Goal: Task Accomplishment & Management: Complete application form

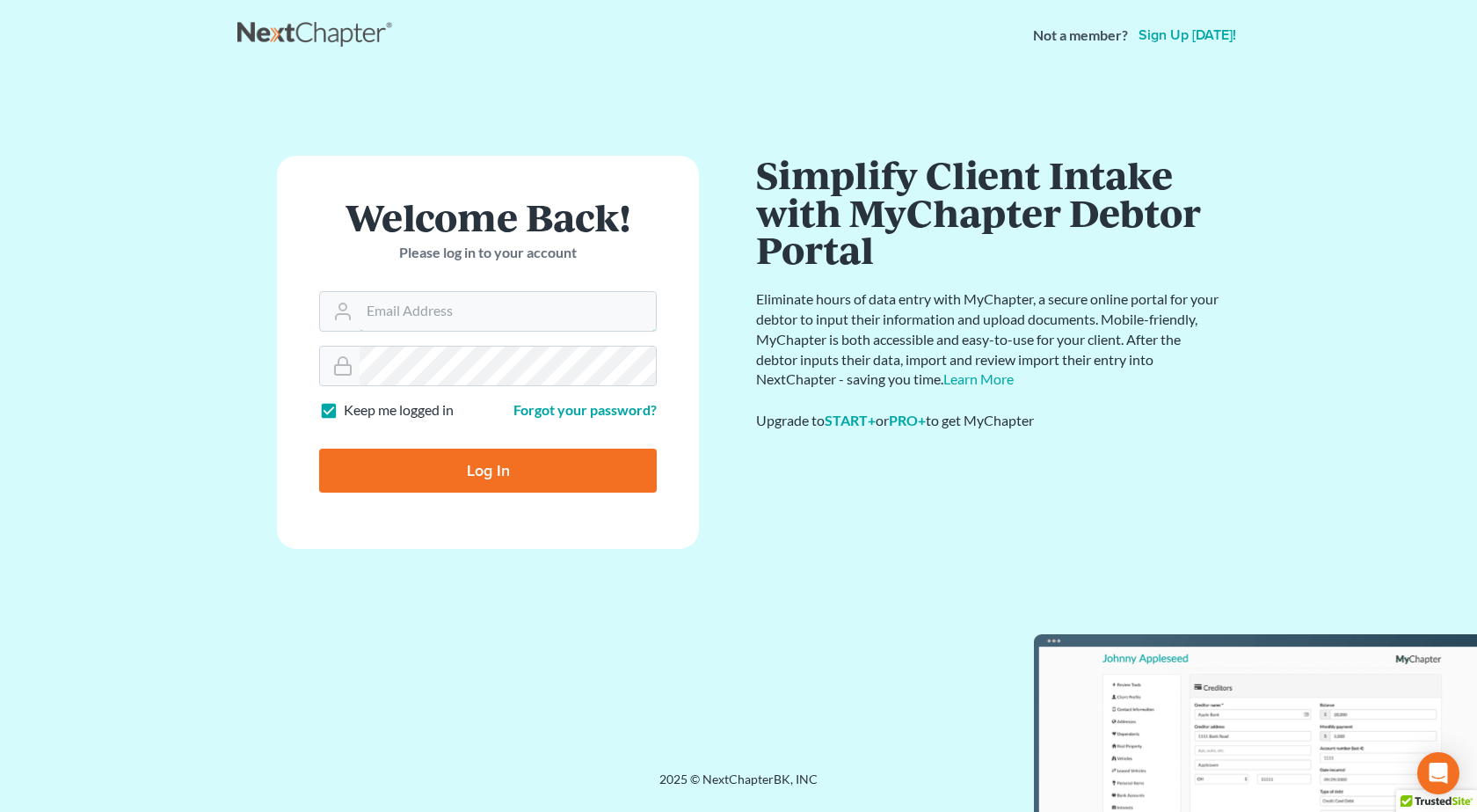
type input "[PERSON_NAME][EMAIL_ADDRESS][DOMAIN_NAME]"
click at [319, 449] on input "Log In" at bounding box center [488, 471] width 337 height 44
type input "Thinking..."
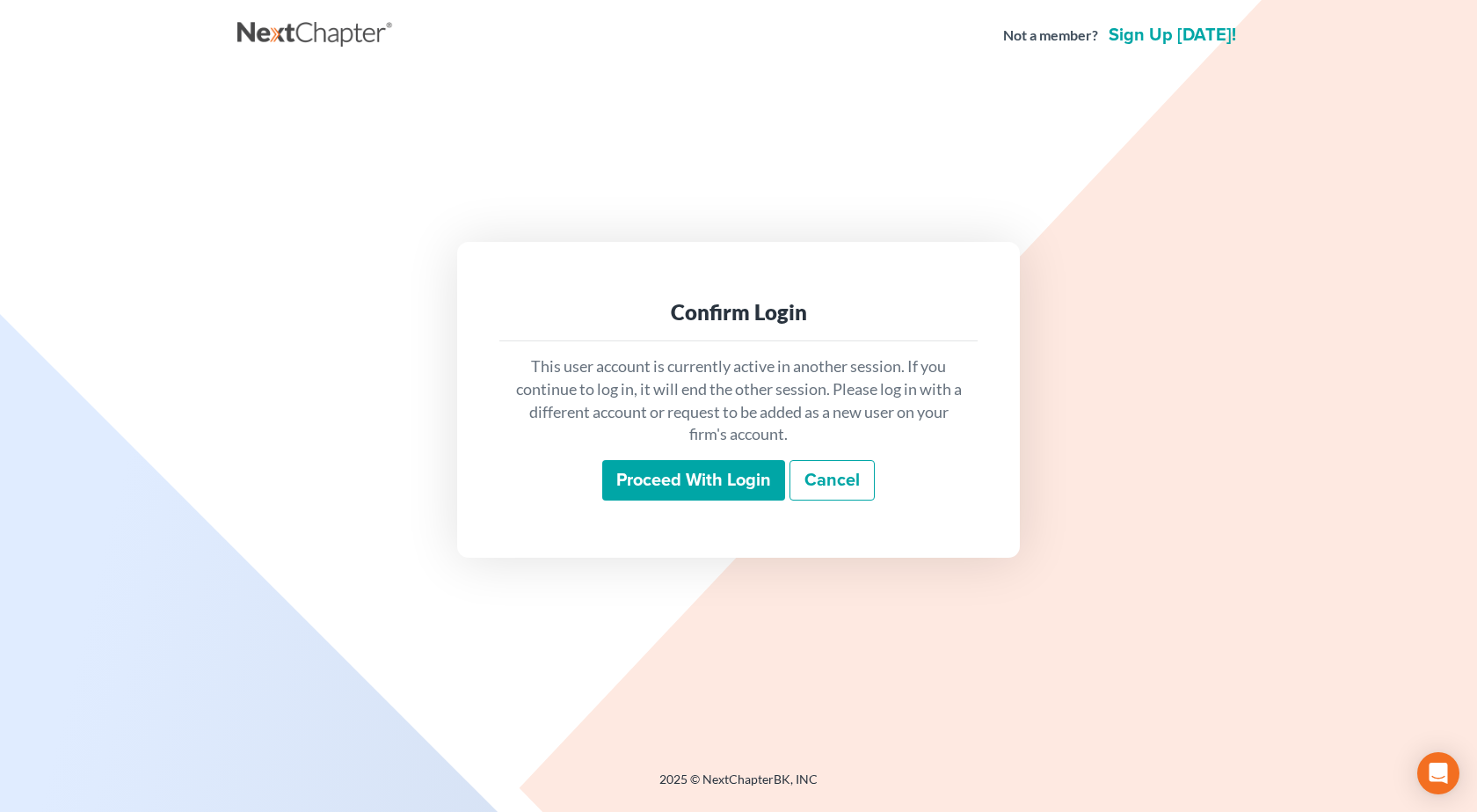
click at [691, 481] on input "Proceed with login" at bounding box center [694, 480] width 183 height 41
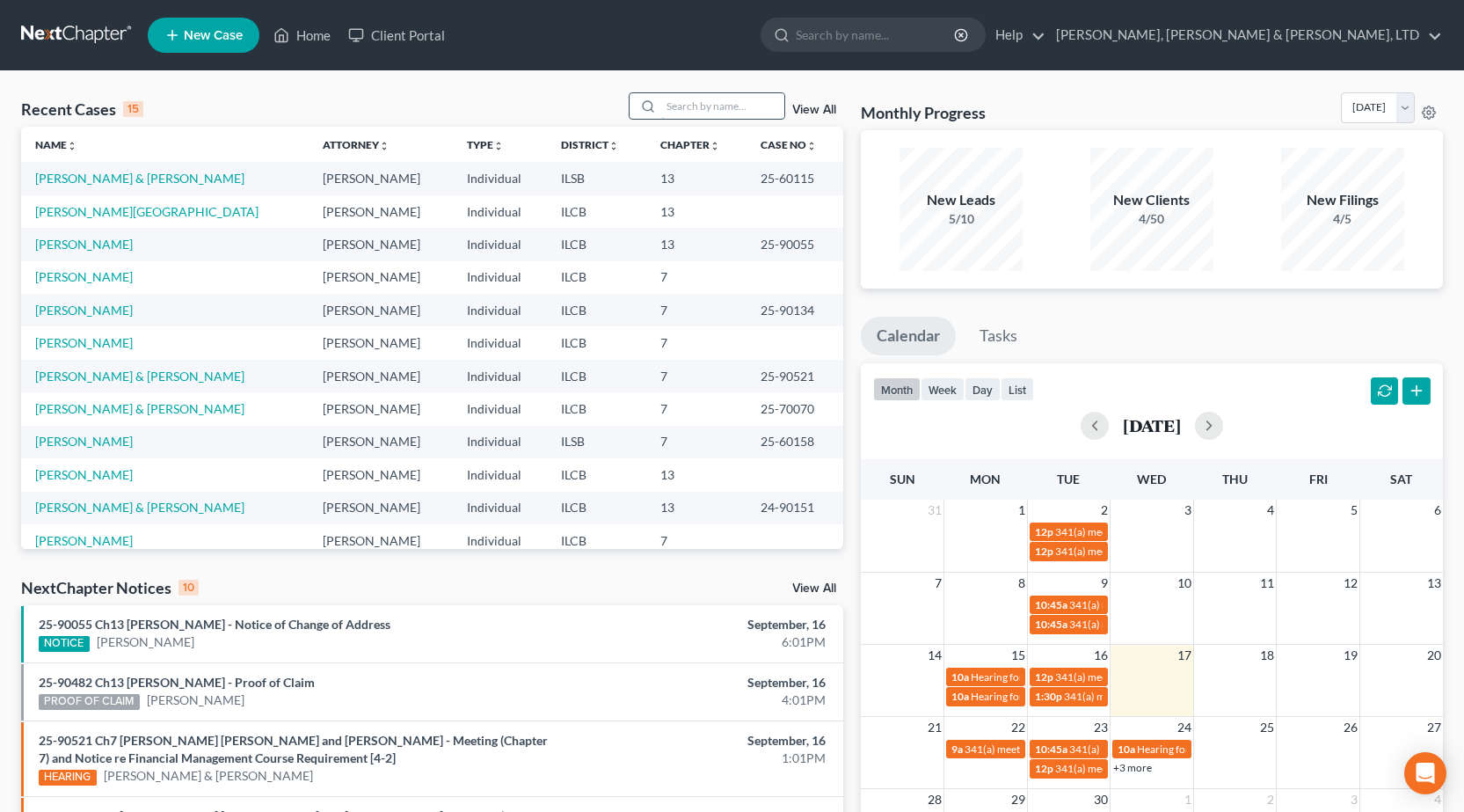
click at [687, 101] on input "search" at bounding box center [723, 106] width 123 height 26
type input "wadkins"
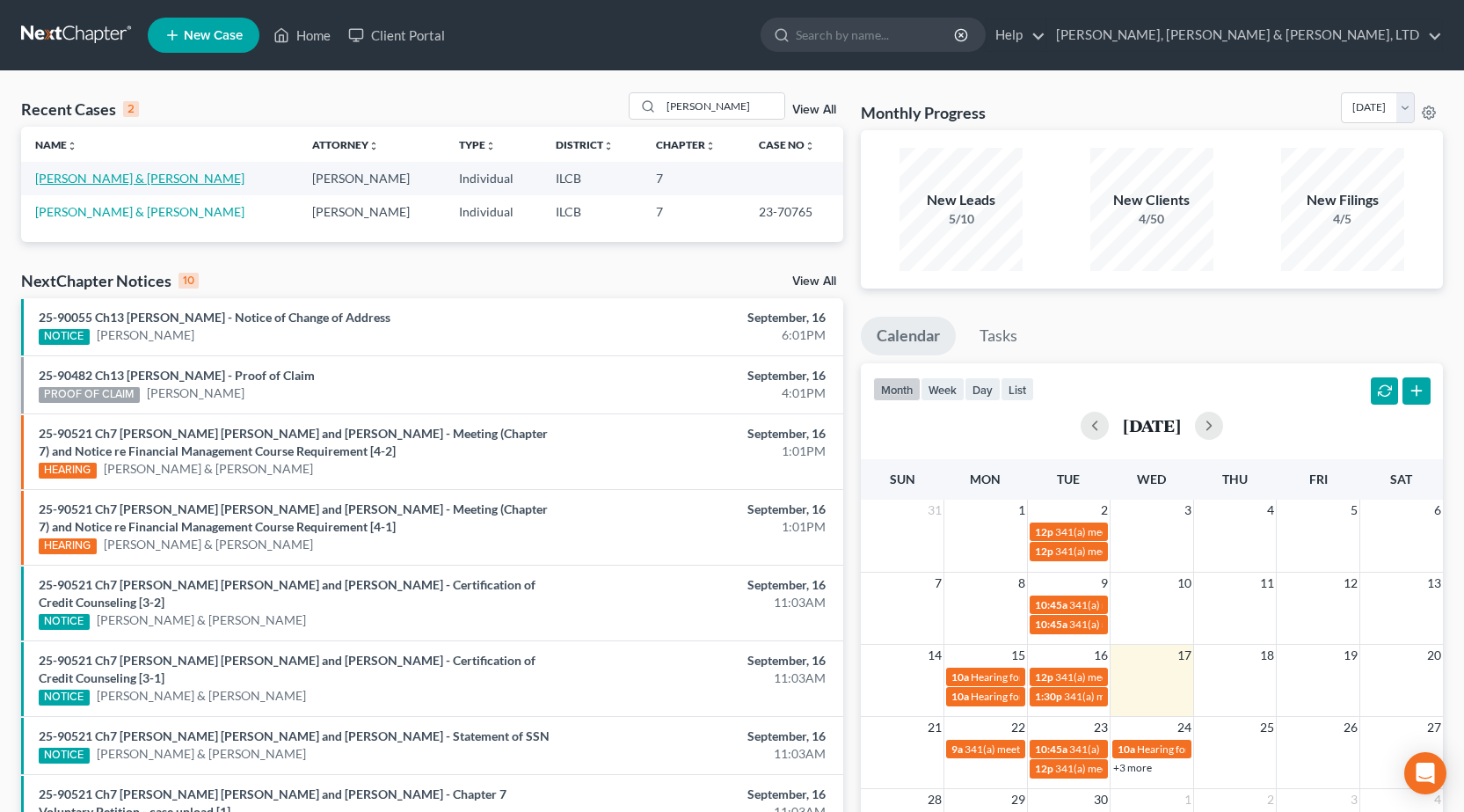
click at [162, 174] on link "[PERSON_NAME] & [PERSON_NAME]" at bounding box center [139, 177] width 209 height 15
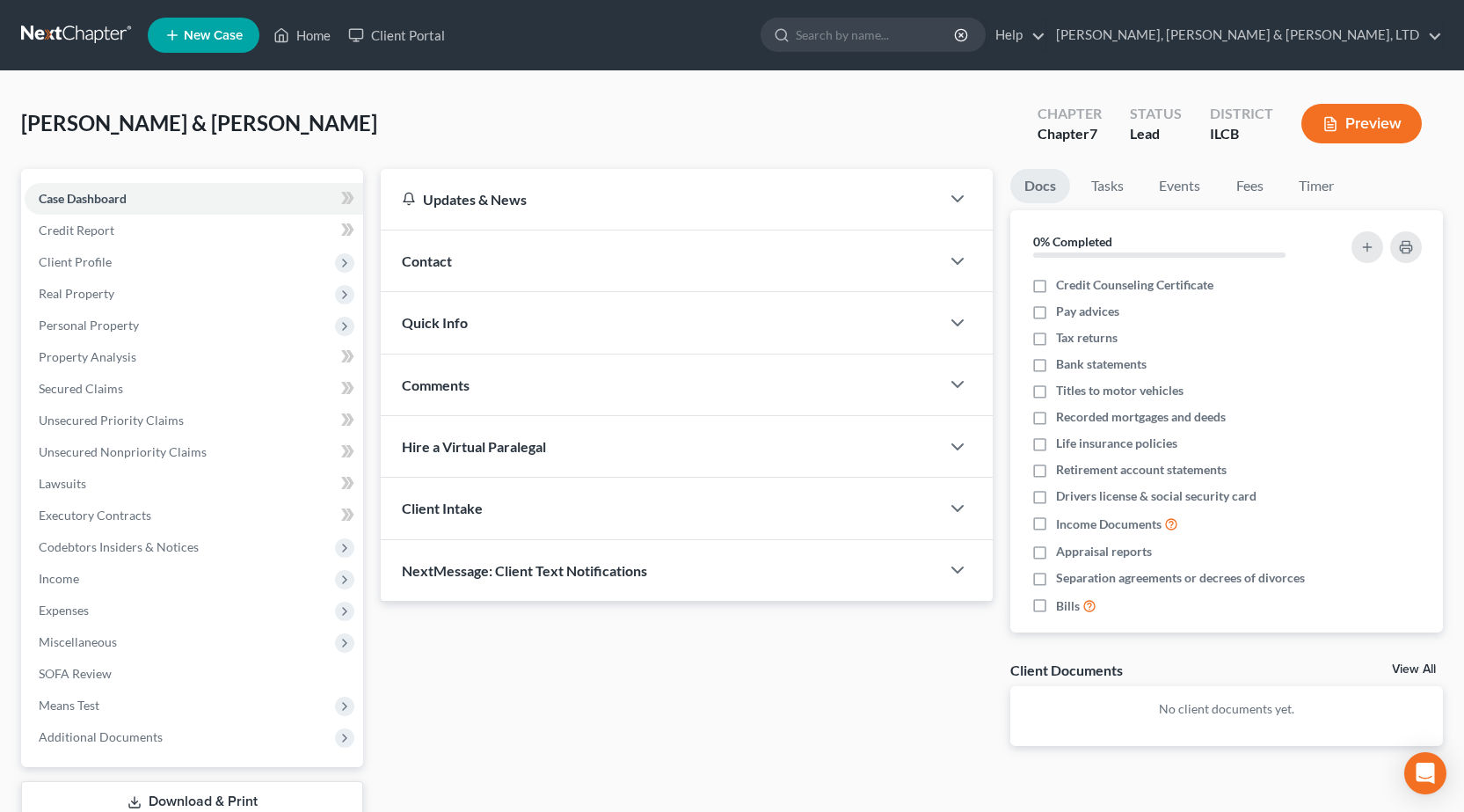
click at [56, 24] on link at bounding box center [77, 35] width 112 height 32
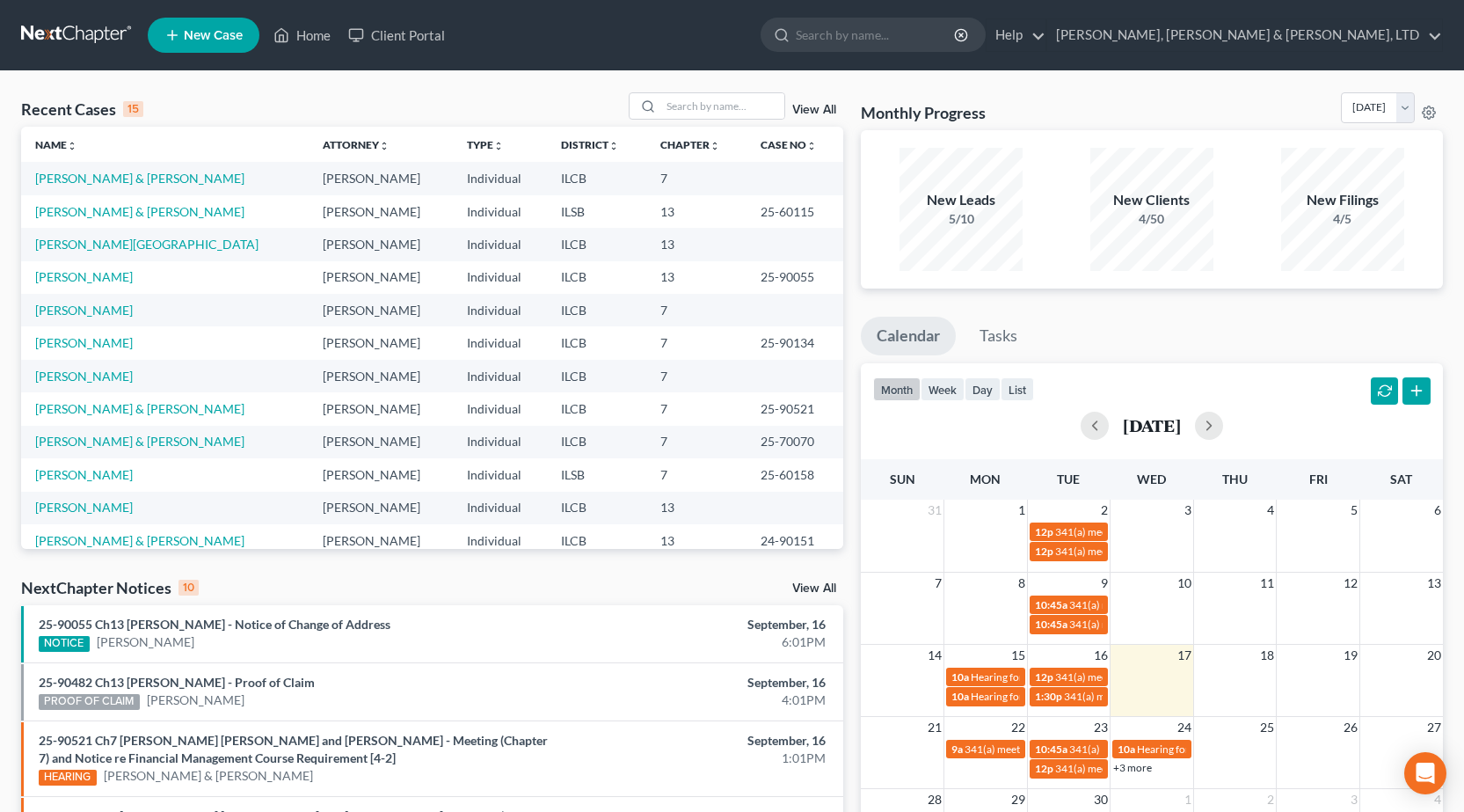
click at [205, 32] on span "New Case" at bounding box center [213, 35] width 59 height 13
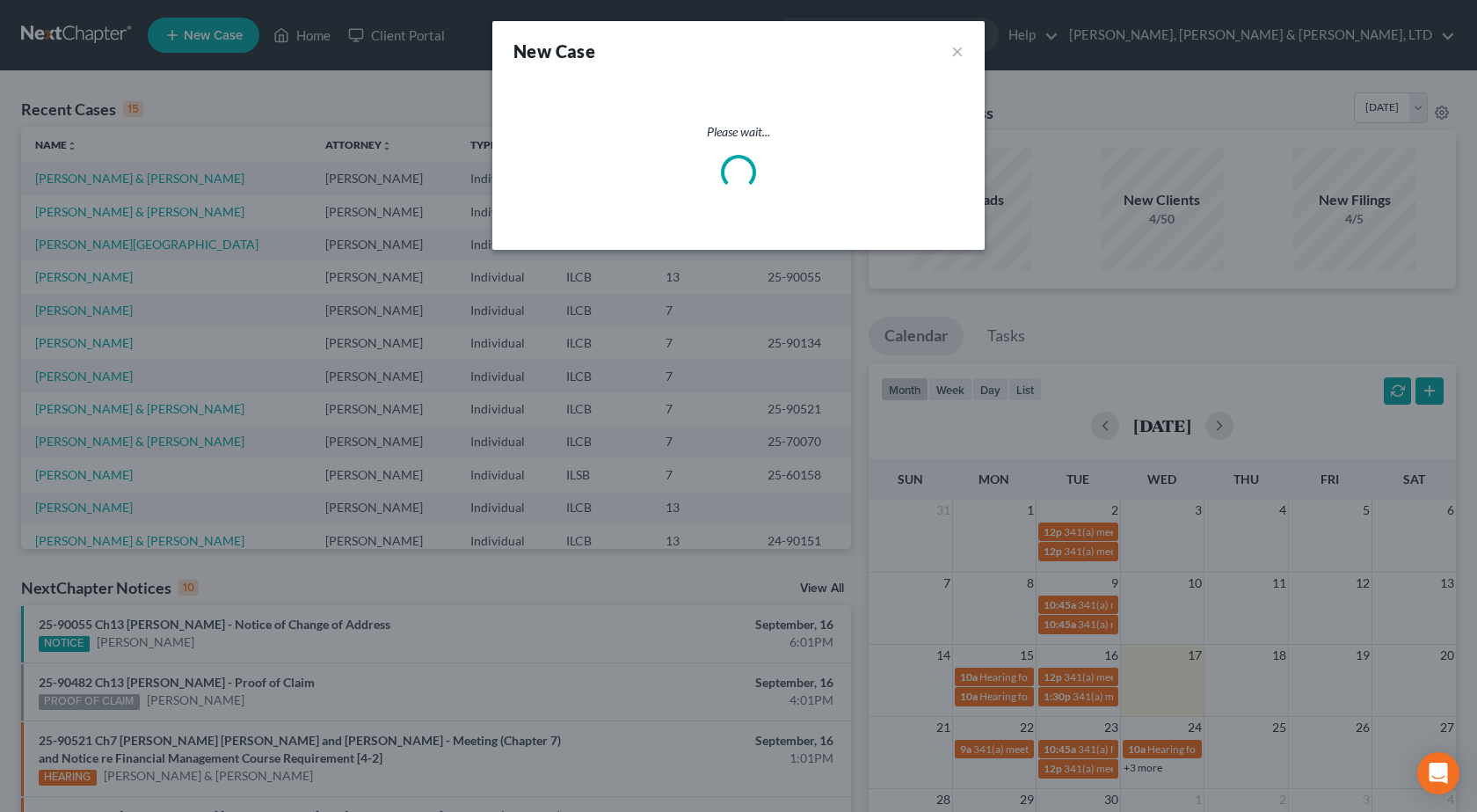
select select "24"
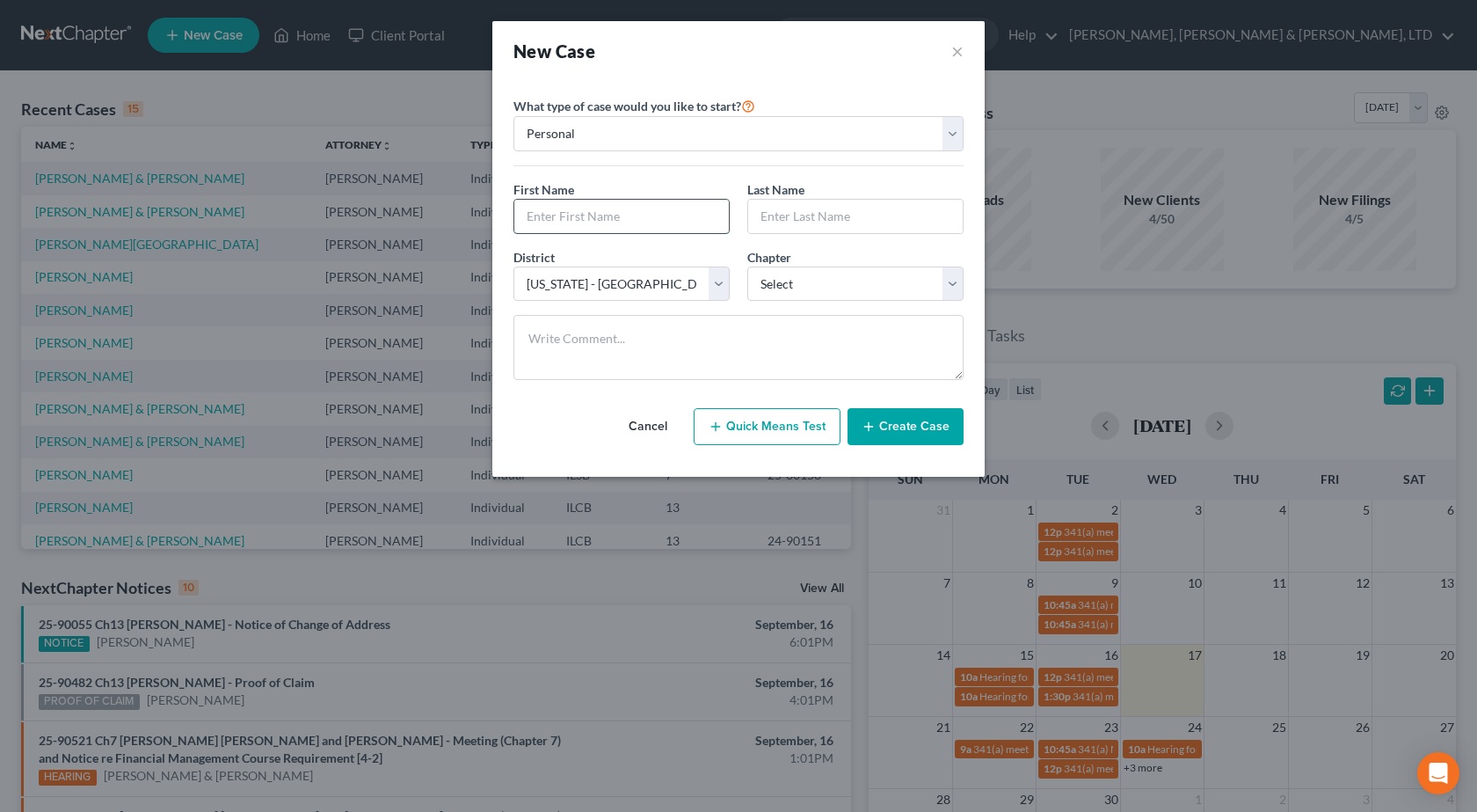
click at [619, 206] on input "text" at bounding box center [622, 217] width 215 height 34
type input "Caitlin"
type input "Pickens"
click at [828, 285] on select "Select 7 11 12 13" at bounding box center [855, 284] width 216 height 35
select select "0"
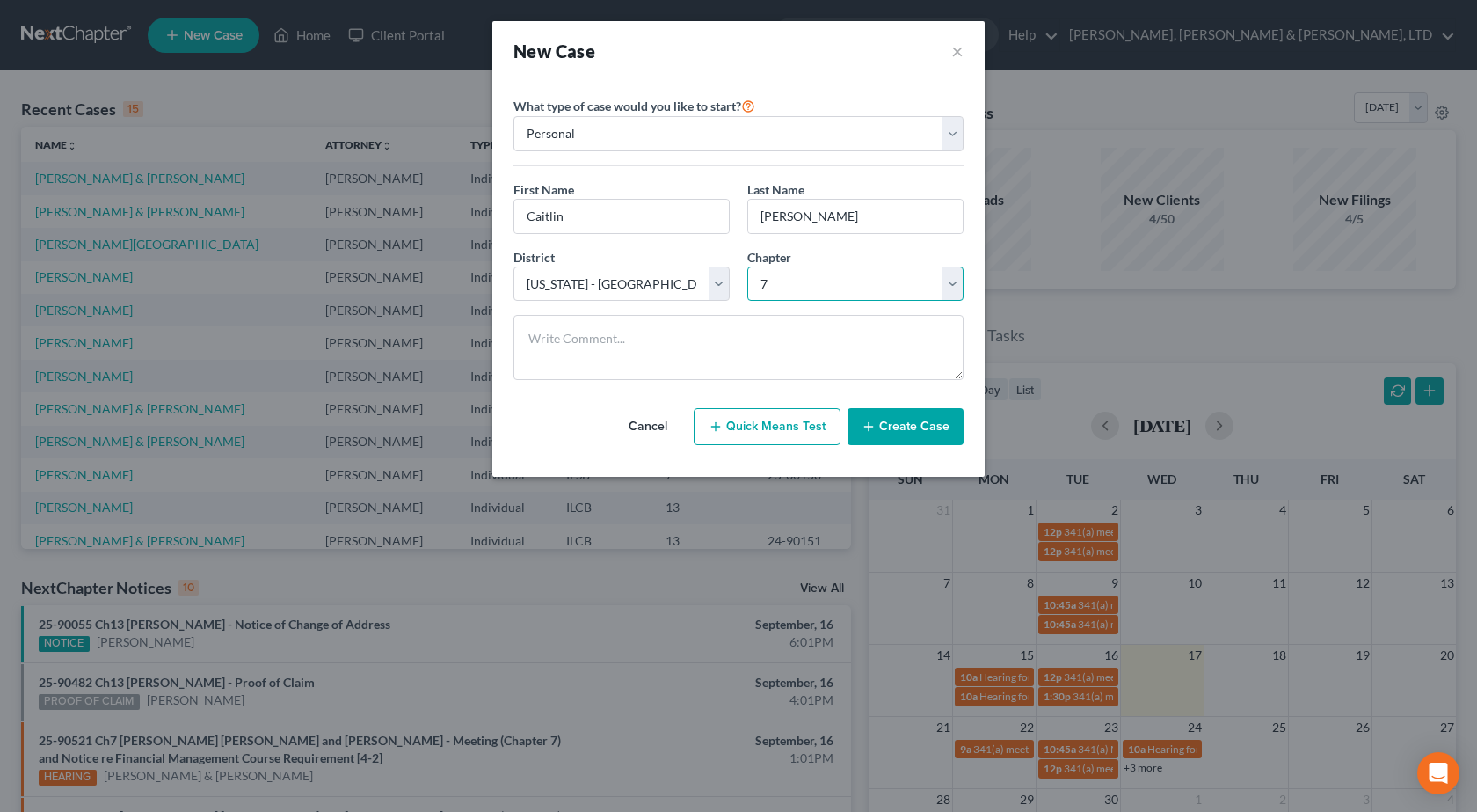
click at [747, 267] on select "Select 7 11 12 13" at bounding box center [855, 284] width 216 height 35
click at [883, 430] on button "Create Case" at bounding box center [906, 426] width 116 height 37
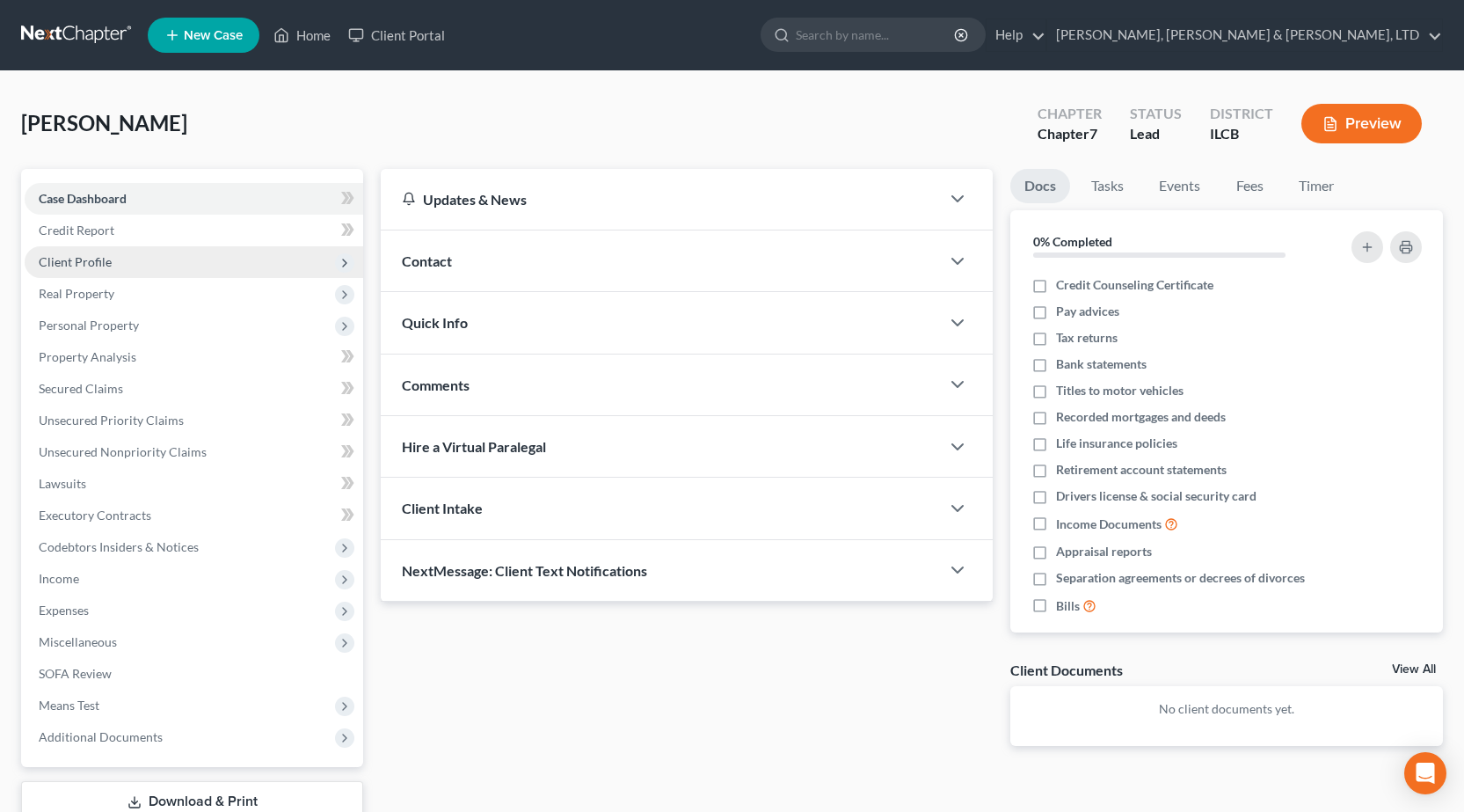
click at [122, 265] on span "Client Profile" at bounding box center [194, 262] width 338 height 32
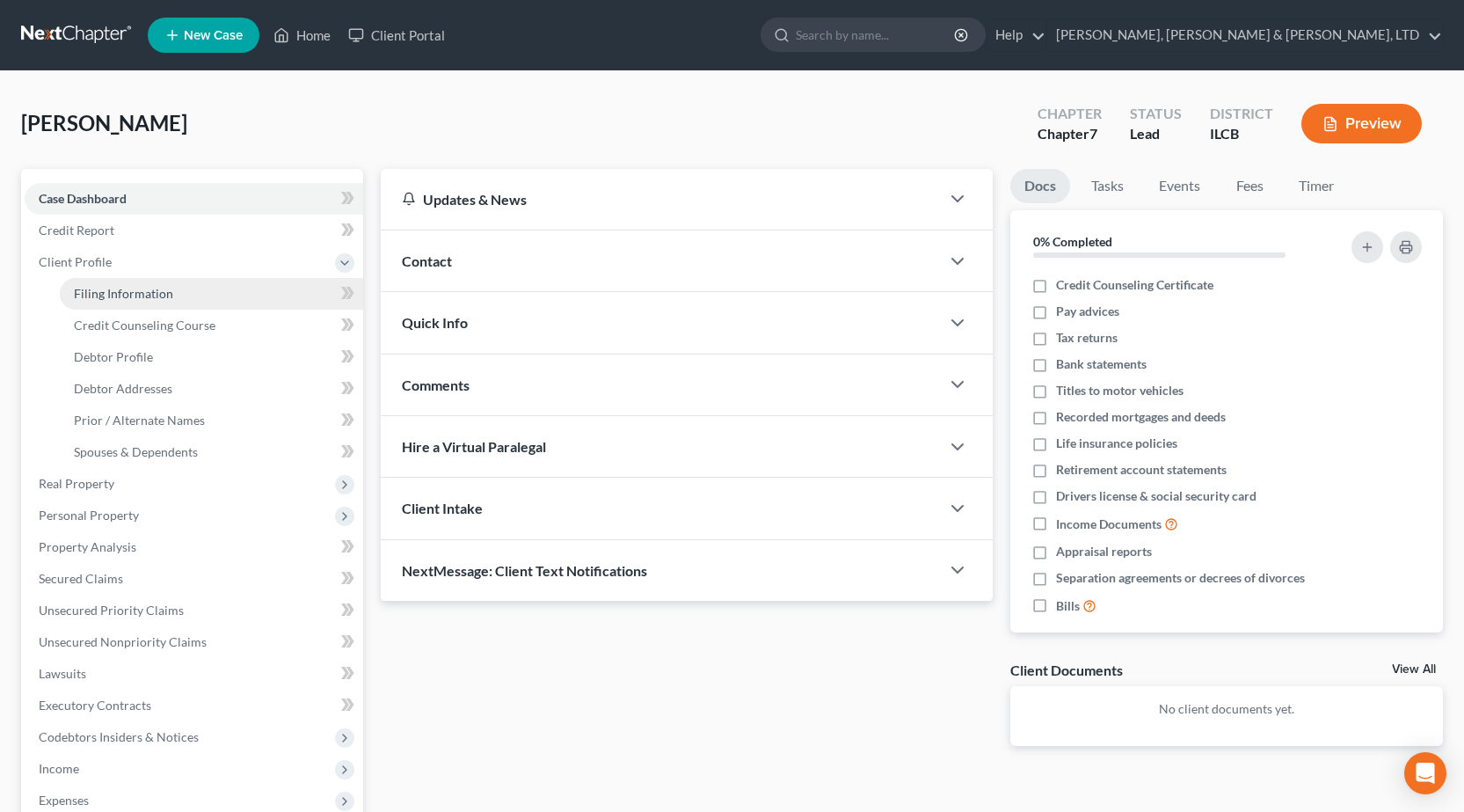
click at [139, 293] on span "Filing Information" at bounding box center [123, 293] width 100 height 15
select select "1"
select select "0"
select select "24"
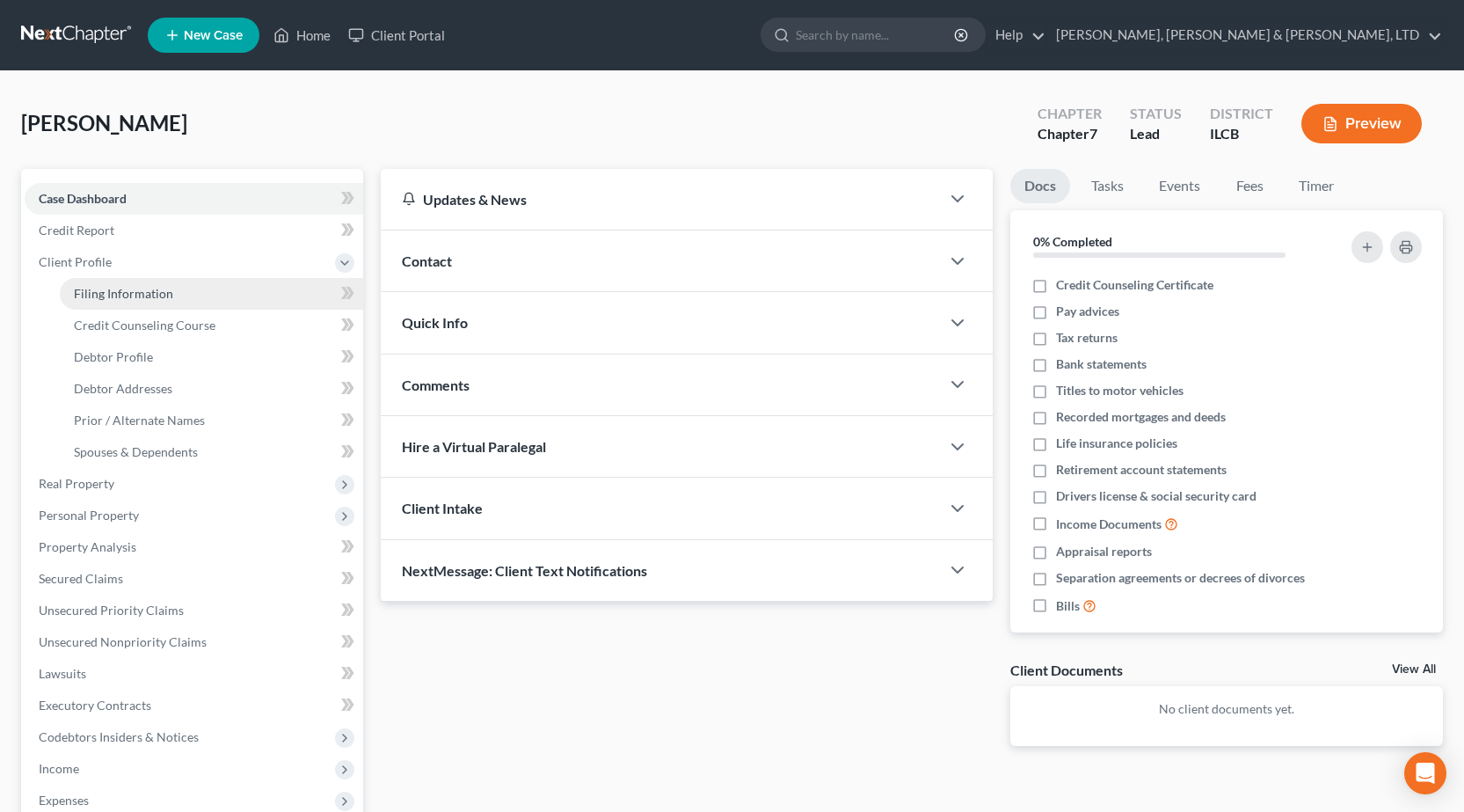
select select "14"
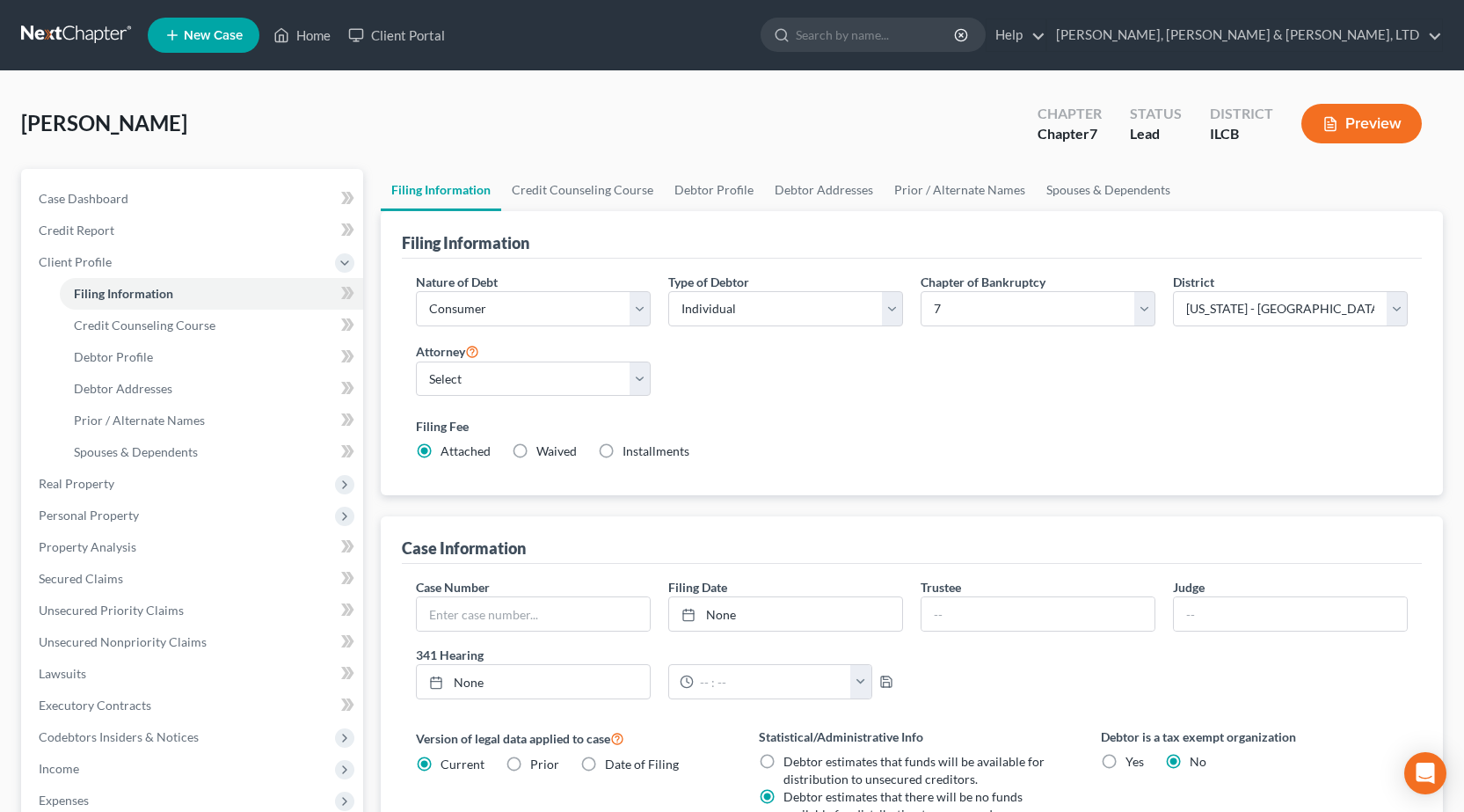
scroll to position [365, 0]
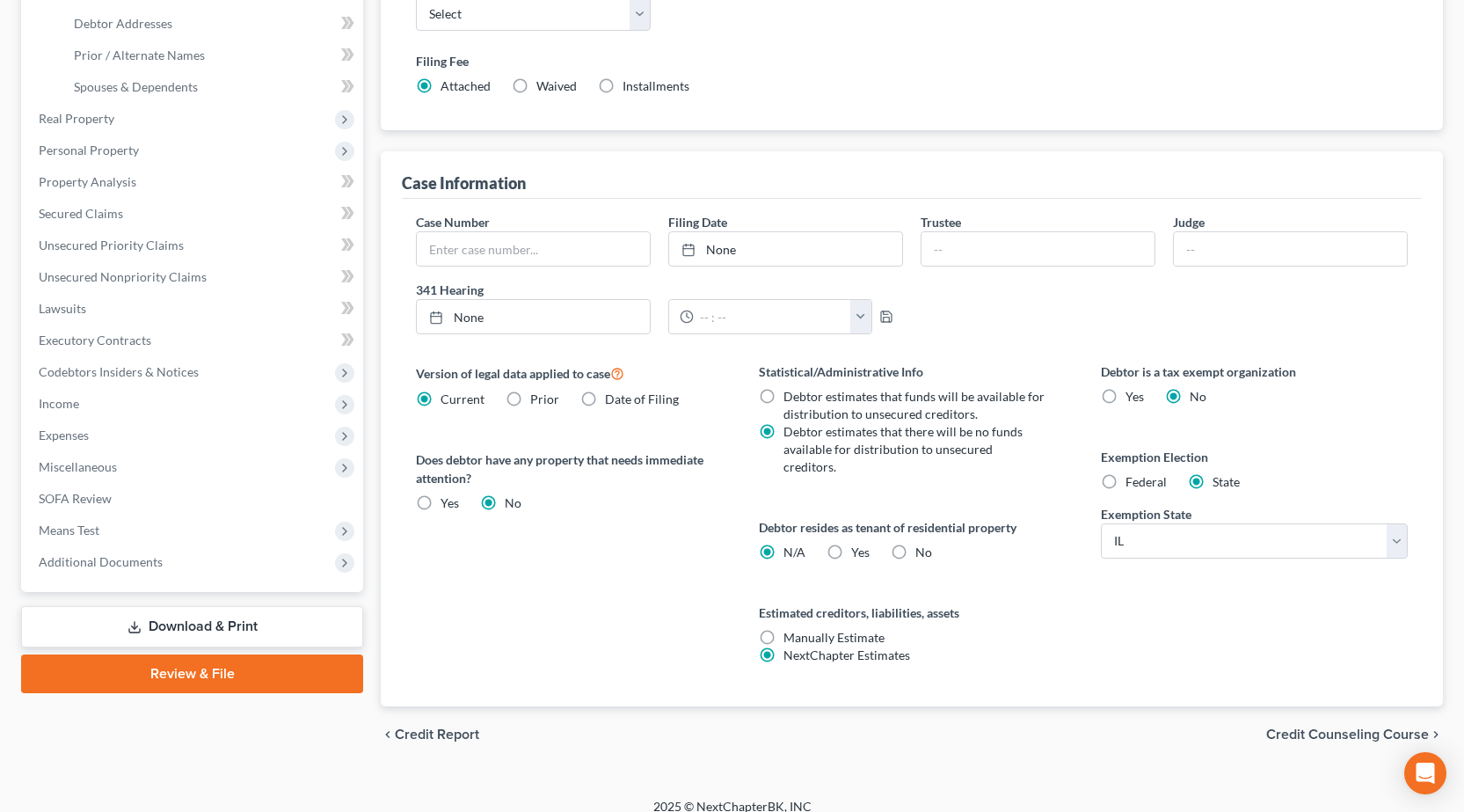
click at [916, 543] on label "No" at bounding box center [924, 552] width 17 height 18
click at [923, 543] on input "No" at bounding box center [928, 548] width 11 height 11
radio input "true"
radio input "false"
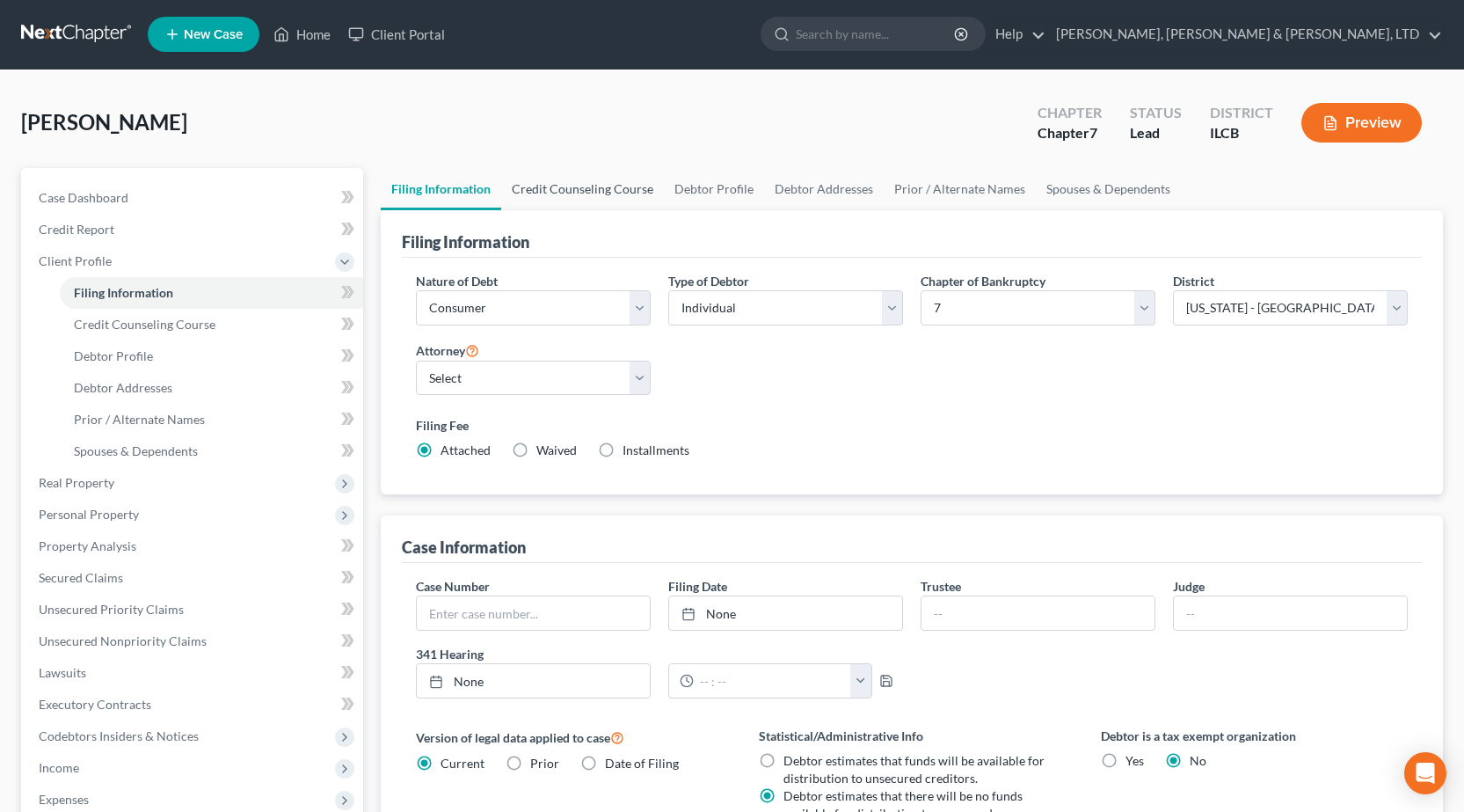
scroll to position [0, 0]
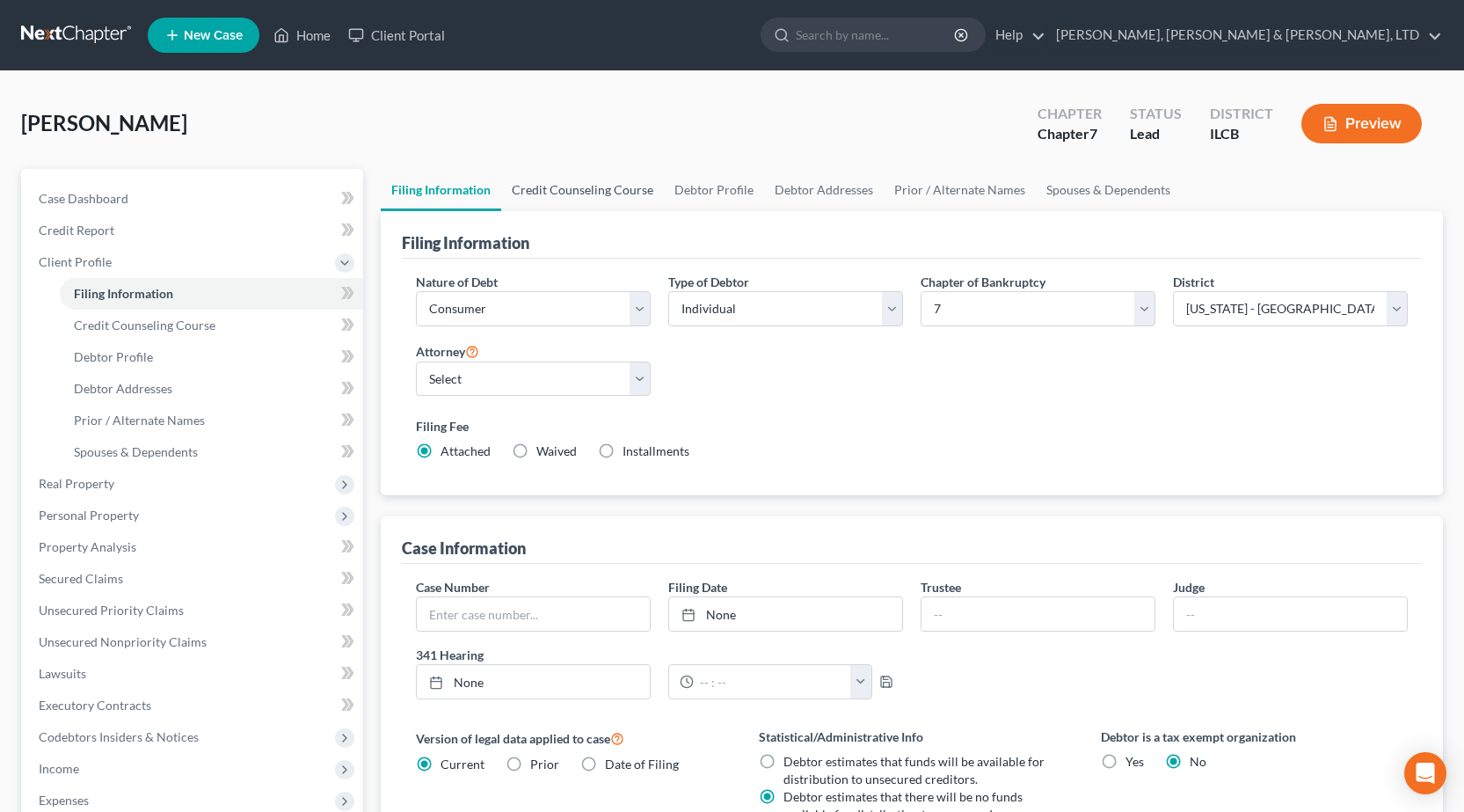
click at [562, 180] on link "Credit Counseling Course" at bounding box center [582, 190] width 162 height 42
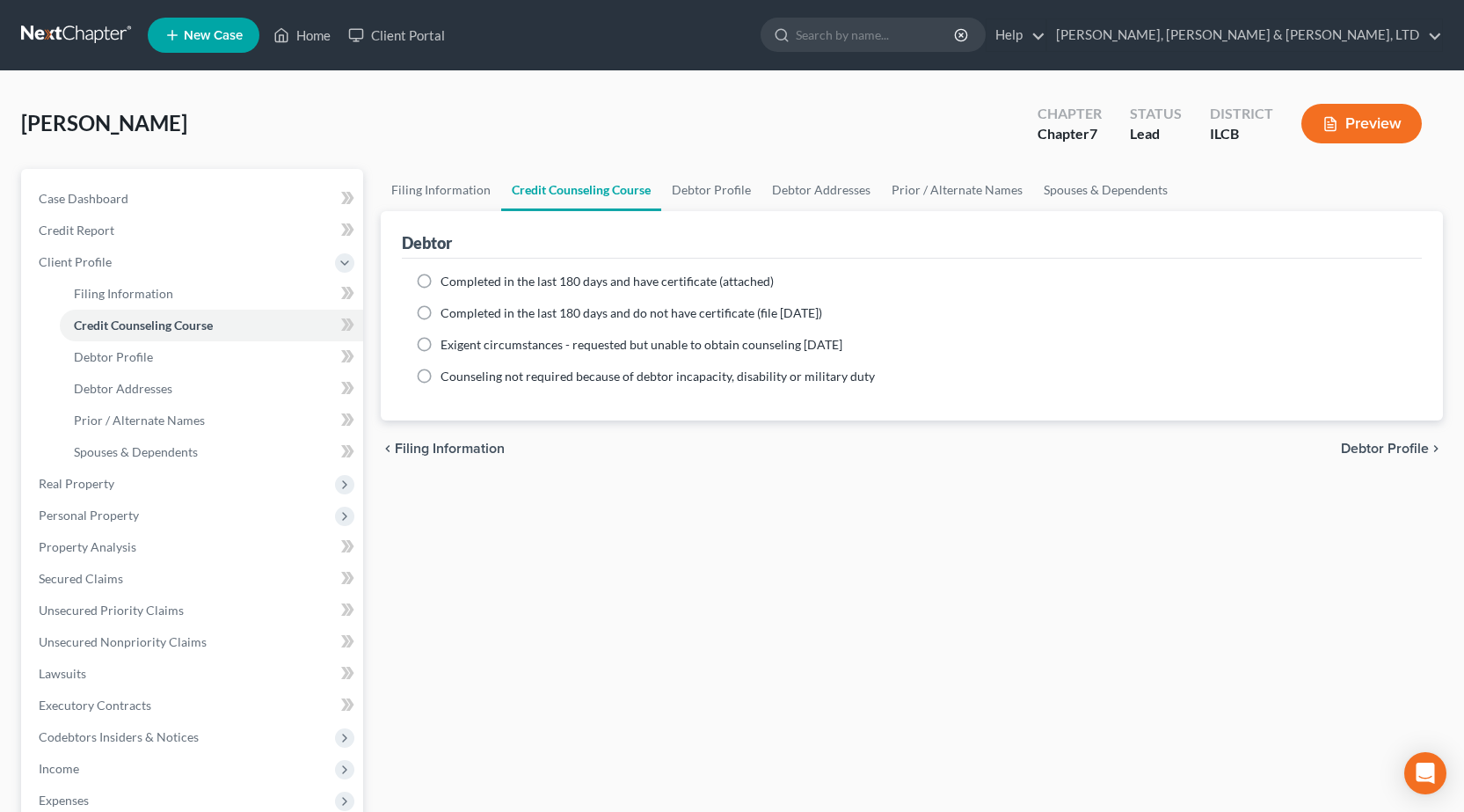
click at [441, 282] on label "Completed in the last 180 days and have certificate (attached)" at bounding box center [607, 282] width 333 height 18
click at [448, 282] on input "Completed in the last 180 days and have certificate (attached)" at bounding box center [453, 278] width 11 height 11
radio input "true"
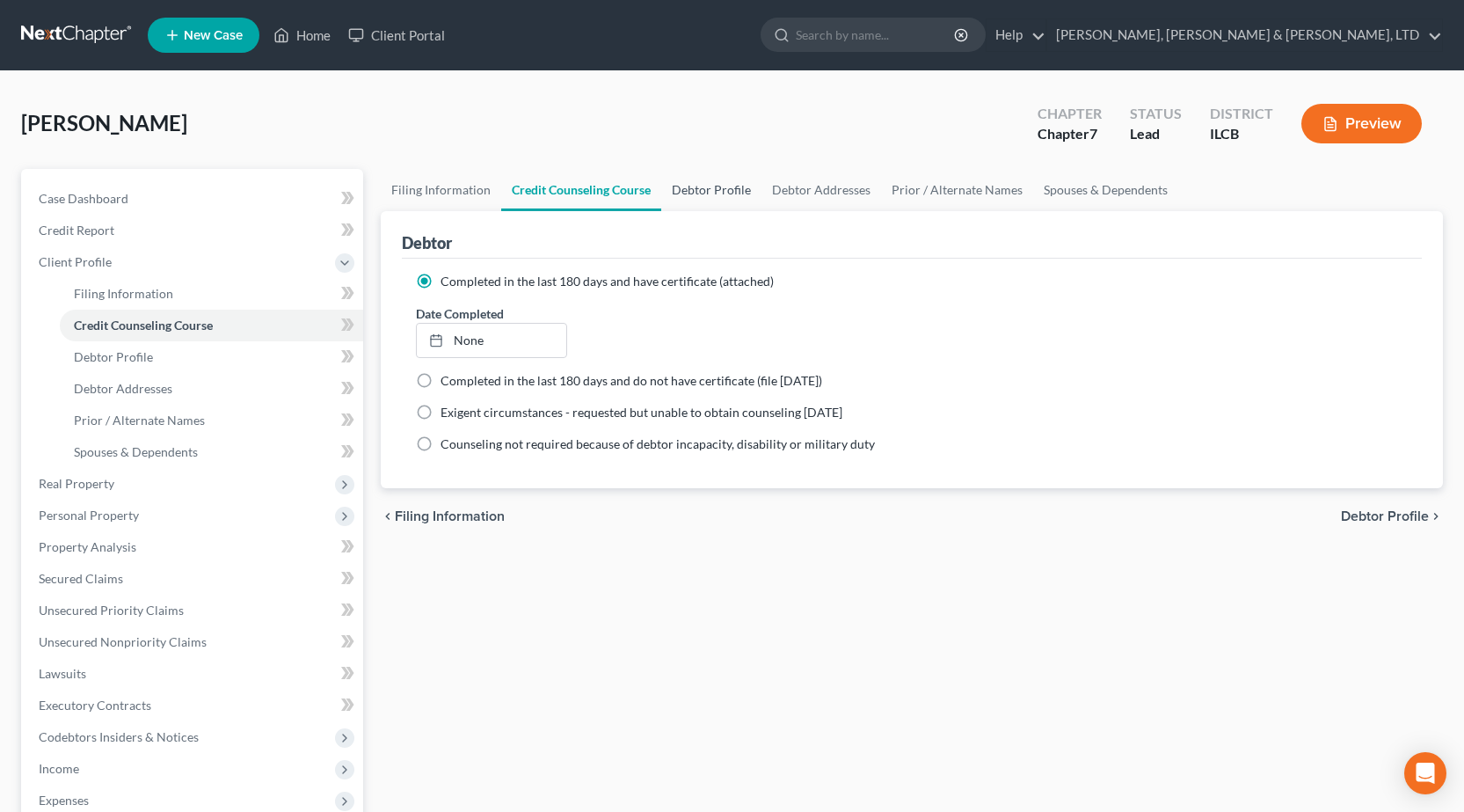
click at [699, 193] on link "Debtor Profile" at bounding box center [711, 190] width 101 height 42
select select "0"
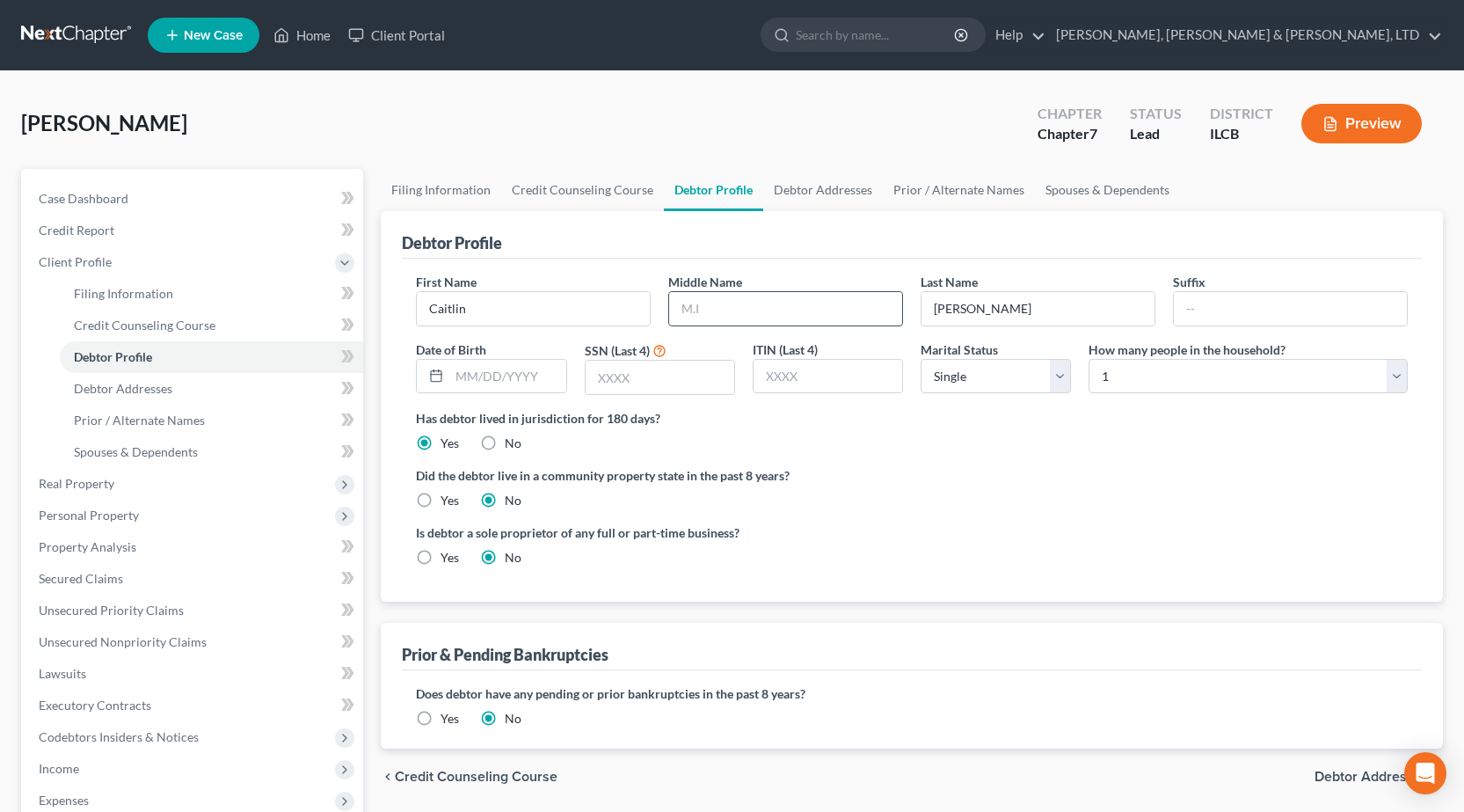
click at [793, 302] on input "text" at bounding box center [785, 308] width 233 height 34
type input "Marie"
click at [644, 374] on input "text" at bounding box center [659, 377] width 148 height 34
type input "9249"
click at [813, 187] on link "Debtor Addresses" at bounding box center [823, 190] width 119 height 42
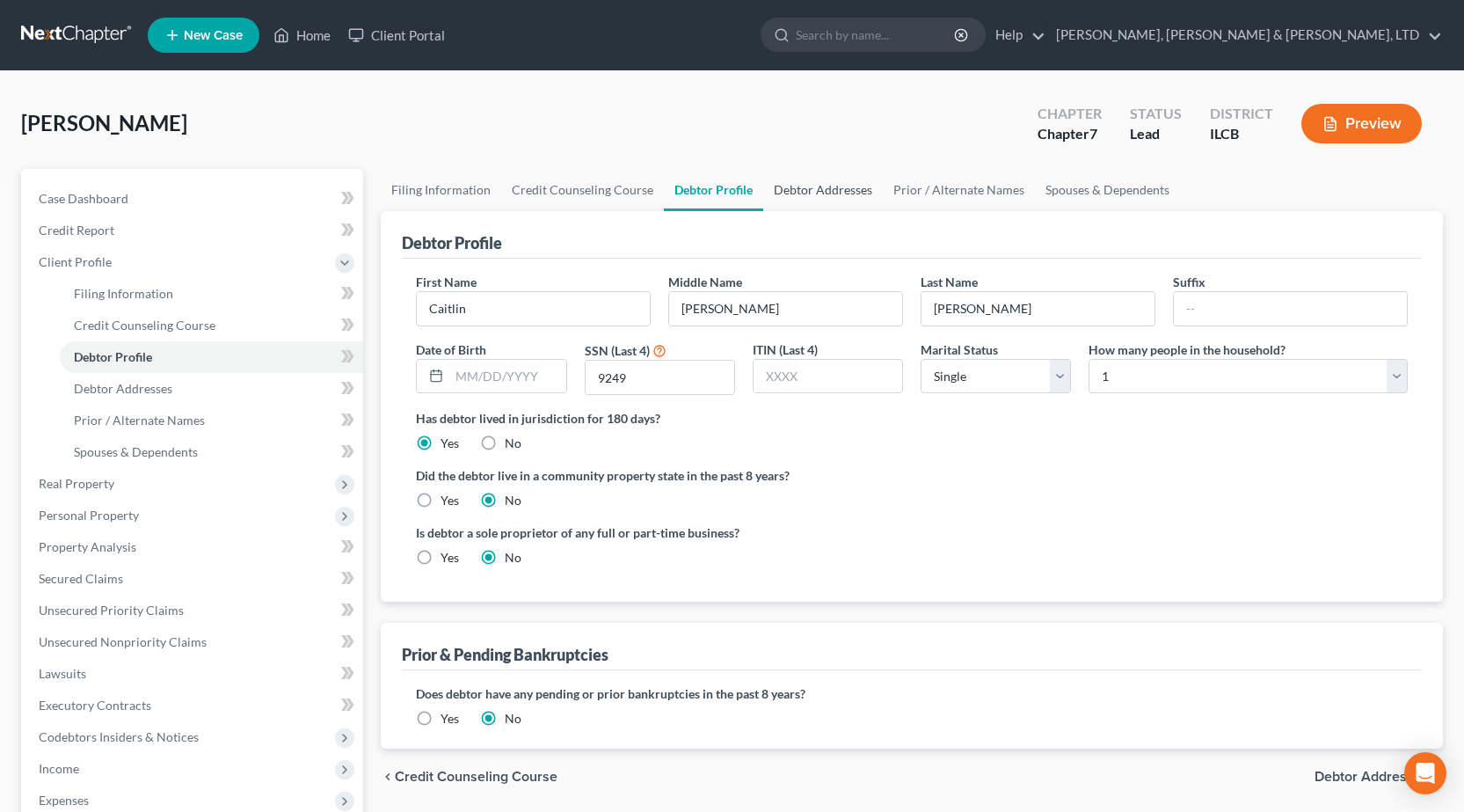
select select "0"
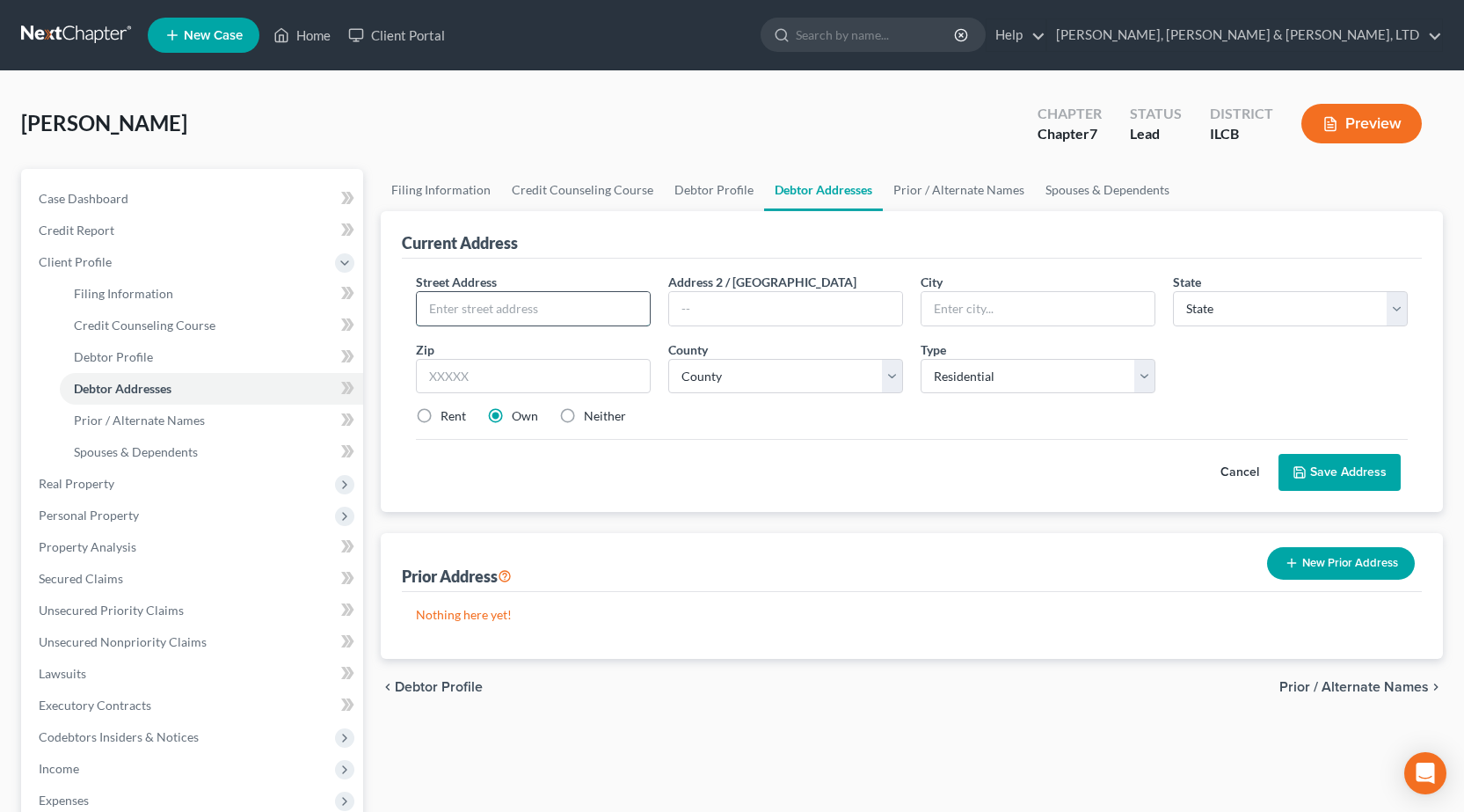
click at [528, 313] on input "text" at bounding box center [533, 308] width 233 height 34
type input "14625 E 2250th Road"
type input "Marshall"
select select "14"
type input "62441"
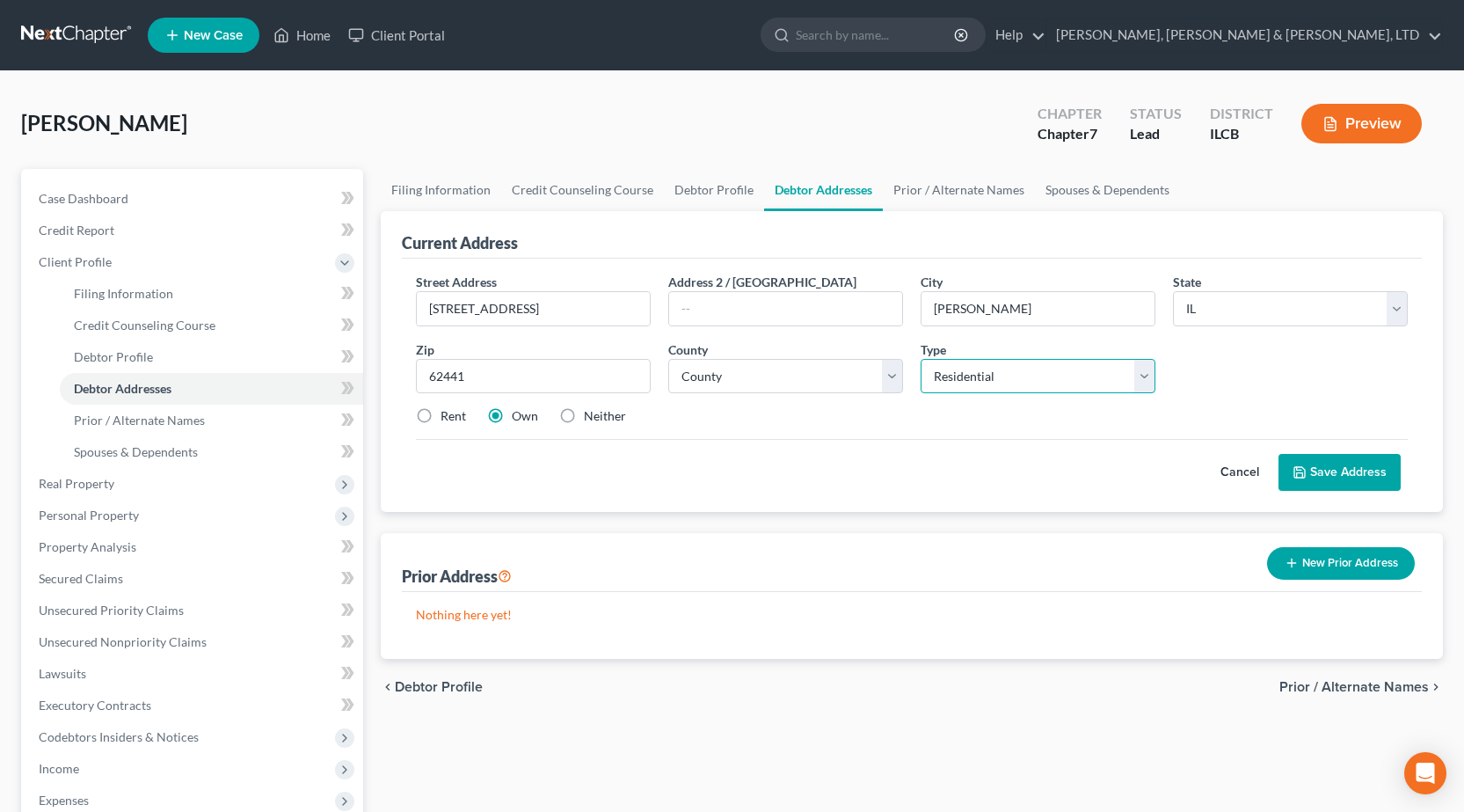
click at [1006, 377] on select "Select Residential Mailing Rental Business" at bounding box center [1038, 375] width 235 height 35
click at [1383, 374] on div "Street Address * 14625 E 2250th Road Address 2 / PO Box City * Marshall State *…" at bounding box center [912, 356] width 1009 height 167
drag, startPoint x: 1346, startPoint y: 479, endPoint x: 1359, endPoint y: 471, distance: 15.3
click at [1359, 473] on button "Save Address" at bounding box center [1340, 472] width 122 height 37
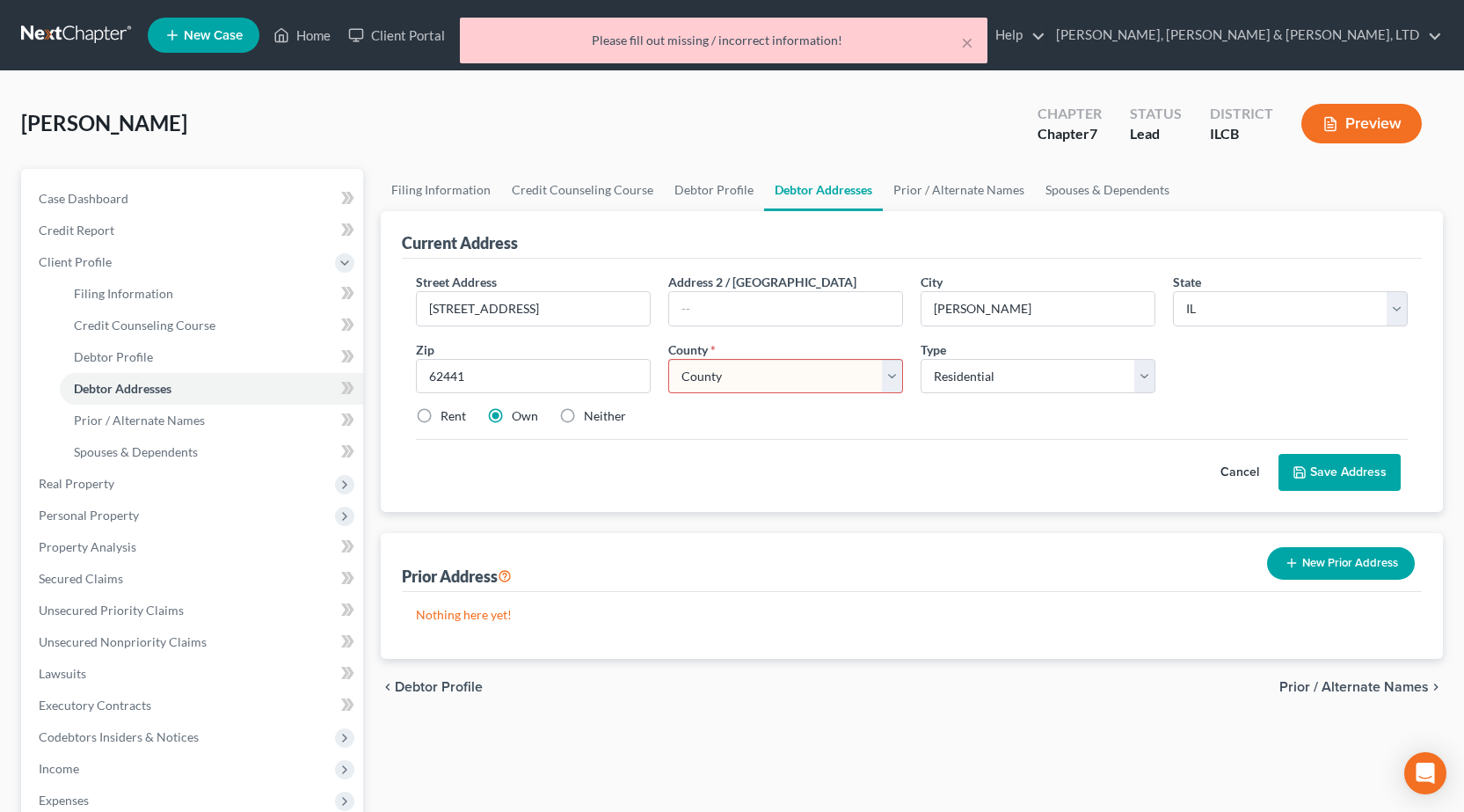
click at [834, 358] on select "County Adams County Alexander County Bond County Boone County Brown County Bure…" at bounding box center [786, 375] width 235 height 35
select select "11"
click at [669, 358] on select "County Adams County Alexander County Bond County Boone County Brown County Bure…" at bounding box center [786, 375] width 235 height 35
click at [465, 186] on link "Filing Information" at bounding box center [441, 190] width 120 height 42
select select "1"
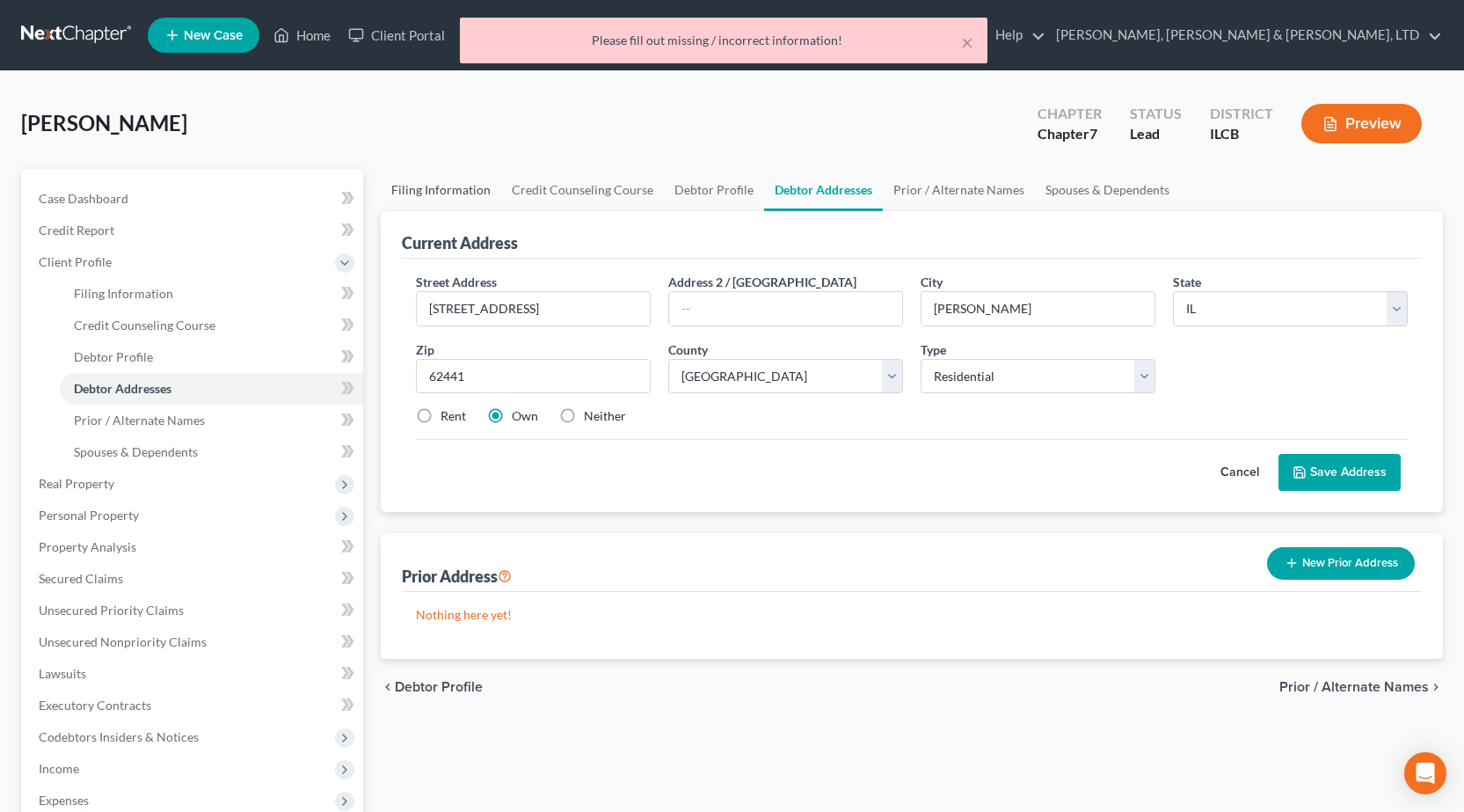
select select "0"
select select "24"
select select "0"
select select "14"
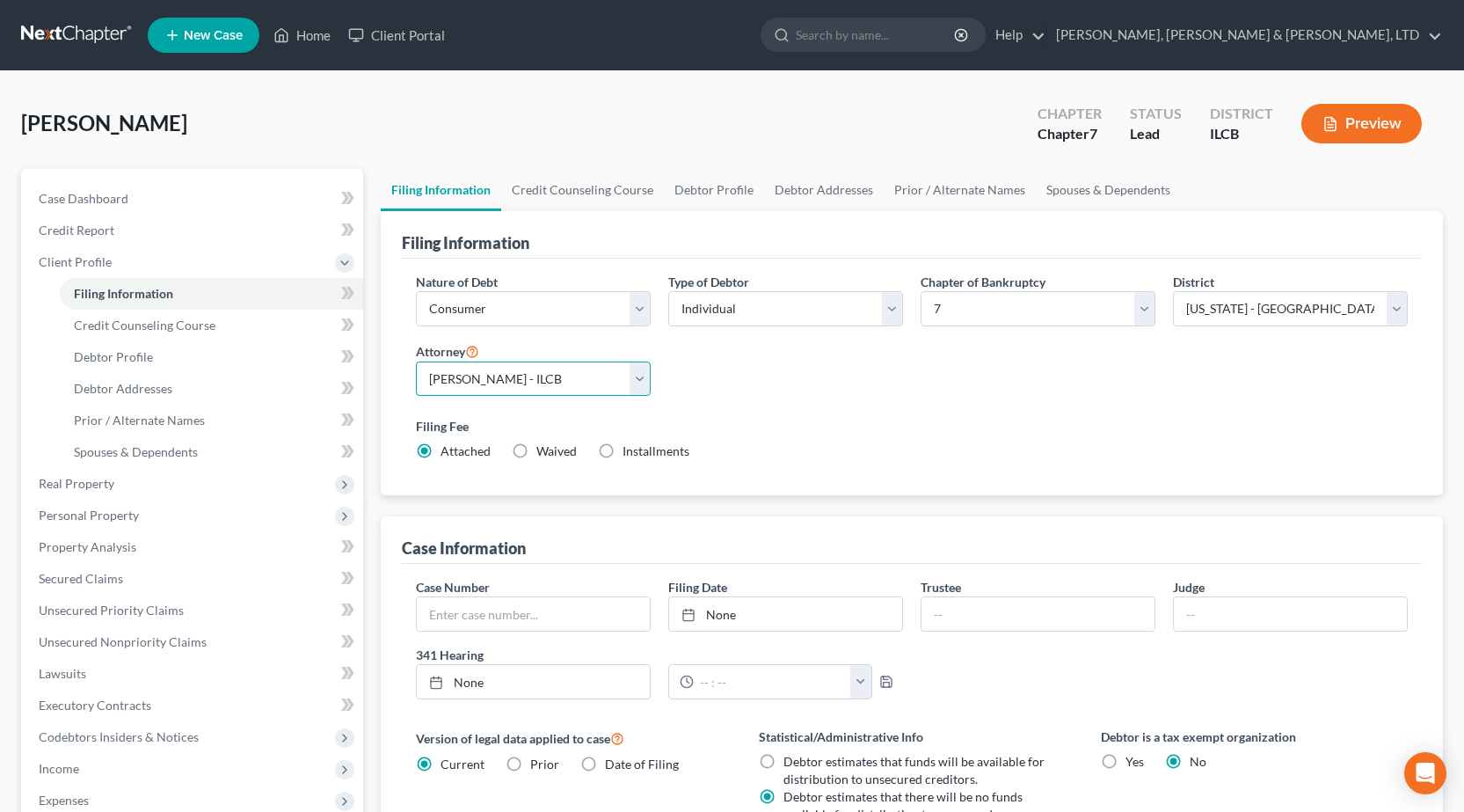
click at [577, 378] on select "Select Joseph Pappas - ILCB Joseph Pappas - ILSB" at bounding box center [533, 378] width 235 height 35
select select "1"
click at [416, 361] on select "Select Joseph Pappas - ILCB Joseph Pappas - ILSB" at bounding box center [533, 378] width 235 height 35
click at [785, 411] on div "Filing Fee Attached Waived Waived Installments Installments" at bounding box center [912, 442] width 1009 height 64
click at [722, 190] on link "Debtor Profile" at bounding box center [714, 190] width 101 height 42
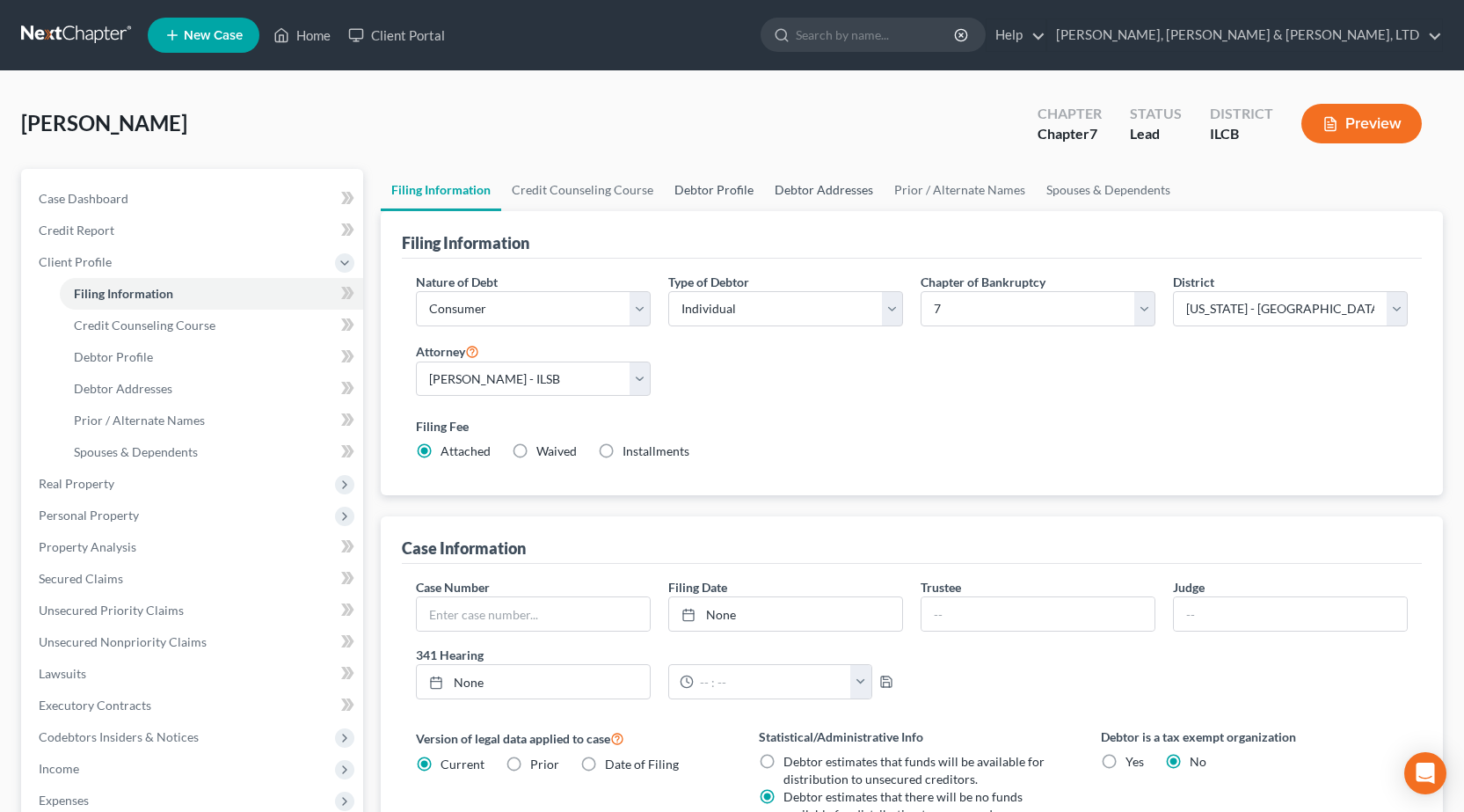
select select "0"
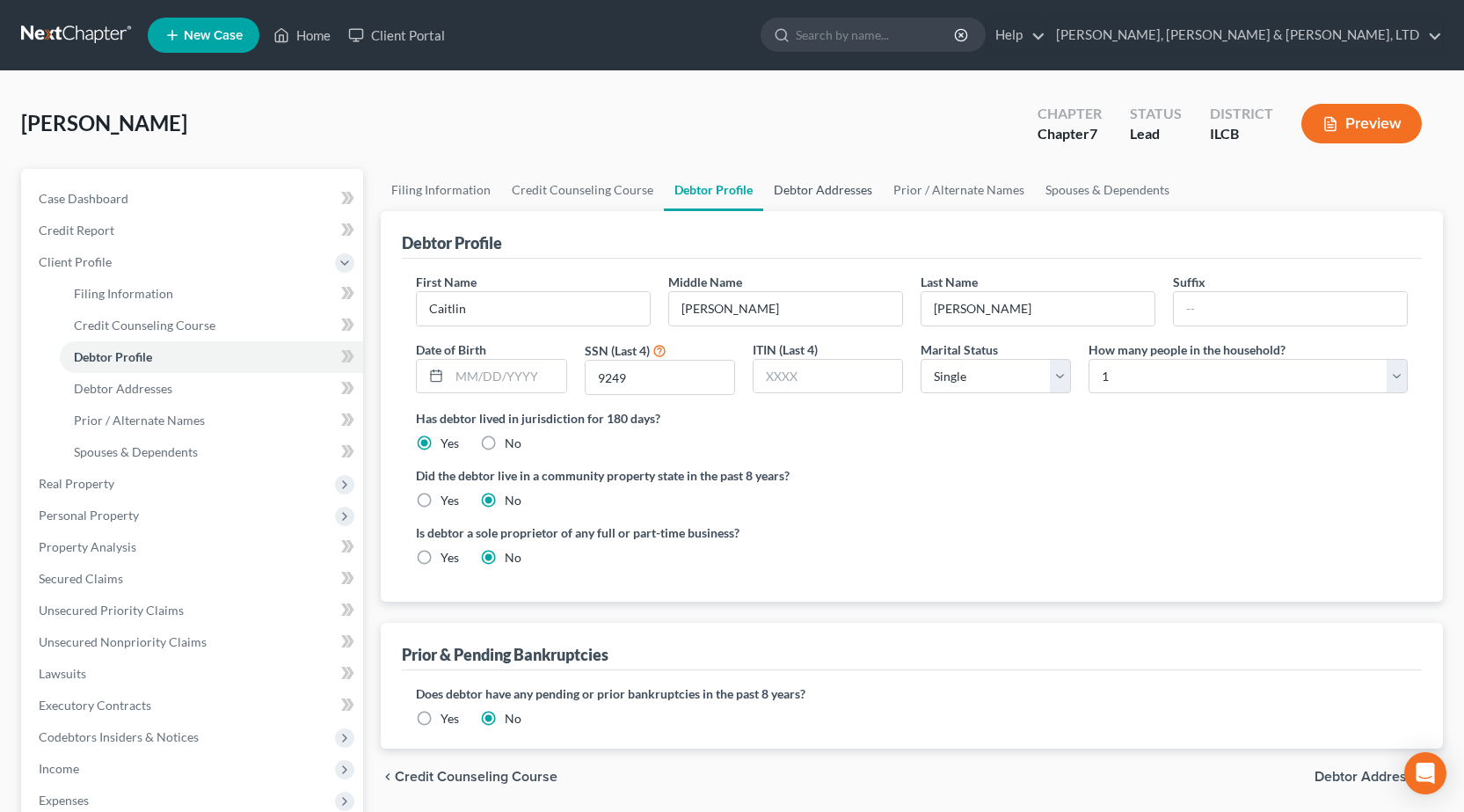
click at [826, 182] on link "Debtor Addresses" at bounding box center [823, 190] width 119 height 42
select select "0"
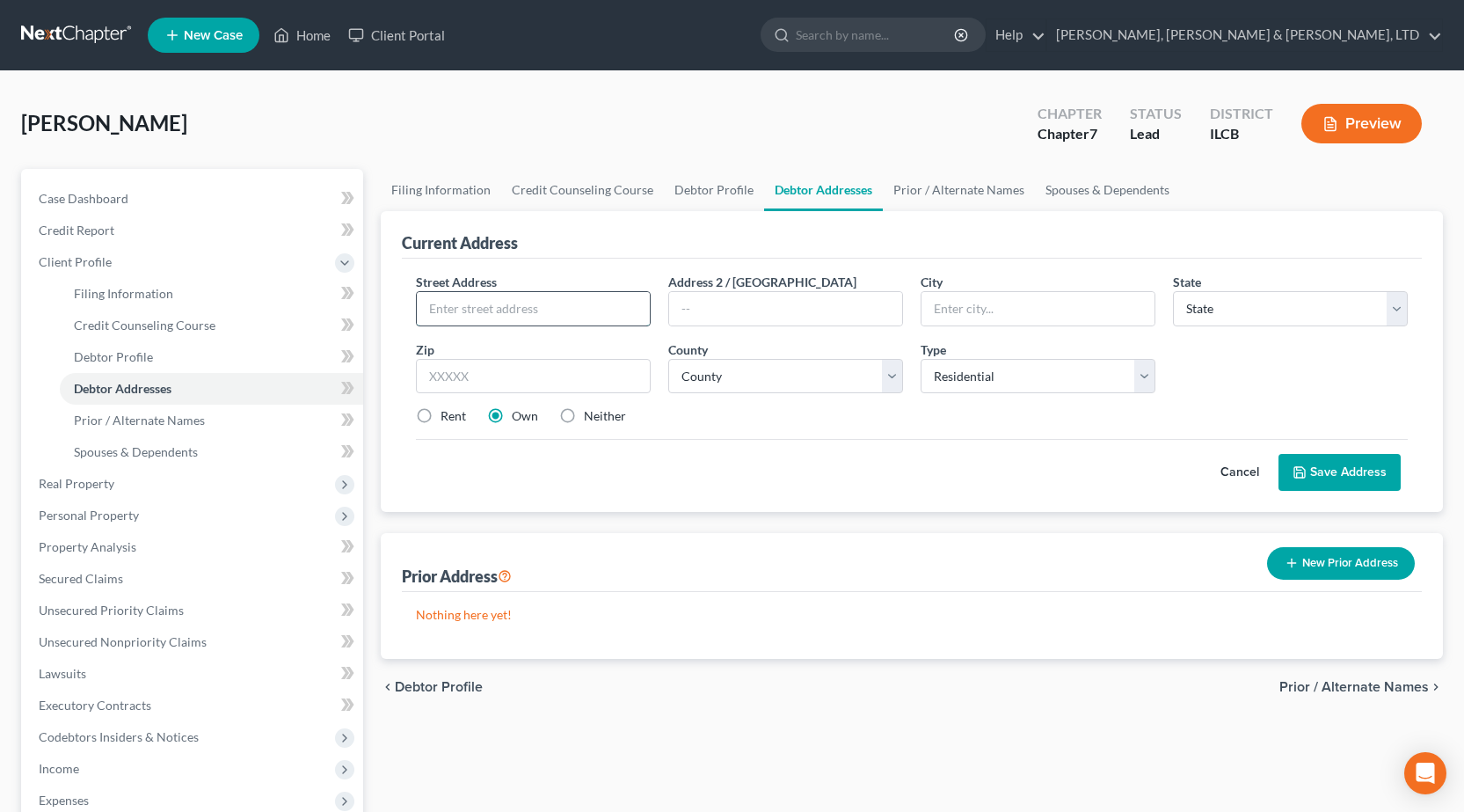
click at [531, 305] on input "text" at bounding box center [533, 308] width 233 height 34
type input "14625 E 2250th Road"
click at [959, 310] on input "text" at bounding box center [1038, 308] width 233 height 34
type input "Marshall"
select select "14"
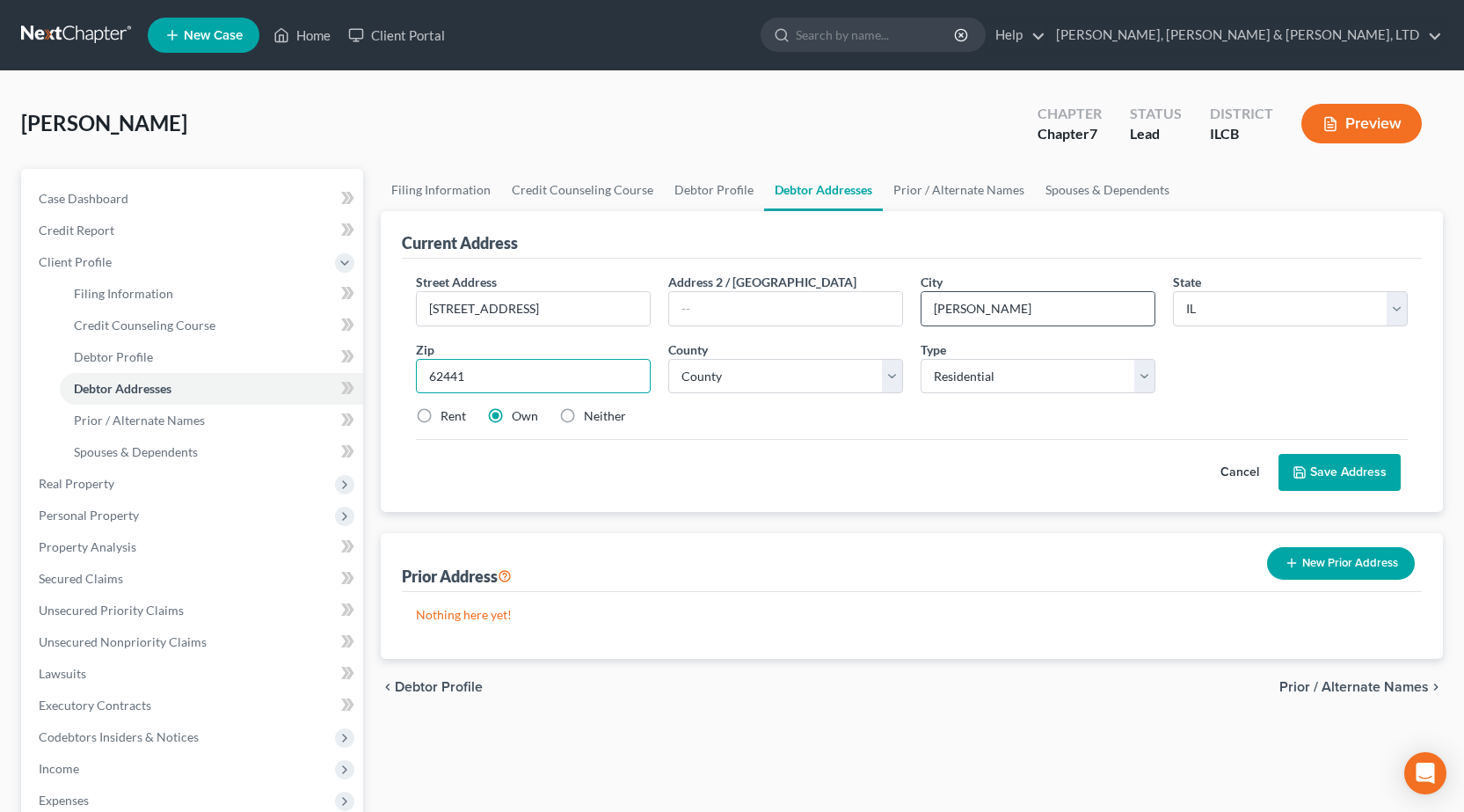
type input "62441"
click at [731, 385] on select "County Adams County Alexander County Bond County Boone County Brown County Bure…" at bounding box center [786, 375] width 235 height 35
select select "11"
click at [669, 358] on select "County Adams County Alexander County Bond County Boone County Brown County Bure…" at bounding box center [786, 375] width 235 height 35
click at [1361, 472] on button "Save Address" at bounding box center [1340, 472] width 122 height 37
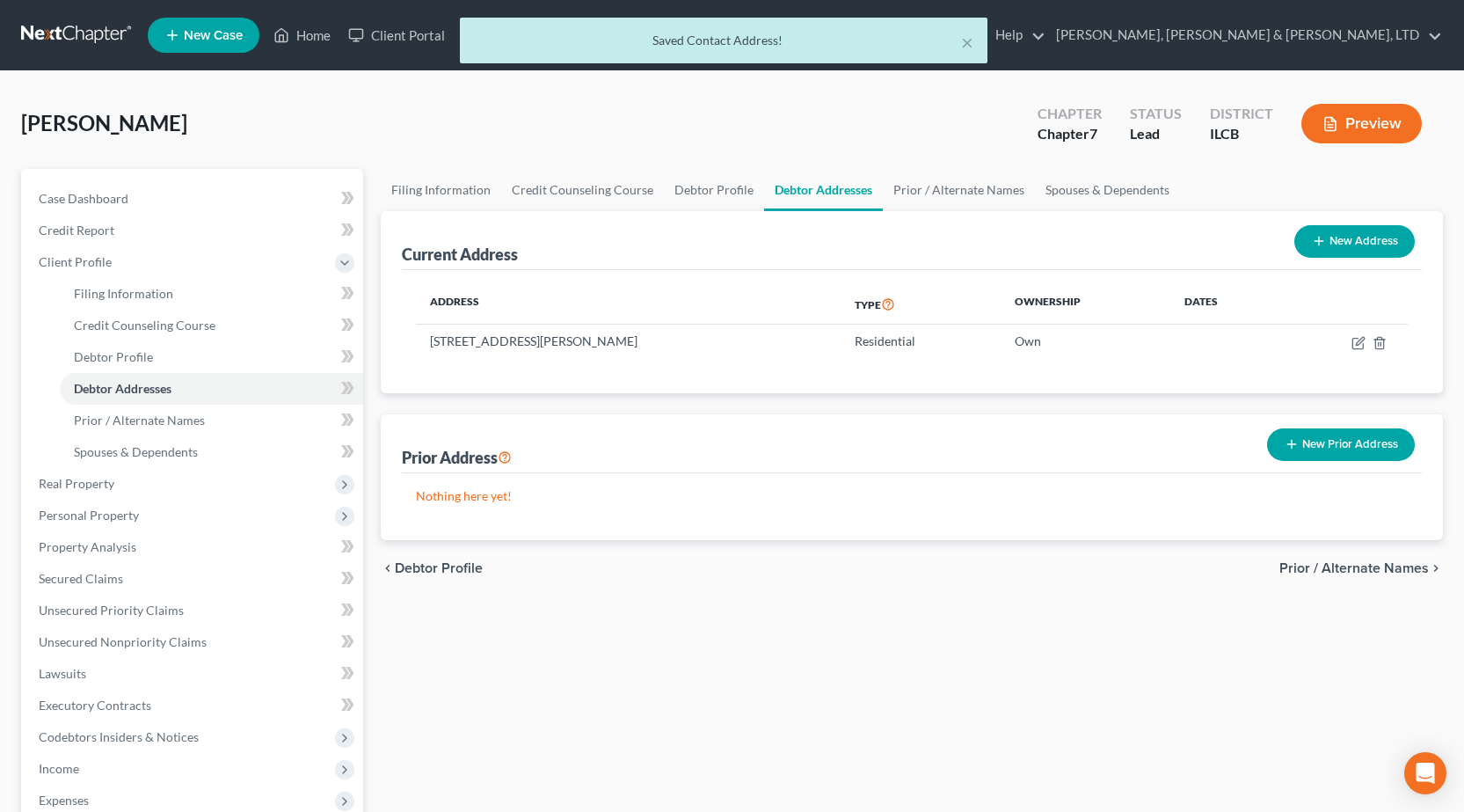
click at [1342, 454] on button "New Prior Address" at bounding box center [1341, 444] width 147 height 33
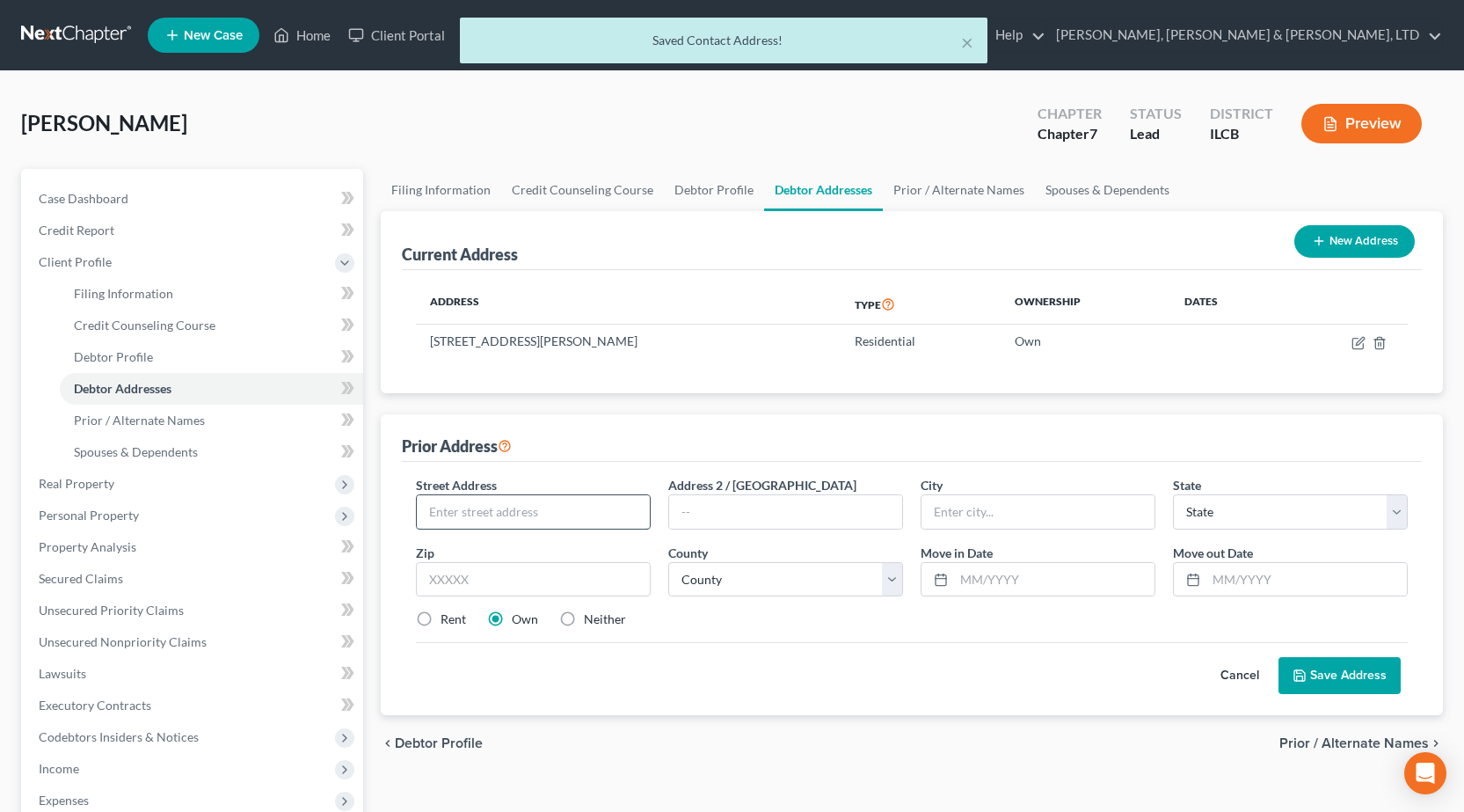
click at [503, 511] on input "text" at bounding box center [533, 511] width 233 height 34
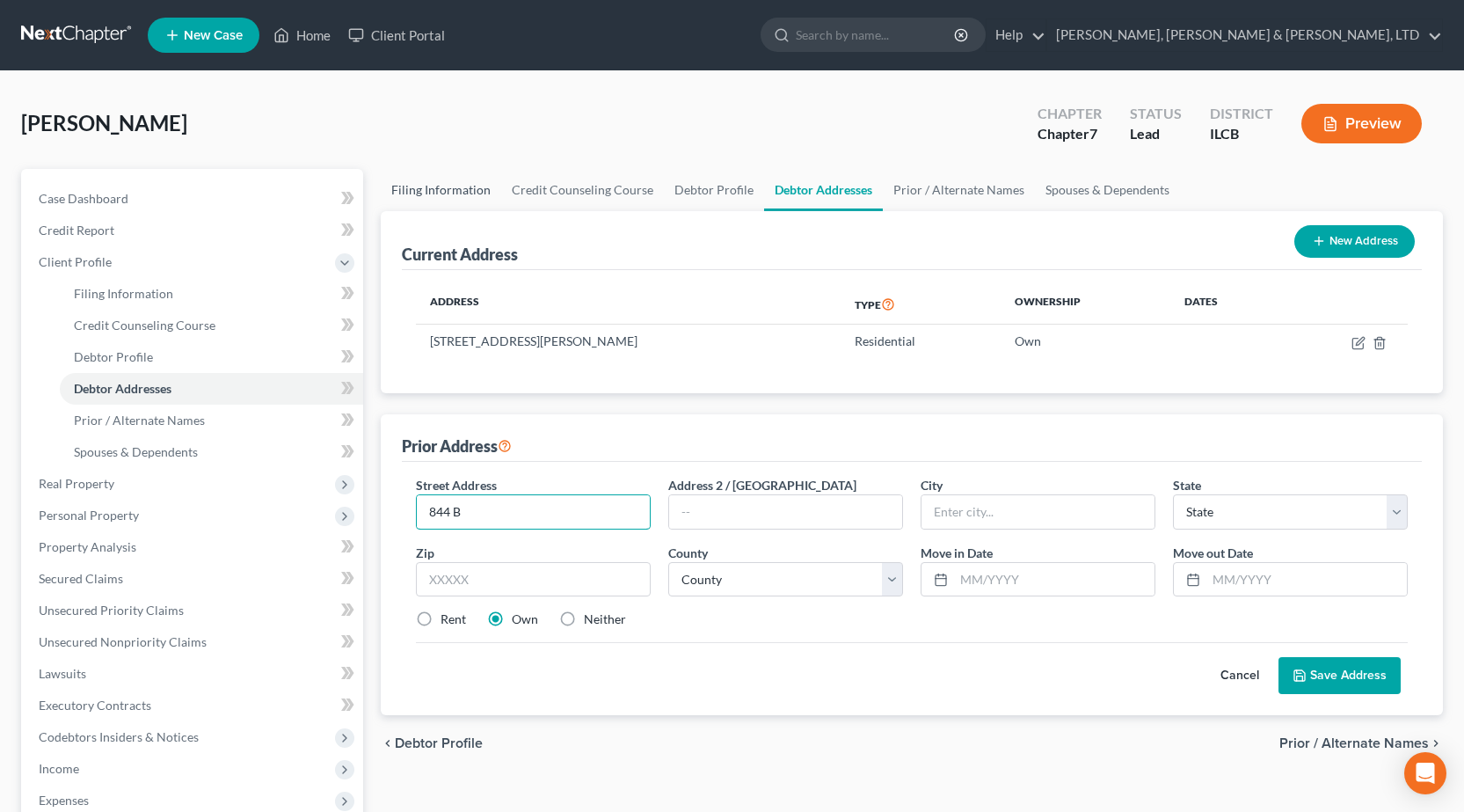
type input "844 B"
click at [476, 191] on link "Filing Information" at bounding box center [441, 190] width 120 height 42
select select "1"
select select "0"
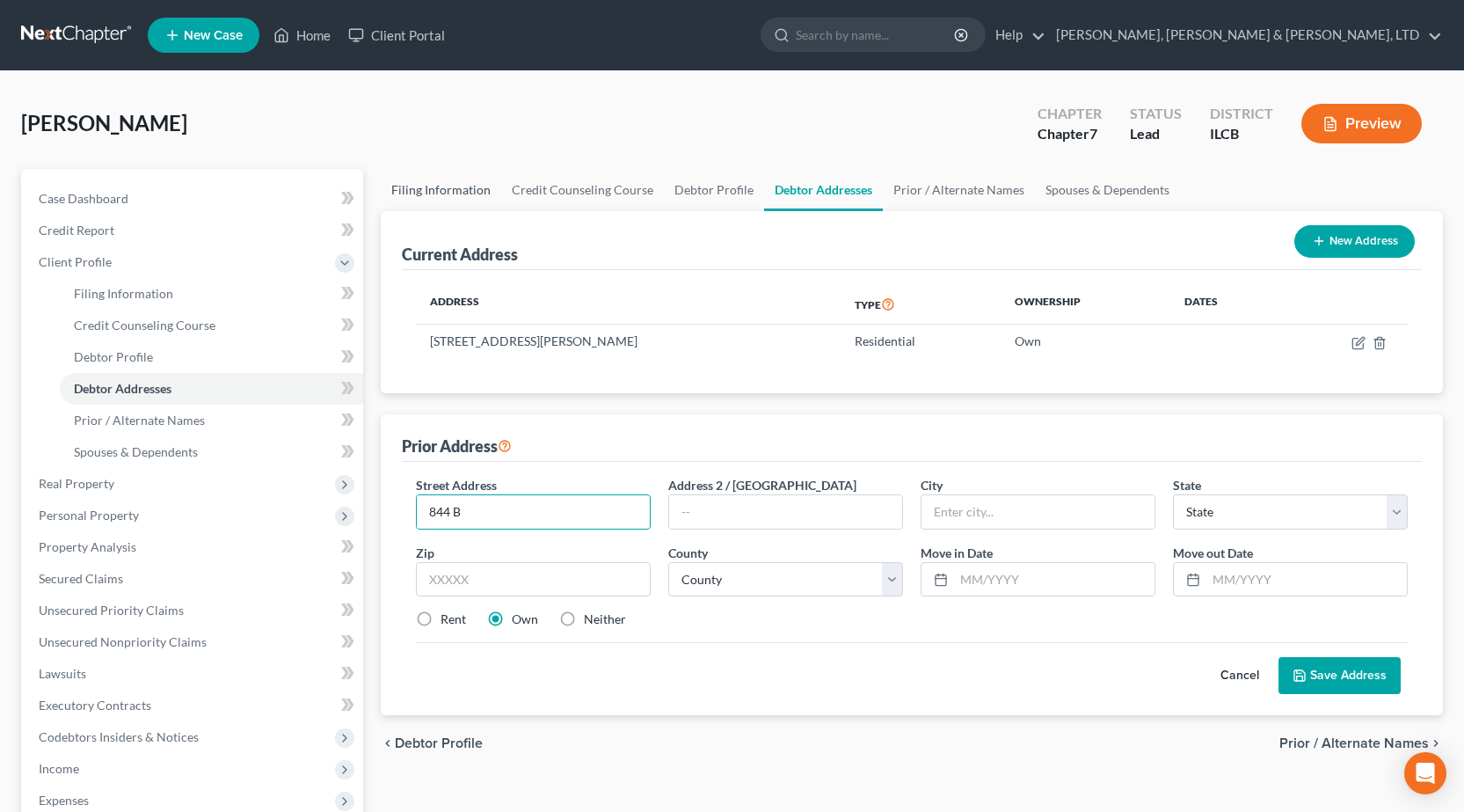
select select "24"
select select "1"
select select "14"
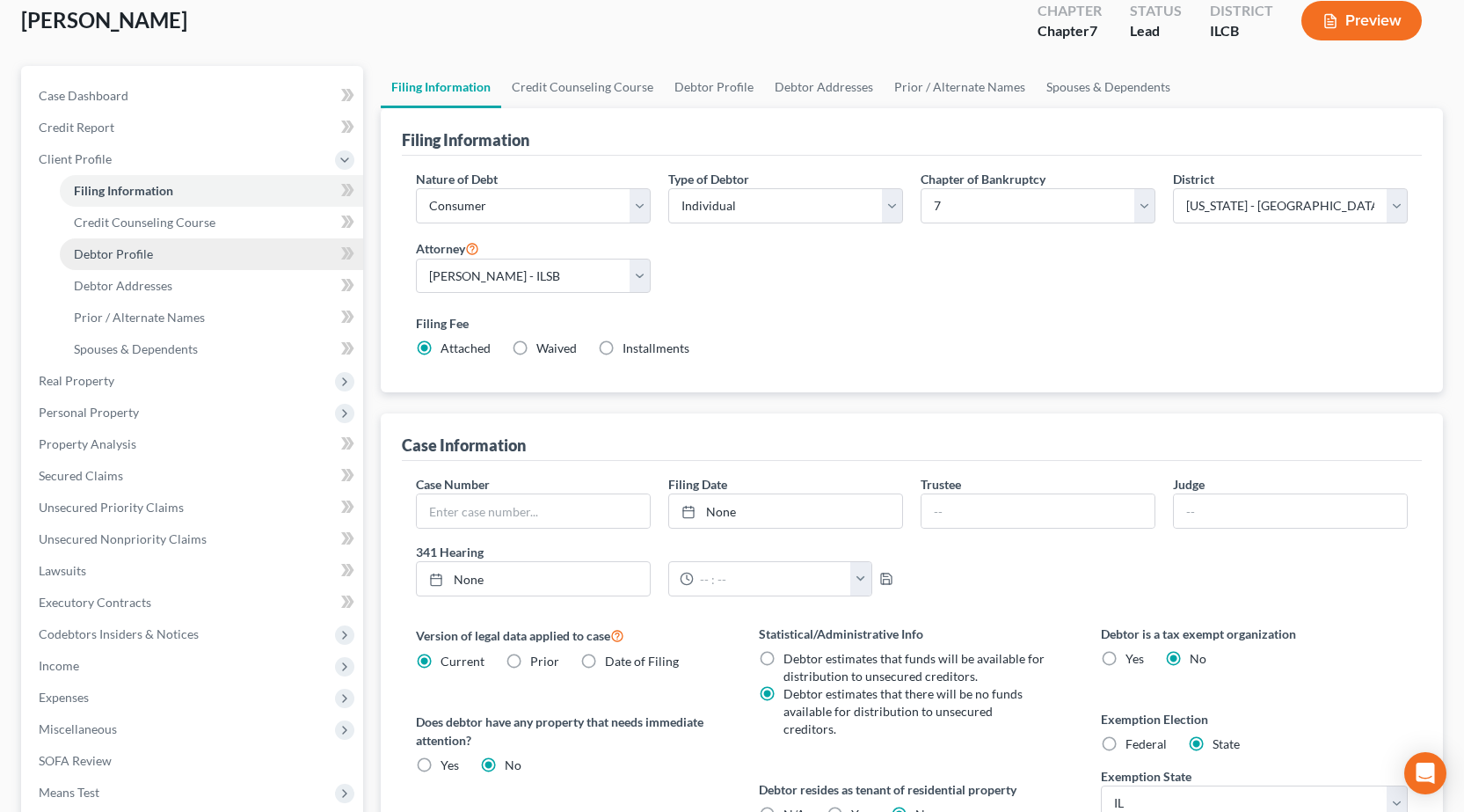
scroll to position [88, 0]
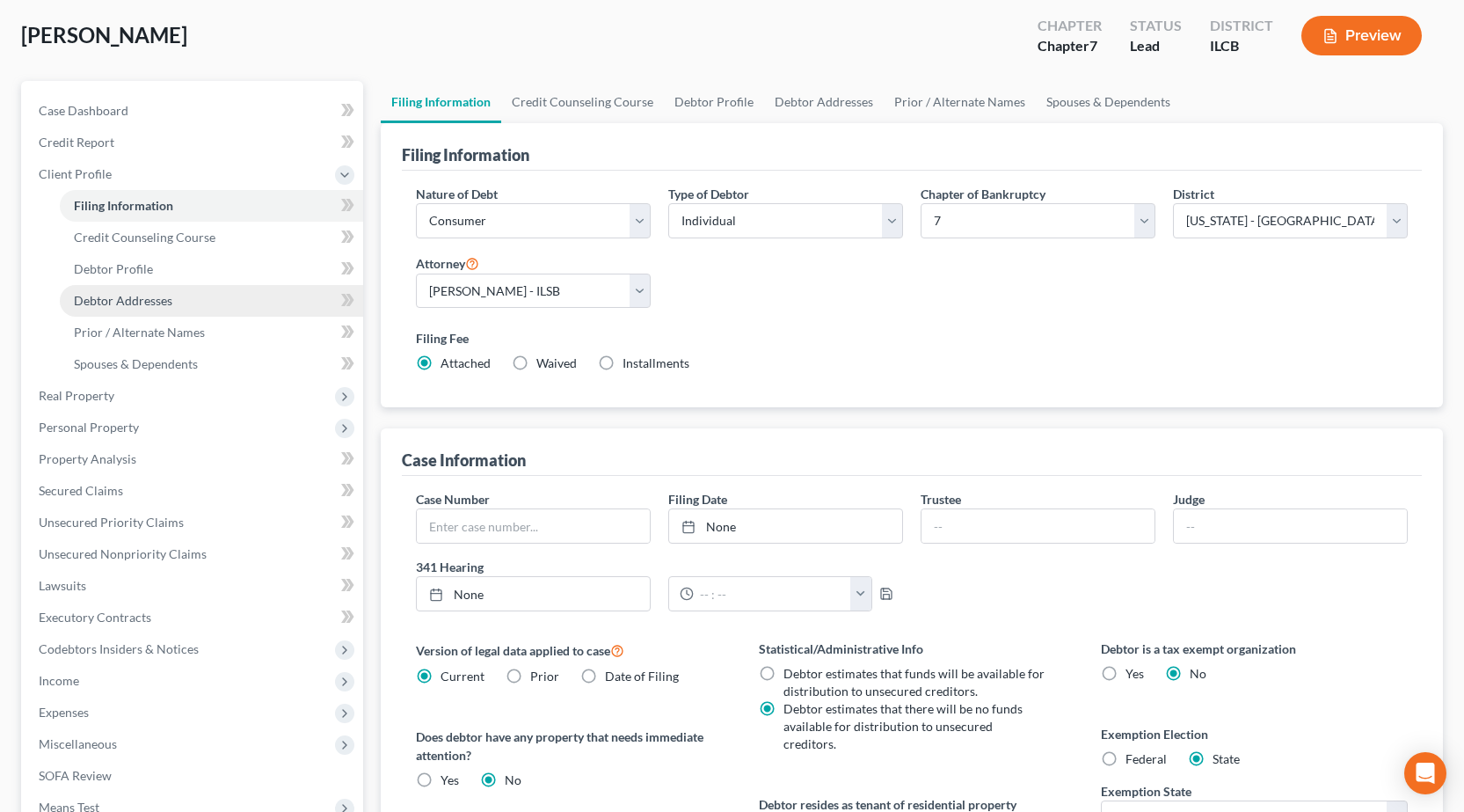
click at [150, 305] on span "Debtor Addresses" at bounding box center [122, 300] width 99 height 15
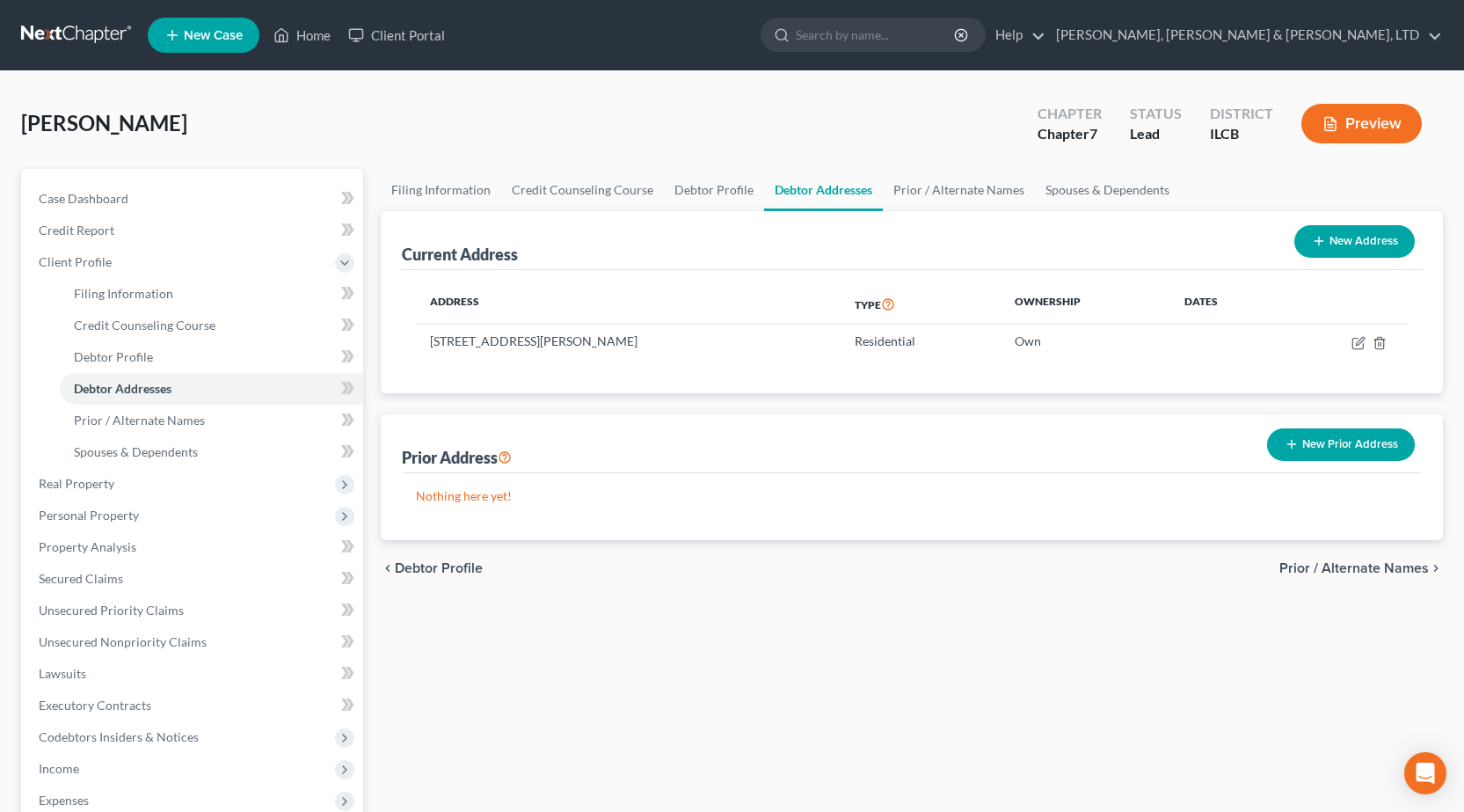
click at [1361, 457] on button "New Prior Address" at bounding box center [1341, 444] width 147 height 33
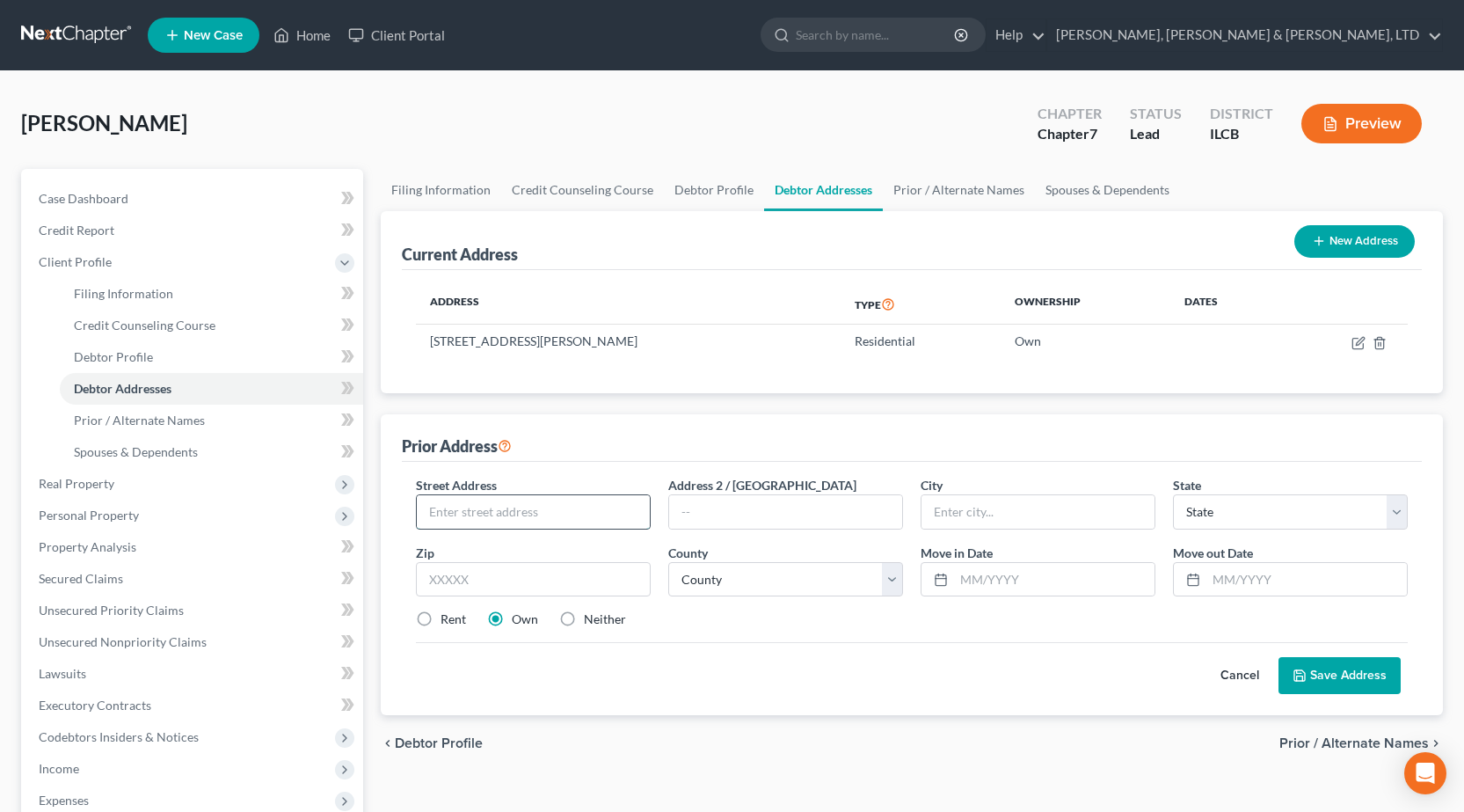
click at [540, 517] on input "text" at bounding box center [533, 511] width 233 height 34
type input "844 B"
type input "Miller Way"
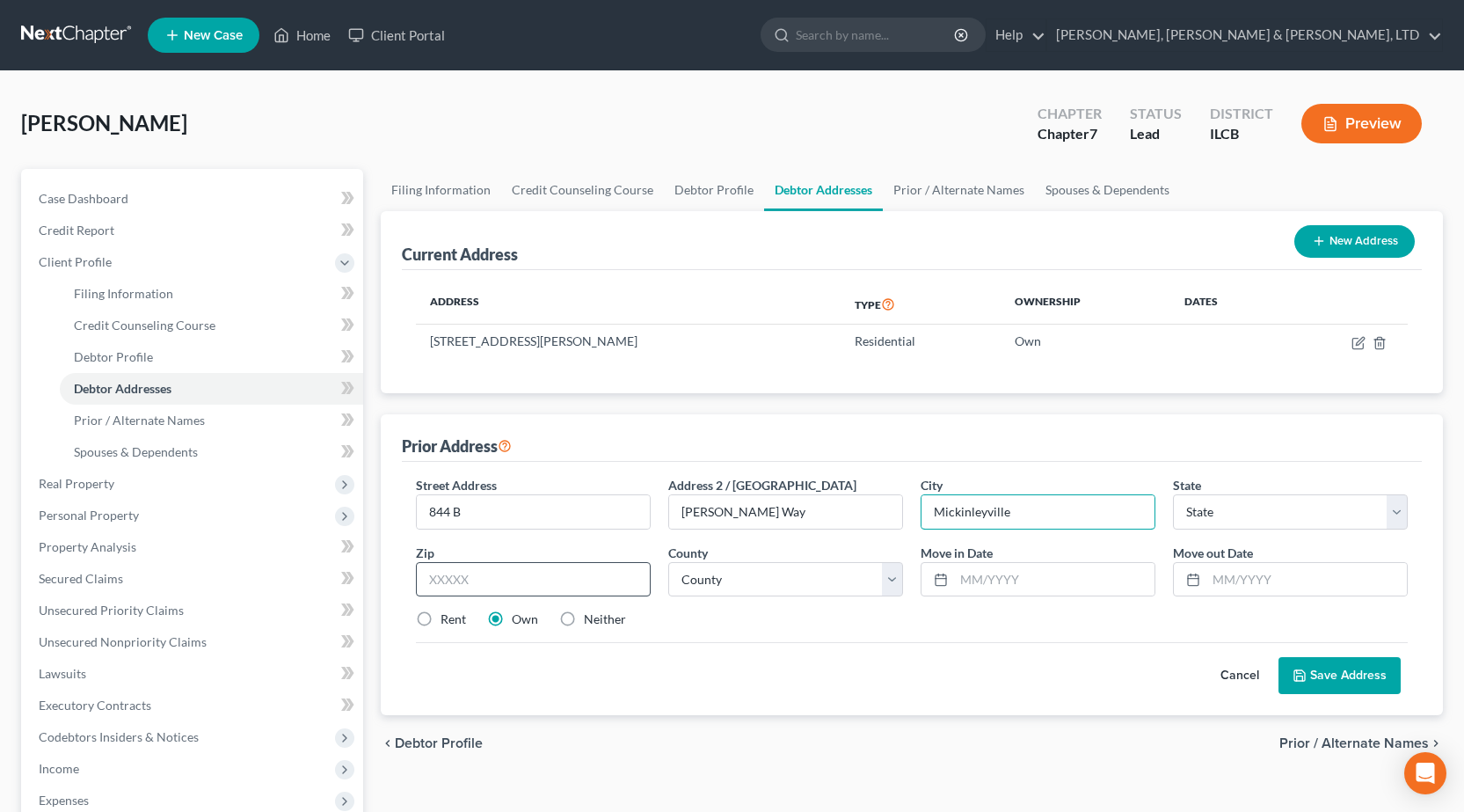
type input "Mickinleyville"
drag, startPoint x: 518, startPoint y: 586, endPoint x: 533, endPoint y: 585, distance: 15.0
click at [518, 586] on input "text" at bounding box center [533, 579] width 235 height 35
drag, startPoint x: 1040, startPoint y: 504, endPoint x: 857, endPoint y: 497, distance: 183.1
click at [857, 497] on div "Street Address * 844 B Address 2 / PO Box Miller Way City * Mickinleyville Stat…" at bounding box center [912, 559] width 1009 height 167
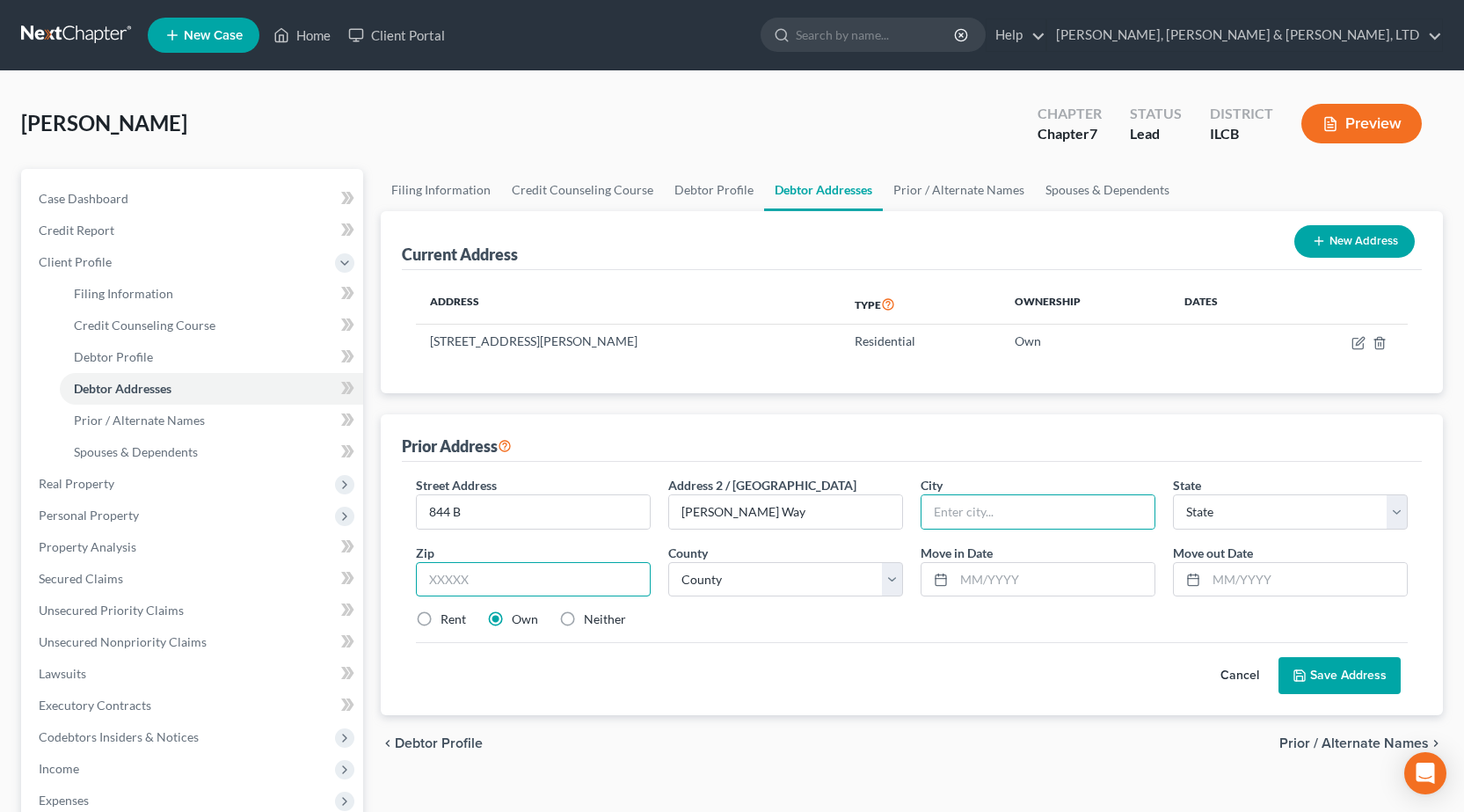
click at [552, 583] on input "text" at bounding box center [533, 579] width 235 height 35
type input "95519"
click at [666, 702] on div "Street Address * 844 B Address 2 / PO Box Miller Way City * State * State AL AK…" at bounding box center [912, 588] width 1020 height 253
type input "Mckinleyville"
select select "4"
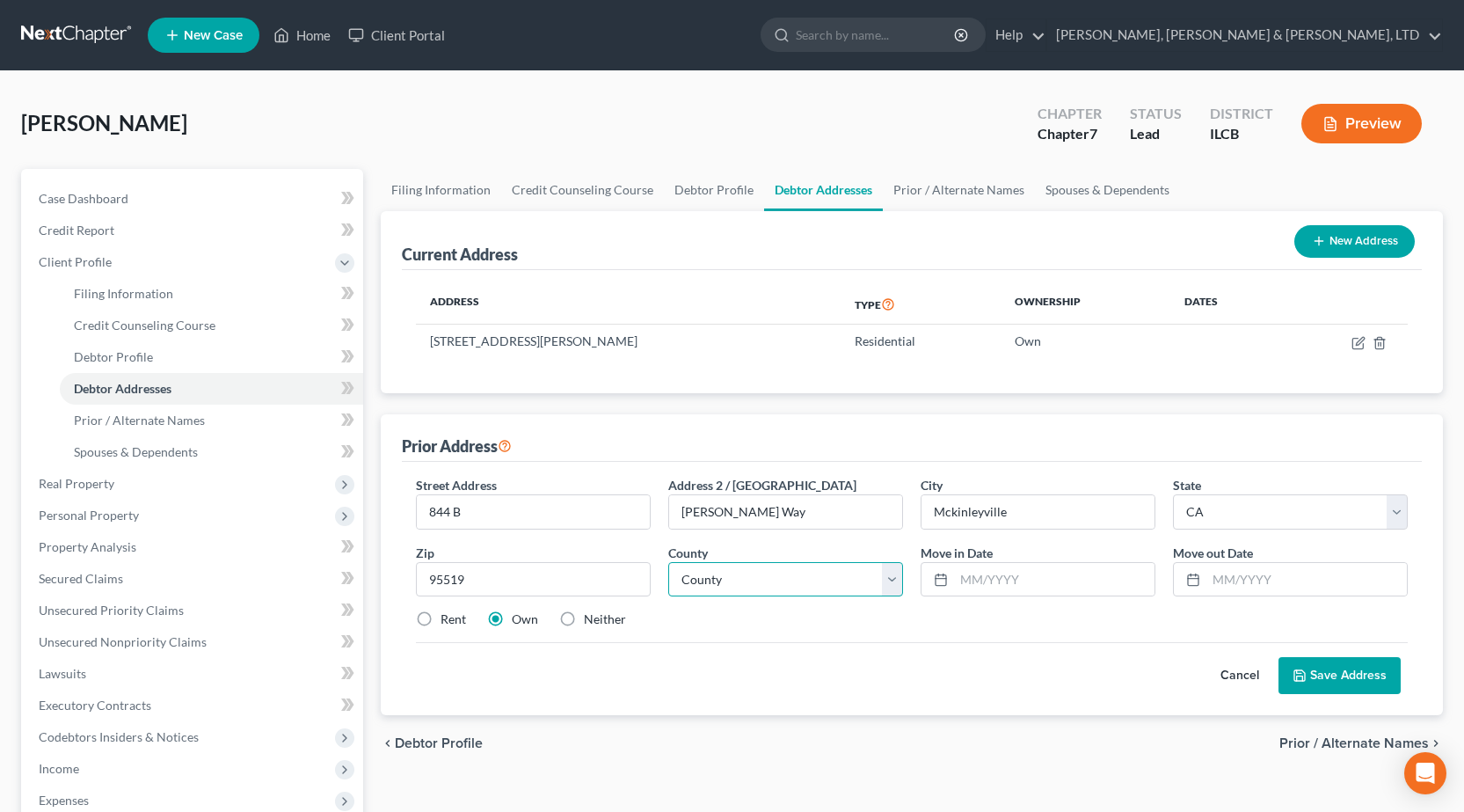
click at [754, 570] on select "County Alameda County Alpine County Amador County Butte County Calaveras County…" at bounding box center [786, 579] width 235 height 35
select select "11"
click at [669, 562] on select "County Alameda County Alpine County Amador County Butte County Calaveras County…" at bounding box center [786, 579] width 235 height 35
drag, startPoint x: 1019, startPoint y: 580, endPoint x: 1320, endPoint y: 493, distance: 313.3
click at [1019, 580] on input "text" at bounding box center [1054, 579] width 200 height 34
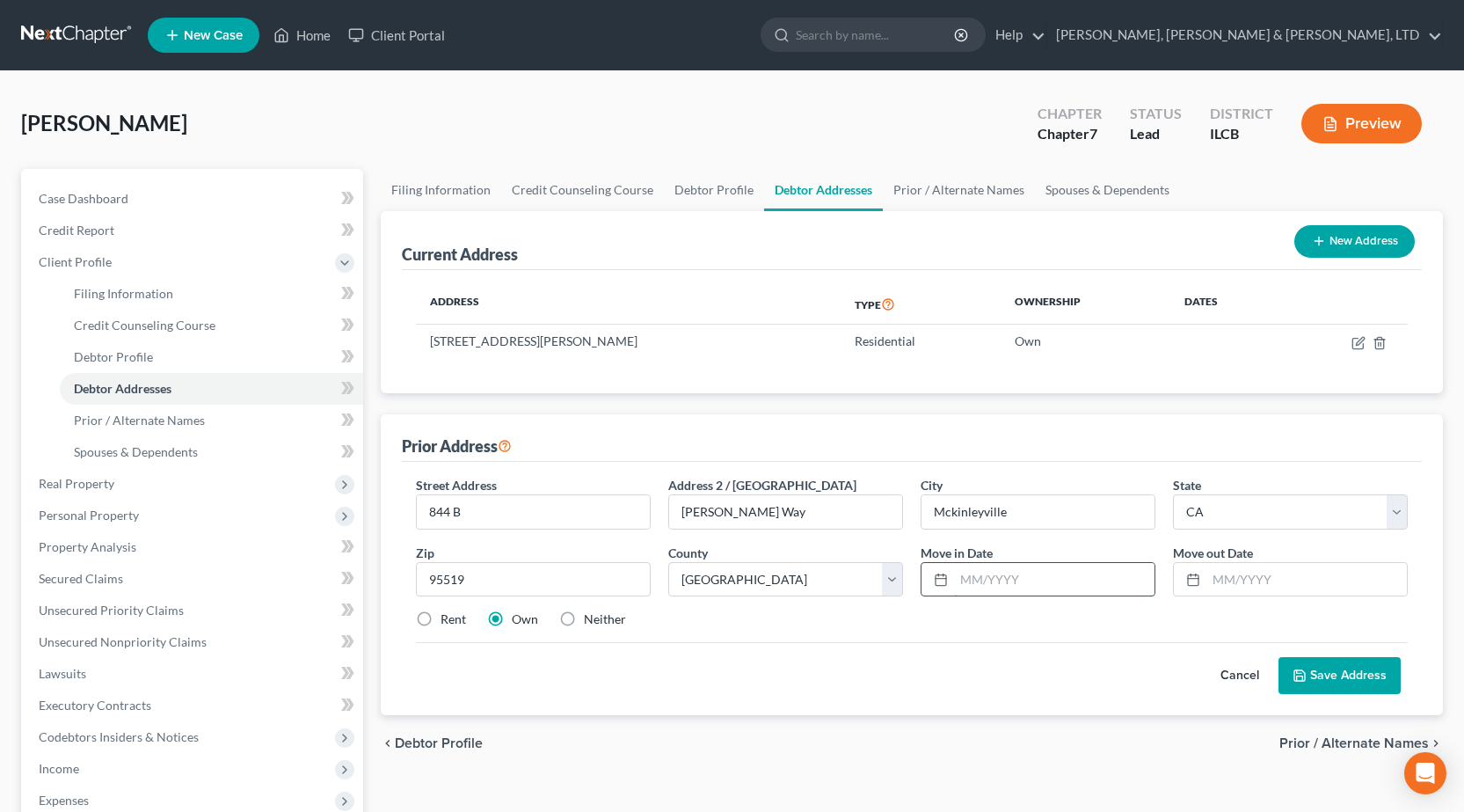
click at [1049, 569] on input "text" at bounding box center [1054, 579] width 200 height 34
type input "0"
click at [1286, 585] on input "text" at bounding box center [1306, 579] width 200 height 34
type input "07/2025"
click at [1032, 570] on input "text" at bounding box center [1054, 579] width 200 height 34
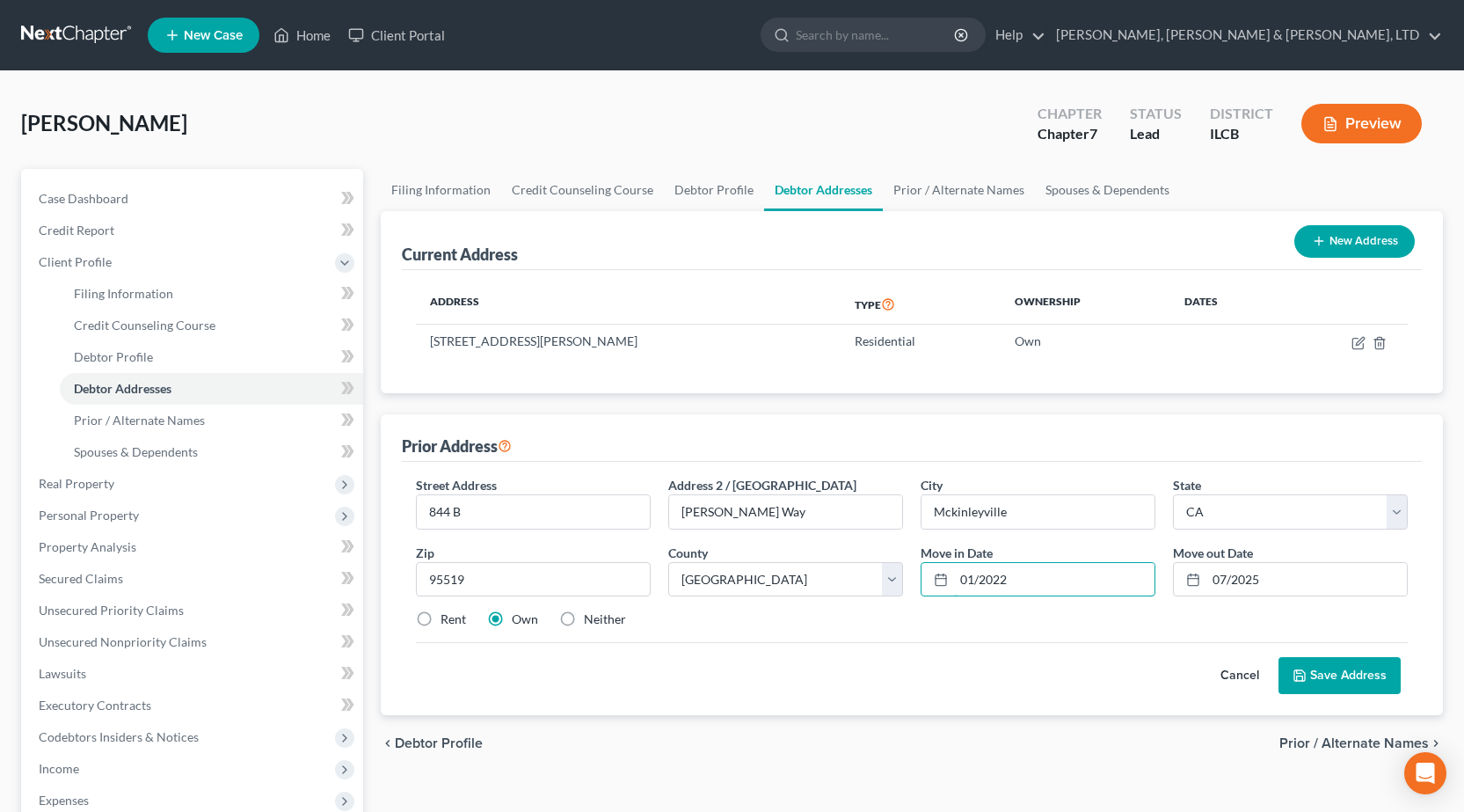
type input "01/2022"
click at [1339, 667] on button "Save Address" at bounding box center [1340, 675] width 122 height 37
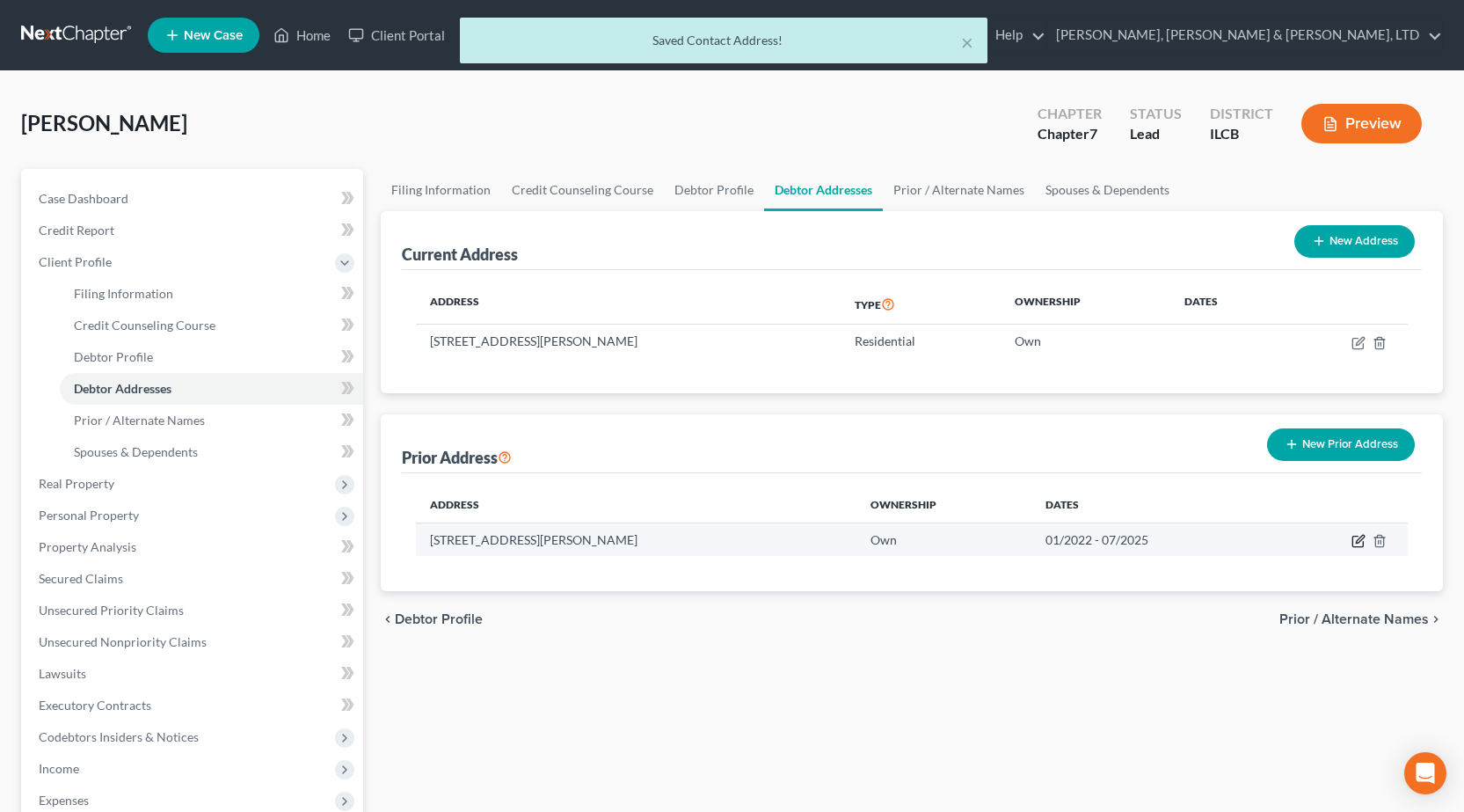
click at [1358, 536] on icon "button" at bounding box center [1358, 541] width 11 height 11
select select "4"
select select "11"
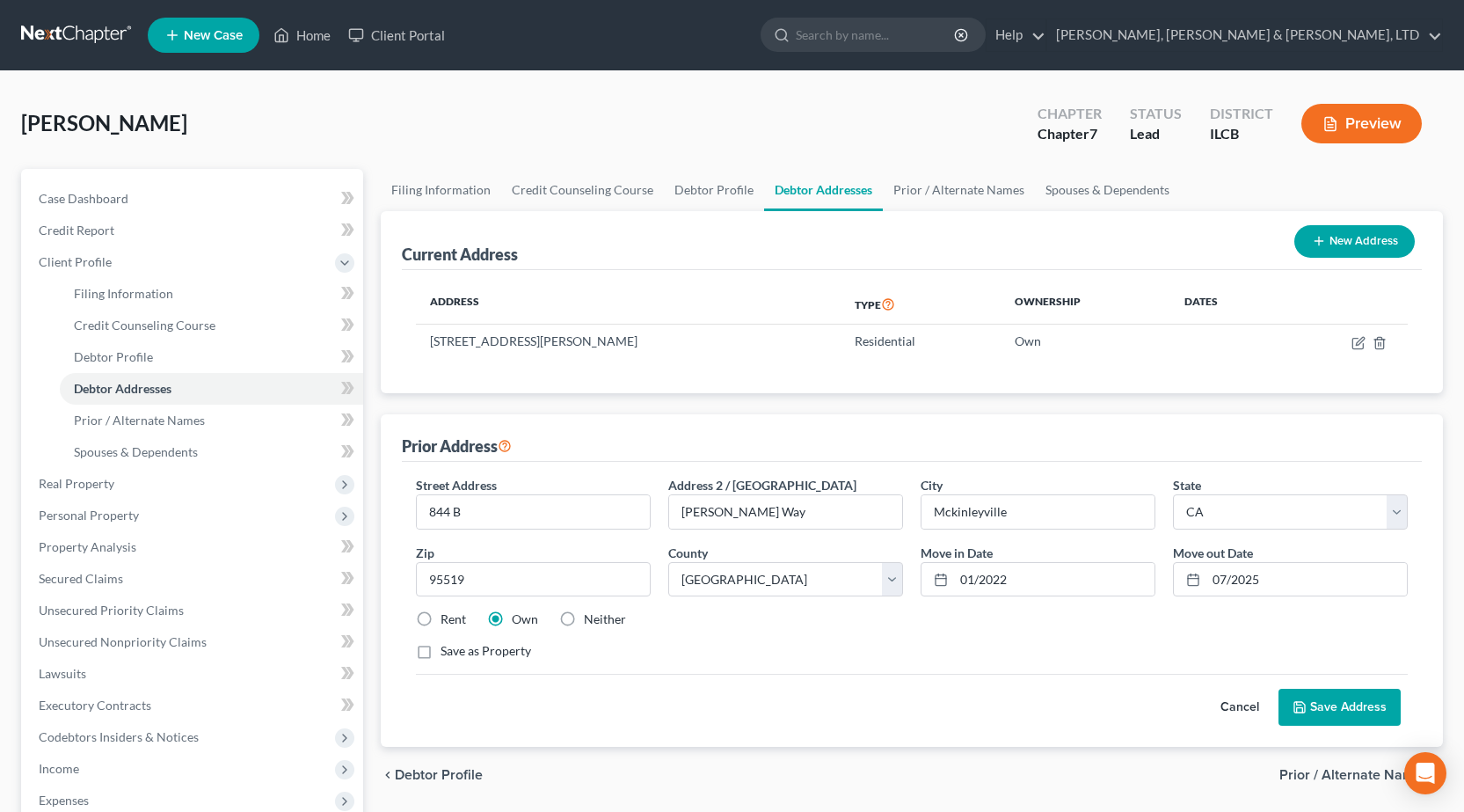
click at [441, 620] on label "Rent" at bounding box center [454, 619] width 26 height 18
click at [448, 620] on input "Rent" at bounding box center [453, 615] width 11 height 11
radio input "true"
click at [1314, 710] on button "Save Address" at bounding box center [1340, 707] width 122 height 37
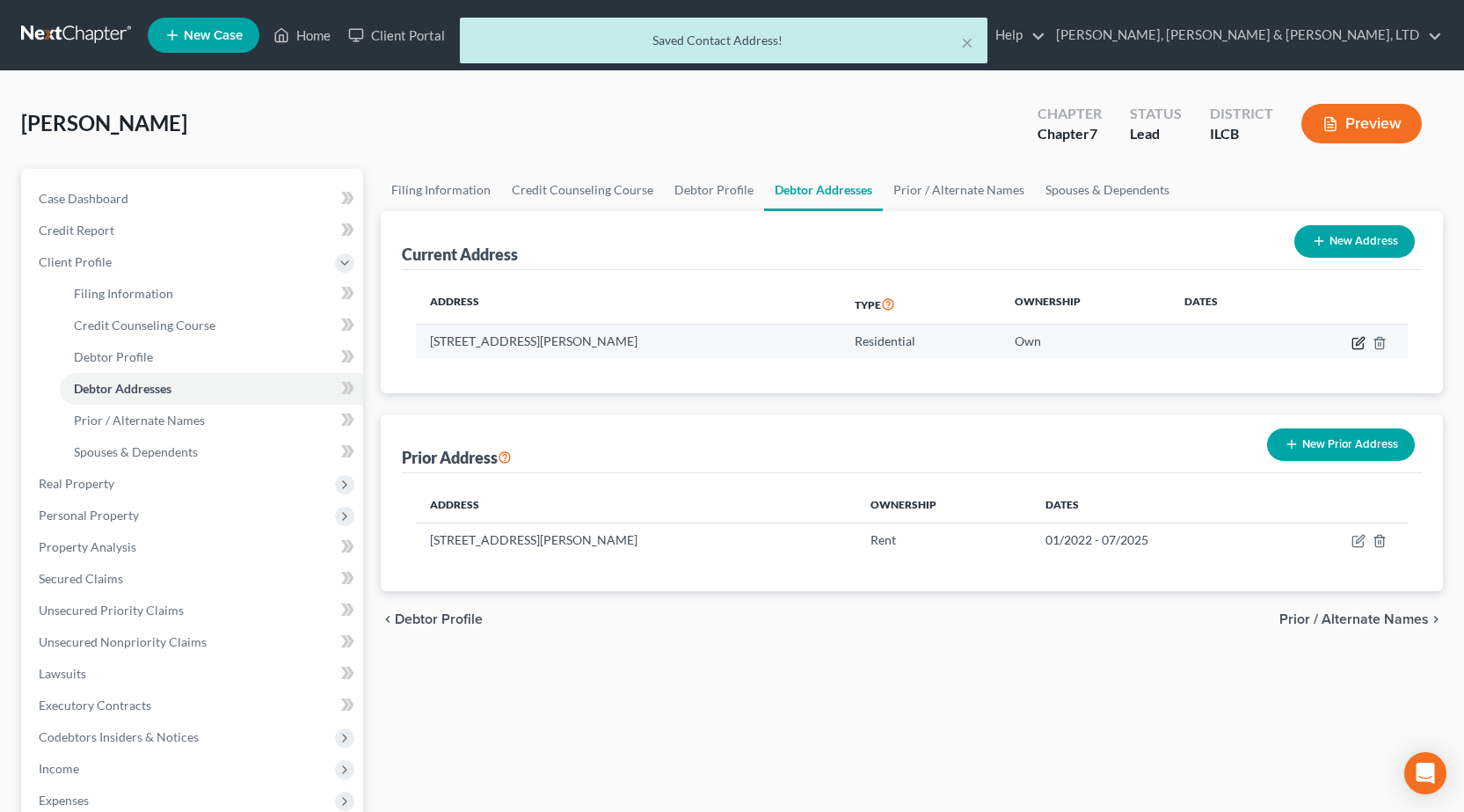
click at [1357, 346] on icon "button" at bounding box center [1359, 343] width 14 height 14
select select "14"
select select "11"
select select "0"
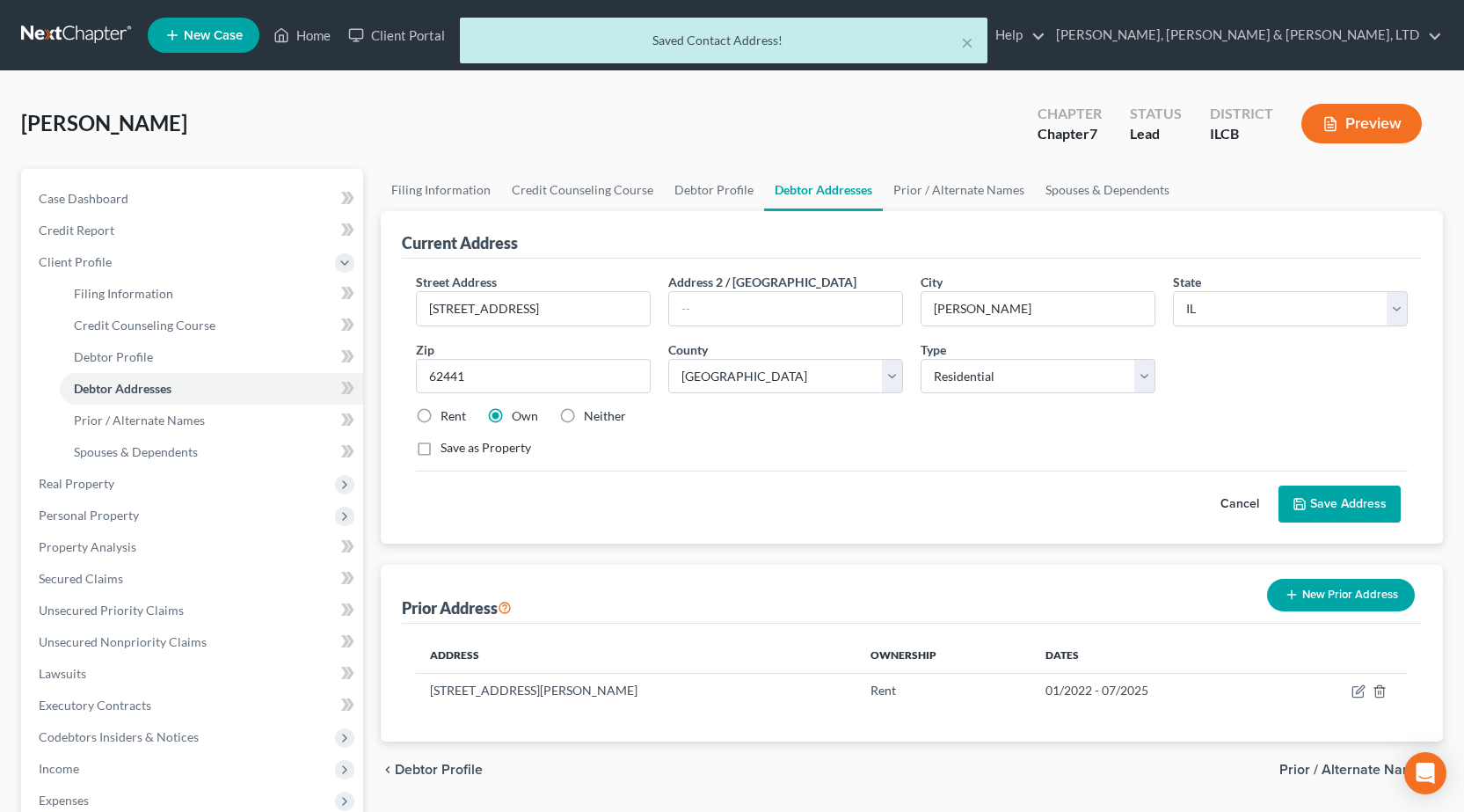
drag, startPoint x: 569, startPoint y: 416, endPoint x: 588, endPoint y: 423, distance: 20.2
click at [584, 416] on label "Neither" at bounding box center [605, 416] width 42 height 18
click at [591, 416] on input "Neither" at bounding box center [596, 412] width 11 height 11
radio input "true"
click at [1366, 508] on button "Save Address" at bounding box center [1340, 504] width 122 height 37
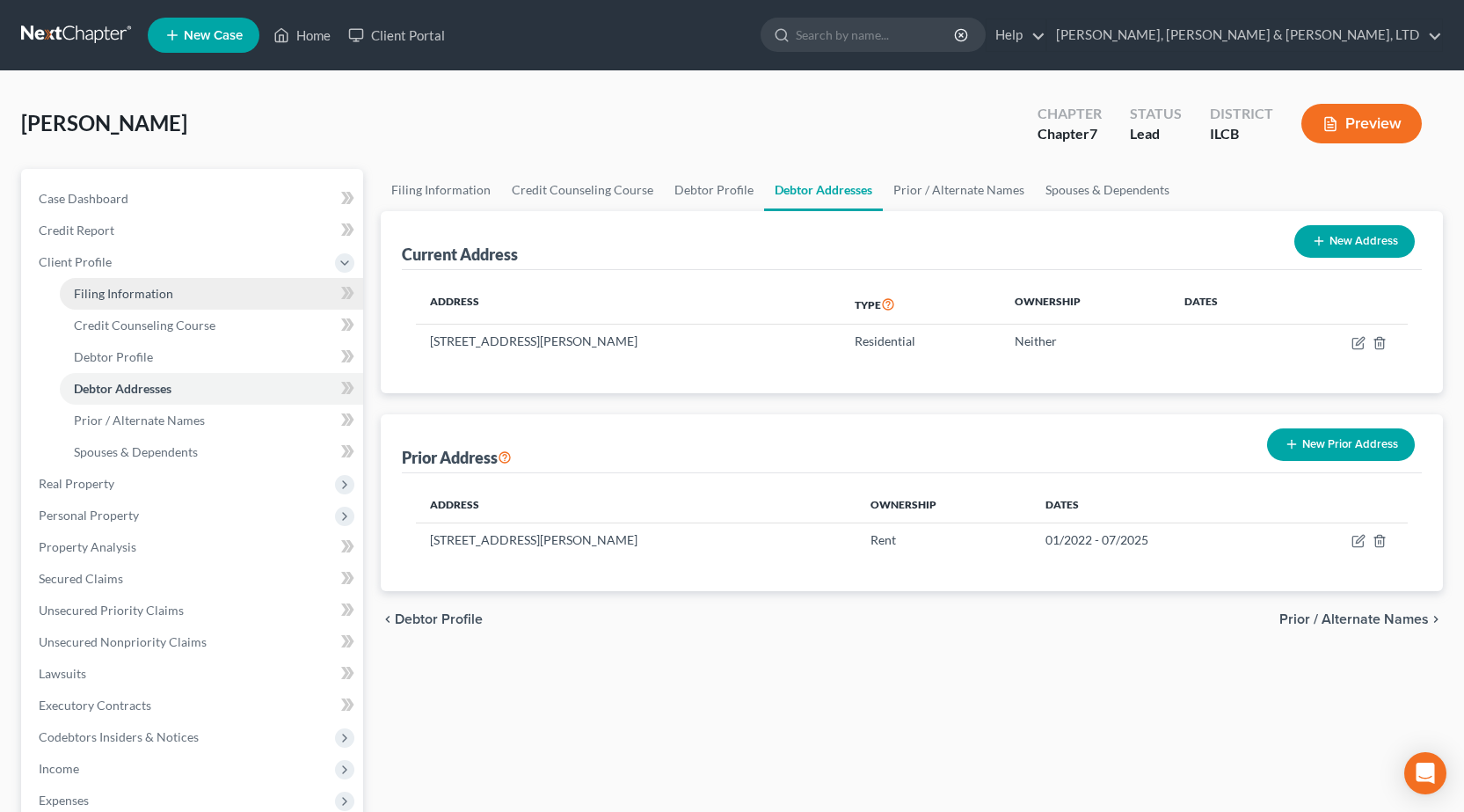
click at [132, 299] on span "Filing Information" at bounding box center [123, 293] width 100 height 15
select select "1"
select select "0"
select select "24"
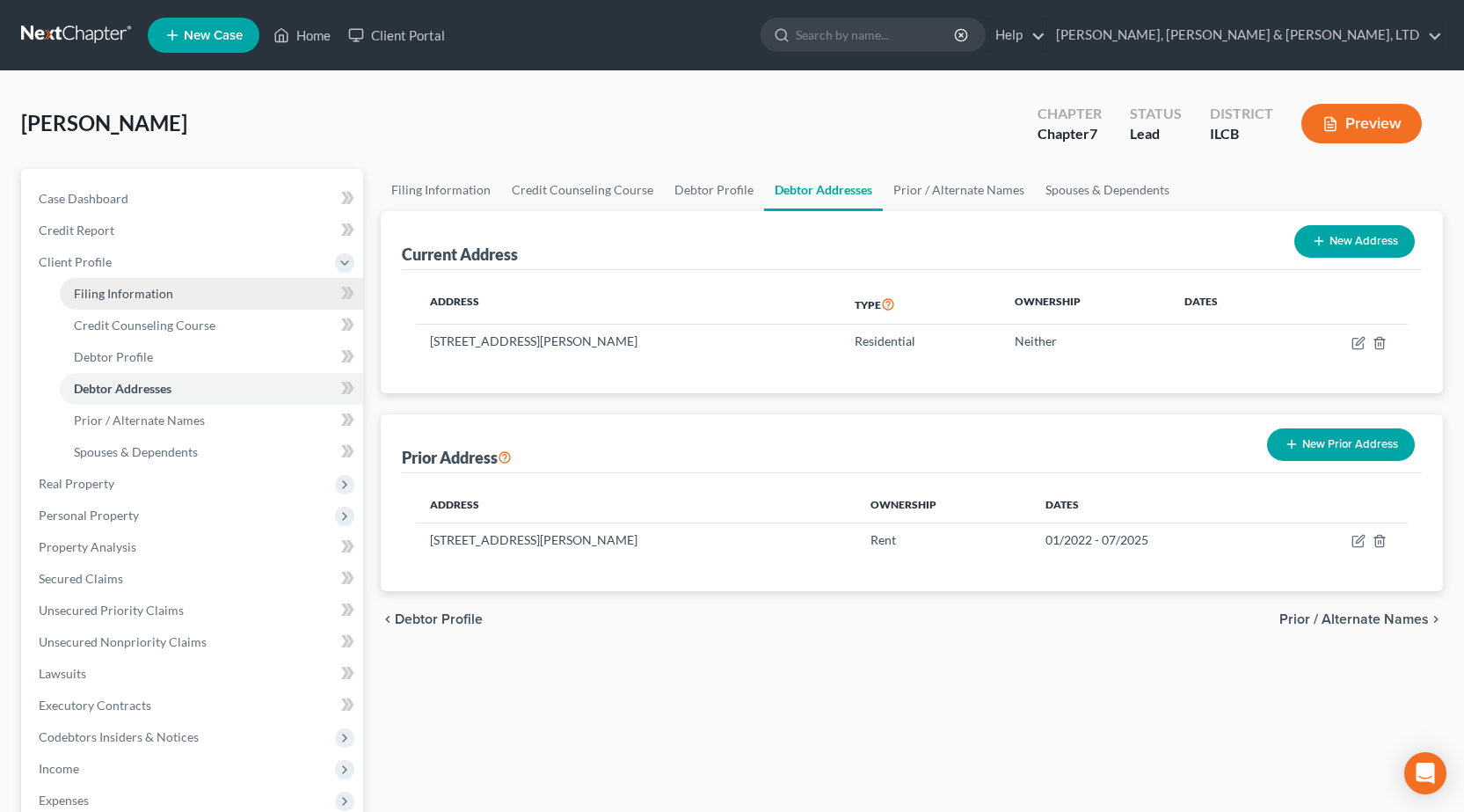
select select "1"
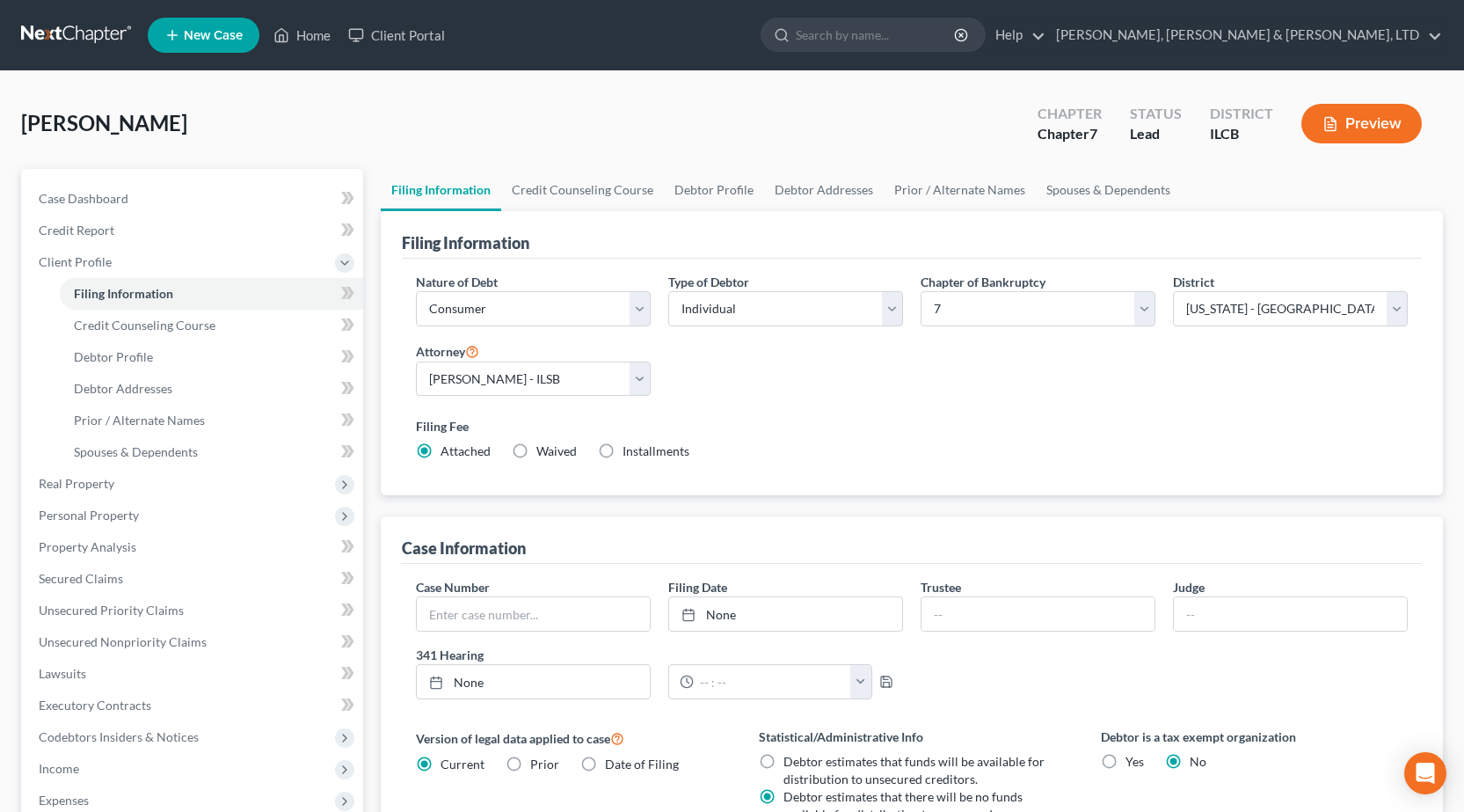
scroll to position [264, 0]
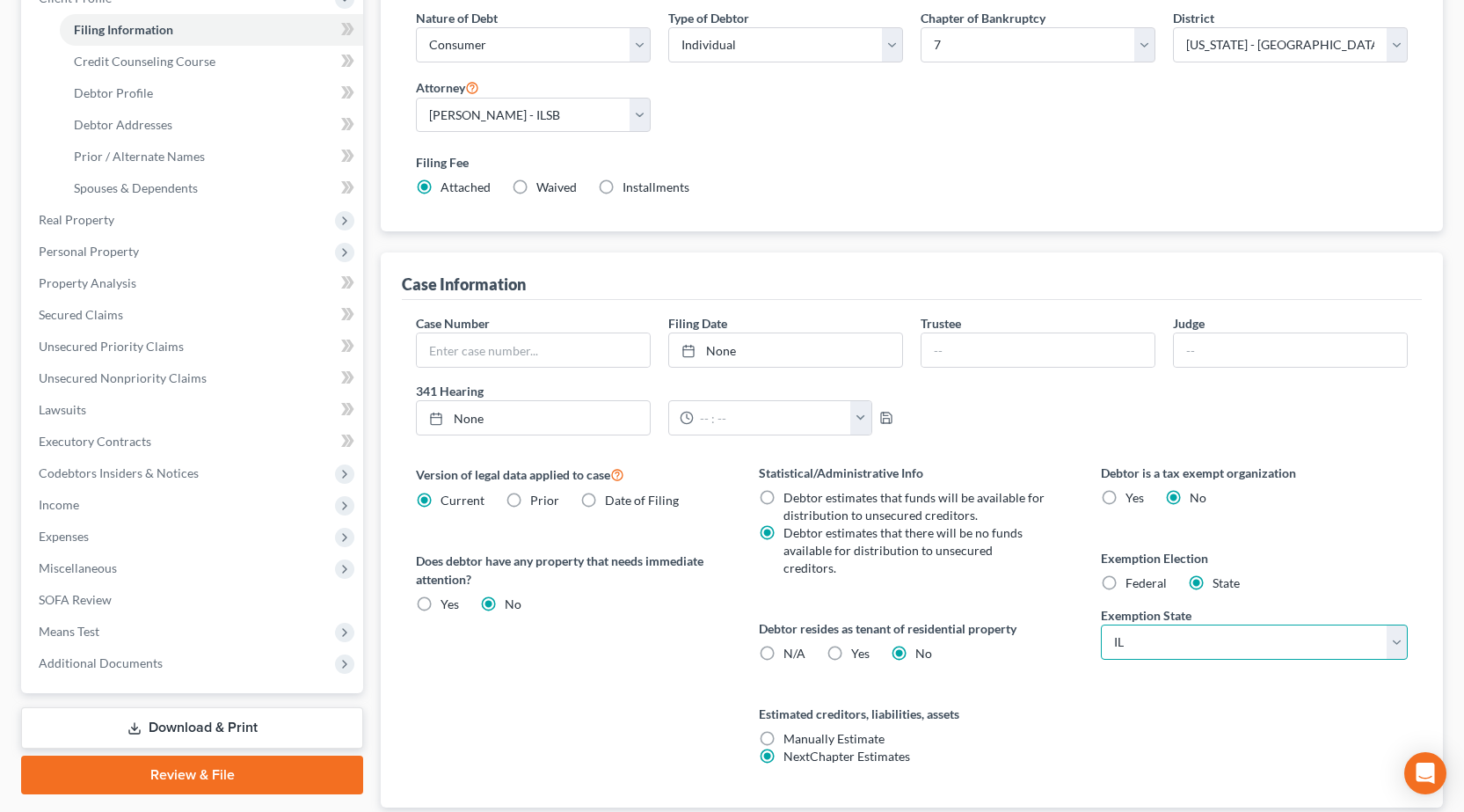
click at [1247, 657] on select "State AL AK AR AZ CA CO CT DE DC FL GA GU HI ID IL IN IA KS KY LA ME MD MA MI M…" at bounding box center [1254, 641] width 307 height 35
select select "4"
click at [1101, 624] on select "State AL AK AR AZ CA CO CT DE DC FL GA GU HI ID IL IN IA KS KY LA ME MD MA MI M…" at bounding box center [1254, 641] width 307 height 35
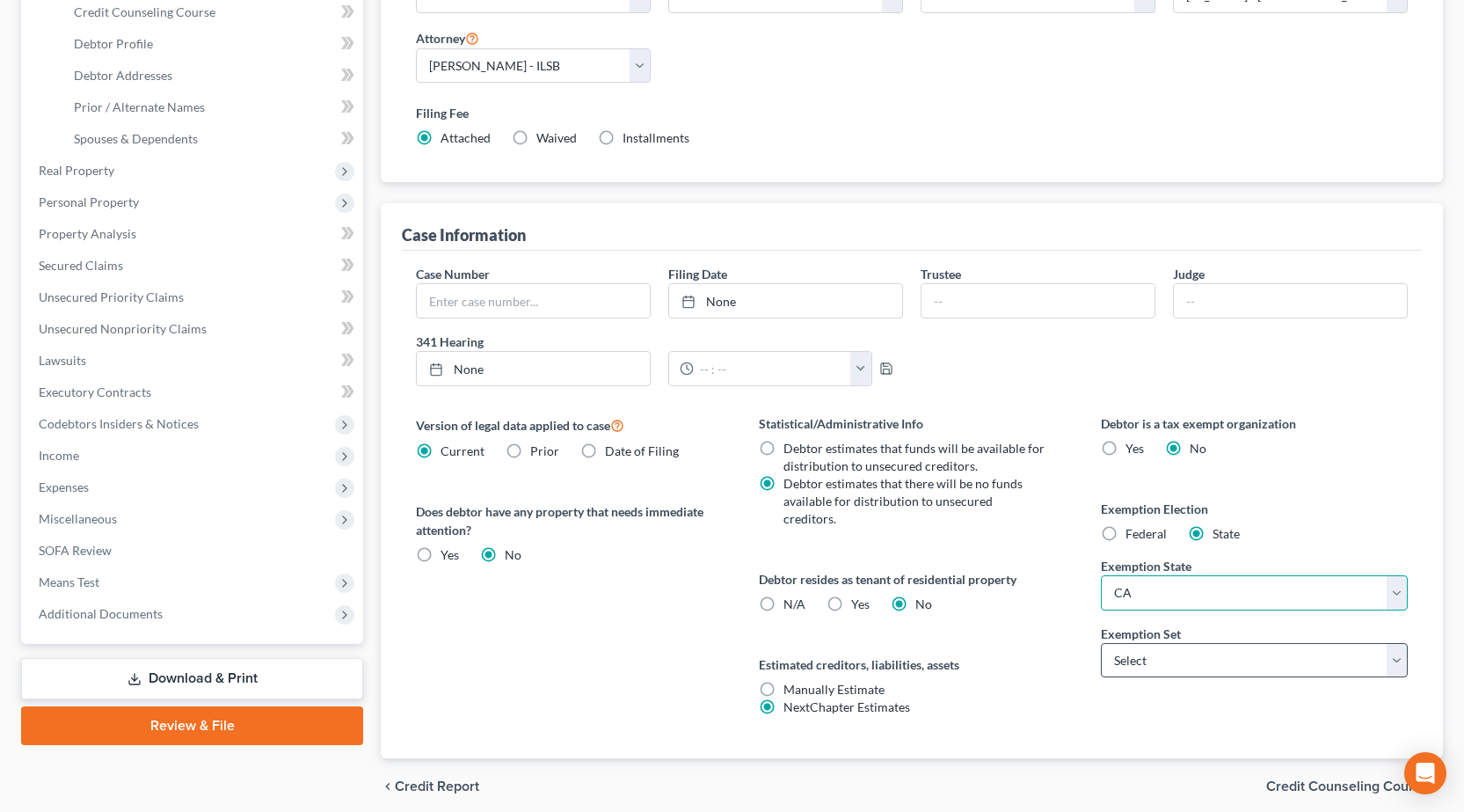
scroll to position [351, 0]
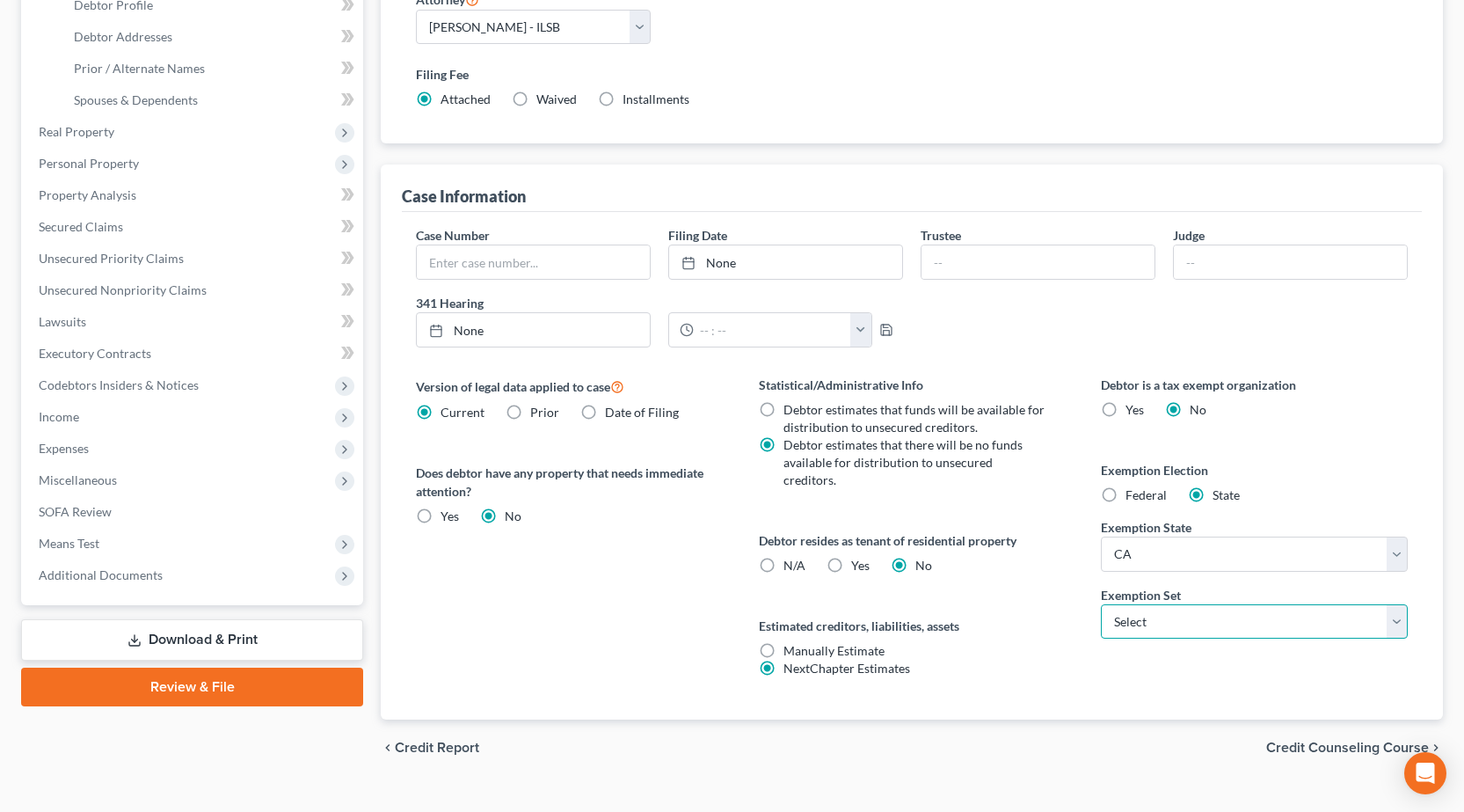
click at [1189, 613] on select "Select 703 704" at bounding box center [1254, 621] width 307 height 35
drag, startPoint x: 1188, startPoint y: 621, endPoint x: 1205, endPoint y: 638, distance: 24.0
click at [1194, 627] on select "Select 703 704" at bounding box center [1254, 621] width 307 height 35
click at [1266, 632] on select "Select 703 704" at bounding box center [1254, 621] width 307 height 35
click at [1159, 620] on select "Select 703 704" at bounding box center [1254, 621] width 307 height 35
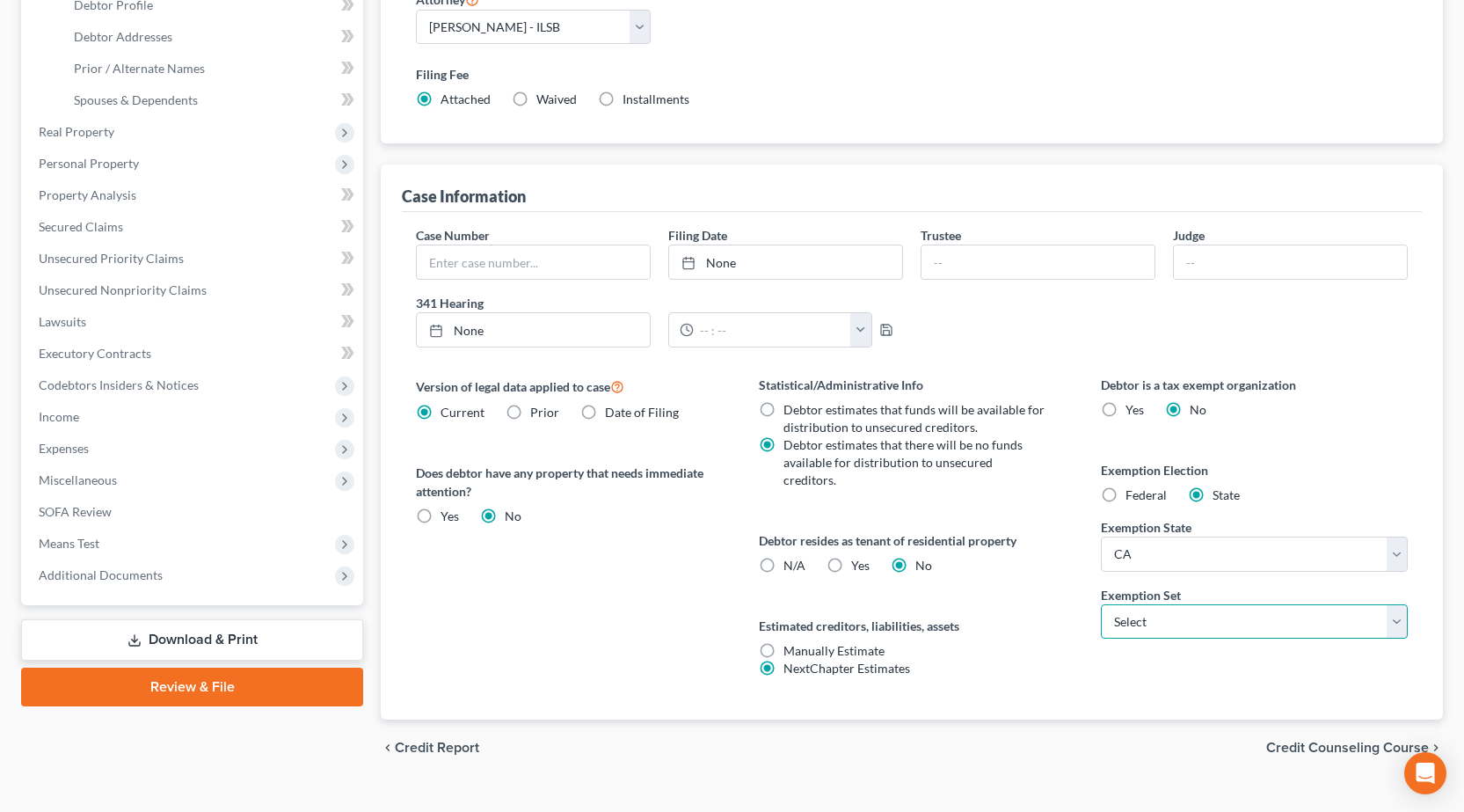
select select "0"
click at [1101, 604] on select "Select 703 704" at bounding box center [1254, 621] width 307 height 35
click at [1072, 637] on div "Statistical/Administrative Info Debtor estimates that funds will be available f…" at bounding box center [913, 546] width 342 height 343
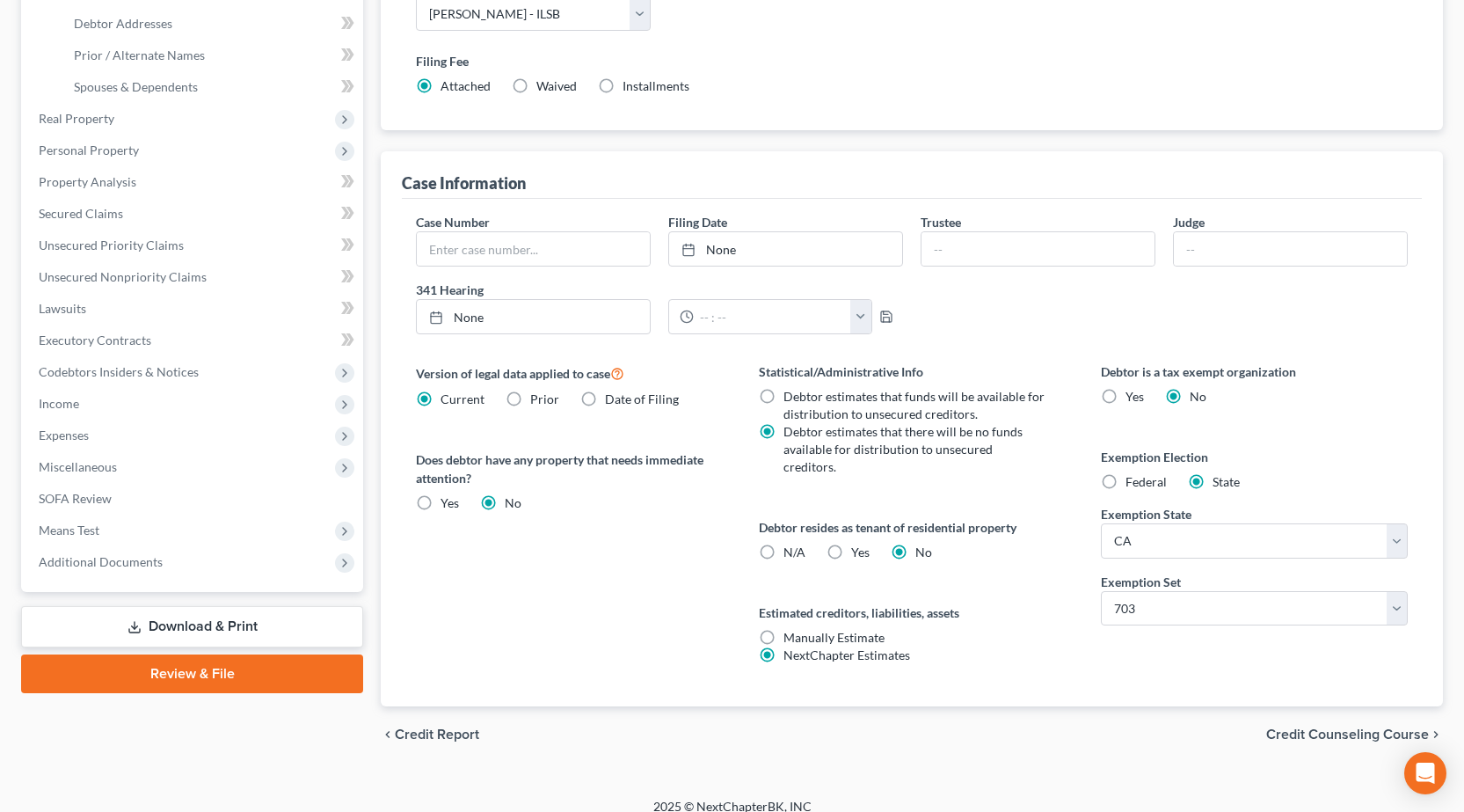
scroll to position [13, 0]
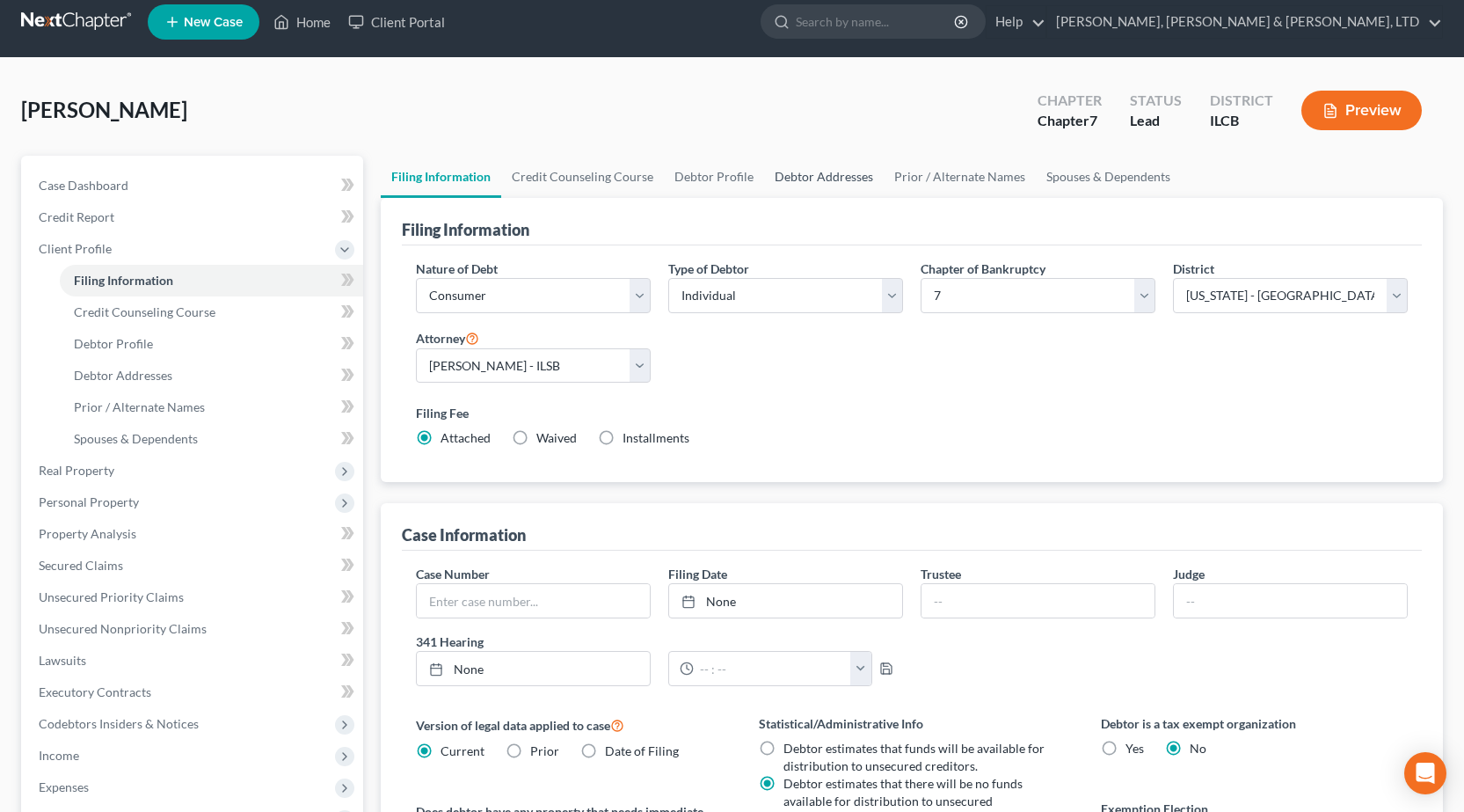
click at [818, 157] on link "Debtor Addresses" at bounding box center [824, 176] width 119 height 42
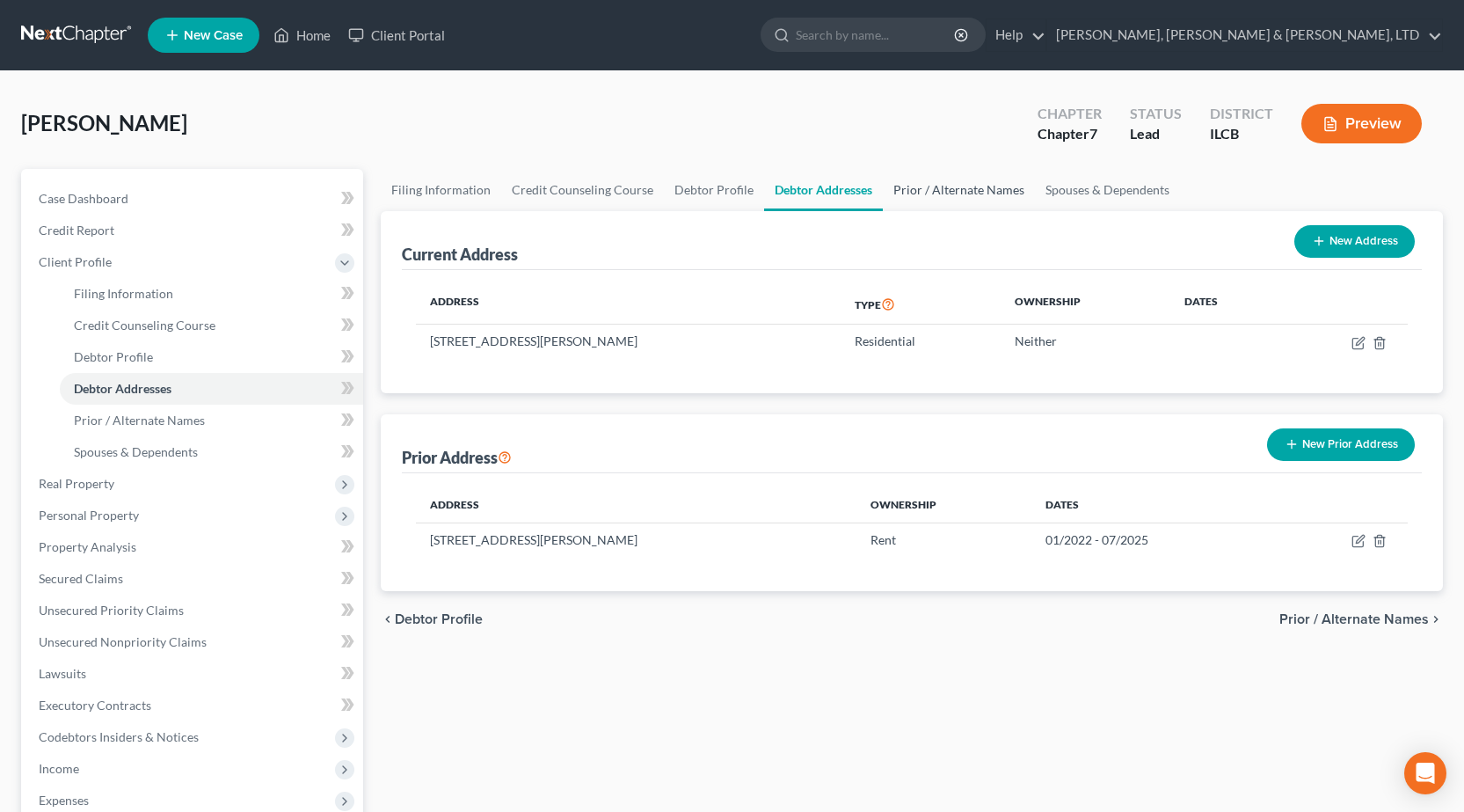
click at [932, 185] on link "Prior / Alternate Names" at bounding box center [958, 190] width 152 height 42
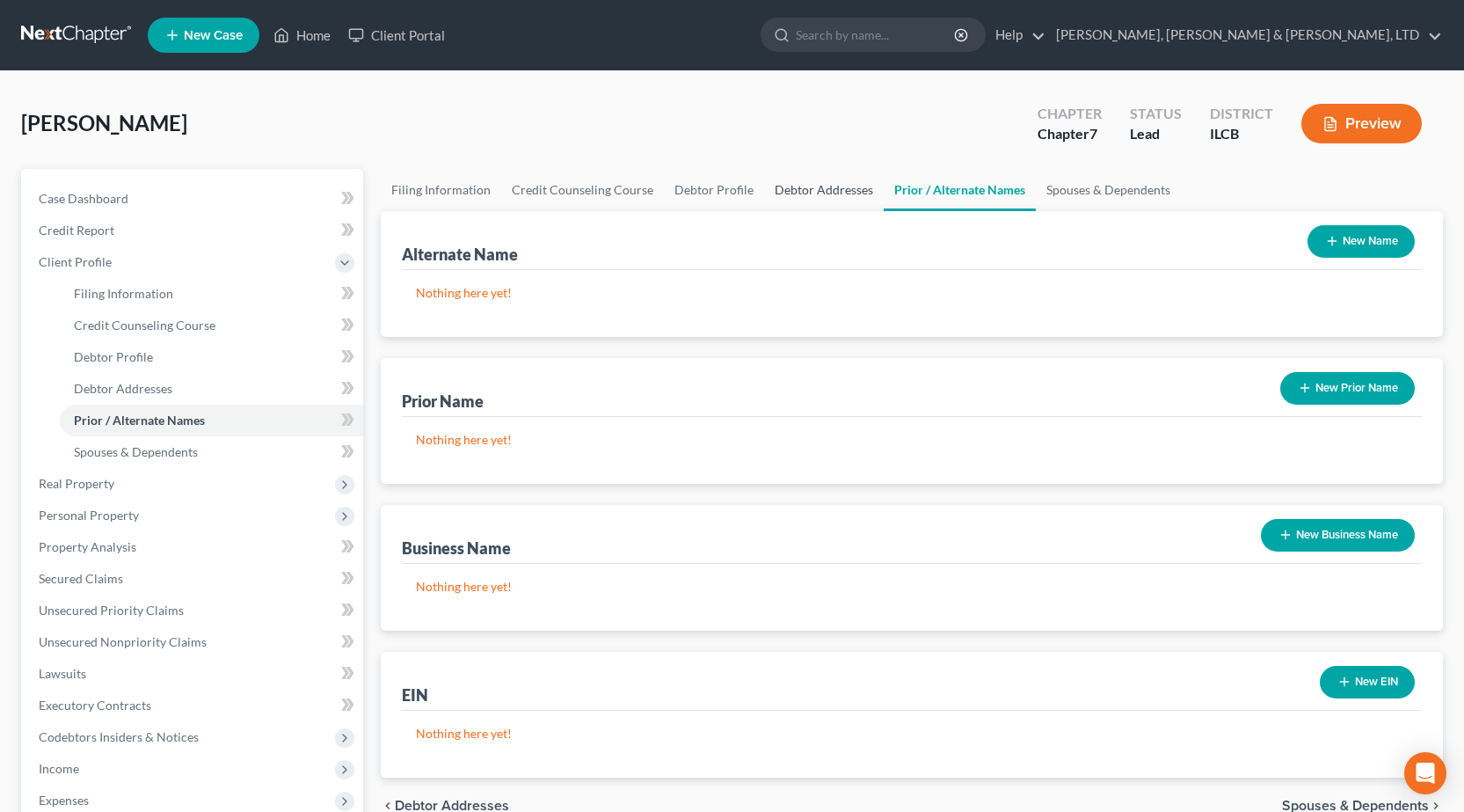
click at [801, 198] on link "Debtor Addresses" at bounding box center [824, 190] width 119 height 42
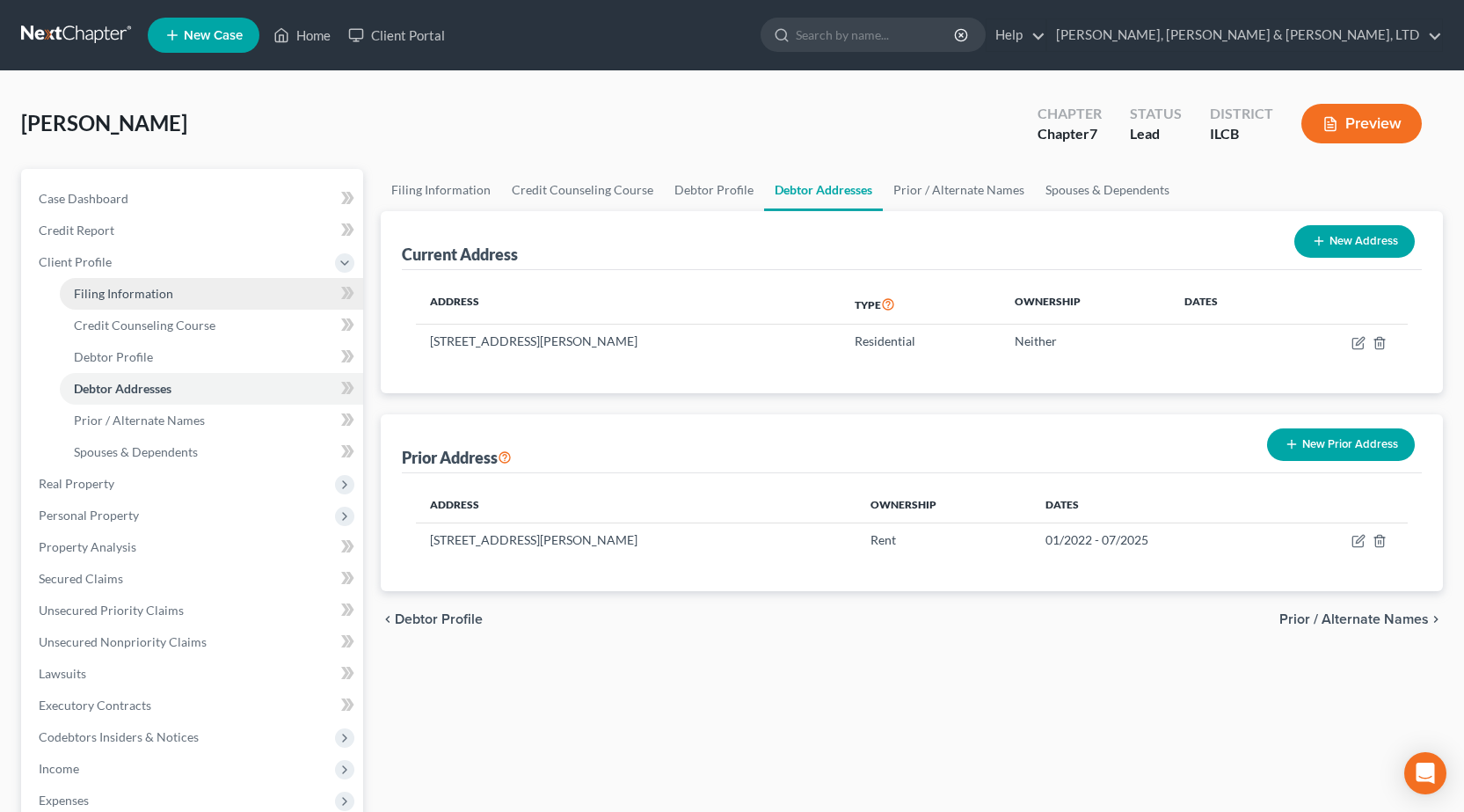
click at [117, 286] on span "Filing Information" at bounding box center [123, 293] width 100 height 15
select select "1"
select select "0"
select select "24"
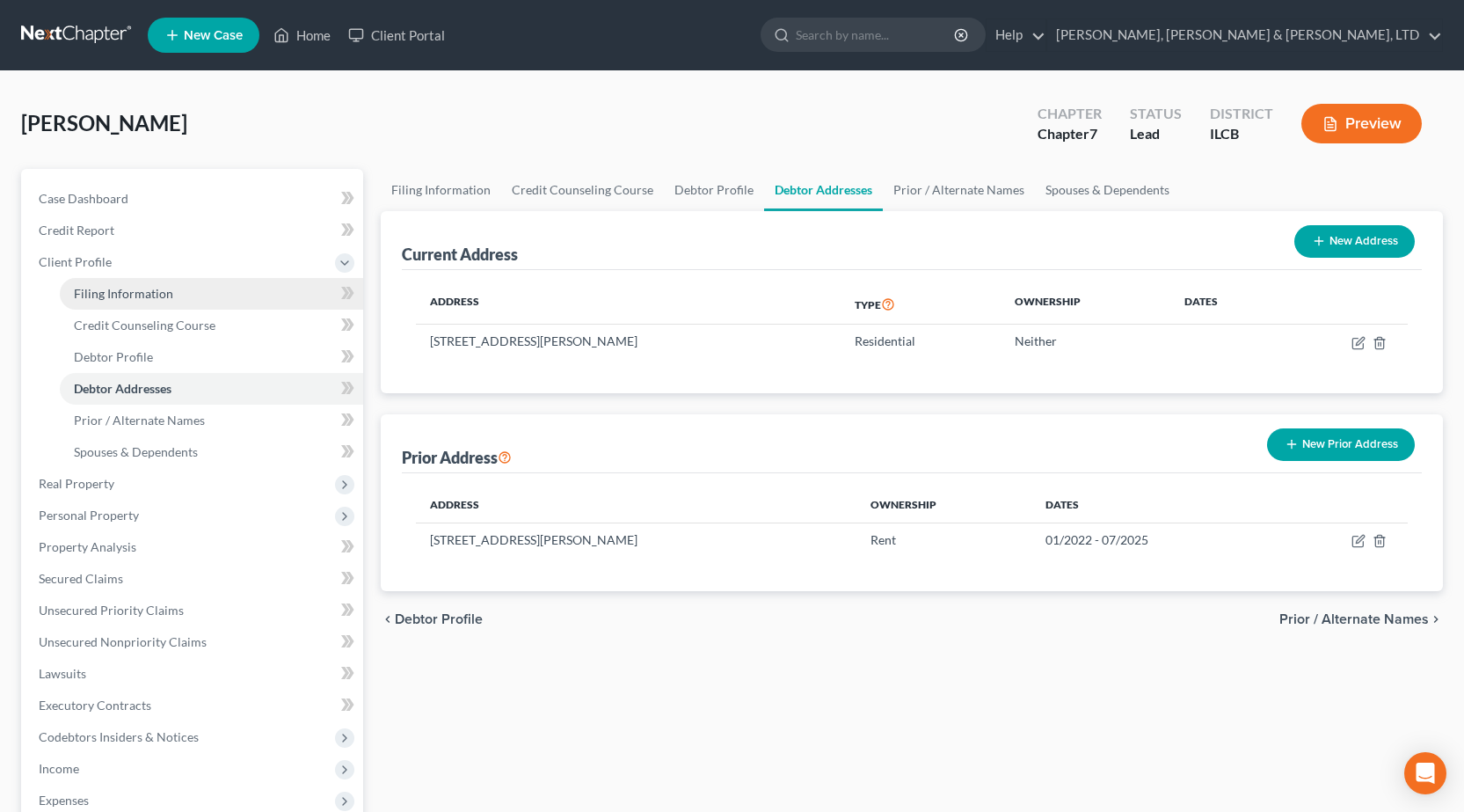
select select "1"
select select "4"
select select "0"
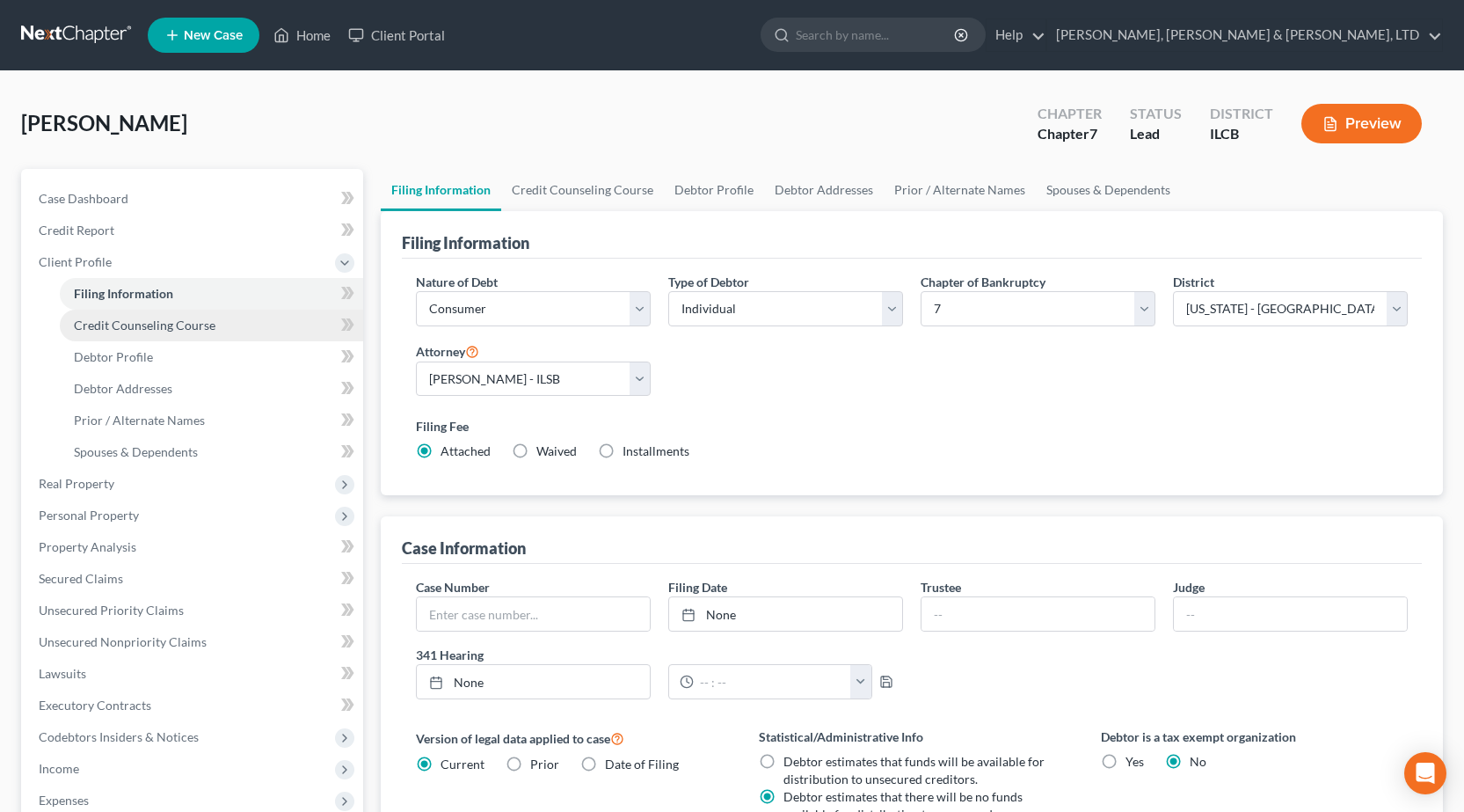
click at [168, 320] on span "Credit Counseling Course" at bounding box center [144, 324] width 141 height 15
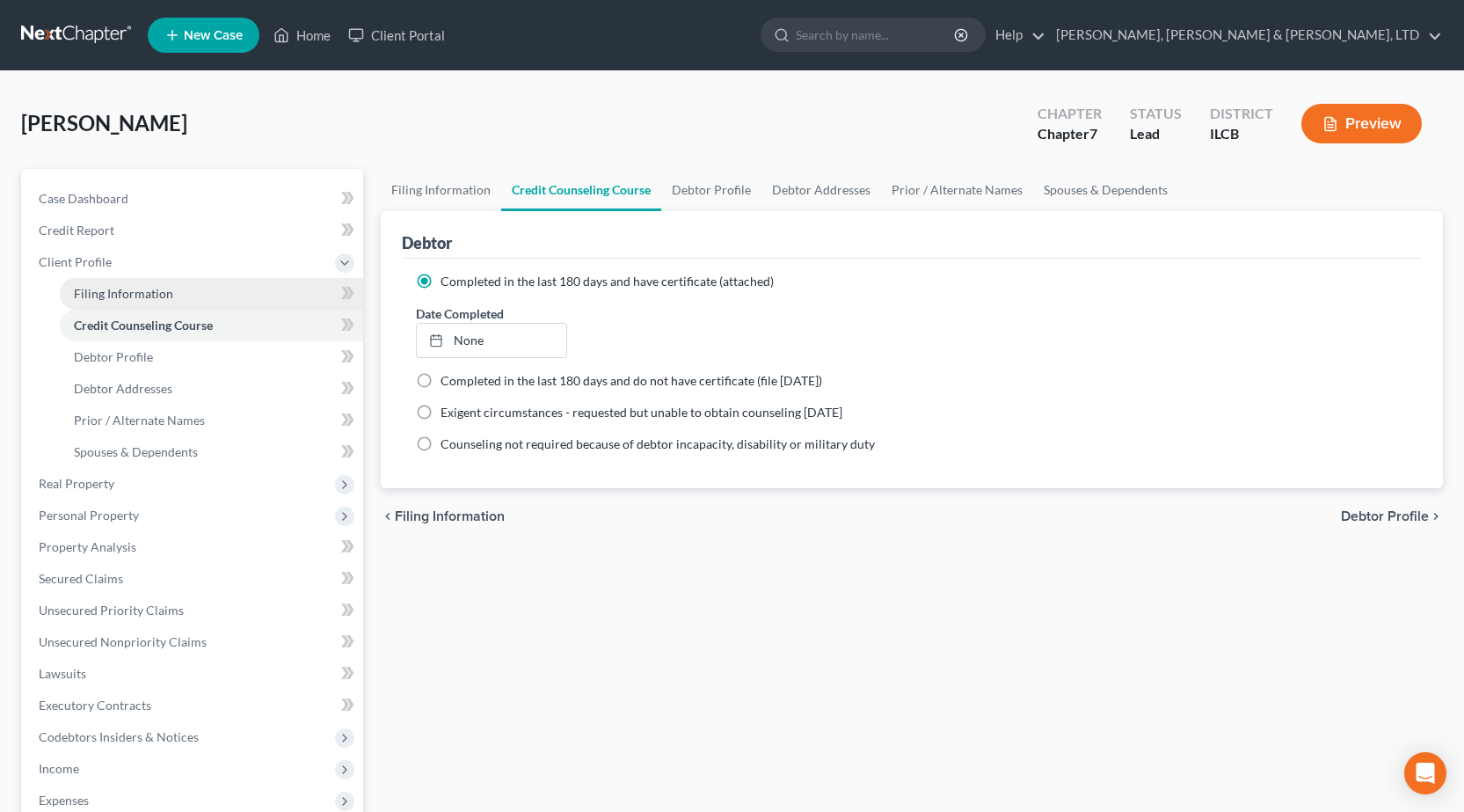
click at [158, 294] on span "Filing Information" at bounding box center [123, 293] width 100 height 15
select select "1"
select select "0"
select select "24"
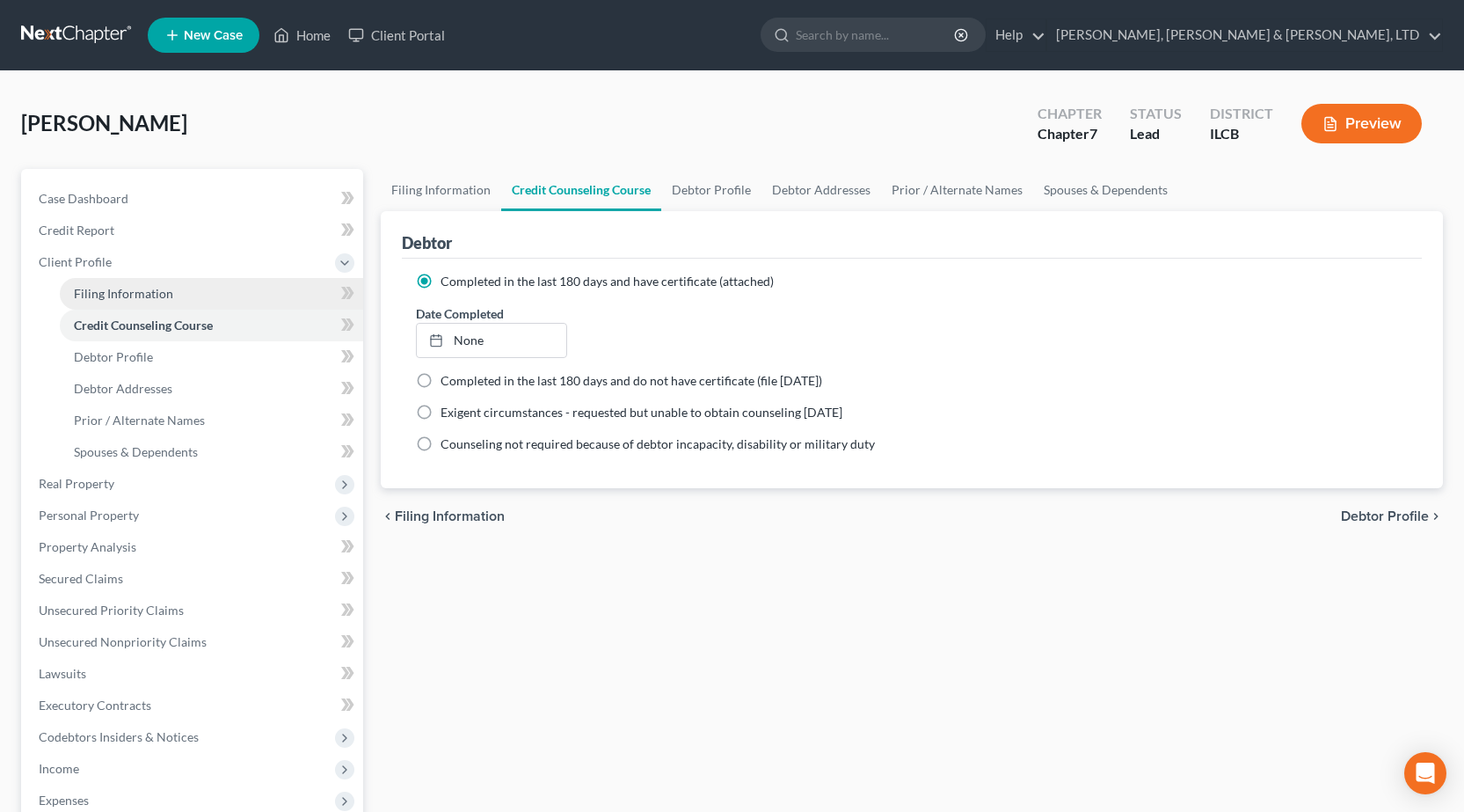
select select "1"
select select "4"
select select "0"
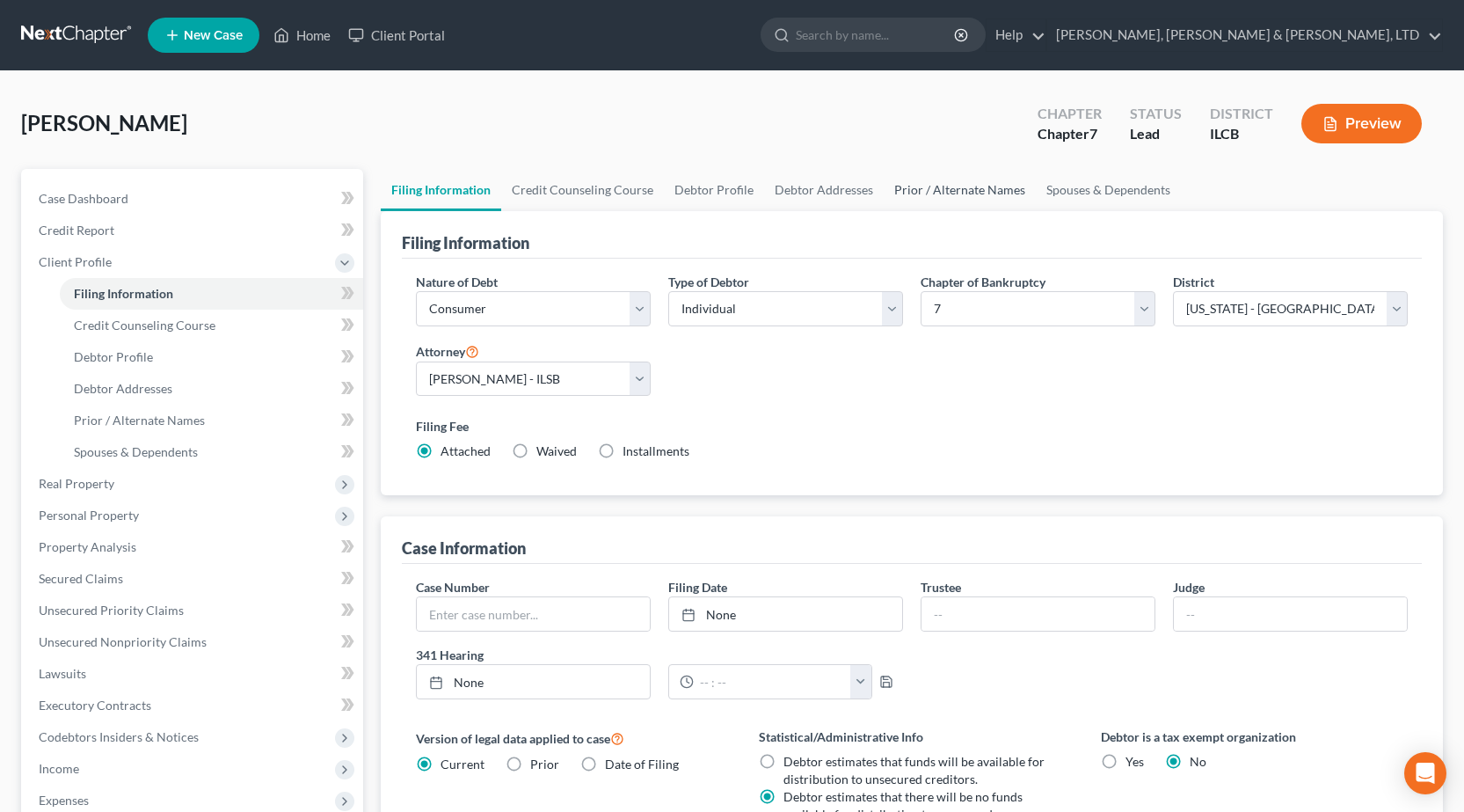
click at [933, 179] on link "Prior / Alternate Names" at bounding box center [959, 190] width 152 height 42
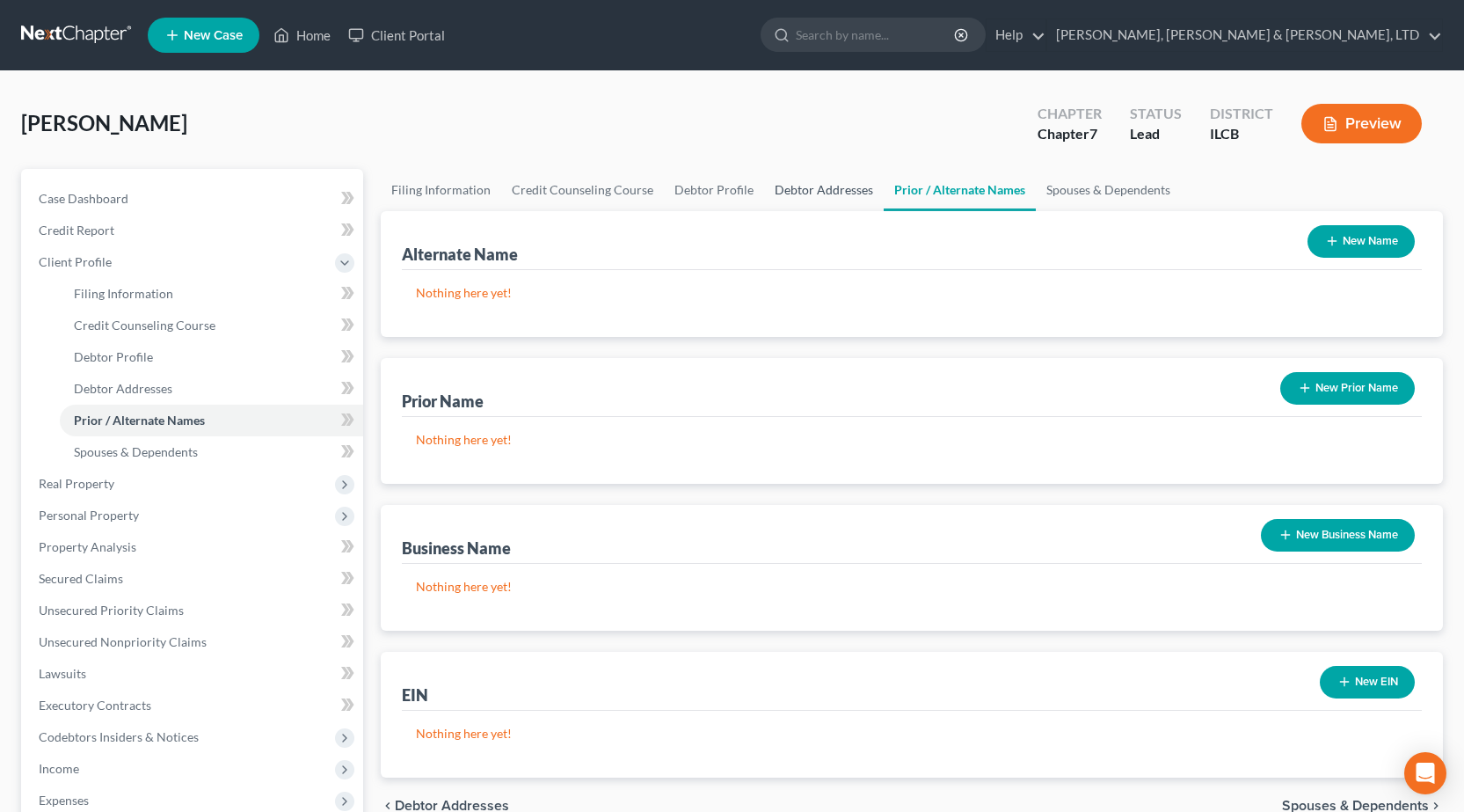
click at [789, 194] on link "Debtor Addresses" at bounding box center [824, 190] width 119 height 42
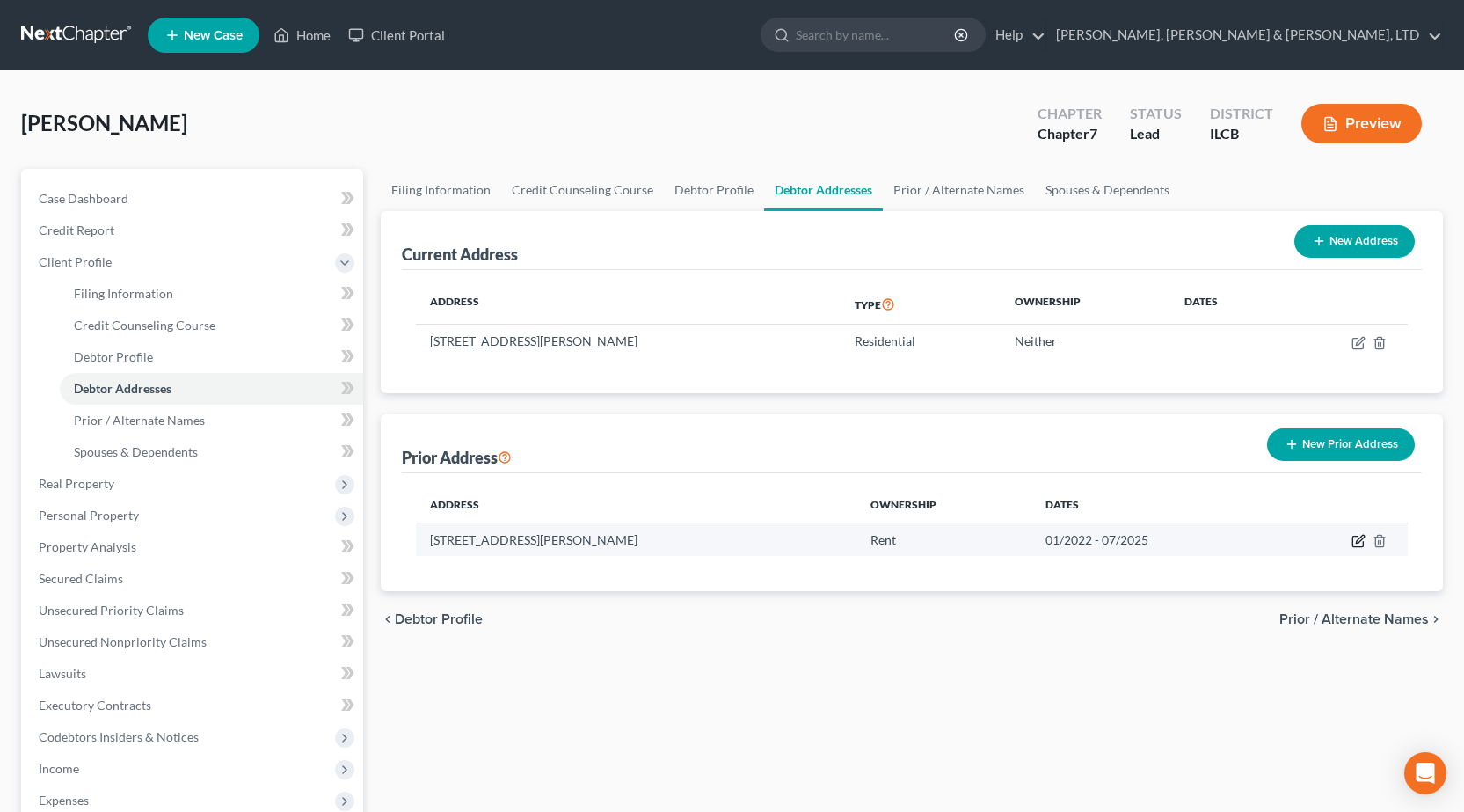
click at [1357, 541] on icon "button" at bounding box center [1359, 538] width 8 height 8
select select "4"
select select "11"
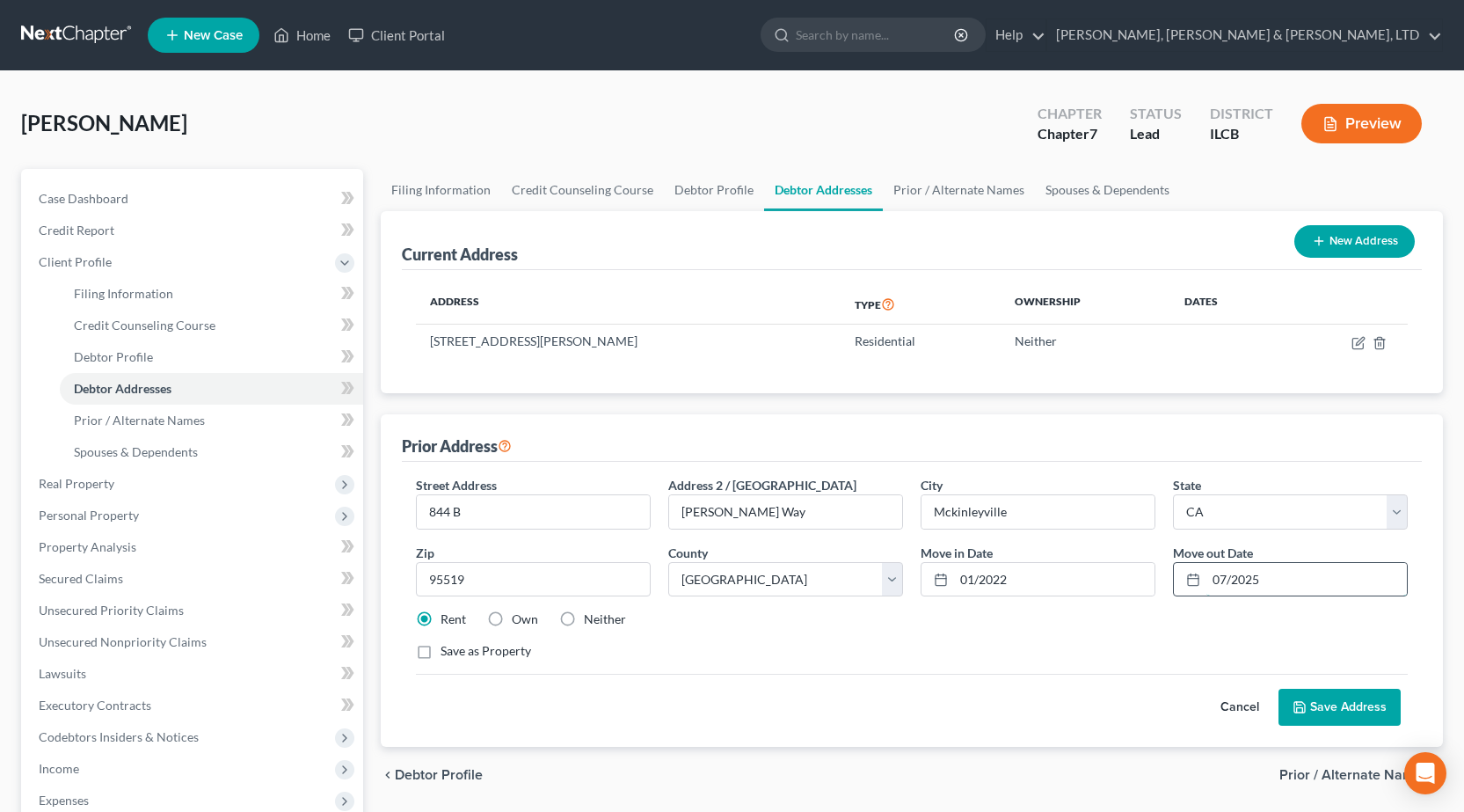
click at [1294, 583] on input "07/2025" at bounding box center [1306, 579] width 200 height 34
type input "07/2024"
click at [1305, 705] on icon at bounding box center [1300, 707] width 11 height 11
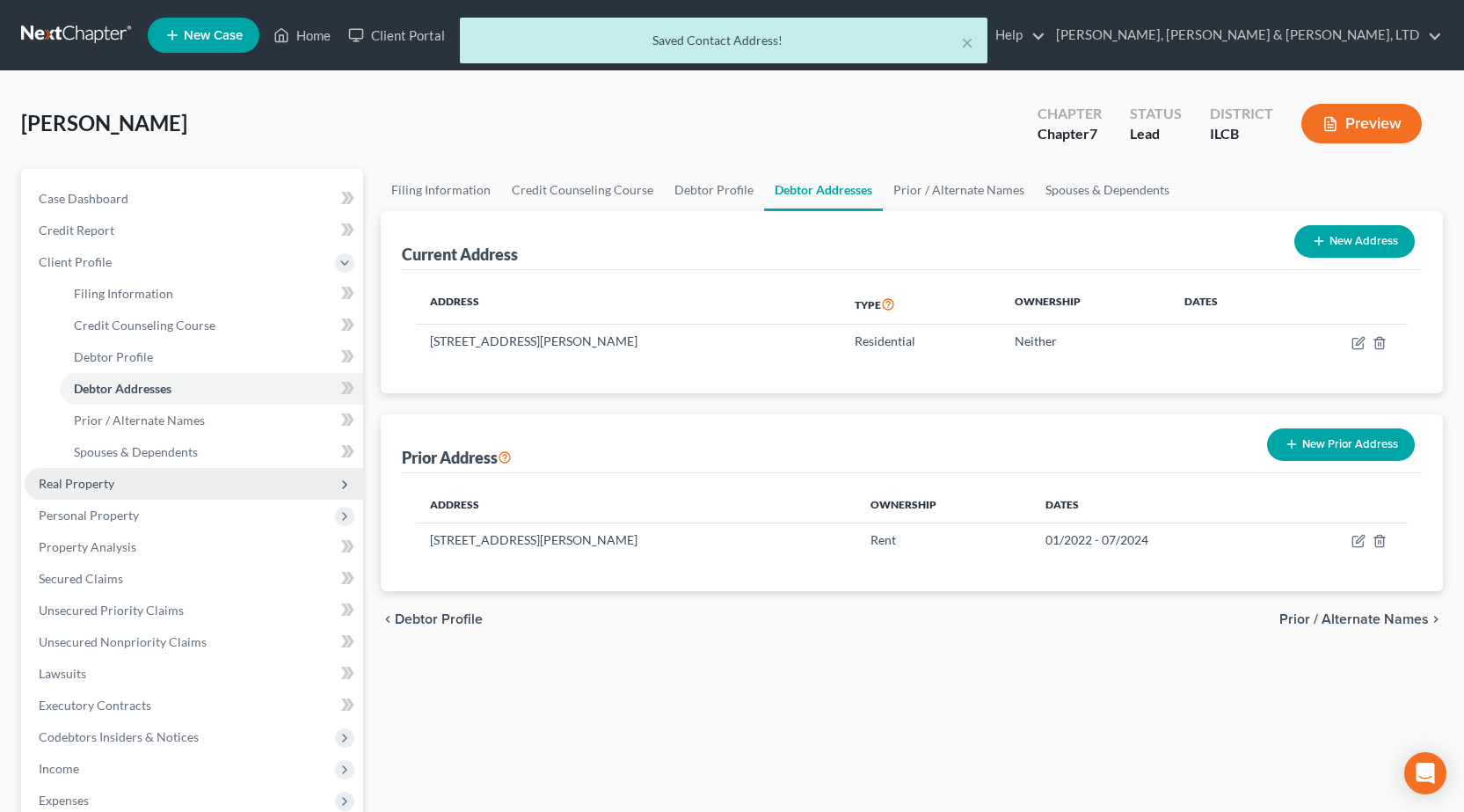
click at [158, 488] on span "Real Property" at bounding box center [194, 484] width 338 height 32
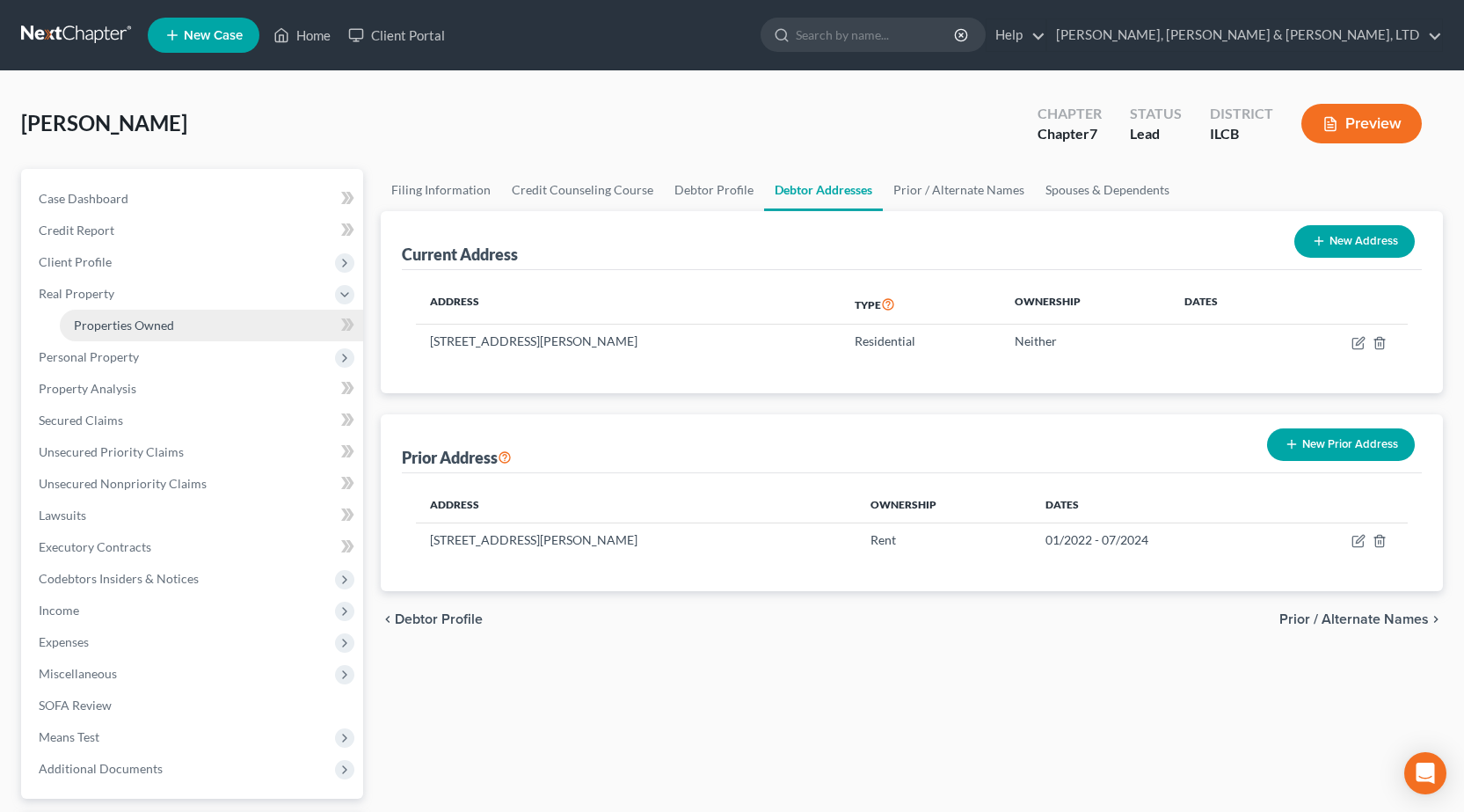
click at [129, 325] on span "Properties Owned" at bounding box center [123, 324] width 101 height 15
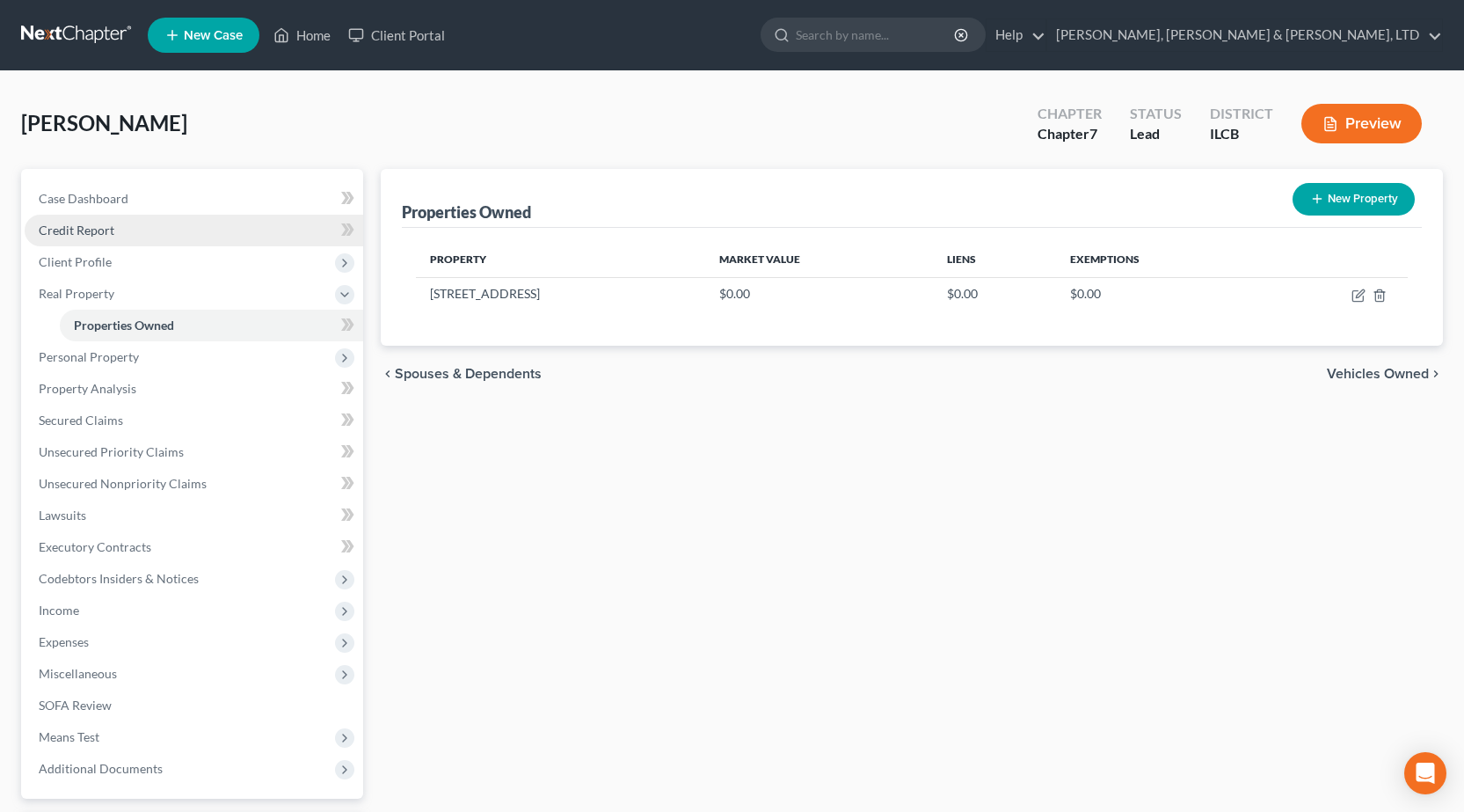
click at [101, 230] on span "Credit Report" at bounding box center [77, 230] width 76 height 15
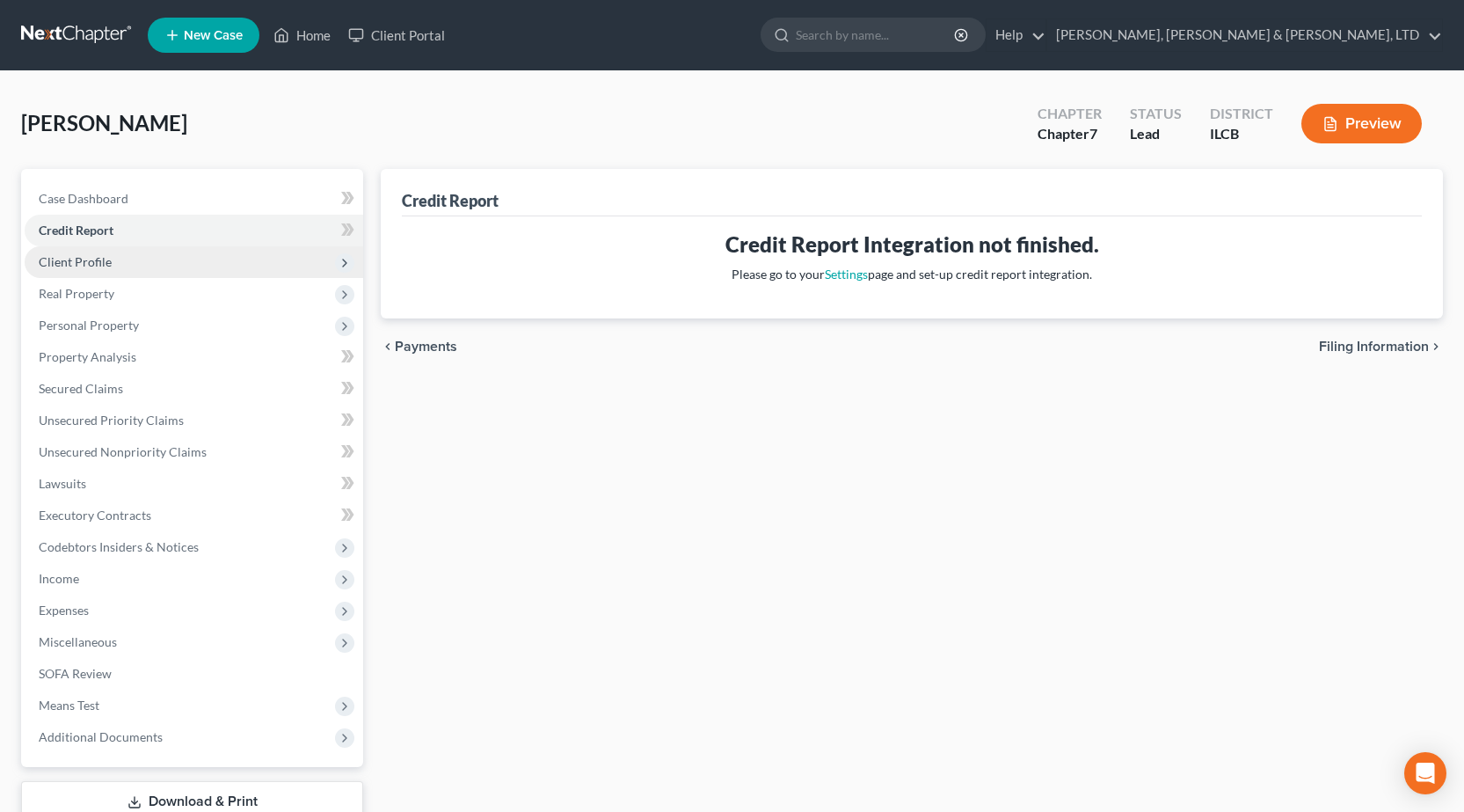
click at [121, 262] on span "Client Profile" at bounding box center [194, 262] width 338 height 32
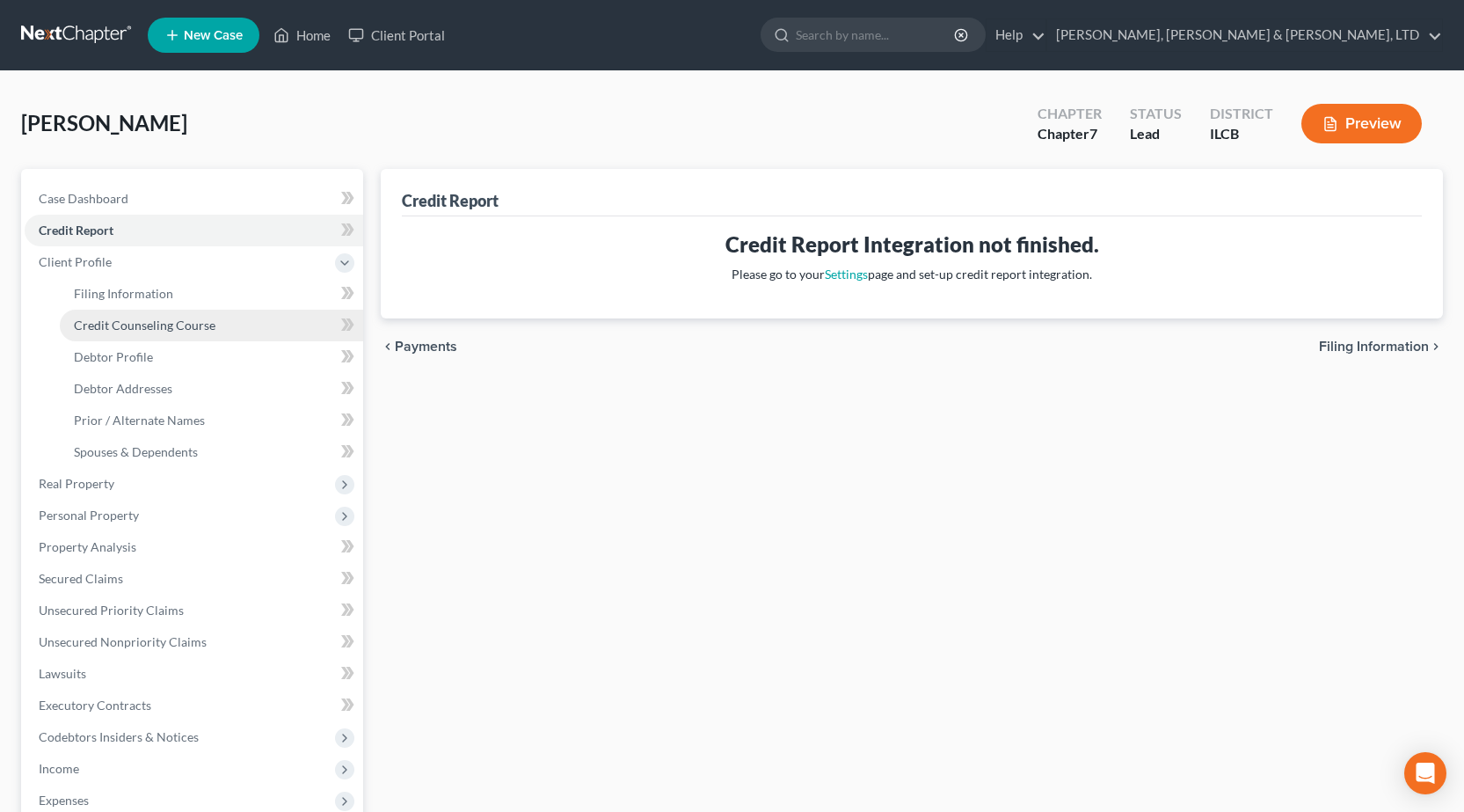
click at [127, 311] on link "Credit Counseling Course" at bounding box center [211, 325] width 304 height 32
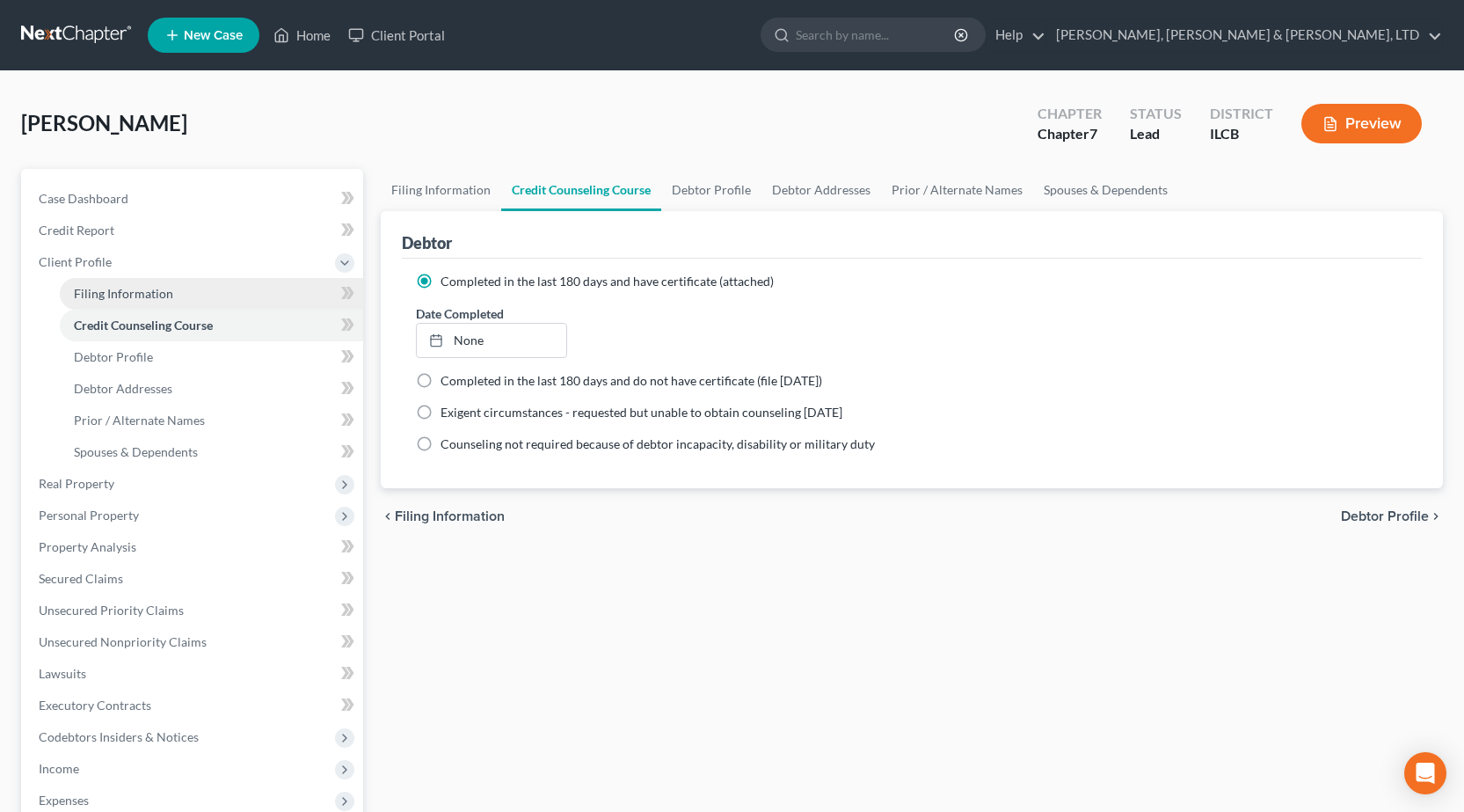
click at [135, 300] on span "Filing Information" at bounding box center [123, 293] width 100 height 15
select select "1"
select select "0"
select select "24"
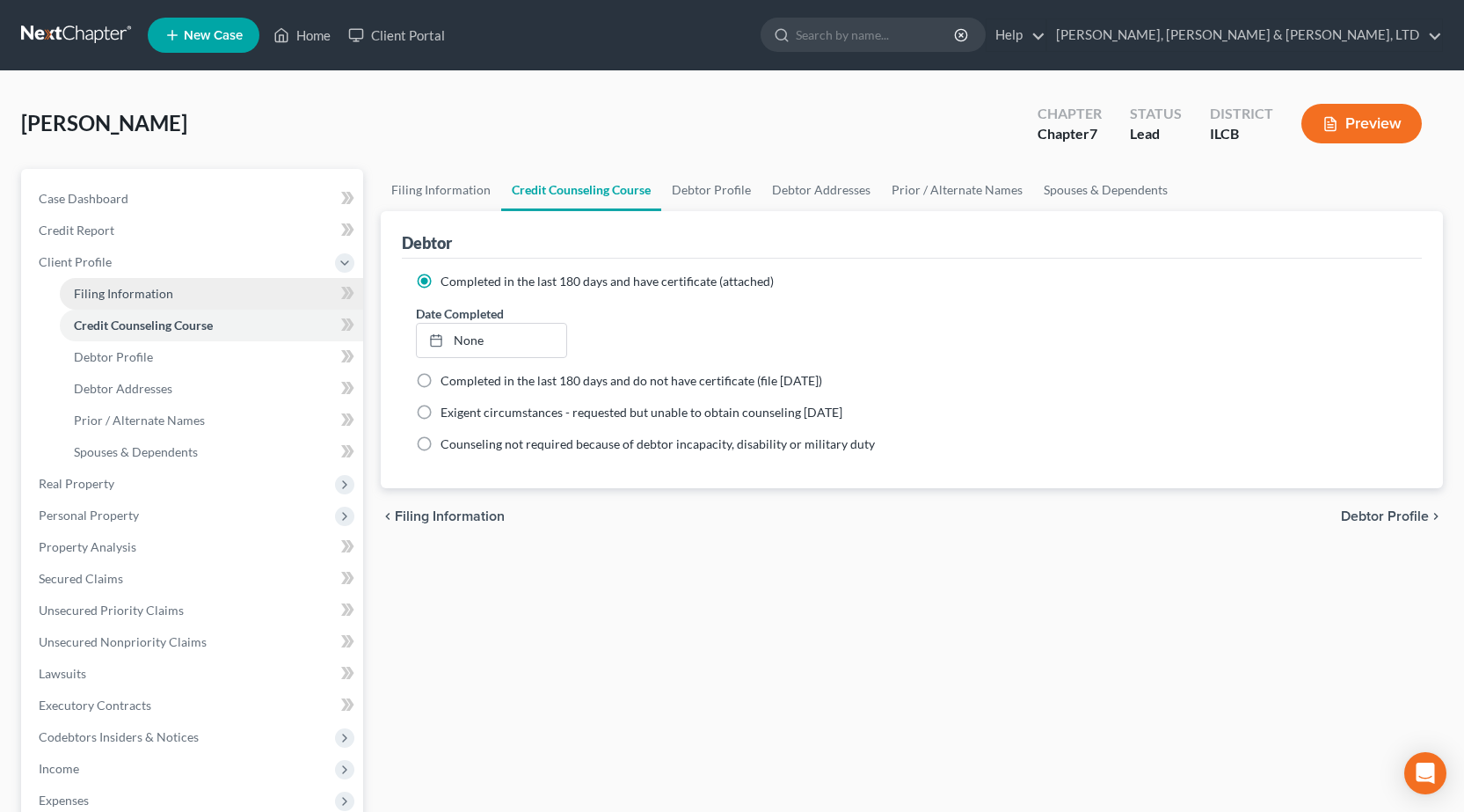
select select "1"
select select "4"
select select "0"
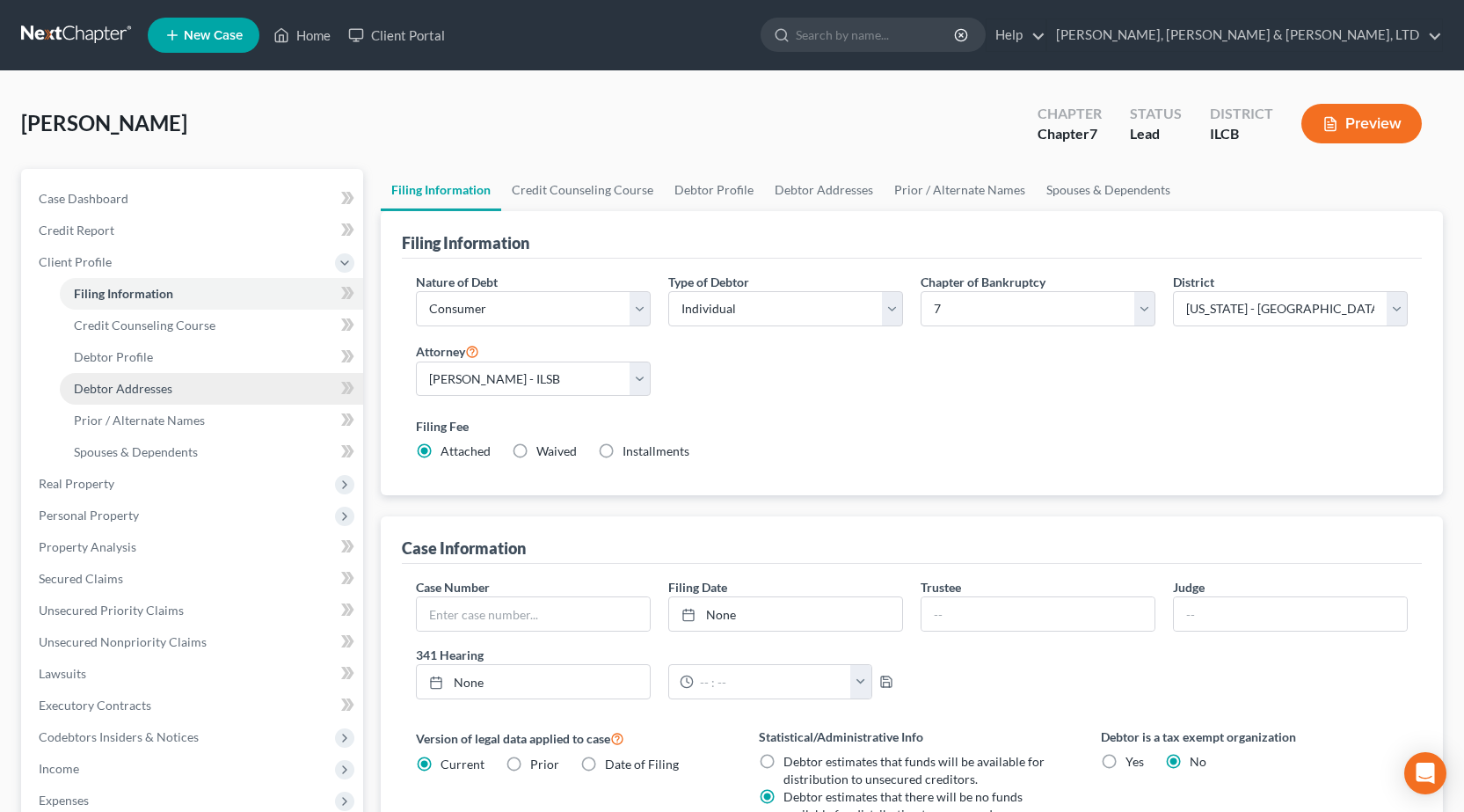
click at [148, 400] on link "Debtor Addresses" at bounding box center [211, 389] width 304 height 32
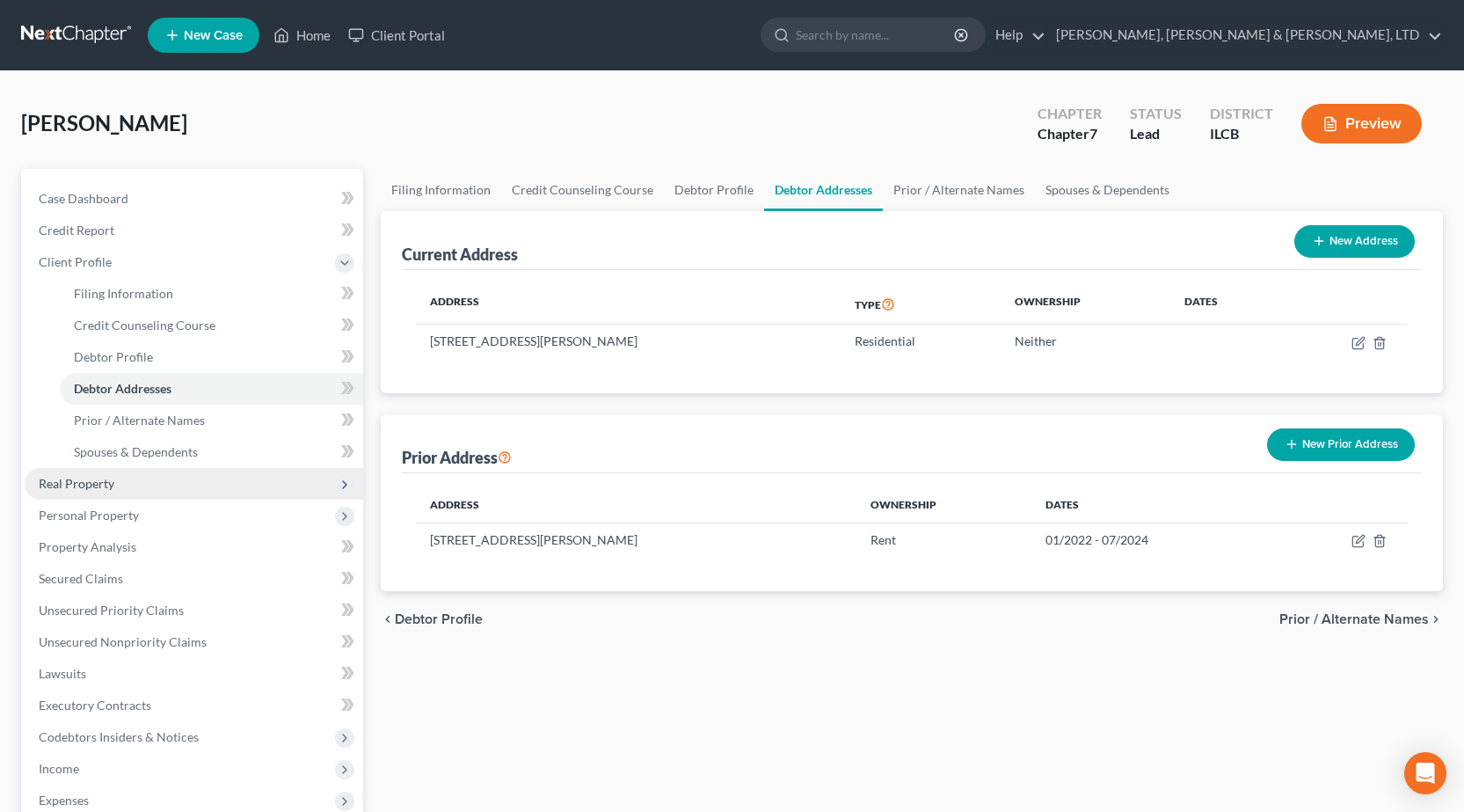
click at [172, 495] on span "Real Property" at bounding box center [194, 484] width 338 height 32
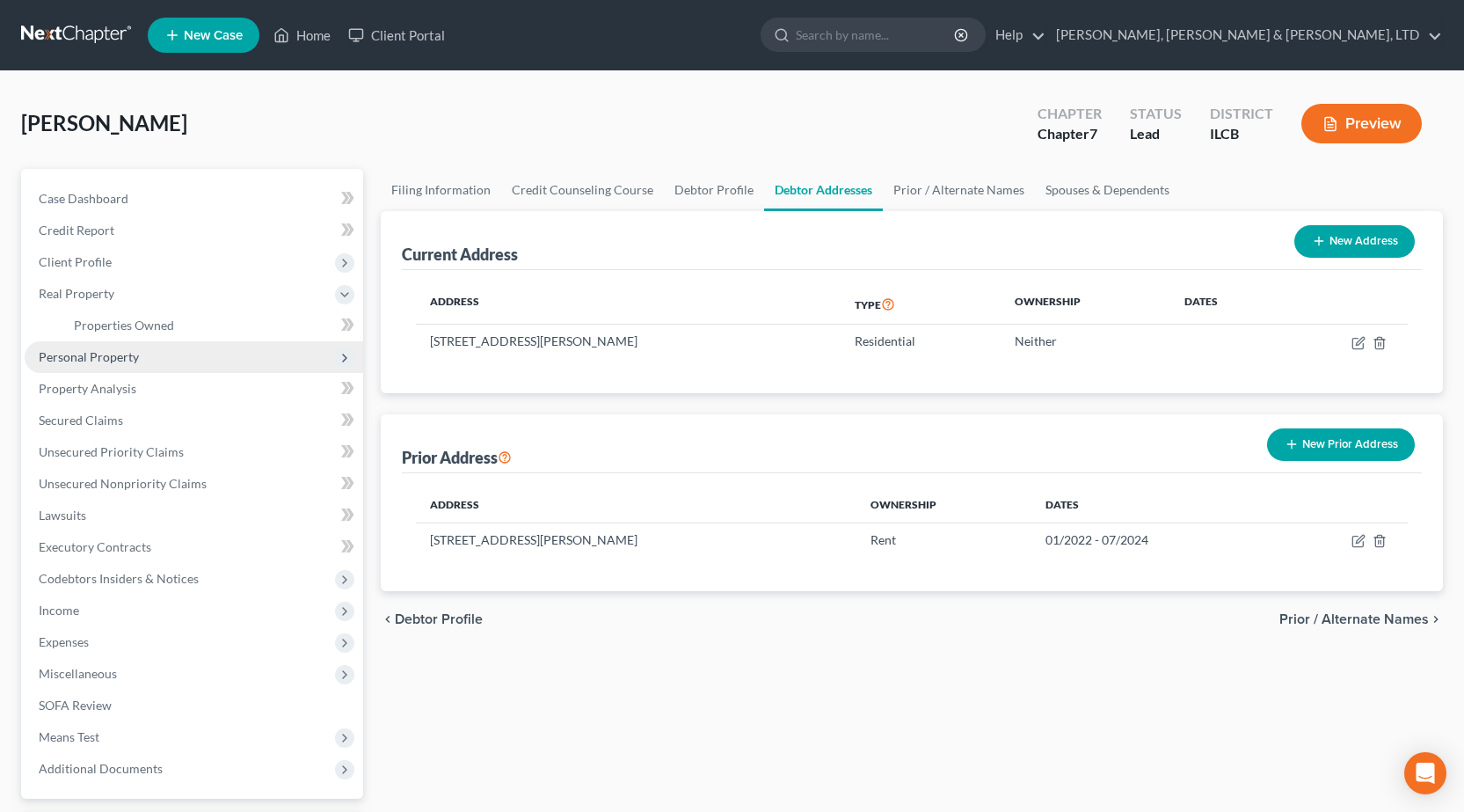
click at [167, 369] on span "Personal Property" at bounding box center [194, 357] width 338 height 32
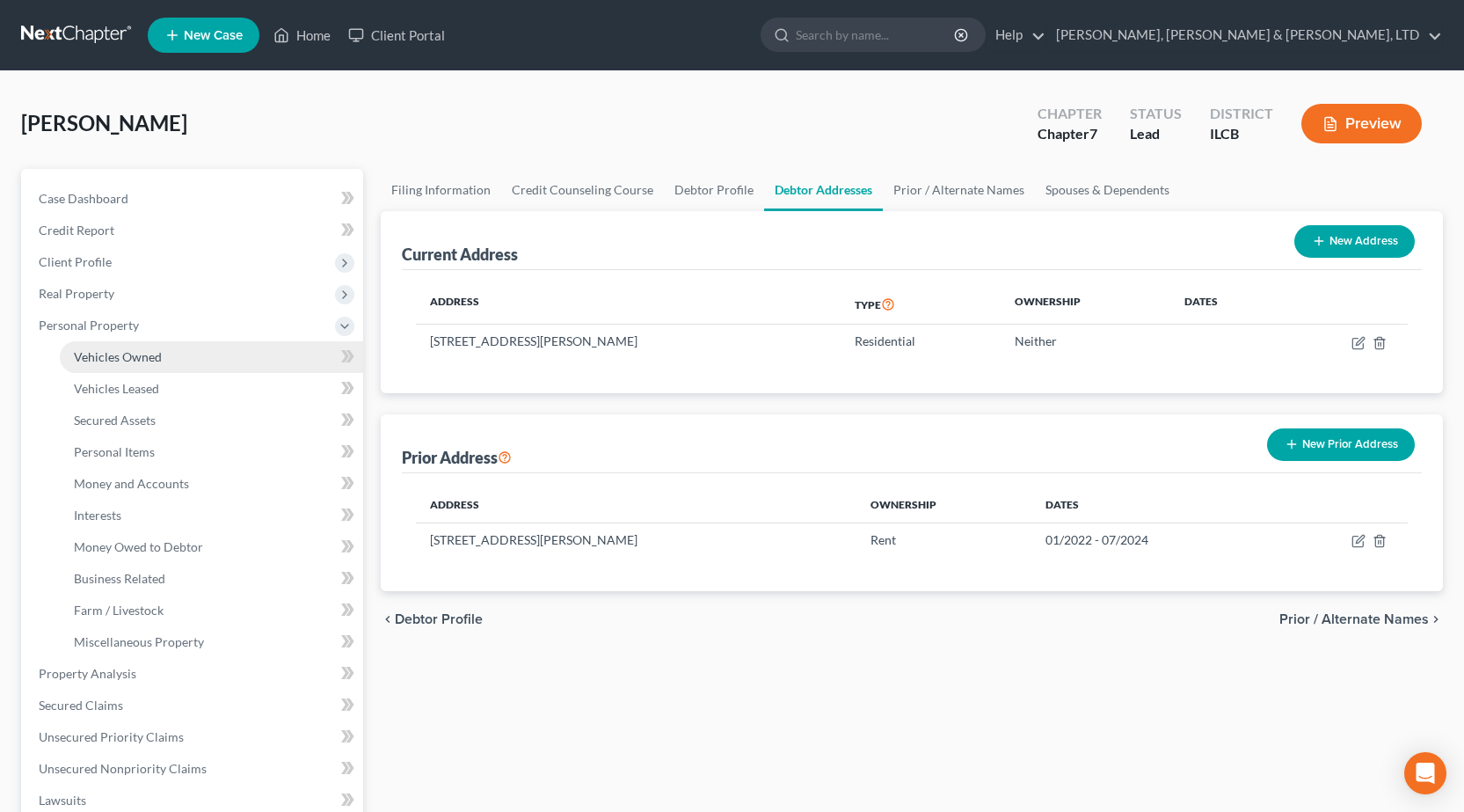
click at [151, 347] on link "Vehicles Owned" at bounding box center [211, 357] width 304 height 32
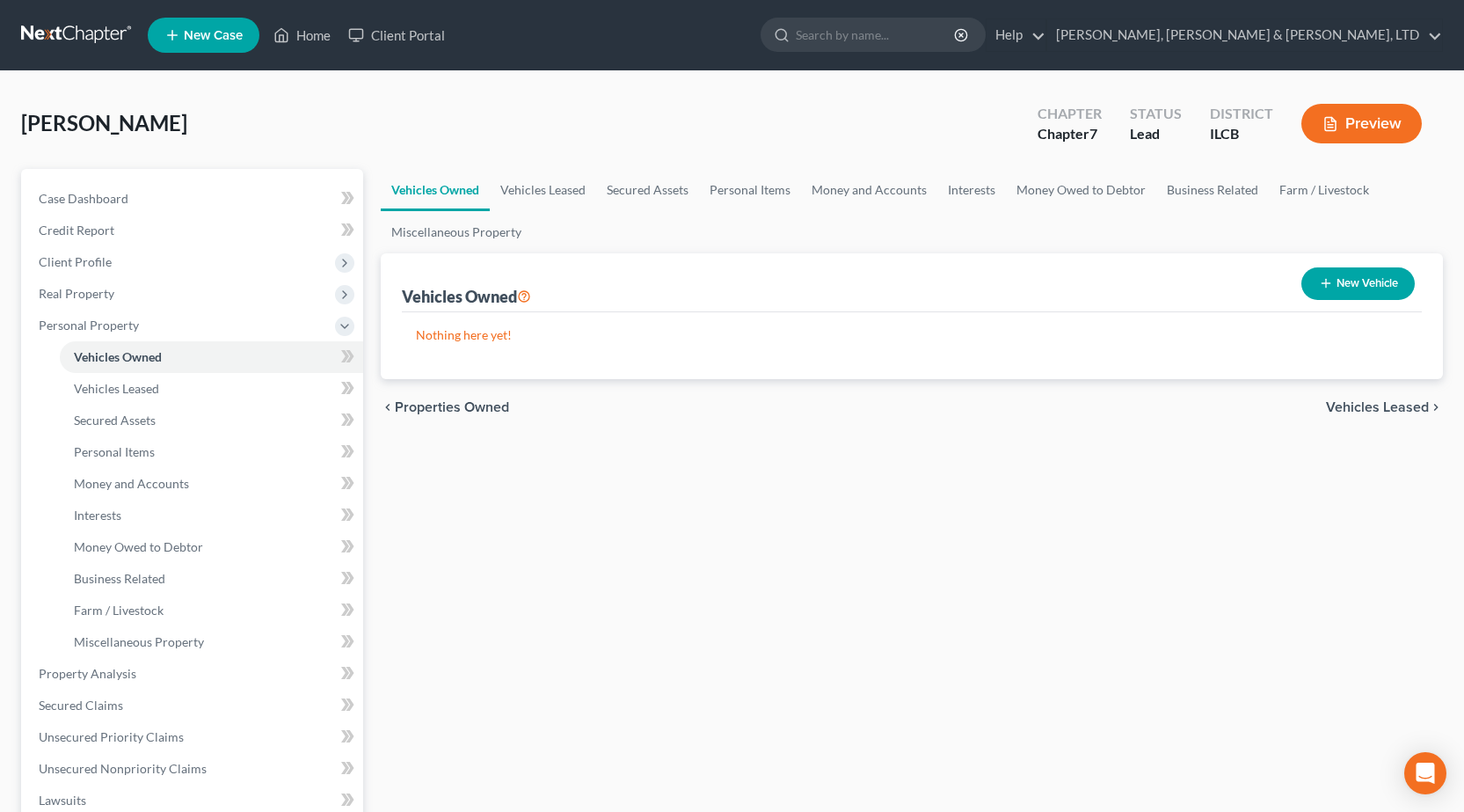
click at [1376, 289] on button "New Vehicle" at bounding box center [1359, 284] width 113 height 33
select select "0"
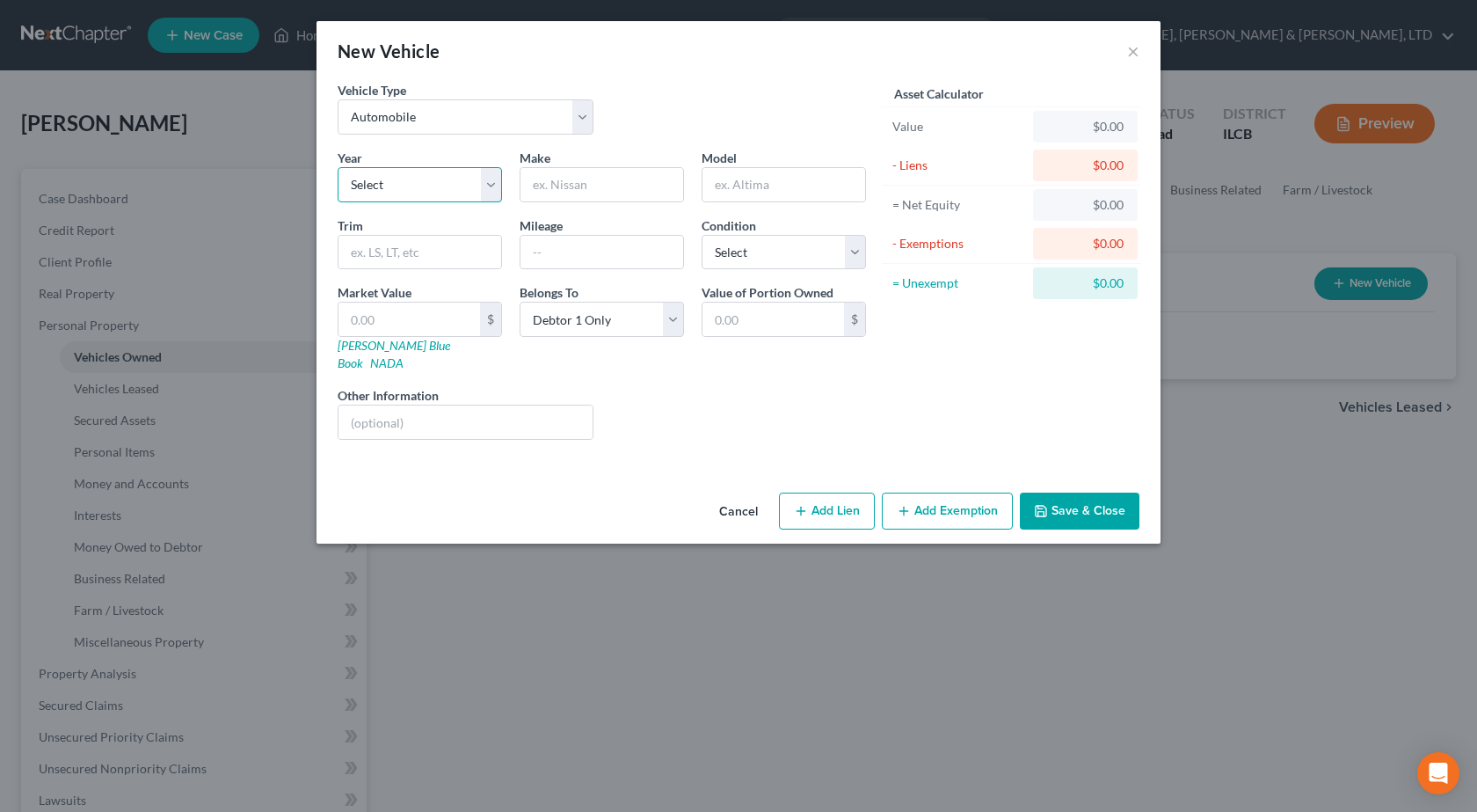
click at [450, 179] on select "Select 2026 2025 2024 2023 2022 2021 2020 2019 2018 2017 2016 2015 2014 2013 20…" at bounding box center [419, 184] width 164 height 35
select select "19"
click at [337, 167] on select "Select 2026 2025 2024 2023 2022 2021 2020 2019 2018 2017 2016 2015 2014 2013 20…" at bounding box center [419, 184] width 164 height 35
drag, startPoint x: 581, startPoint y: 184, endPoint x: 669, endPoint y: 136, distance: 100.2
click at [581, 184] on input "text" at bounding box center [601, 185] width 162 height 34
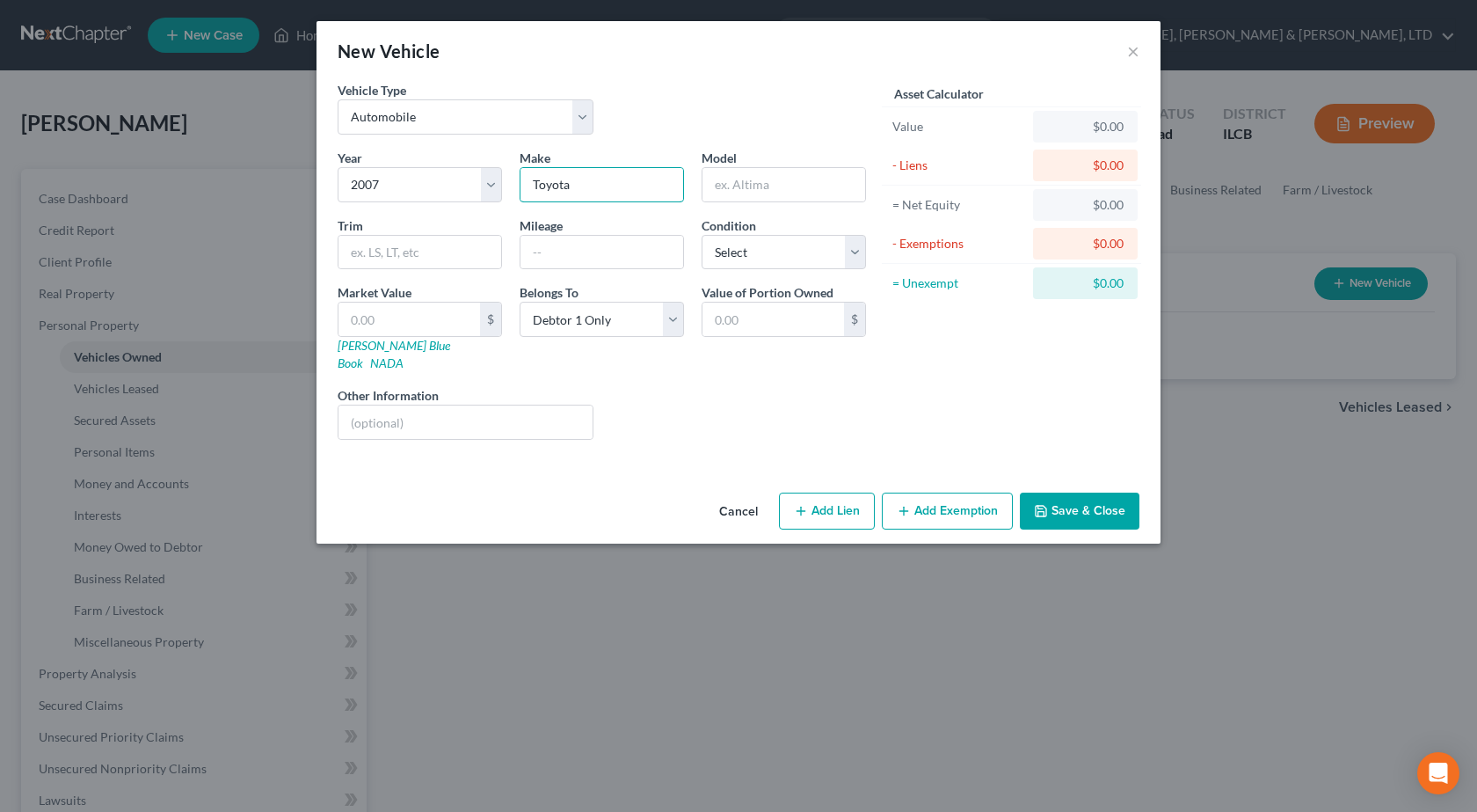
type input "Toyota"
type input "FJ"
type input "260000"
click at [787, 243] on select "Select Excellent Very Good Good Fair Poor" at bounding box center [783, 252] width 164 height 35
select select "2"
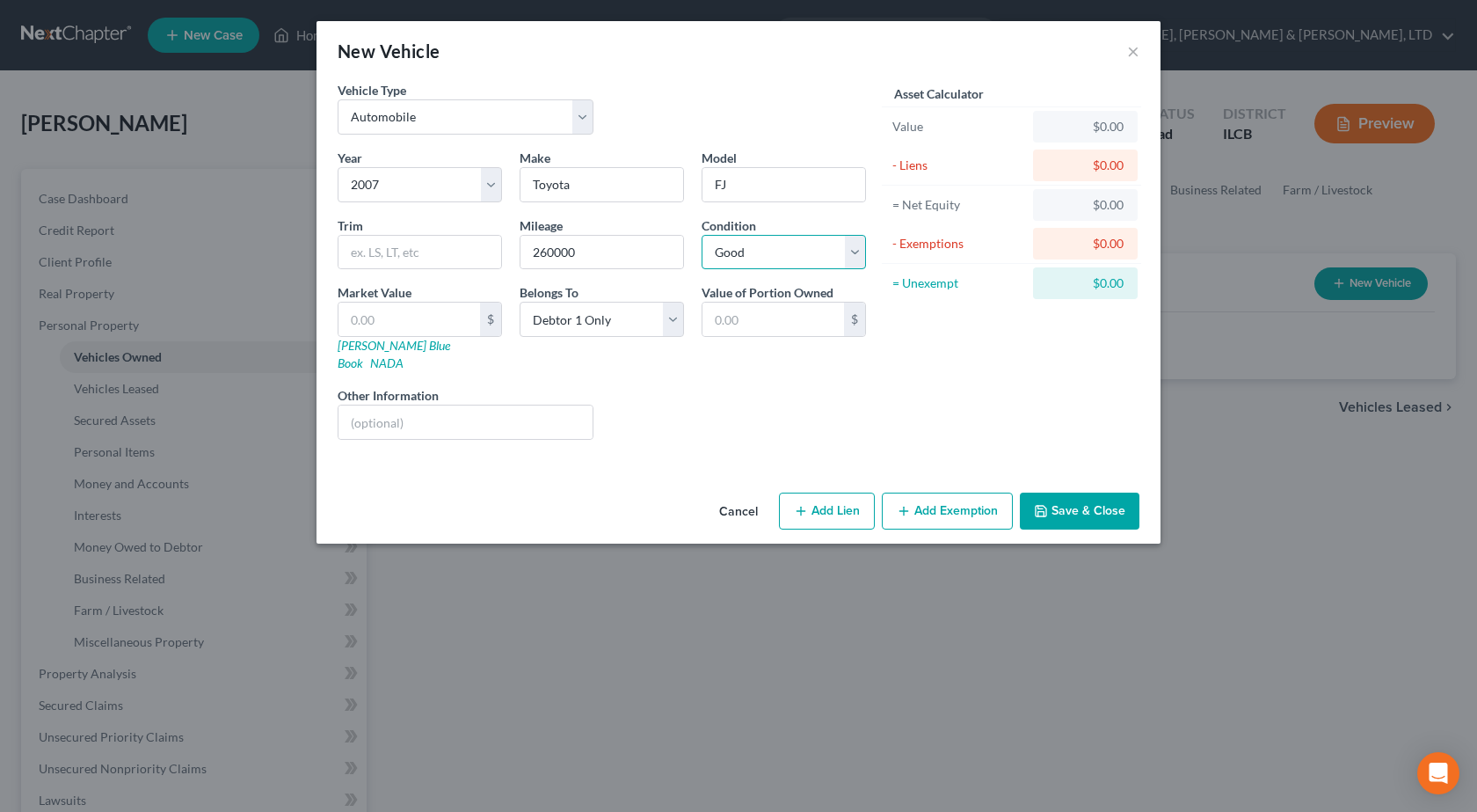
click at [702, 235] on select "Select Excellent Very Good Good Fair Poor" at bounding box center [783, 252] width 164 height 35
drag, startPoint x: 435, startPoint y: 318, endPoint x: 485, endPoint y: 242, distance: 91.0
click at [435, 318] on input "text" at bounding box center [409, 319] width 141 height 34
type input "5"
type input "5.00"
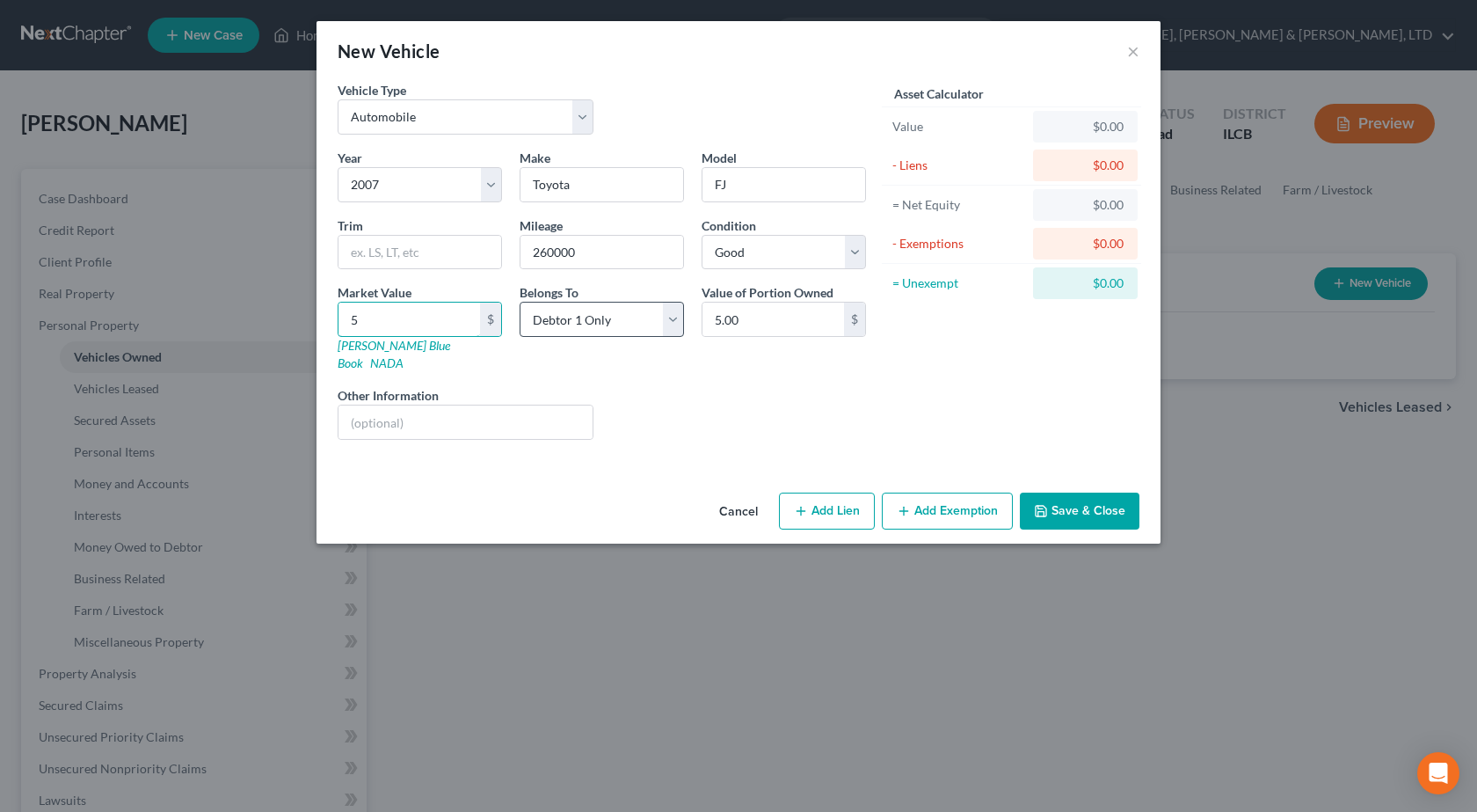
type input "51"
type input "51.00"
type input "516"
type input "516.00"
type input "5161"
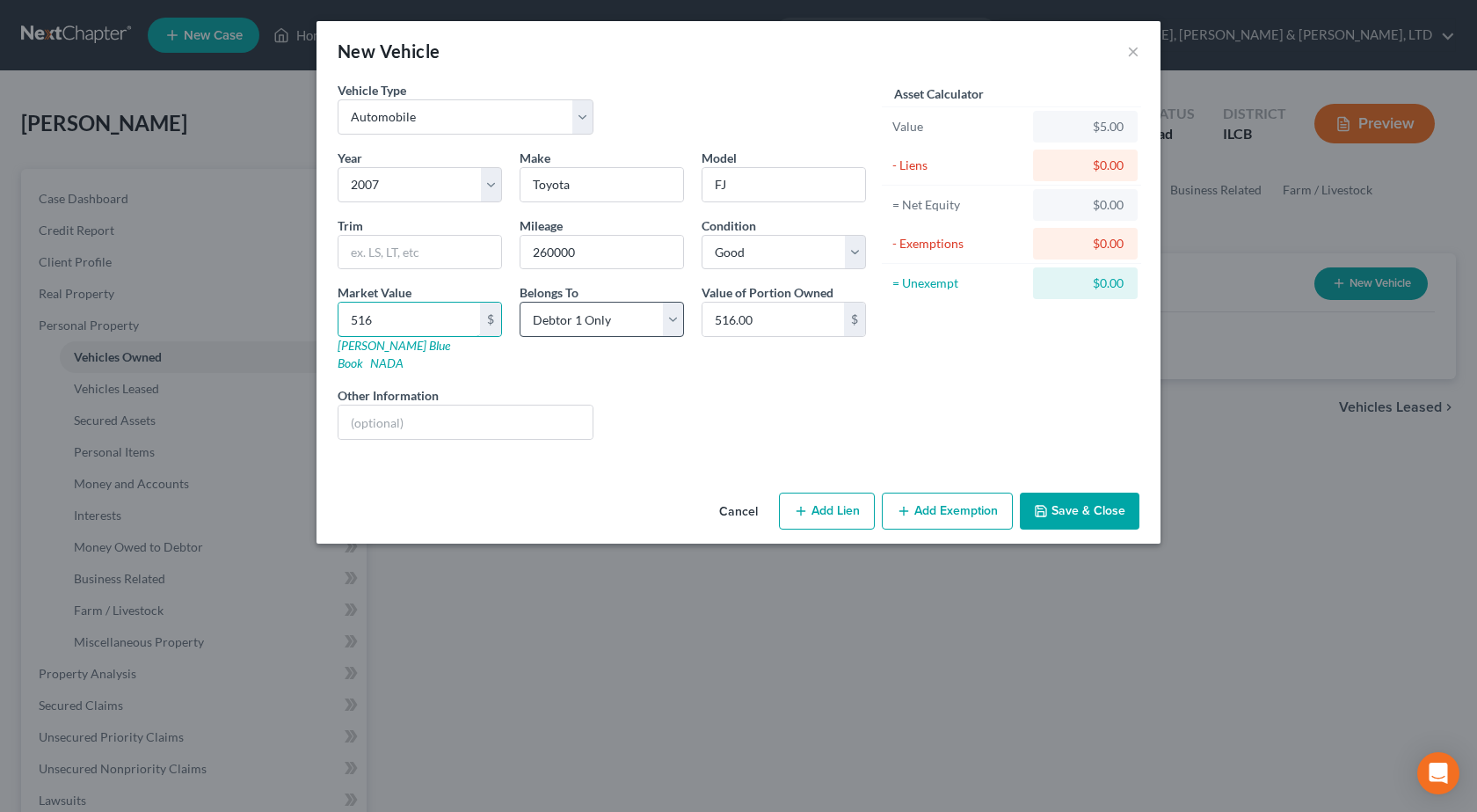
type input "5,161.00"
type input "5,161"
click at [950, 493] on button "Add Exemption" at bounding box center [948, 510] width 131 height 37
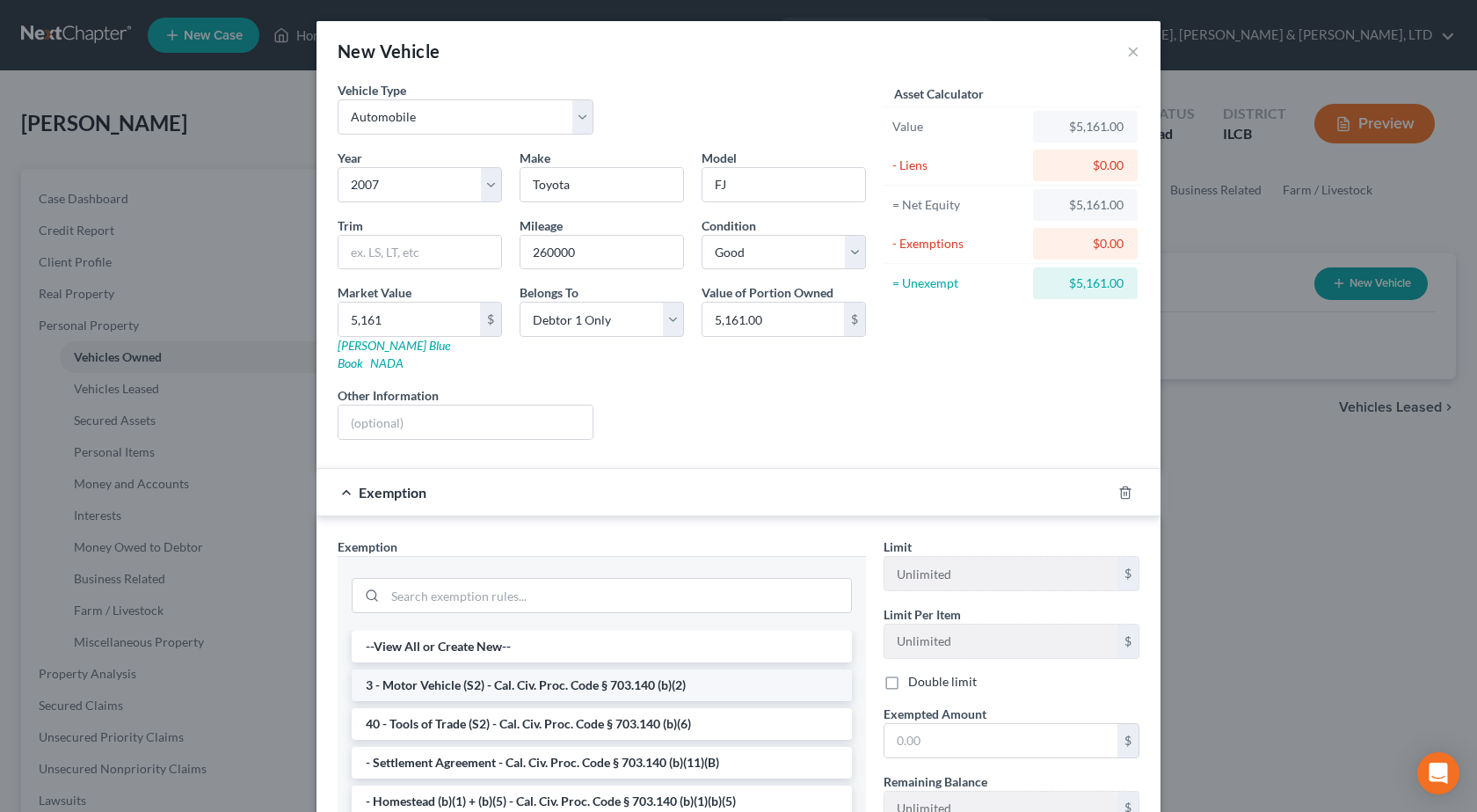
click at [458, 669] on li "3 - Motor Vehicle (S2) - Cal. Civ. Proc. Code § 703.140 (b)(2)" at bounding box center [601, 685] width 501 height 32
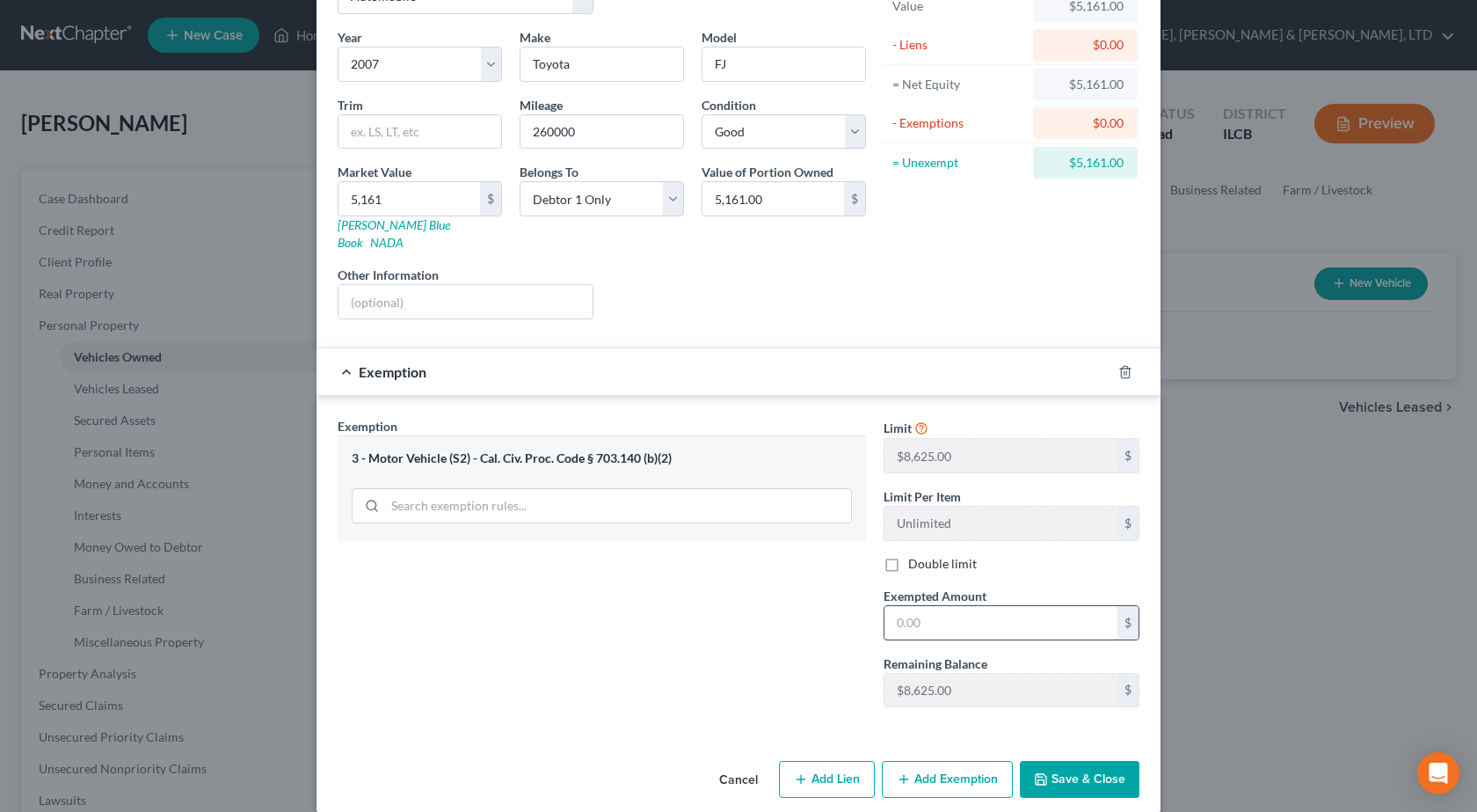
scroll to position [124, 0]
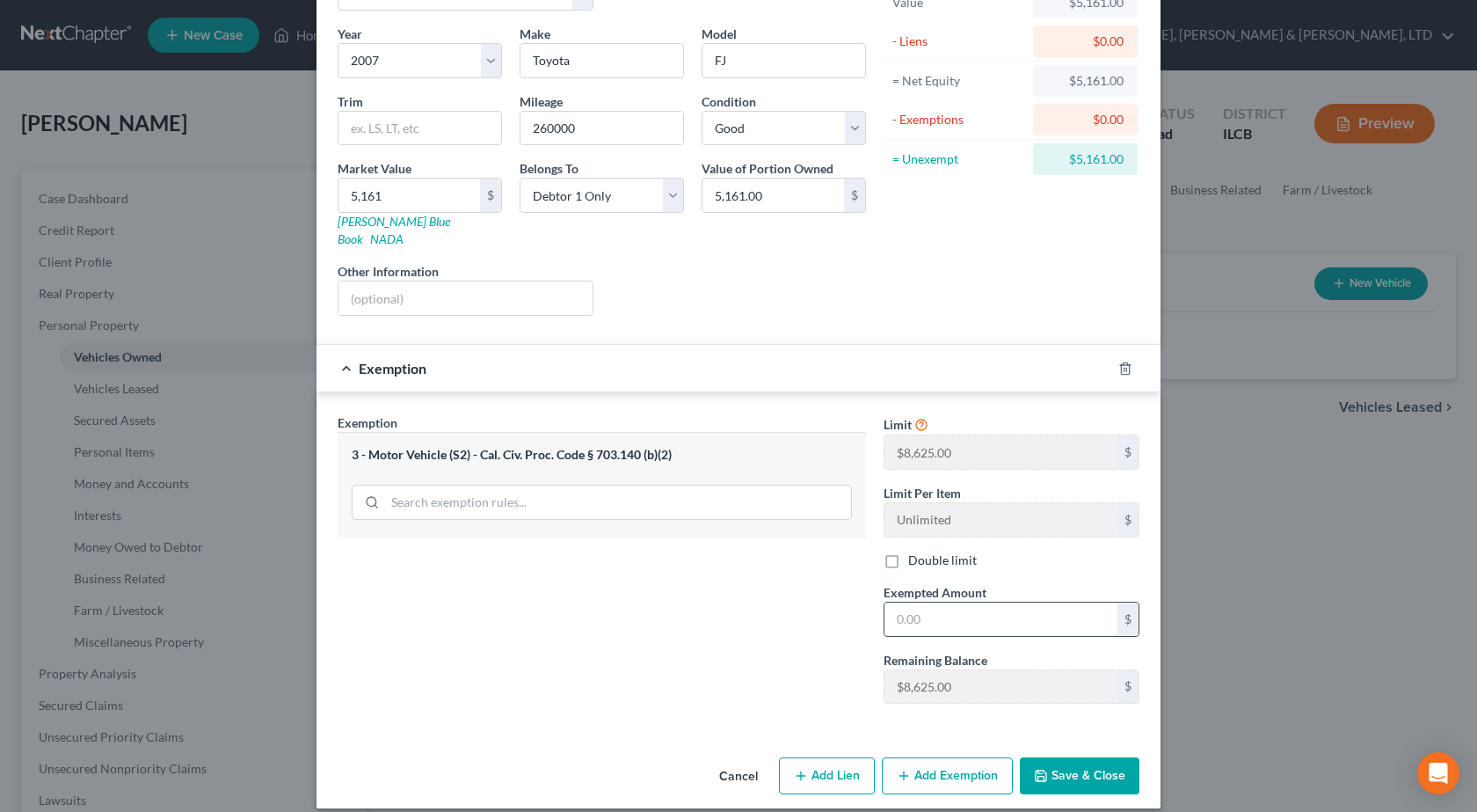
click at [956, 610] on input "text" at bounding box center [1001, 619] width 233 height 34
drag, startPoint x: 947, startPoint y: 593, endPoint x: 748, endPoint y: 598, distance: 199.1
click at [757, 606] on div "Exemption Set must be selected for CA. Exemption * 3 - Motor Vehicle (S2) - Cal…" at bounding box center [738, 565] width 819 height 305
type input "8,625"
click at [1089, 757] on button "Save & Close" at bounding box center [1080, 775] width 119 height 37
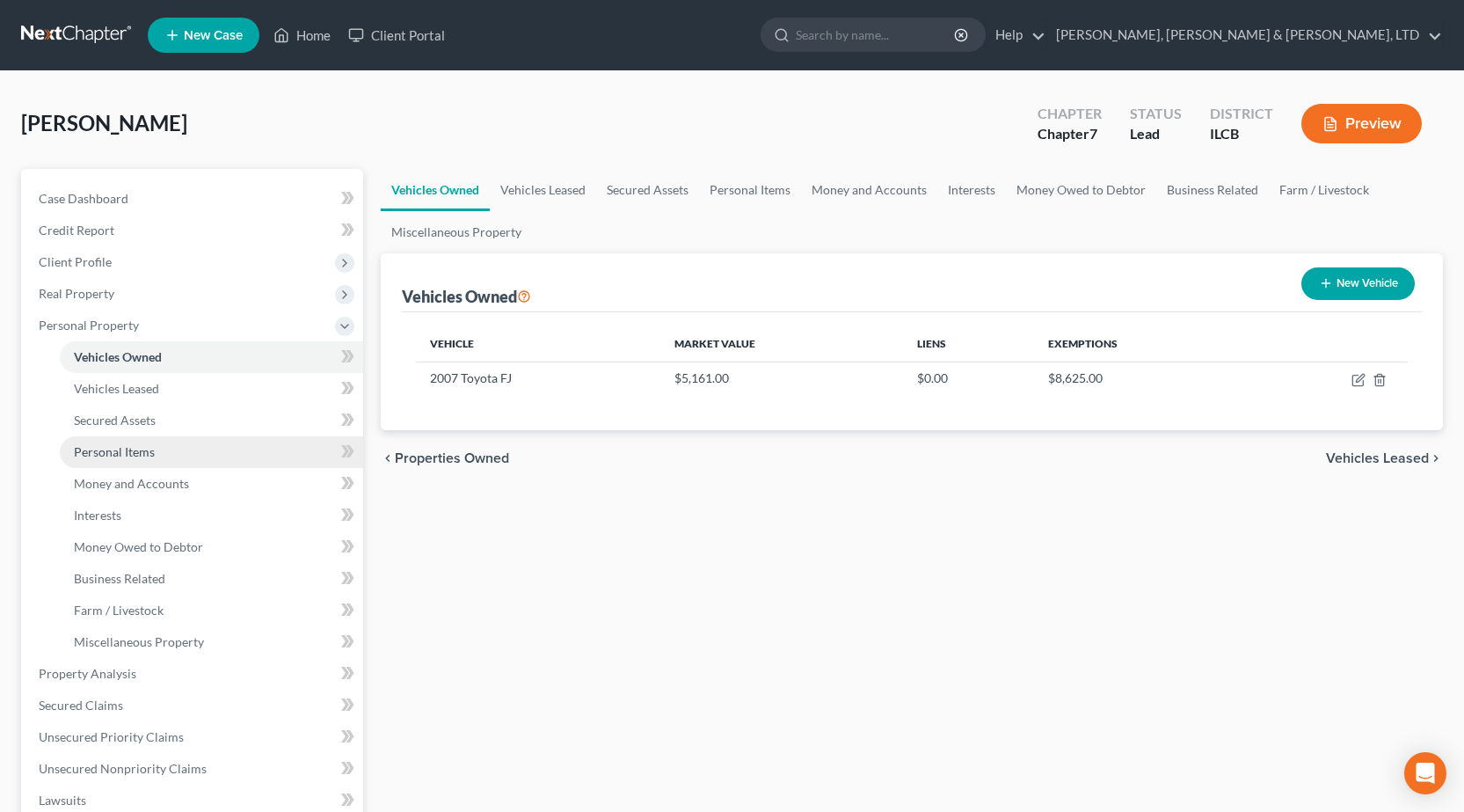
click at [175, 449] on link "Personal Items" at bounding box center [211, 452] width 304 height 32
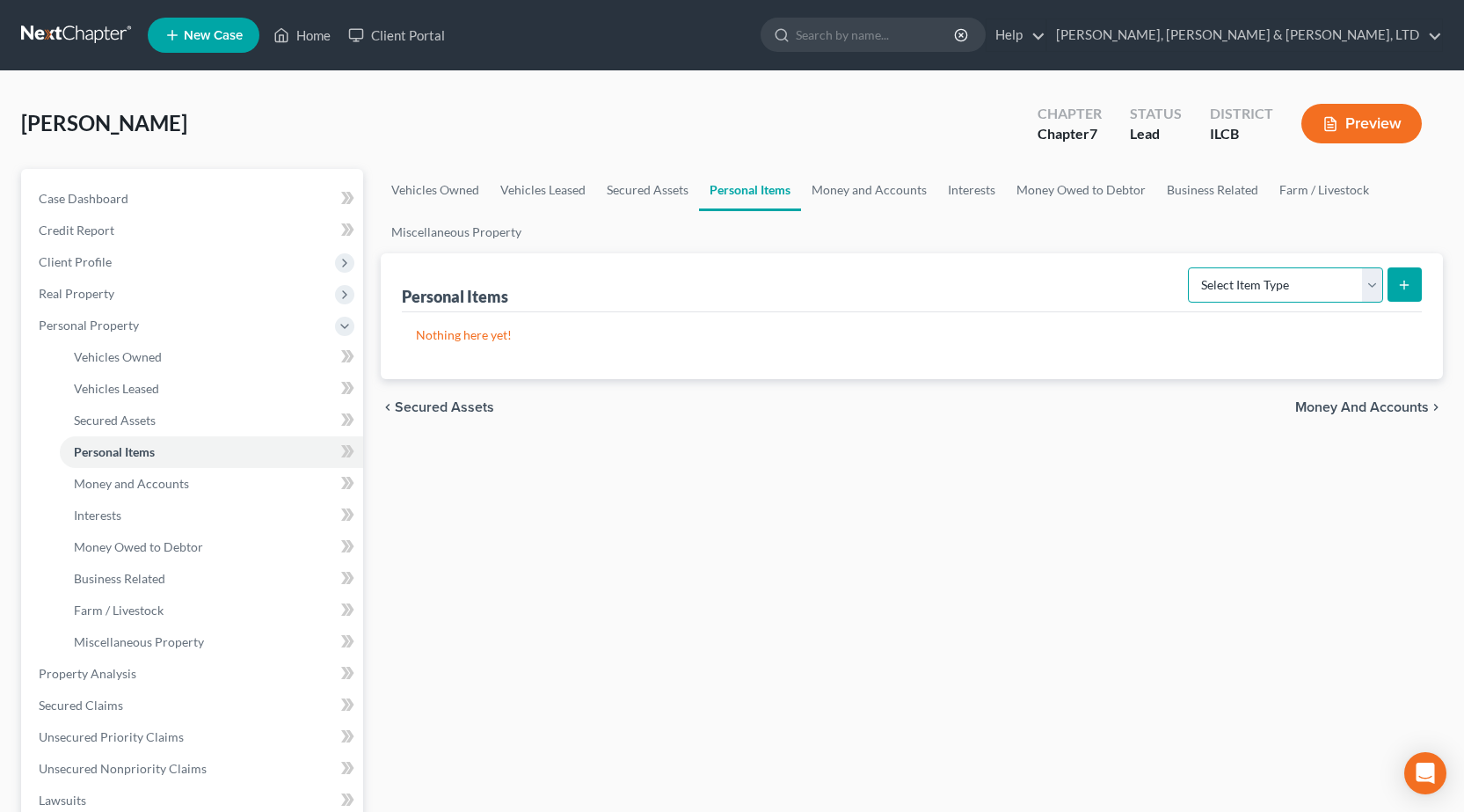
click at [1264, 287] on select "Select Item Type Clothing Collectibles Of Value Electronics Firearms Household …" at bounding box center [1286, 285] width 195 height 35
select select "clothing"
click at [1189, 268] on select "Select Item Type Clothing Collectibles Of Value Electronics Firearms Household …" at bounding box center [1286, 285] width 195 height 35
click at [1405, 285] on line "submit" at bounding box center [1404, 285] width 8 height 0
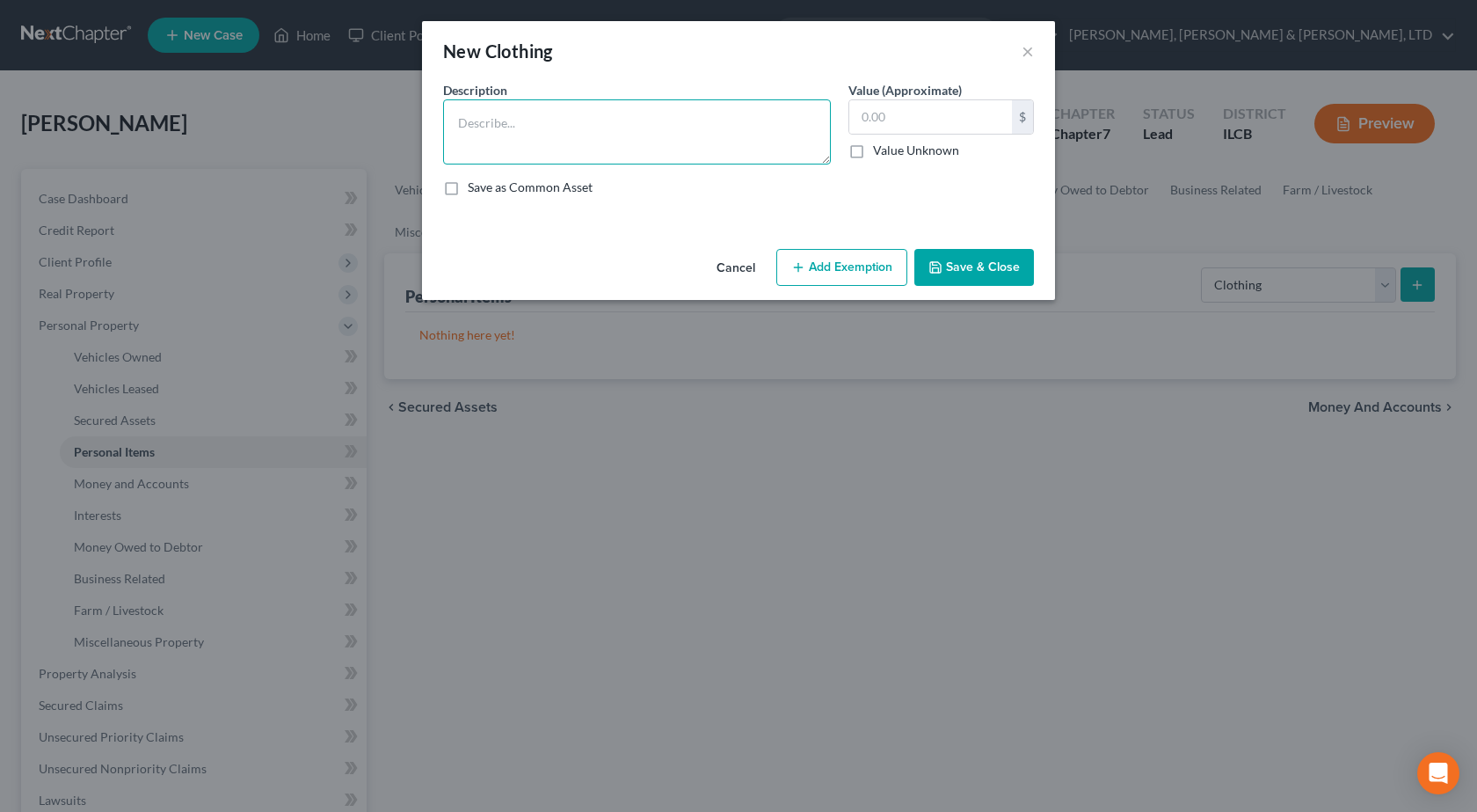
click at [529, 133] on textarea at bounding box center [637, 131] width 388 height 65
type textarea "General Clothing"
click at [893, 122] on input "text" at bounding box center [931, 117] width 162 height 34
type input "250"
click at [794, 274] on button "Add Exemption" at bounding box center [842, 267] width 131 height 37
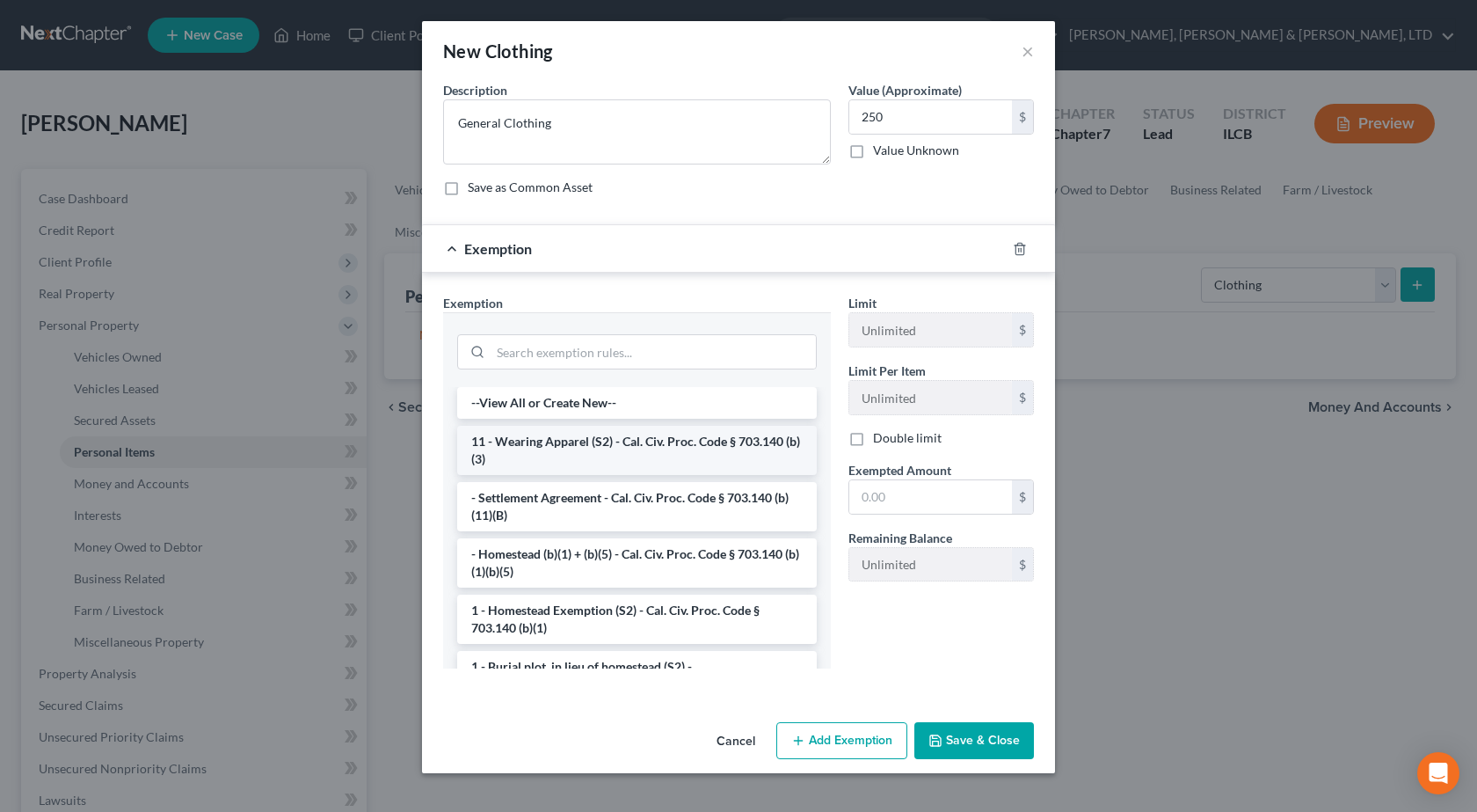
click at [635, 448] on li "11 - Wearing Apparel (S2) - Cal. Civ. Proc. Code § 703.140 (b)(3)" at bounding box center [636, 450] width 359 height 49
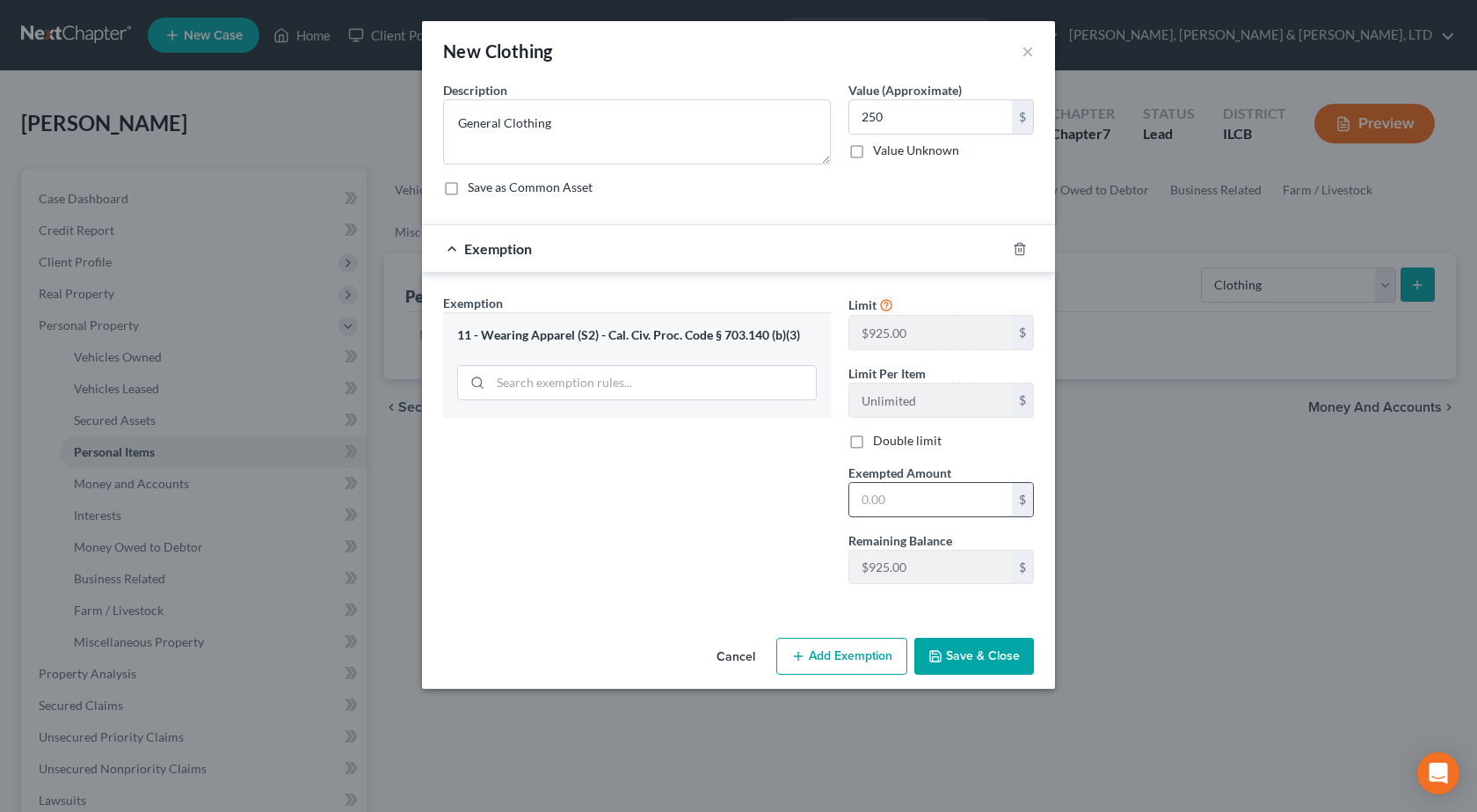
click at [884, 487] on input "text" at bounding box center [931, 500] width 162 height 34
type input "250"
click at [1017, 647] on button "Save & Close" at bounding box center [974, 656] width 119 height 37
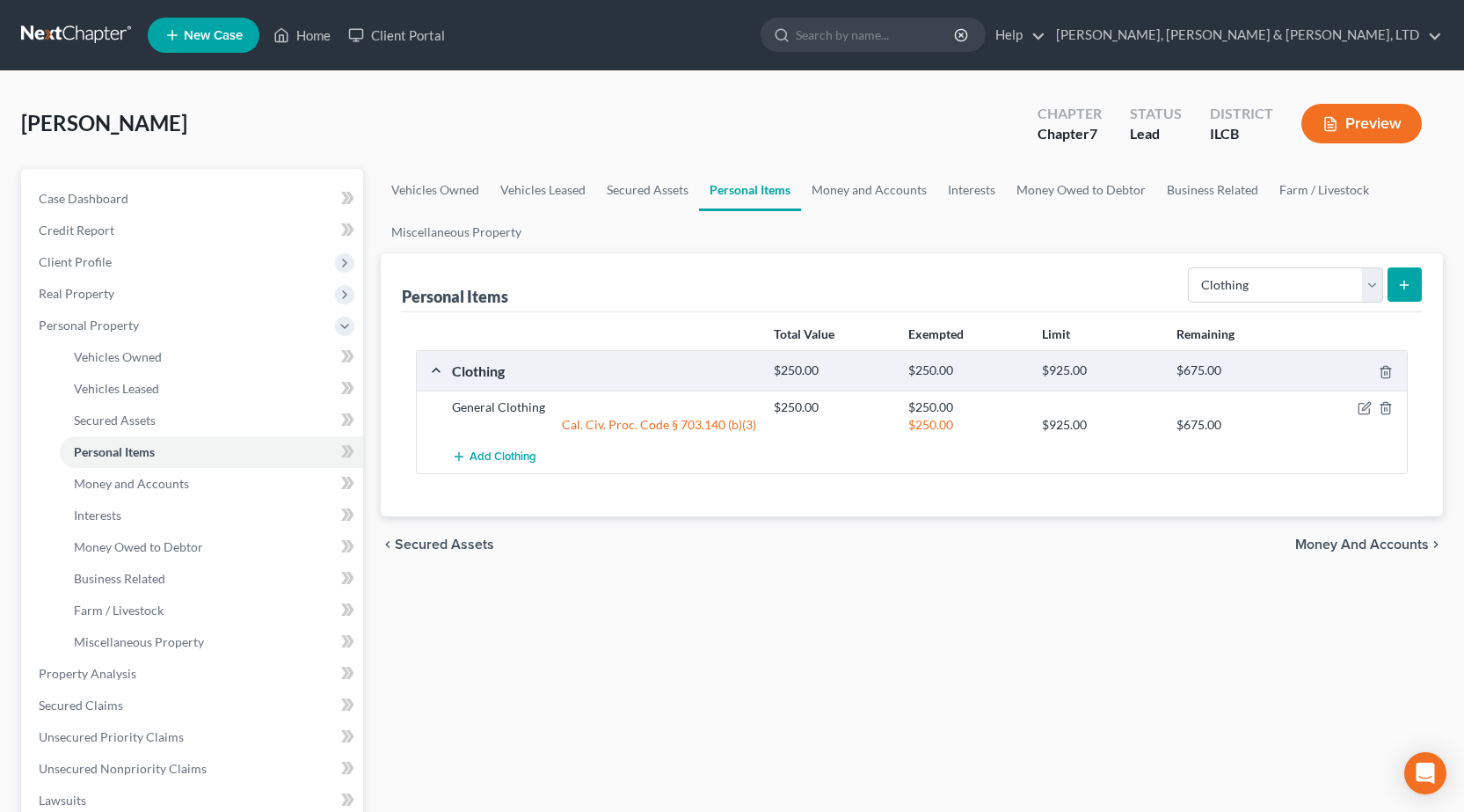
click at [1264, 261] on div "Select Item Type Clothing Collectibles Of Value Electronics Firearms Household …" at bounding box center [1302, 284] width 241 height 47
click at [1263, 271] on select "Select Item Type Clothing Collectibles Of Value Electronics Firearms Household …" at bounding box center [1286, 285] width 195 height 35
select select "electronics"
click at [1189, 268] on select "Select Item Type Clothing Collectibles Of Value Electronics Firearms Household …" at bounding box center [1286, 285] width 195 height 35
drag, startPoint x: 1402, startPoint y: 290, endPoint x: 1399, endPoint y: 268, distance: 22.2
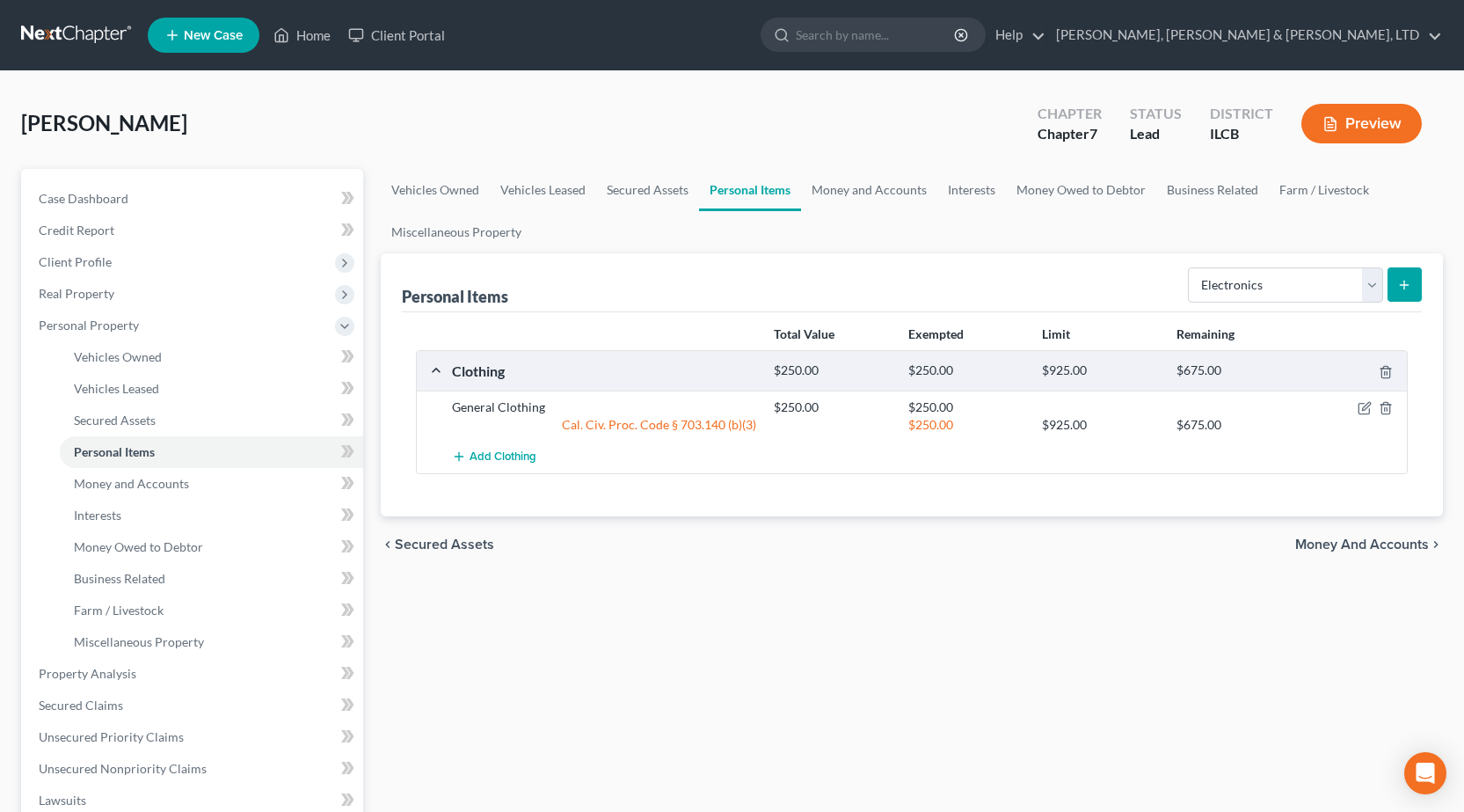
click at [1399, 268] on button "submit" at bounding box center [1404, 285] width 34 height 34
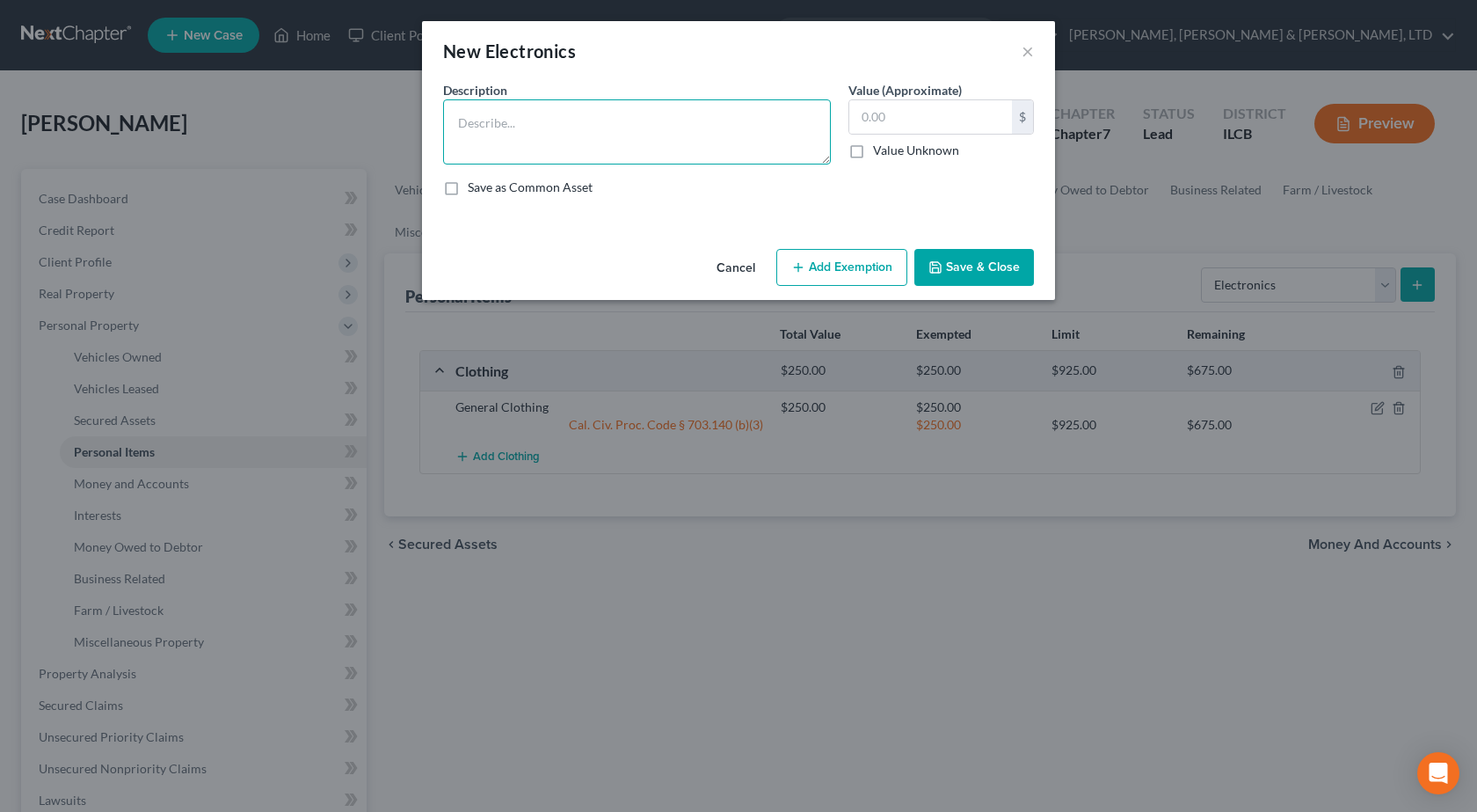
click at [553, 134] on textarea at bounding box center [637, 131] width 388 height 65
type textarea "Old I Pad, Cell Phone"
click at [917, 103] on input "text" at bounding box center [931, 117] width 162 height 34
type input "200"
drag, startPoint x: 802, startPoint y: 298, endPoint x: 807, endPoint y: 287, distance: 12.1
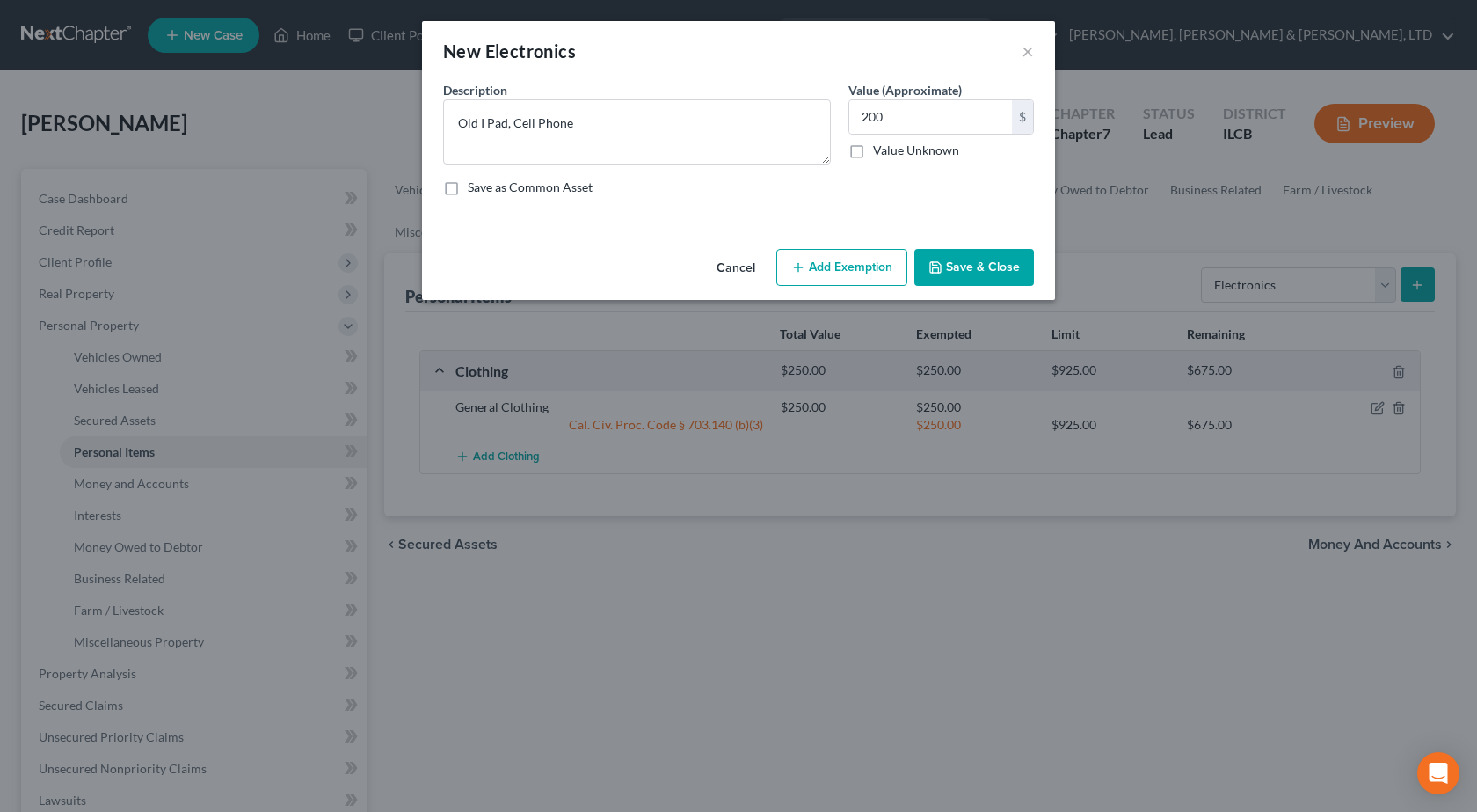
click at [805, 292] on div "Cancel Add Exemption Save & Close" at bounding box center [738, 271] width 633 height 58
click at [808, 287] on div "Cancel Add Exemption Save & Close" at bounding box center [738, 271] width 633 height 58
click at [807, 274] on button "Add Exemption" at bounding box center [842, 267] width 131 height 37
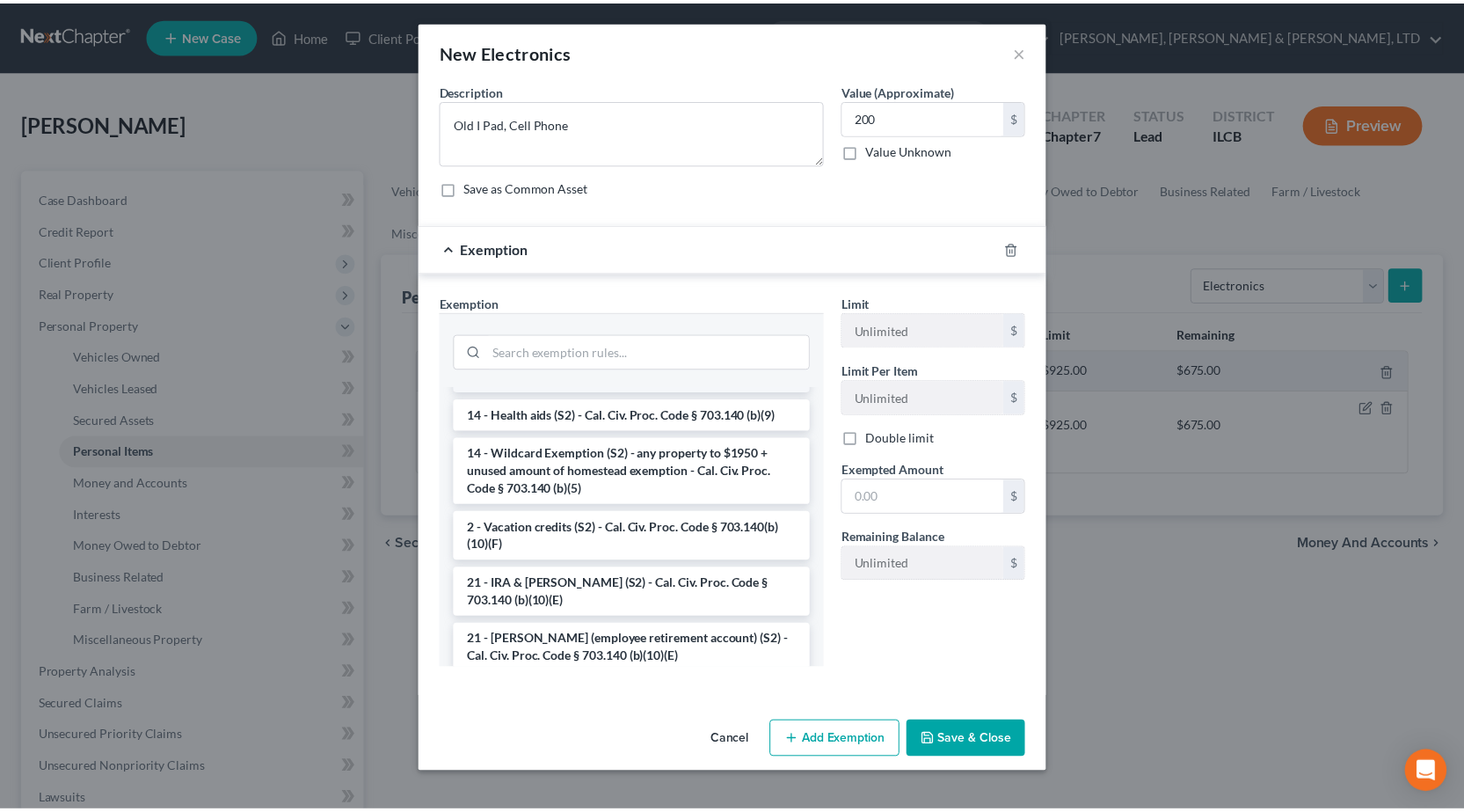
scroll to position [351, 0]
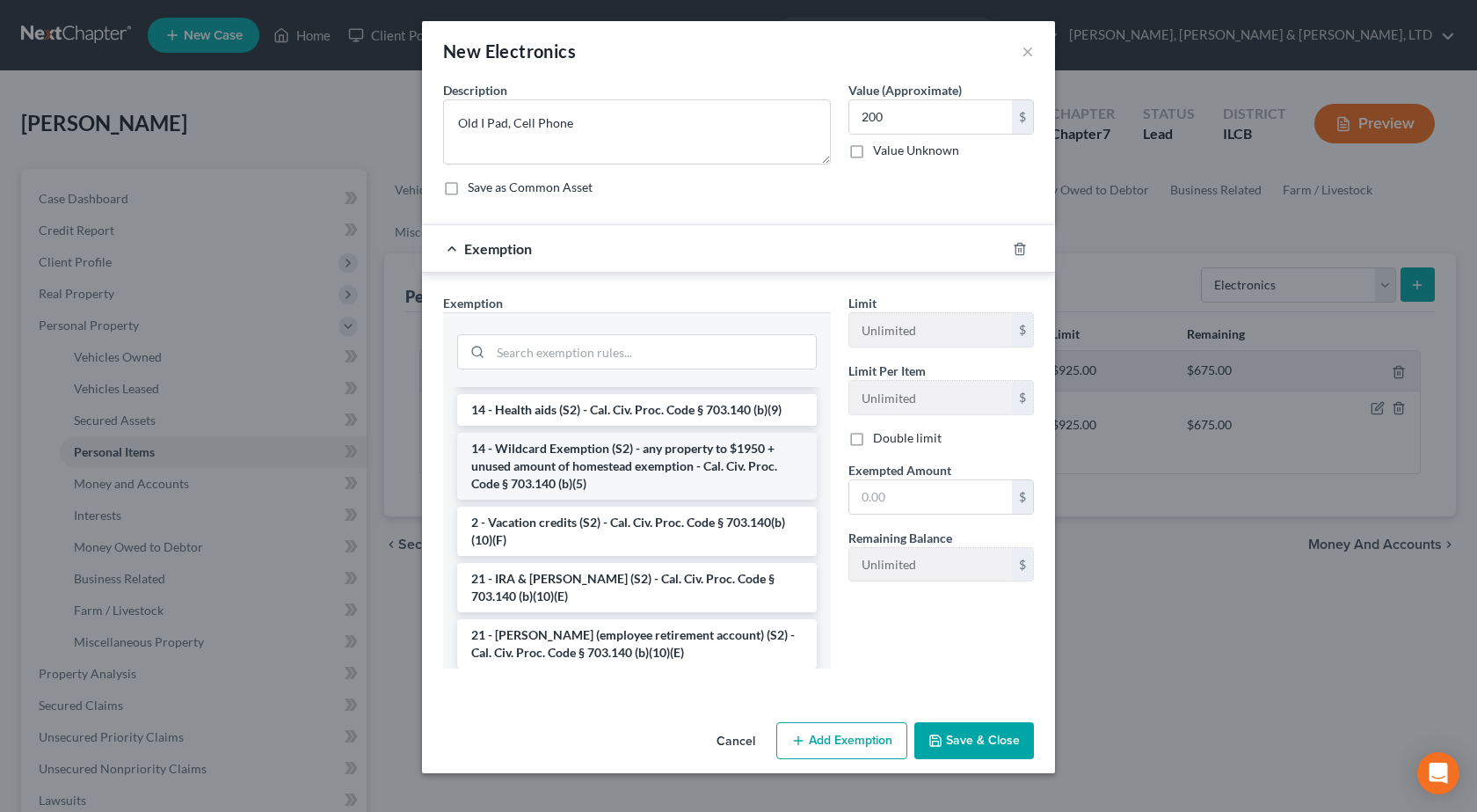
click at [691, 461] on li "14 - Wildcard Exemption (S2) - any property to $1950 + unused amount of homeste…" at bounding box center [636, 466] width 359 height 67
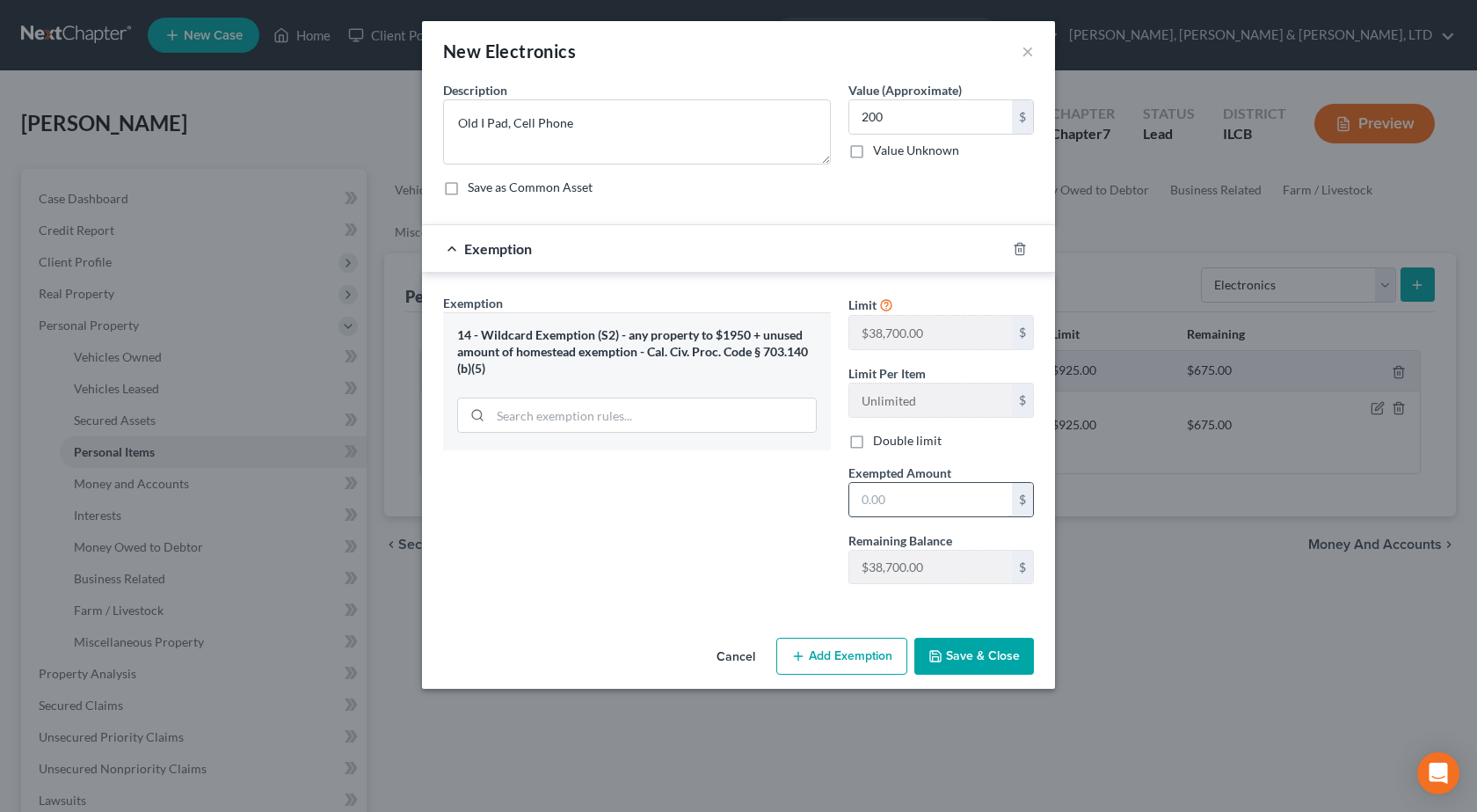
click at [962, 509] on input "text" at bounding box center [931, 500] width 162 height 34
type input "200"
click at [965, 673] on button "Save & Close" at bounding box center [974, 656] width 119 height 37
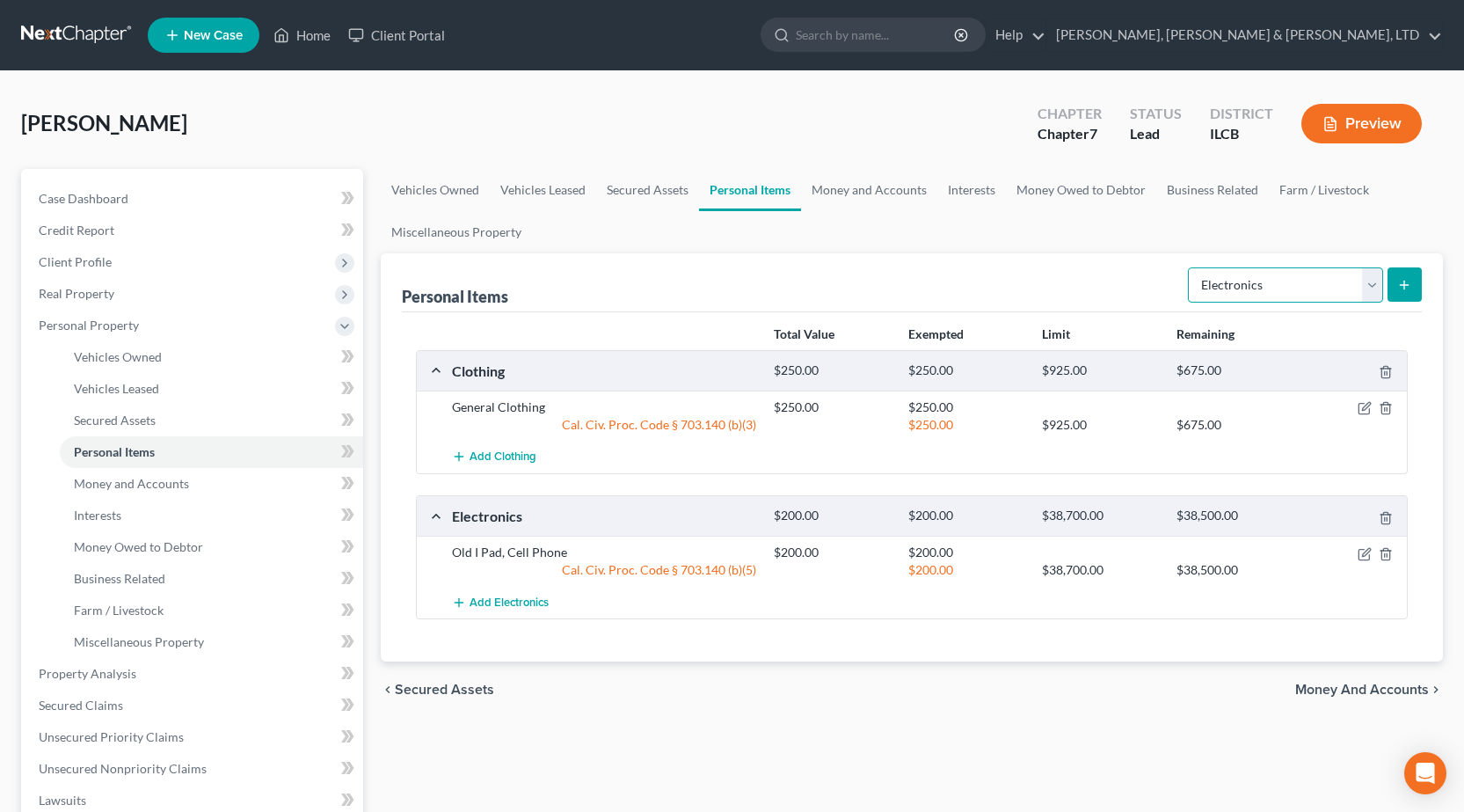
click at [1236, 283] on select "Select Item Type Clothing Collectibles Of Value Electronics Firearms Household …" at bounding box center [1286, 285] width 195 height 35
select select "household_goods"
click at [1189, 268] on select "Select Item Type Clothing Collectibles Of Value Electronics Firearms Household …" at bounding box center [1286, 285] width 195 height 35
click at [1408, 288] on icon "submit" at bounding box center [1404, 285] width 14 height 14
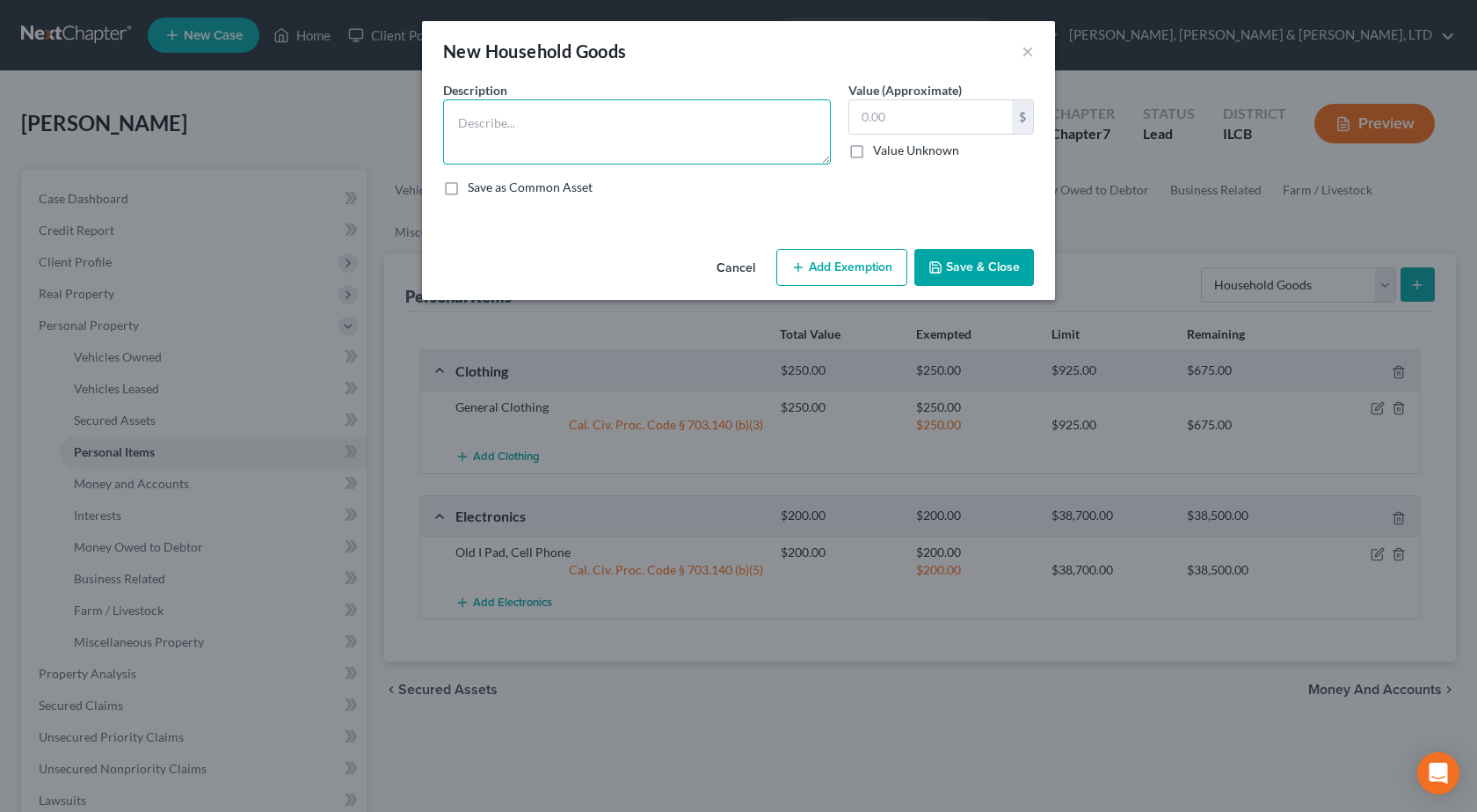
click at [744, 125] on textarea at bounding box center [637, 131] width 388 height 65
click at [535, 132] on textarea at bounding box center [637, 131] width 388 height 65
type textarea "Coffee Table, (2) Small Tables, Rocking Chair"
click at [922, 125] on input "text" at bounding box center [931, 117] width 162 height 34
type input "100"
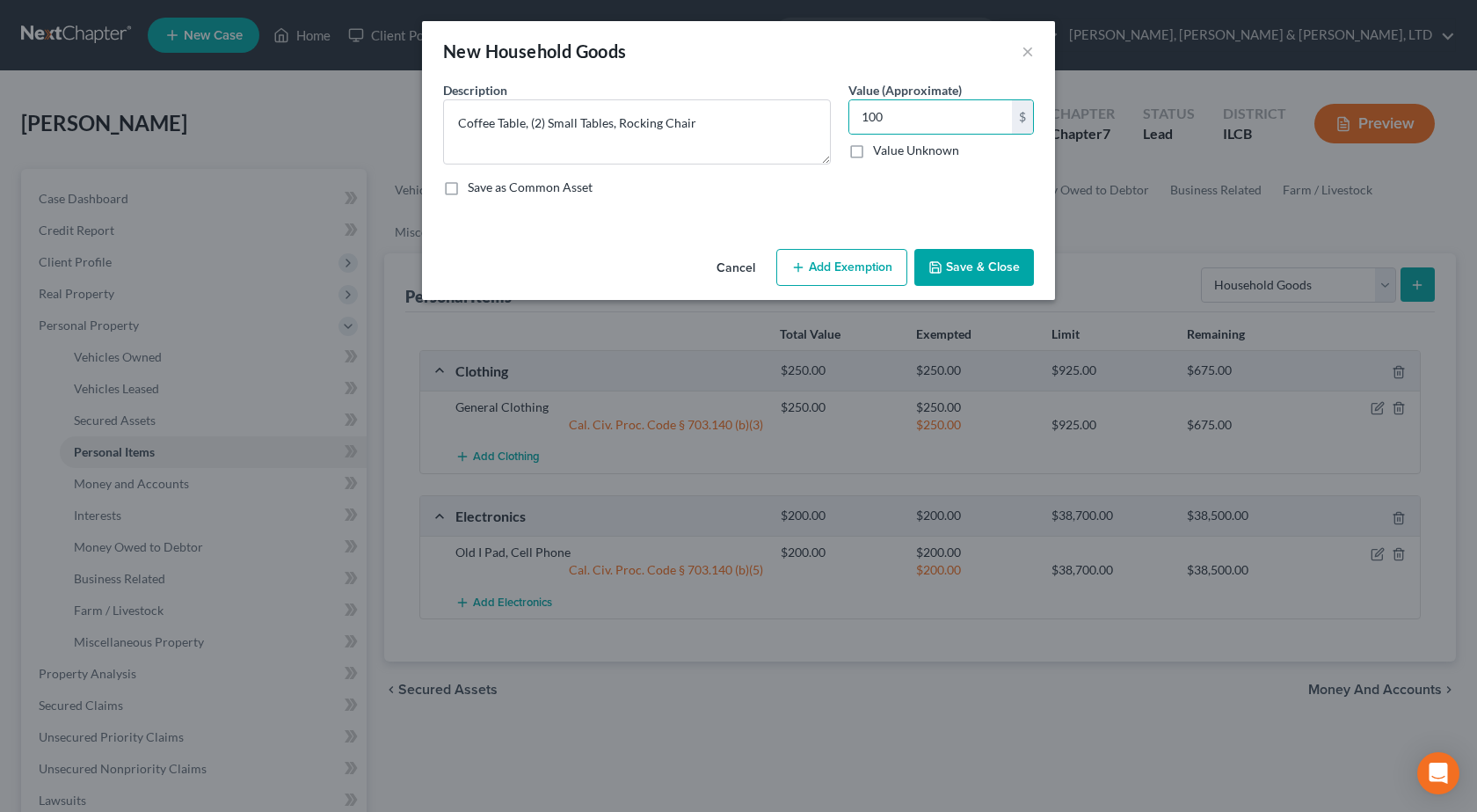
click at [842, 272] on button "Add Exemption" at bounding box center [842, 267] width 131 height 37
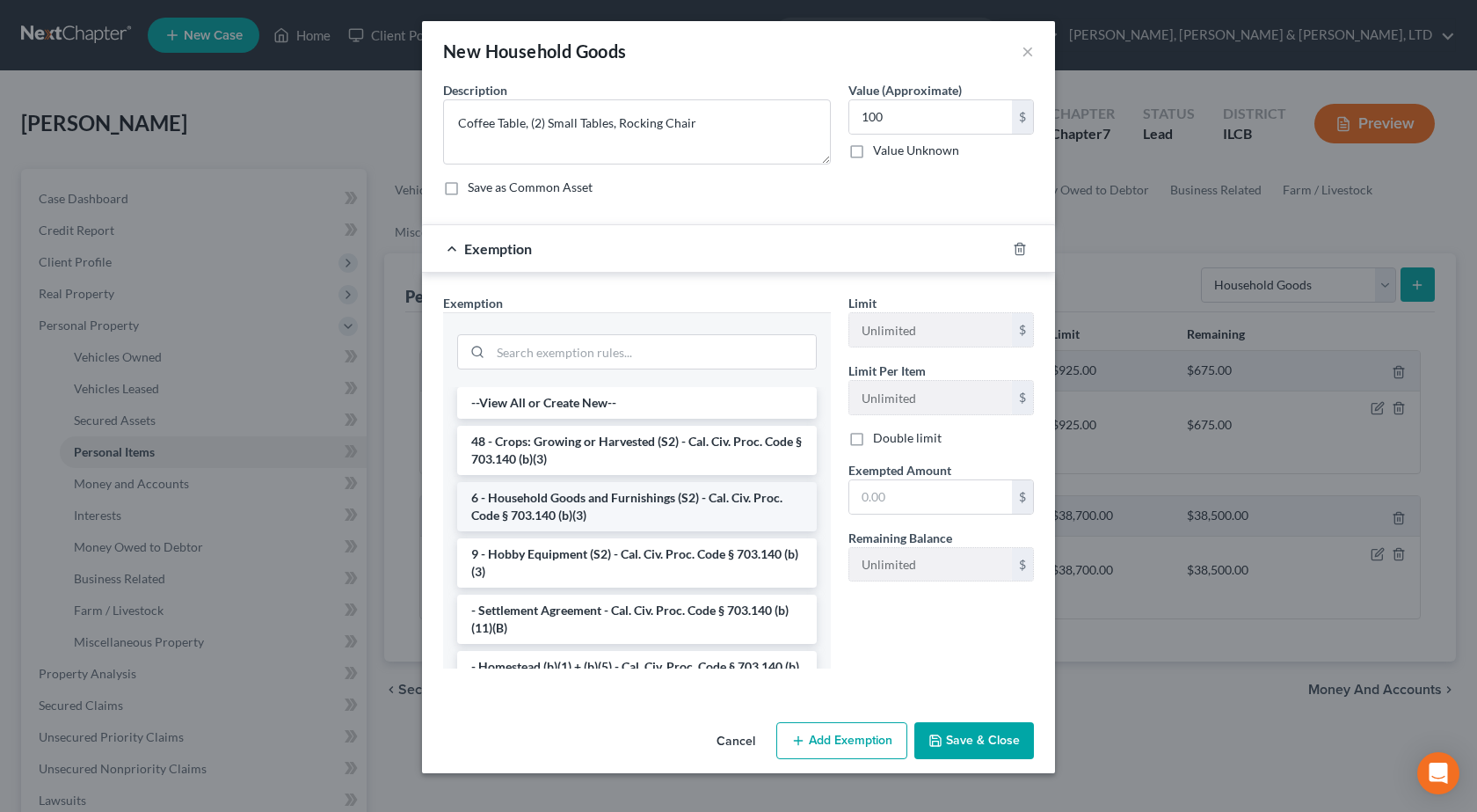
click at [642, 520] on li "6 - Household Goods and Furnishings (S2) - Cal. Civ. Proc. Code § 703.140 (b)(3)" at bounding box center [636, 506] width 359 height 49
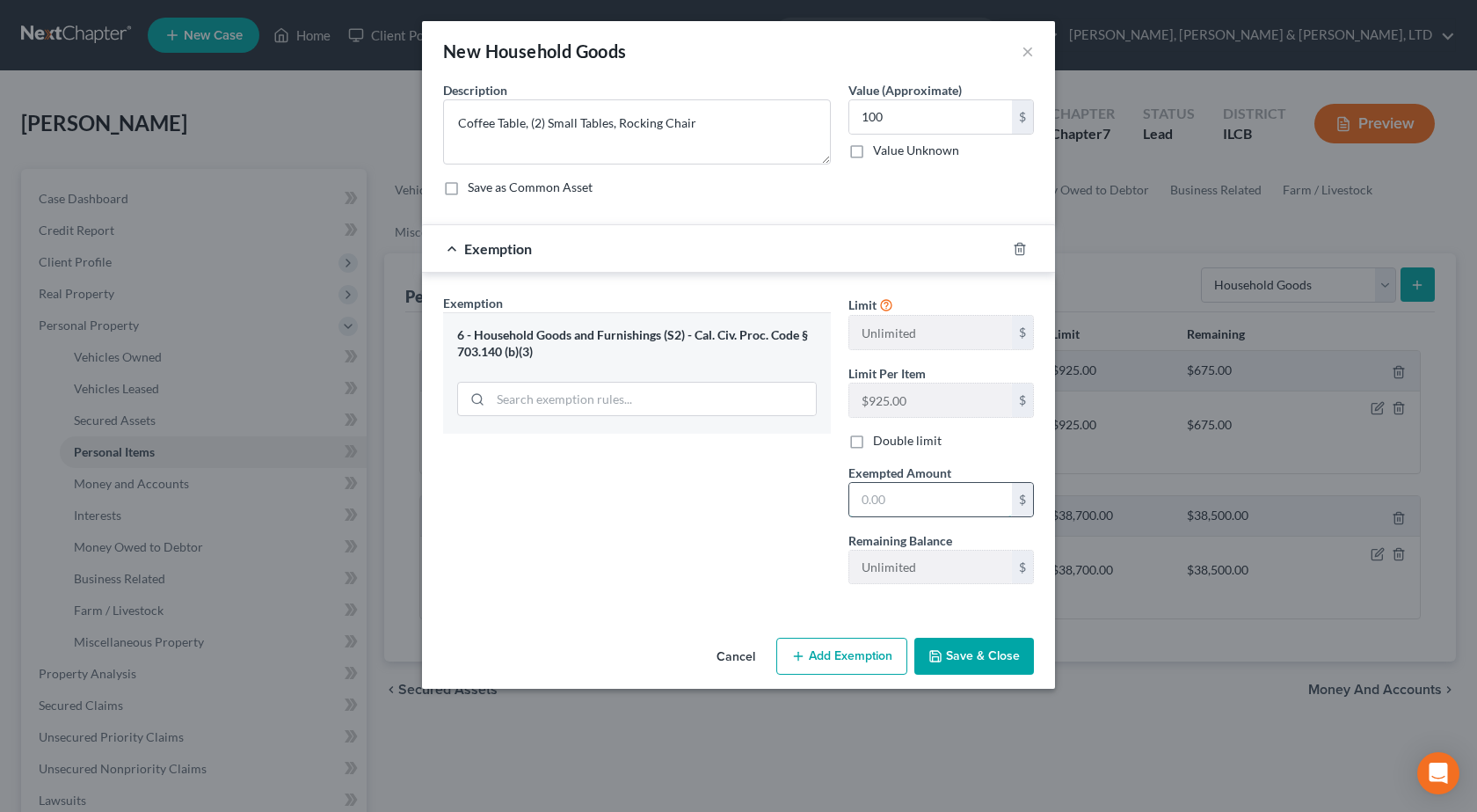
click at [954, 498] on input "text" at bounding box center [931, 500] width 162 height 34
type input "100"
click at [991, 653] on button "Save & Close" at bounding box center [974, 656] width 119 height 37
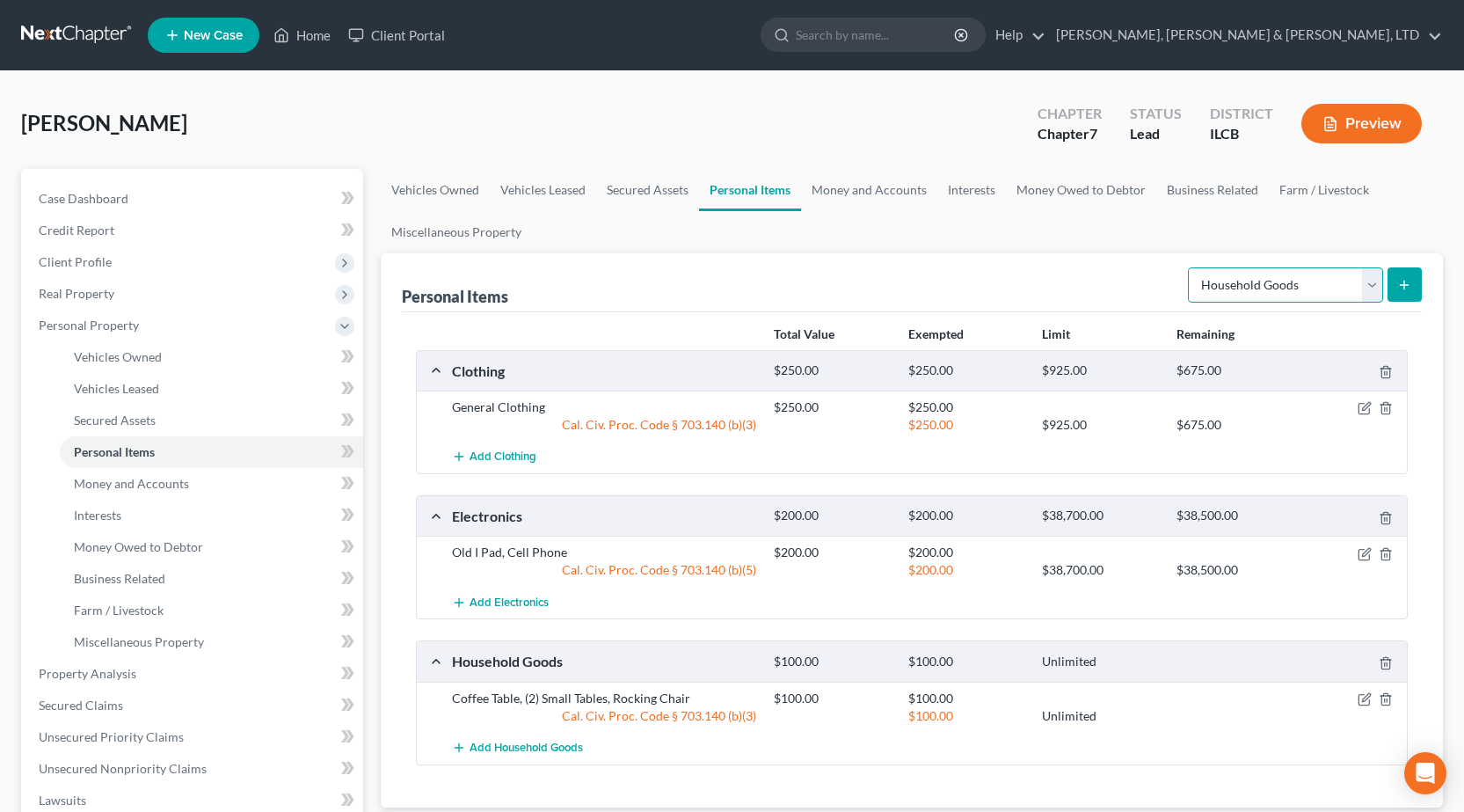
drag, startPoint x: 1279, startPoint y: 295, endPoint x: 1265, endPoint y: 302, distance: 15.7
click at [1278, 300] on select "Select Item Type Clothing Collectibles Of Value Electronics Firearms Household …" at bounding box center [1286, 285] width 195 height 35
select select "jewelry"
click at [1189, 268] on select "Select Item Type Clothing Collectibles Of Value Electronics Firearms Household …" at bounding box center [1286, 285] width 195 height 35
click at [1411, 288] on icon "submit" at bounding box center [1404, 285] width 14 height 14
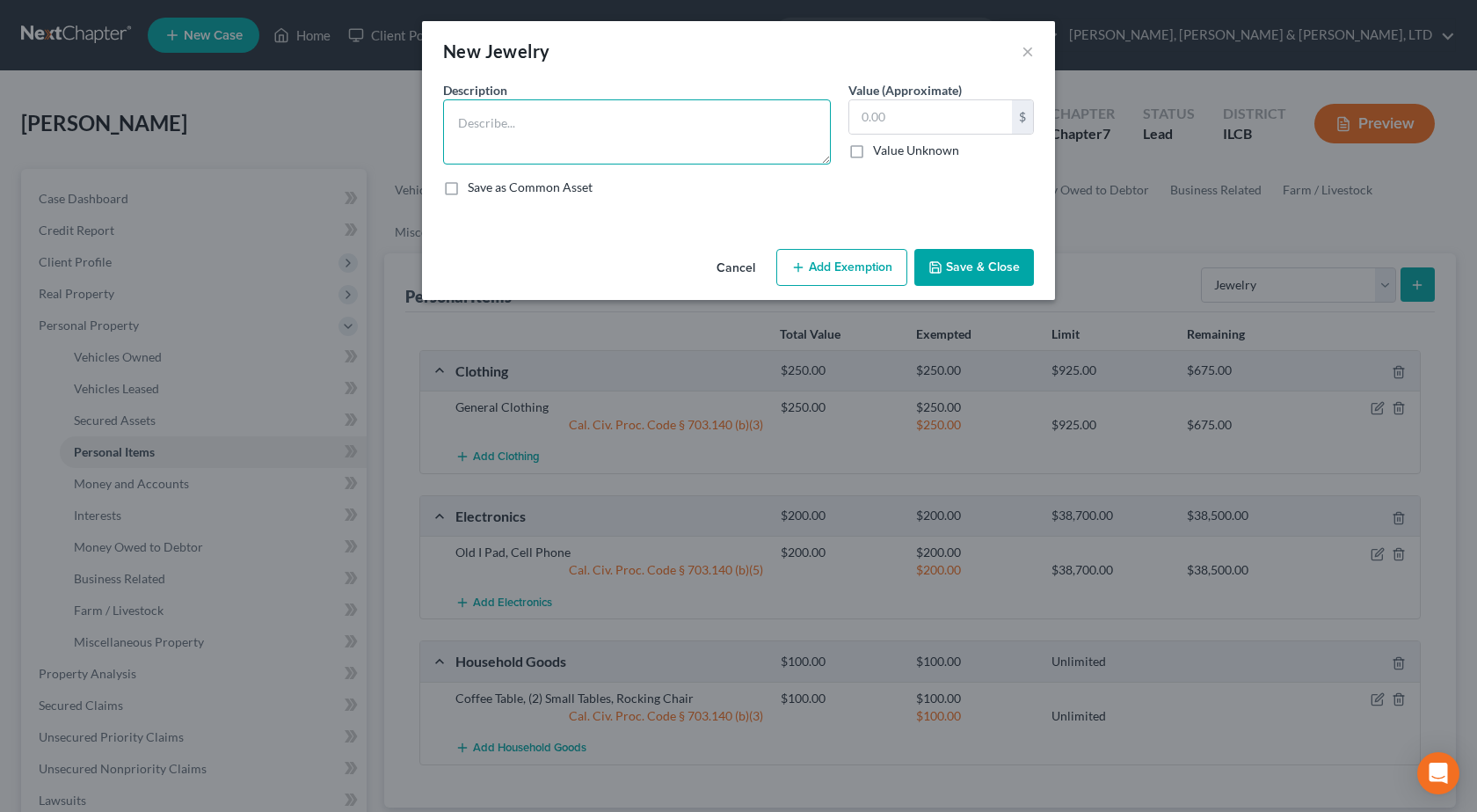
click at [605, 131] on textarea at bounding box center [637, 131] width 388 height 65
type textarea "Glasses"
click at [933, 116] on input "text" at bounding box center [931, 117] width 162 height 34
type input "100"
click at [667, 124] on textarea "Glasses" at bounding box center [637, 131] width 388 height 65
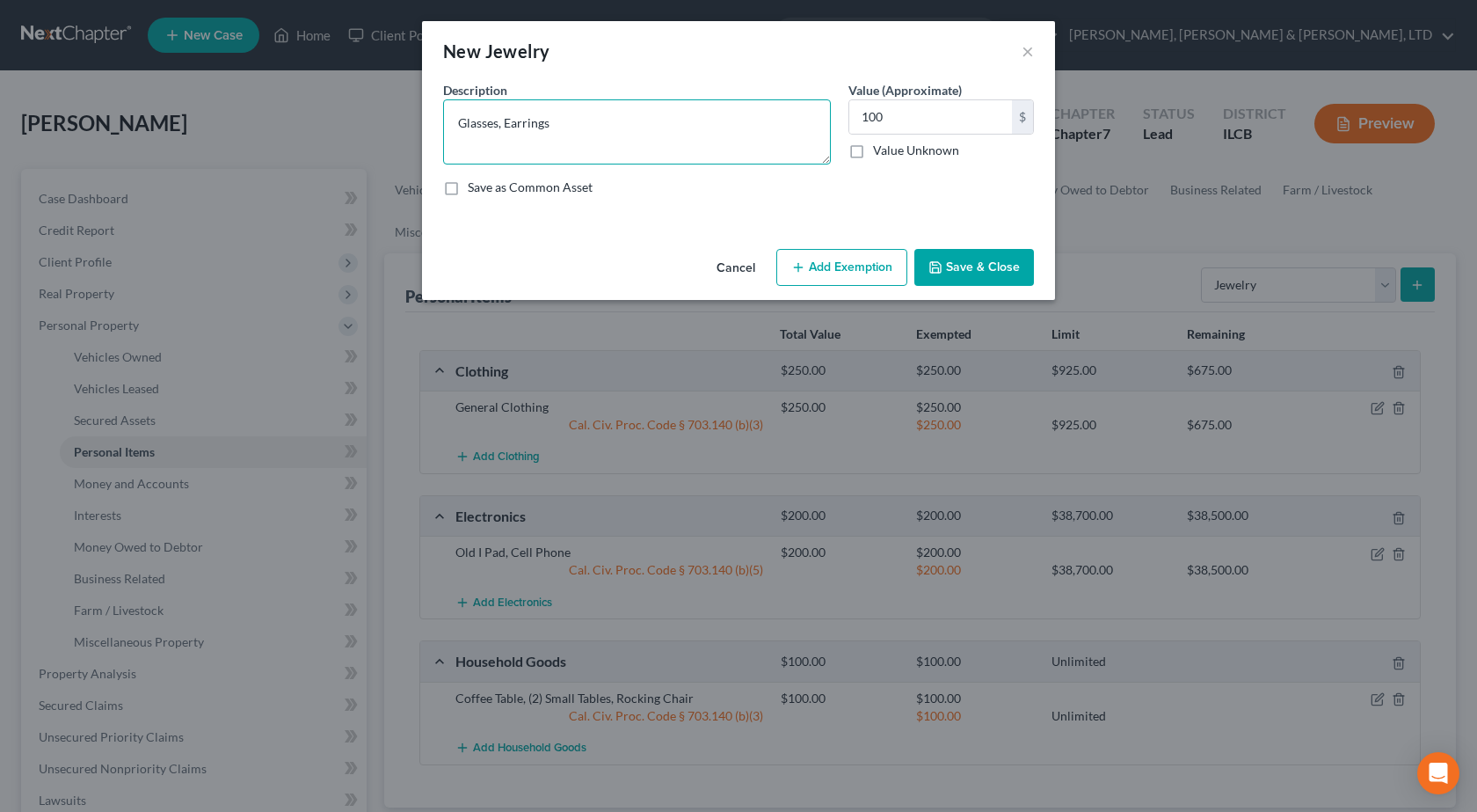
type textarea "Glasses, Earrings"
click at [973, 280] on button "Save & Close" at bounding box center [974, 267] width 119 height 37
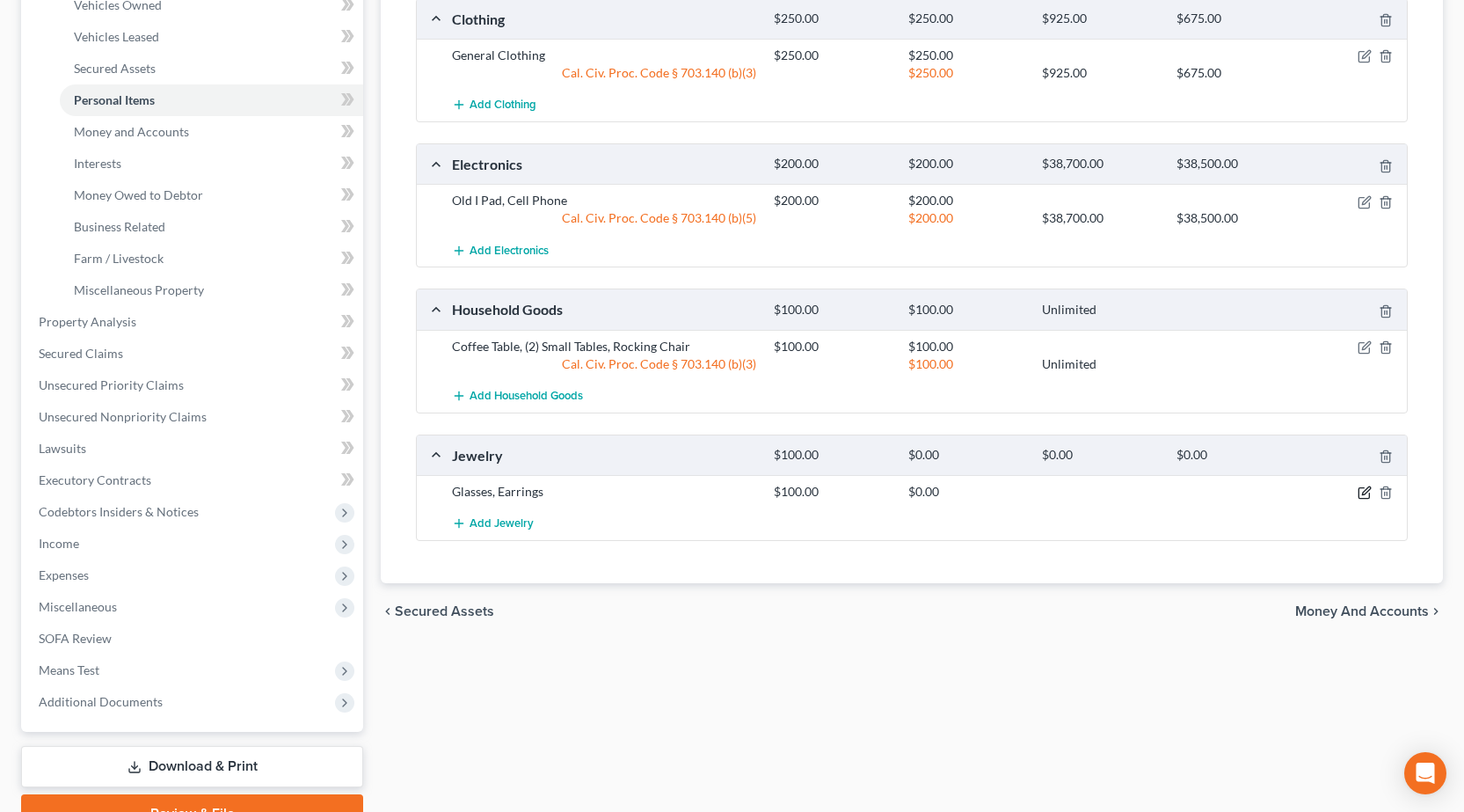
click at [1368, 495] on icon "button" at bounding box center [1364, 493] width 14 height 14
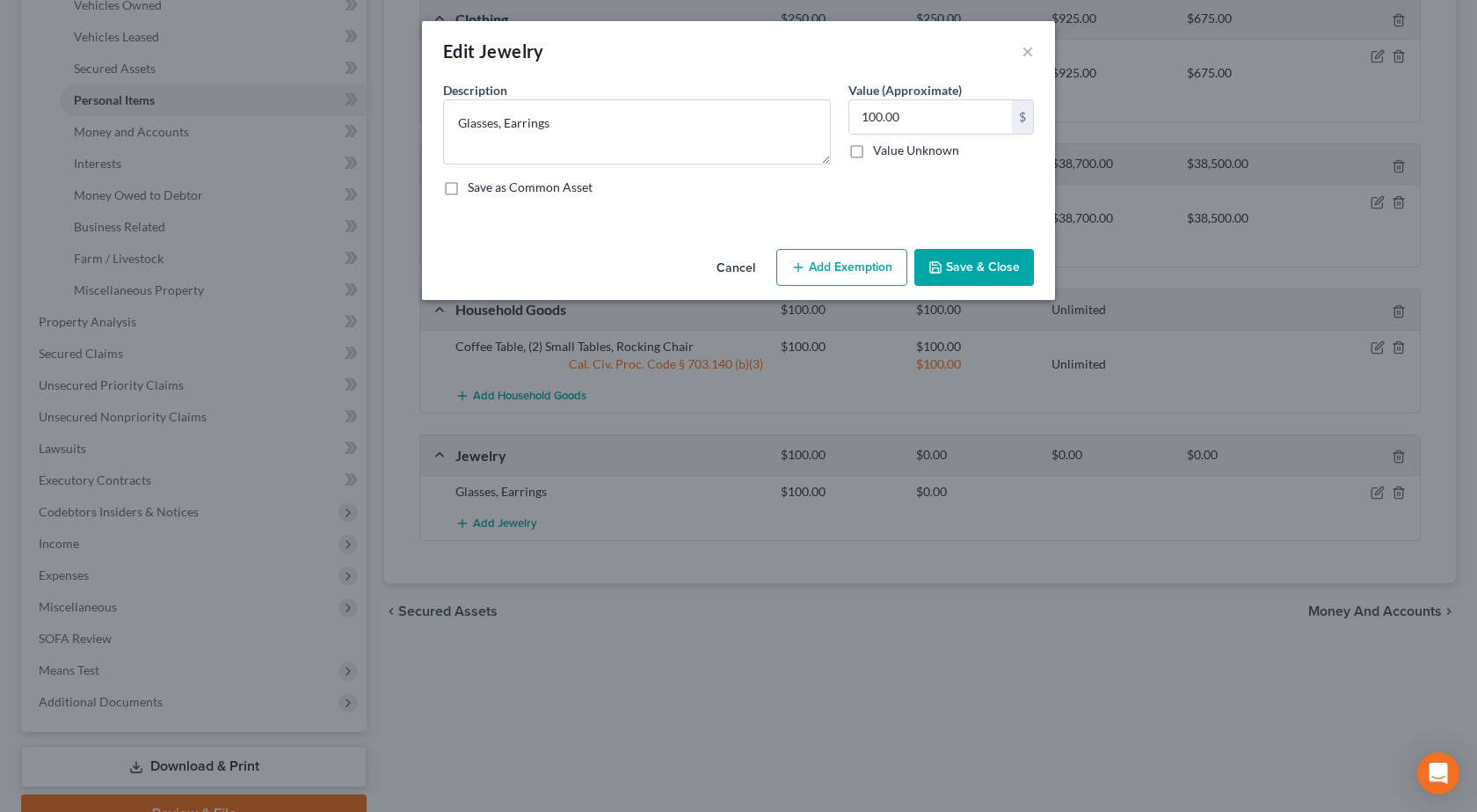
click at [841, 265] on button "Add Exemption" at bounding box center [842, 267] width 131 height 37
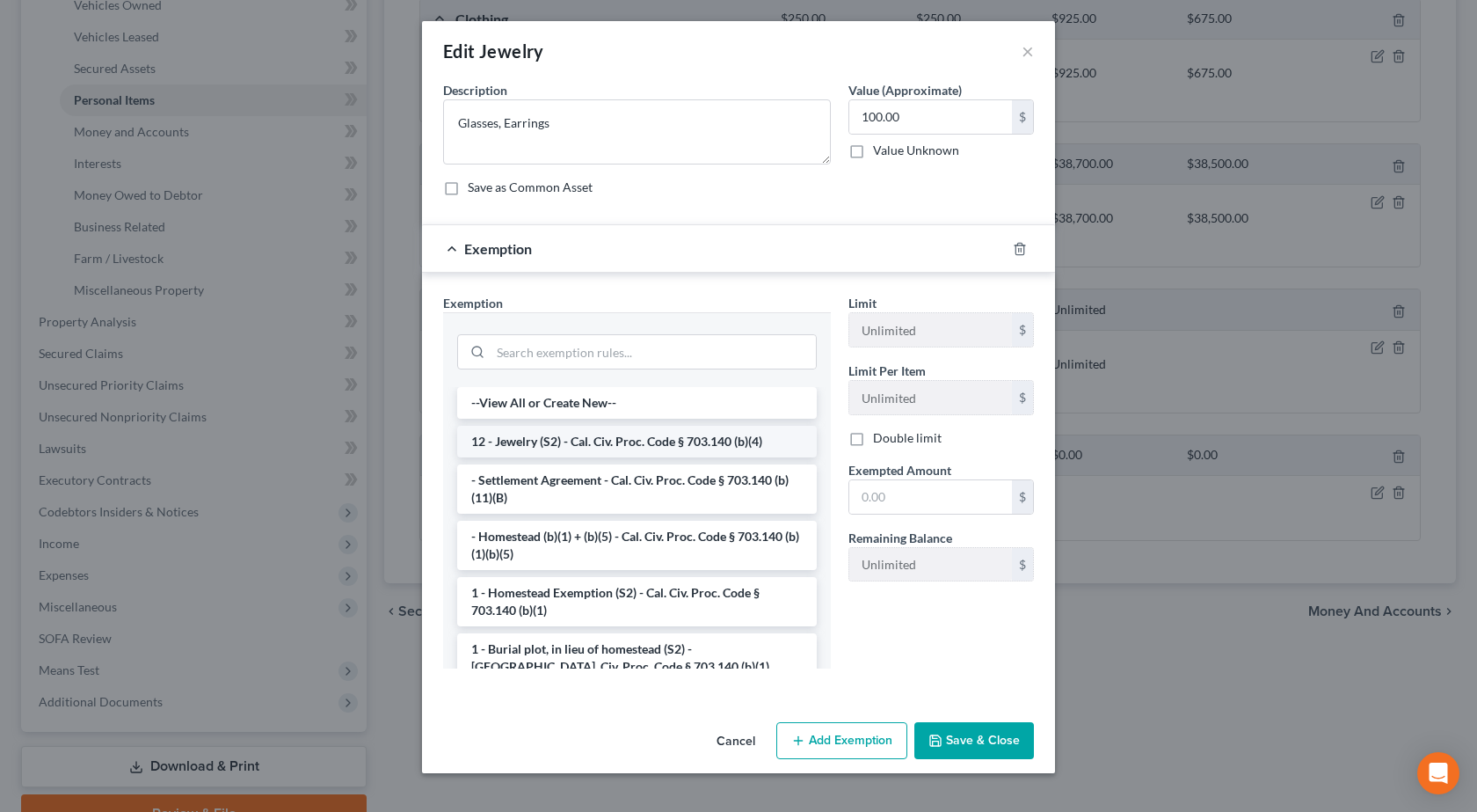
click at [600, 440] on li "12 - Jewelry (S2) - Cal. Civ. Proc. Code § 703.140 (b)(4)" at bounding box center [636, 442] width 359 height 32
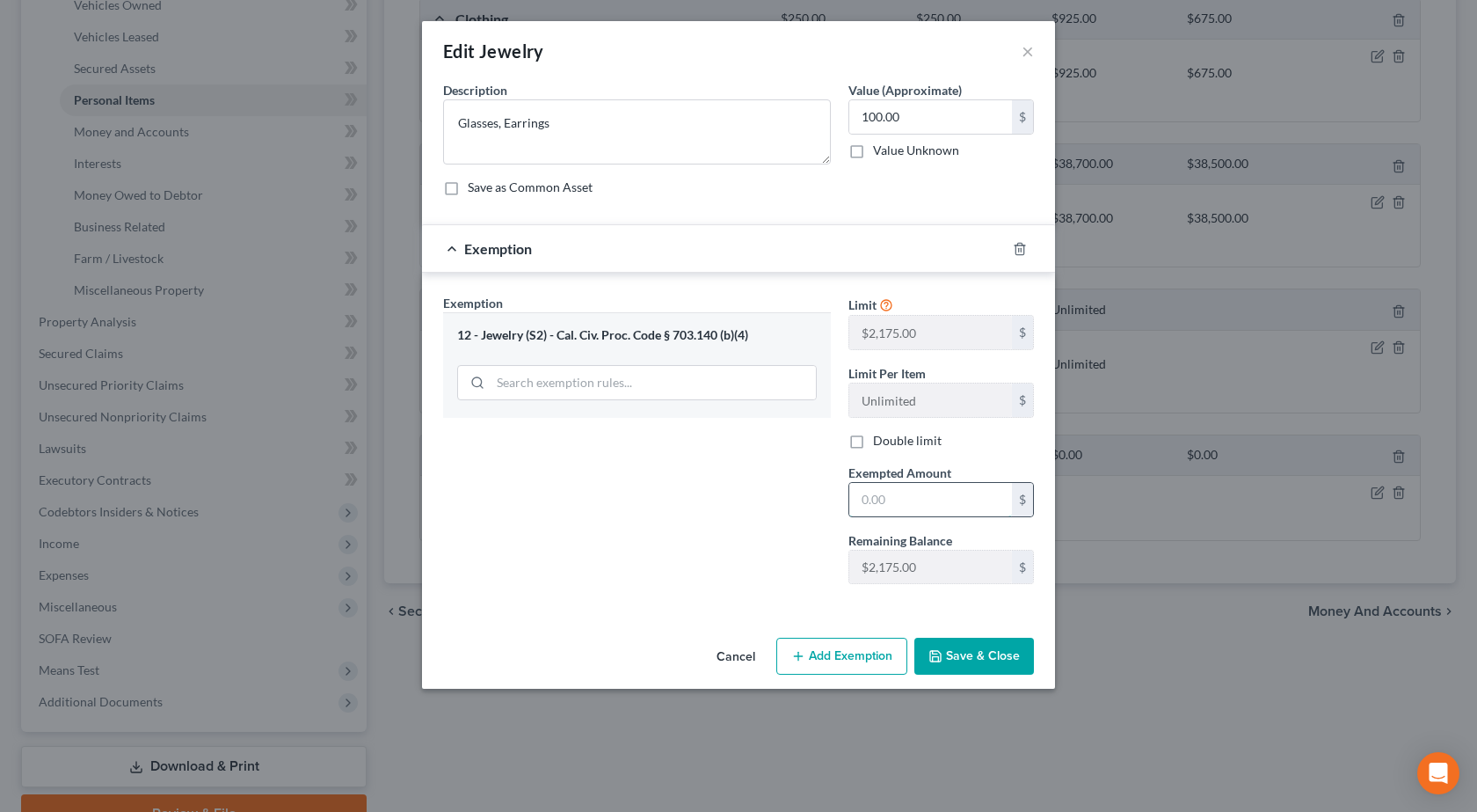
click at [926, 493] on input "text" at bounding box center [931, 500] width 162 height 34
type input "100"
click at [988, 669] on button "Save & Close" at bounding box center [974, 656] width 119 height 37
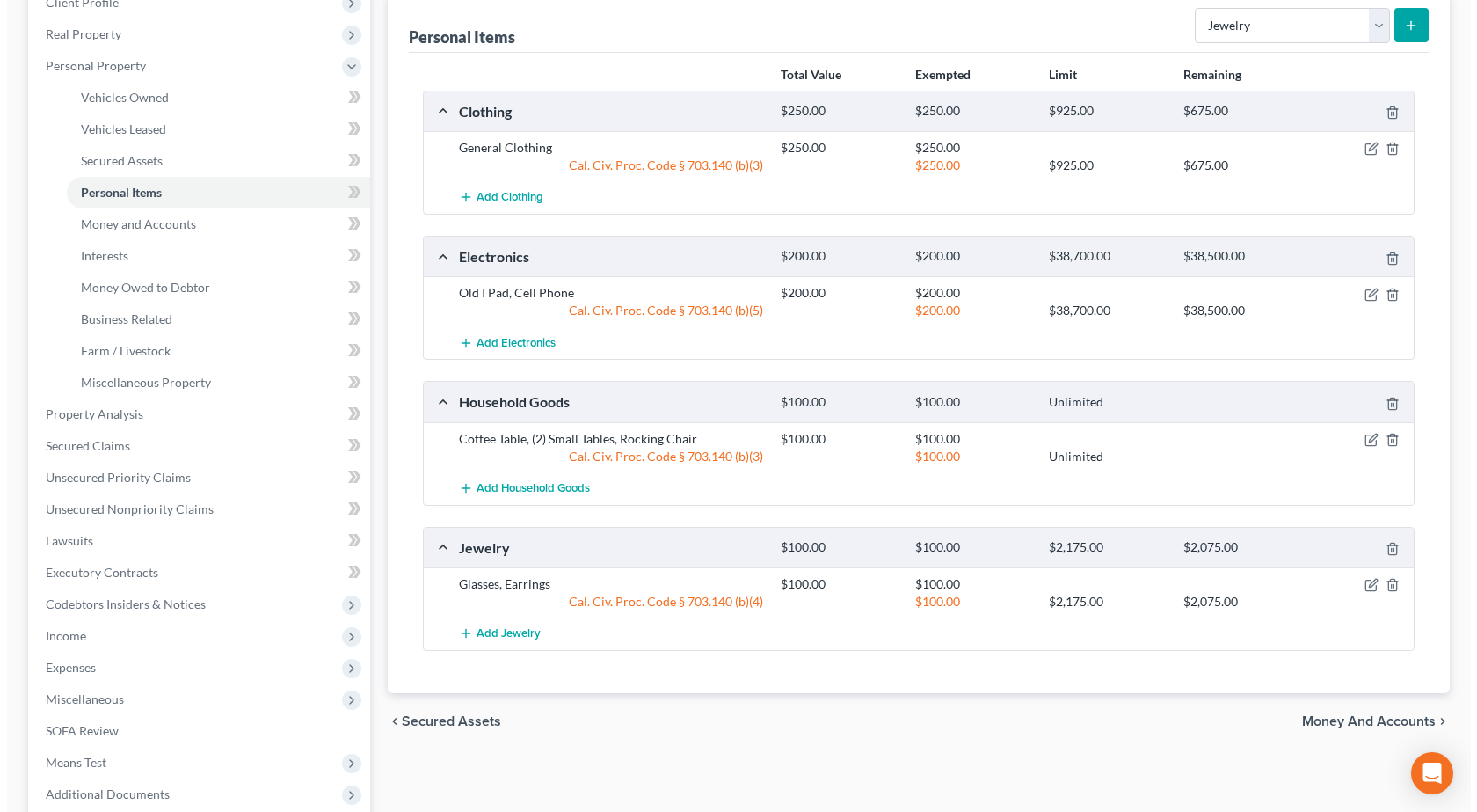
scroll to position [0, 0]
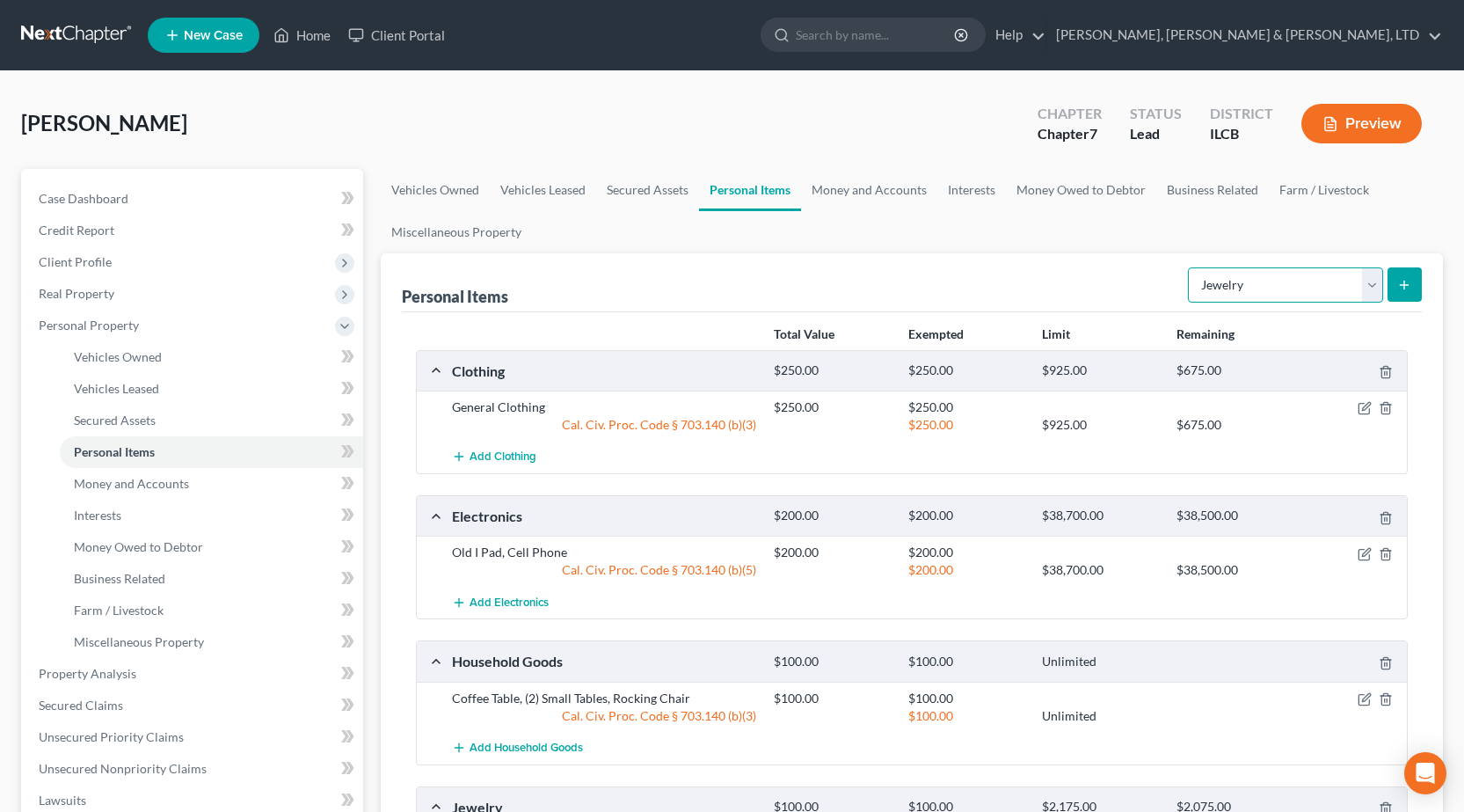
click at [1255, 291] on select "Select Item Type Clothing Collectibles Of Value Electronics Firearms Household …" at bounding box center [1286, 285] width 195 height 35
select select "sports_and_hobby_equipment"
click at [1189, 268] on select "Select Item Type Clothing Collectibles Of Value Electronics Firearms Household …" at bounding box center [1286, 285] width 195 height 35
click at [1399, 283] on icon "submit" at bounding box center [1404, 285] width 14 height 14
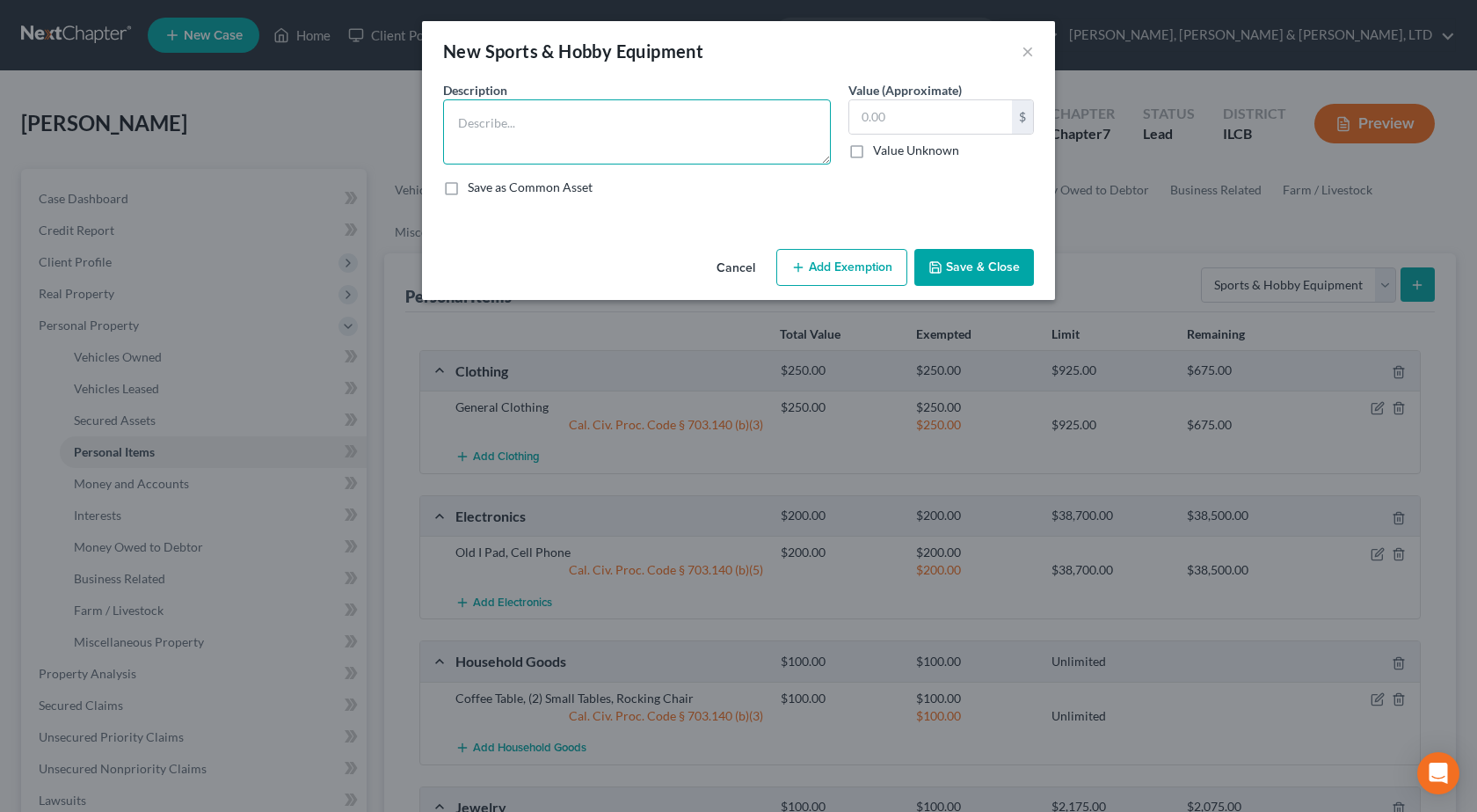
click at [594, 124] on textarea at bounding box center [637, 131] width 388 height 65
click at [642, 139] on textarea "Art Supplies: Canvases, Paint Brushes, Paints, Portfolio Holder, Filing Cabinet…" at bounding box center [637, 131] width 388 height 65
click at [788, 140] on textarea "Art Supplies: Canvases, Paint Brushes, Paints, Portfolio Holder, Filing Cabinet…" at bounding box center [637, 131] width 388 height 65
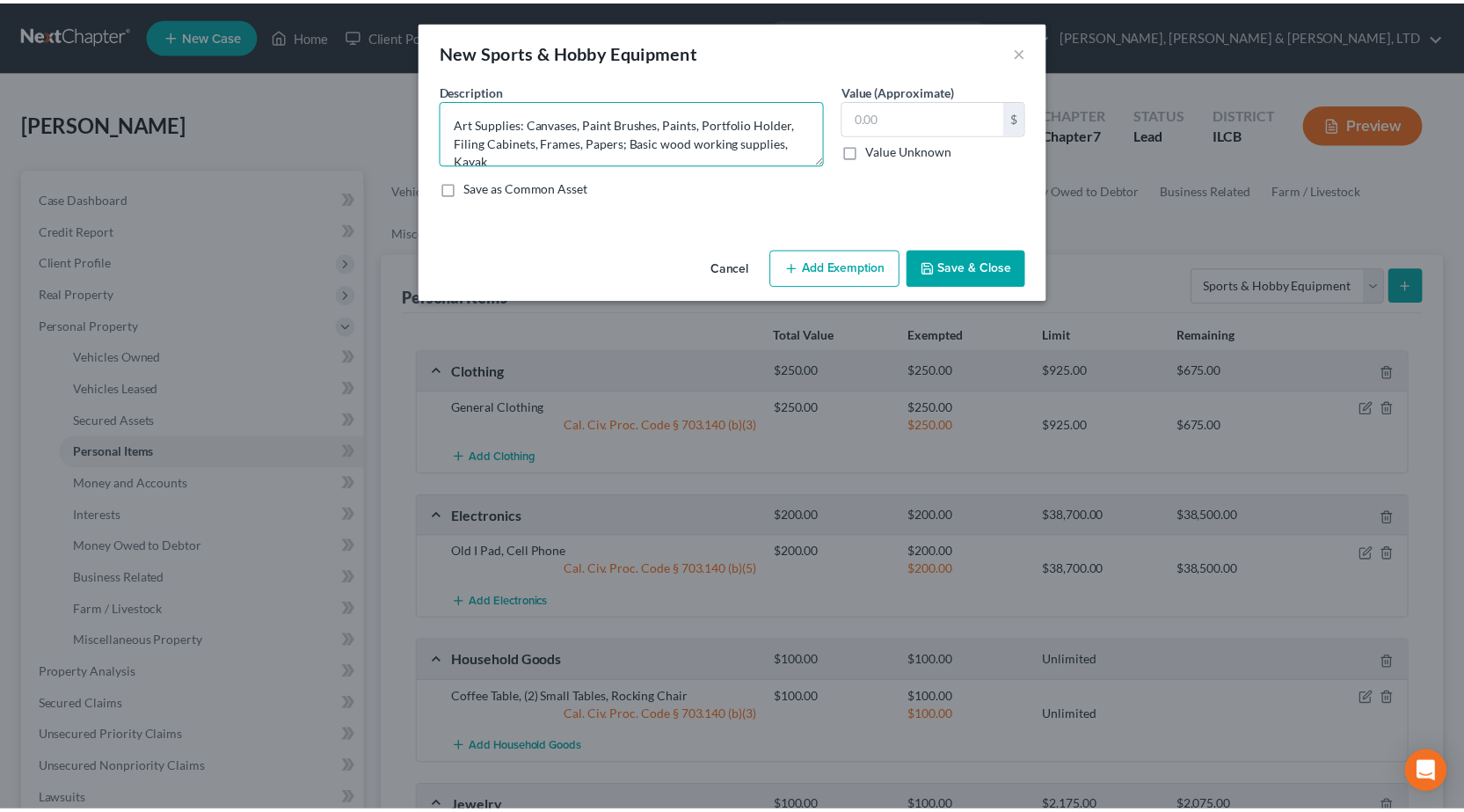
scroll to position [4, 0]
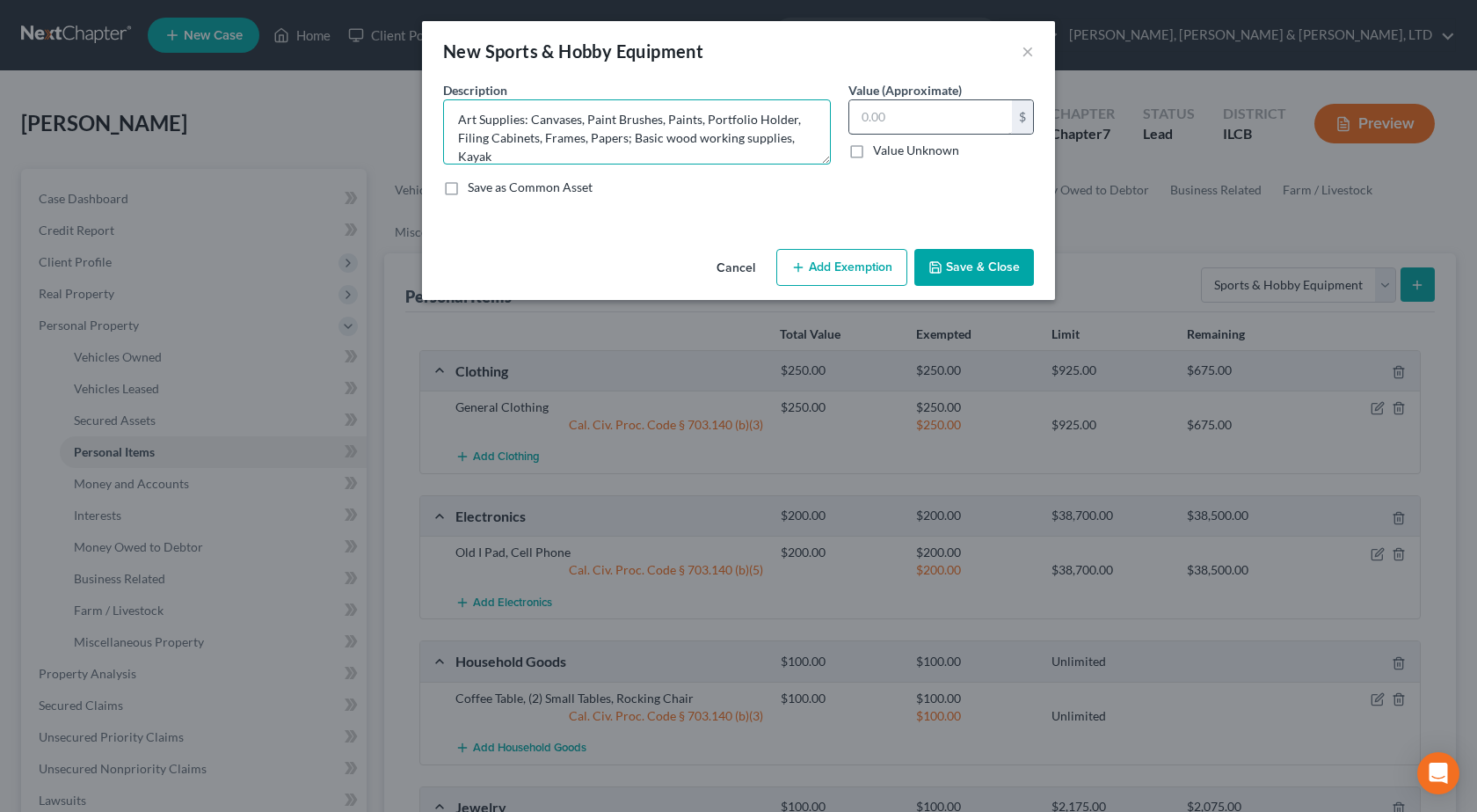
type textarea "Art Supplies: Canvases, Paint Brushes, Paints, Portfolio Holder, Filing Cabinet…"
click at [923, 117] on input "text" at bounding box center [931, 117] width 162 height 34
click at [535, 159] on textarea "Art Supplies: Canvases, Paint Brushes, Paints, Portfolio Holder, Filing Cabinet…" at bounding box center [637, 131] width 388 height 65
click at [900, 113] on input "text" at bounding box center [931, 117] width 162 height 34
type input "350"
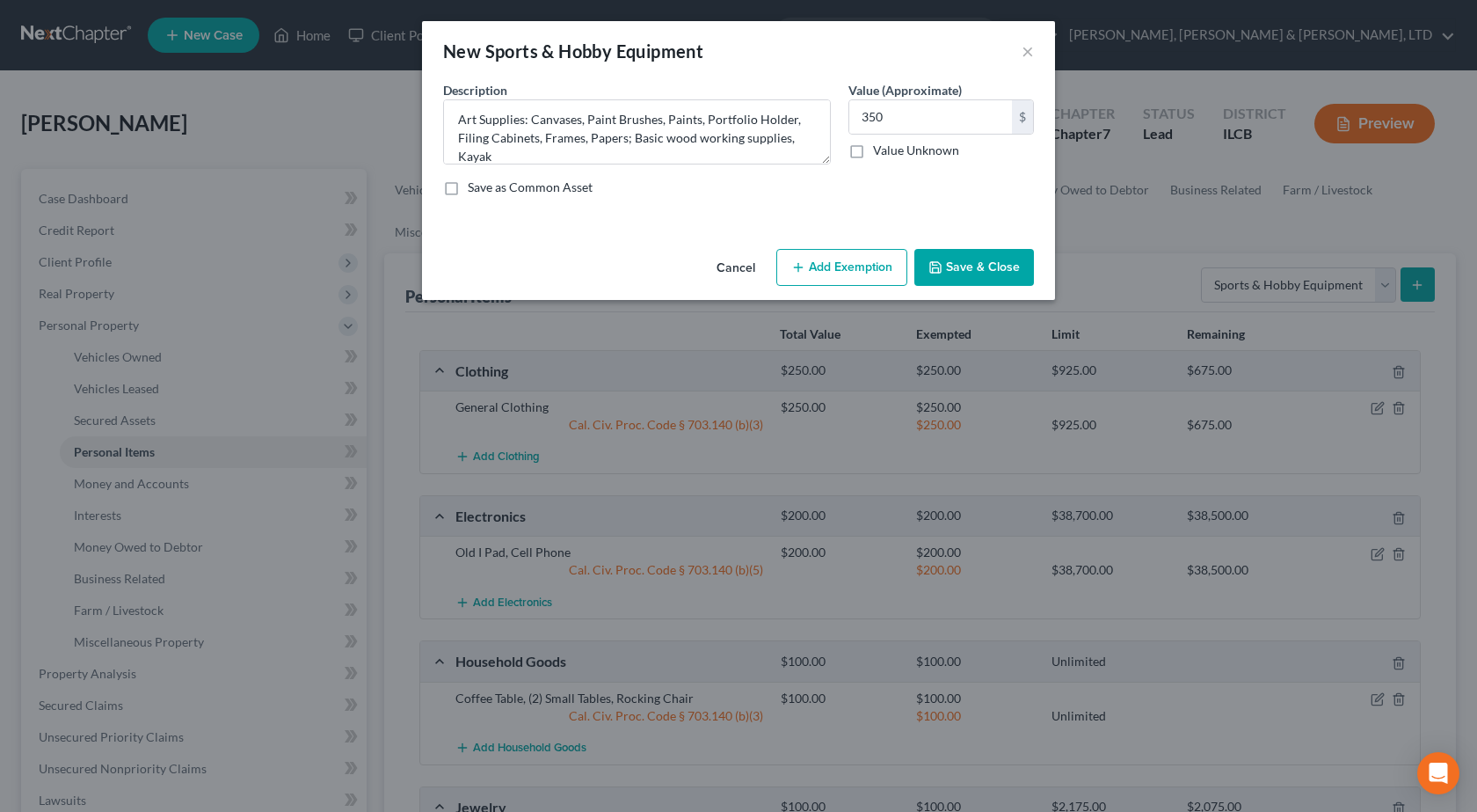
click at [810, 277] on button "Add Exemption" at bounding box center [842, 267] width 131 height 37
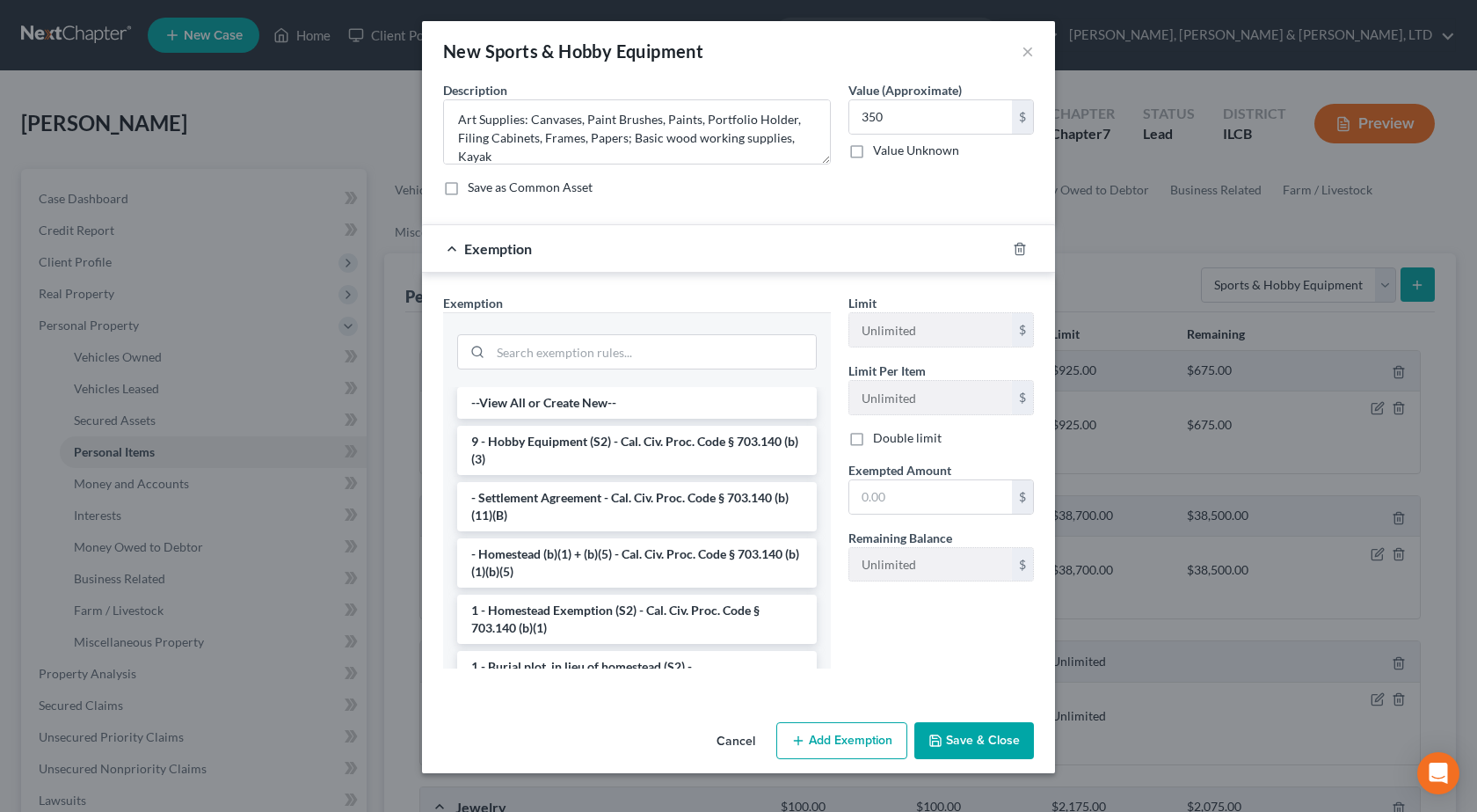
click at [616, 451] on li "9 - Hobby Equipment (S2) - Cal. Civ. Proc. Code § 703.140 (b)(3)" at bounding box center [636, 450] width 359 height 49
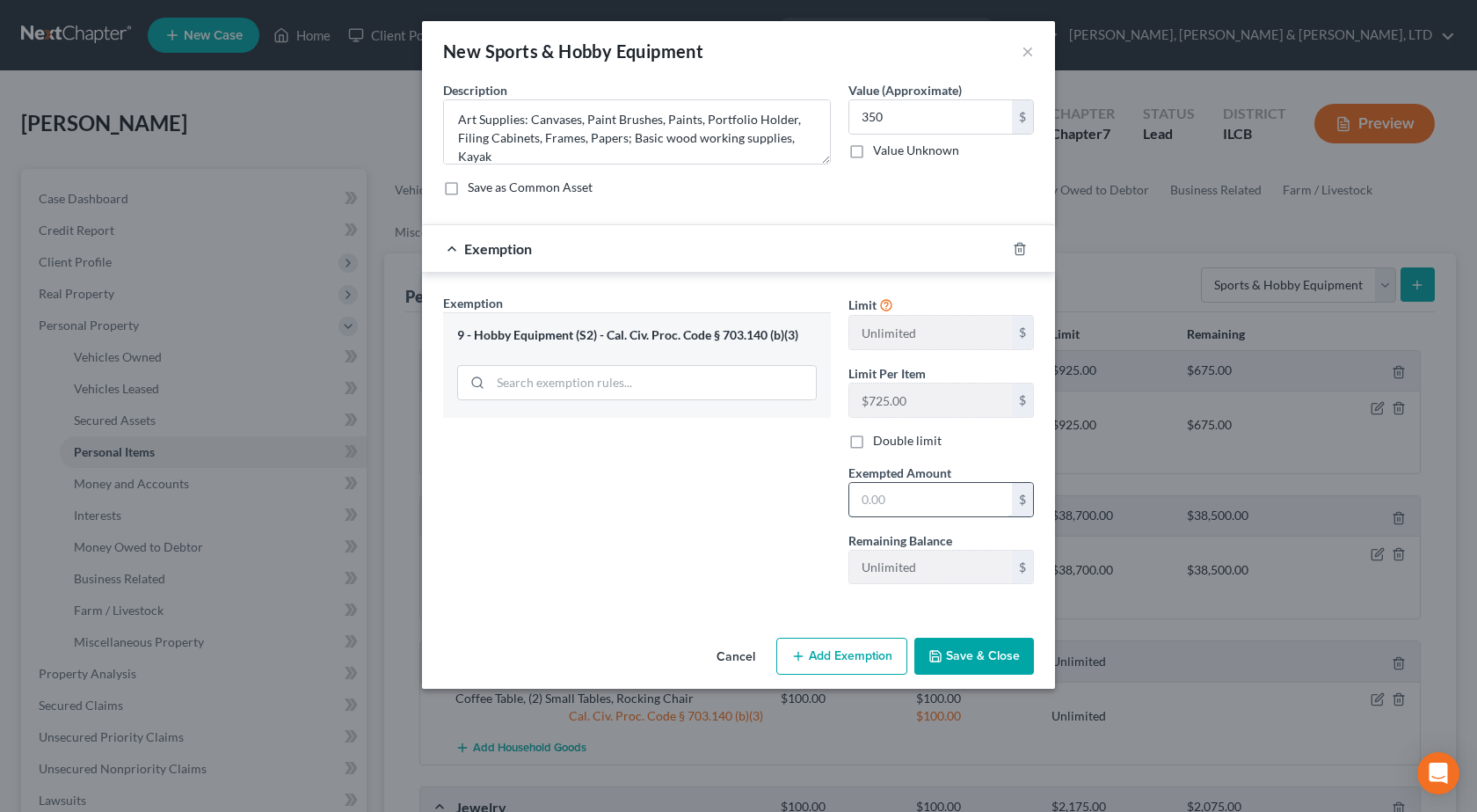
click at [889, 495] on input "text" at bounding box center [931, 500] width 162 height 34
type input "350"
click at [795, 535] on div "Exemption Set must be selected for CA. Exemption * 9 - Hobby Equipment (S2) - C…" at bounding box center [636, 446] width 405 height 304
click at [997, 657] on button "Save & Close" at bounding box center [974, 656] width 119 height 37
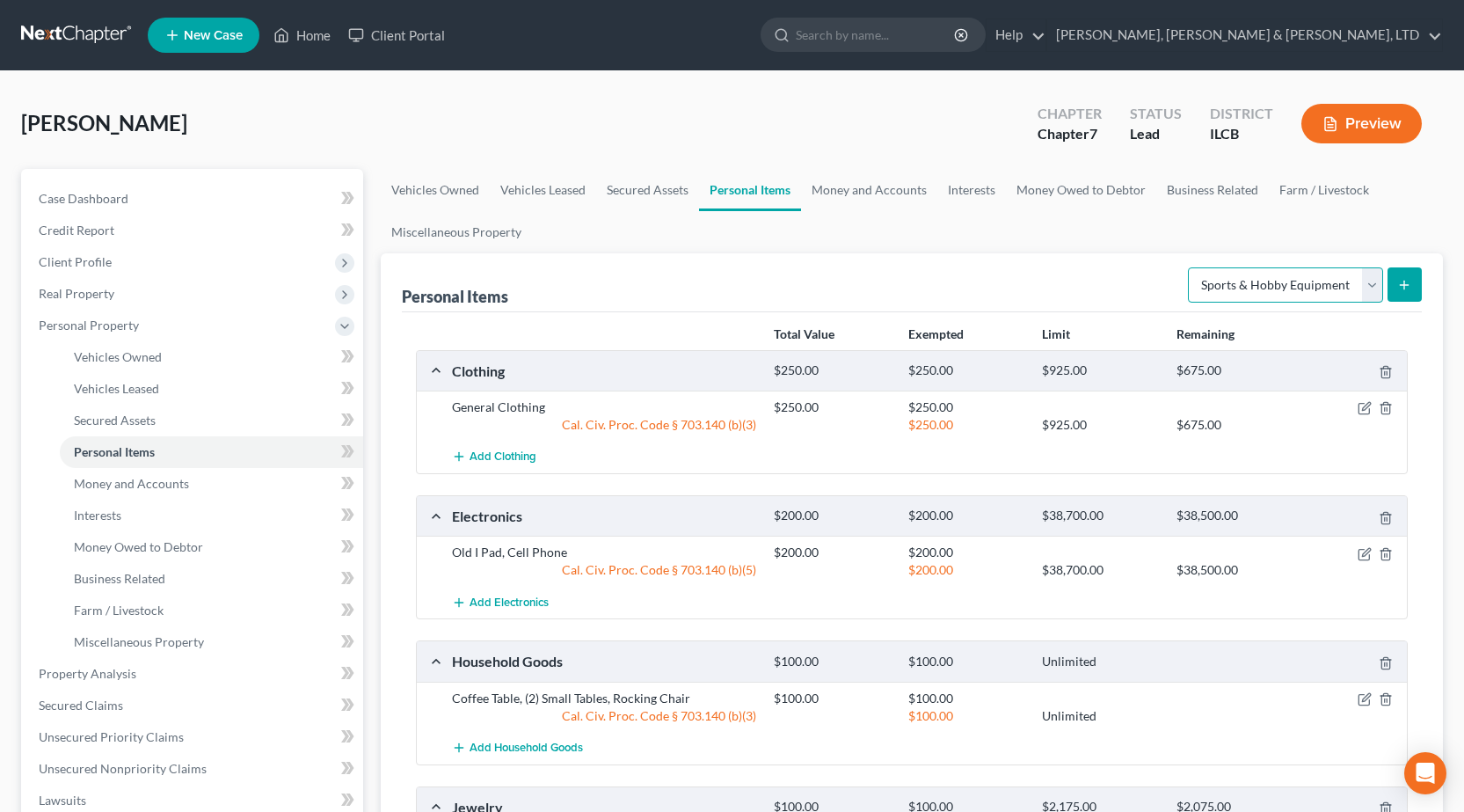
click at [1293, 285] on select "Select Item Type Clothing Collectibles Of Value Electronics Firearms Household …" at bounding box center [1286, 285] width 195 height 35
click at [963, 294] on div "Personal Items Select Item Type Clothing Collectibles Of Value Electronics Fire…" at bounding box center [912, 282] width 1020 height 59
click at [850, 186] on link "Money and Accounts" at bounding box center [869, 190] width 136 height 42
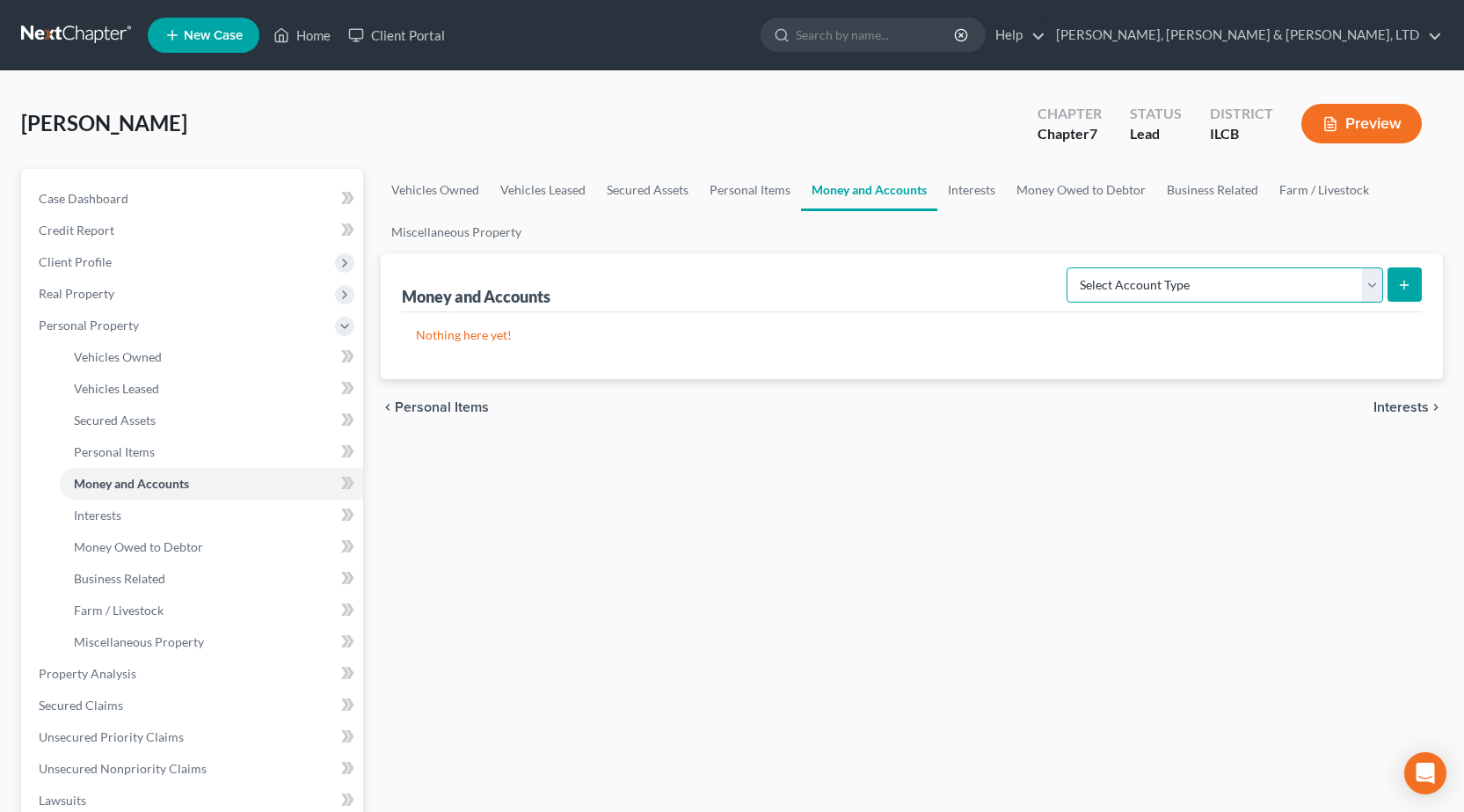
click at [1197, 270] on select "Select Account Type Brokerage Cash on Hand Certificates of Deposit Checking Acc…" at bounding box center [1225, 285] width 316 height 35
select select "checking"
click at [1070, 268] on select "Select Account Type Brokerage Cash on Hand Certificates of Deposit Checking Acc…" at bounding box center [1225, 285] width 316 height 35
click at [1408, 276] on button "submit" at bounding box center [1404, 285] width 34 height 34
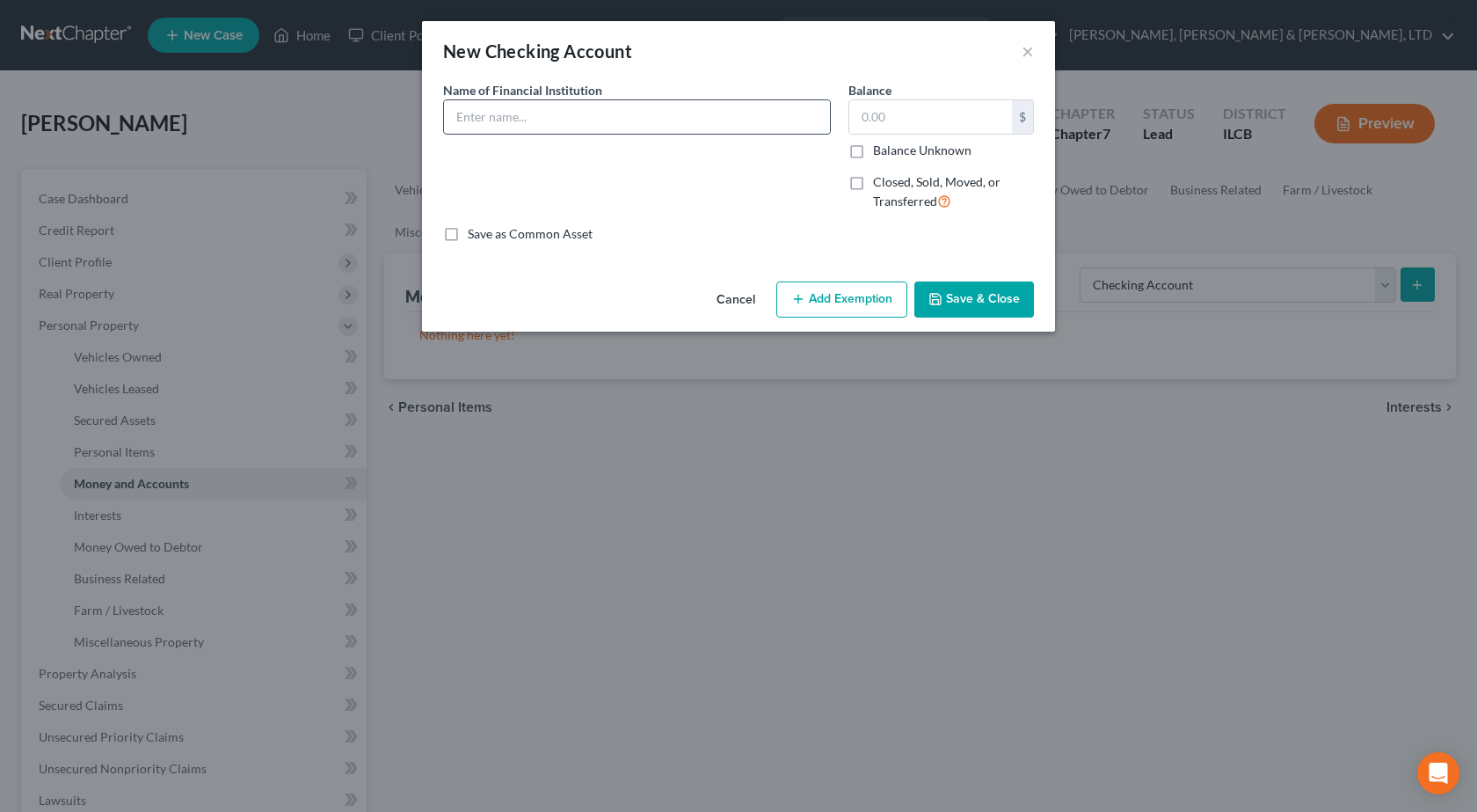
click at [568, 108] on input "text" at bounding box center [637, 117] width 386 height 34
type input "Coast Central Credit Union (California)"
click at [978, 301] on button "Save & Close" at bounding box center [974, 300] width 119 height 37
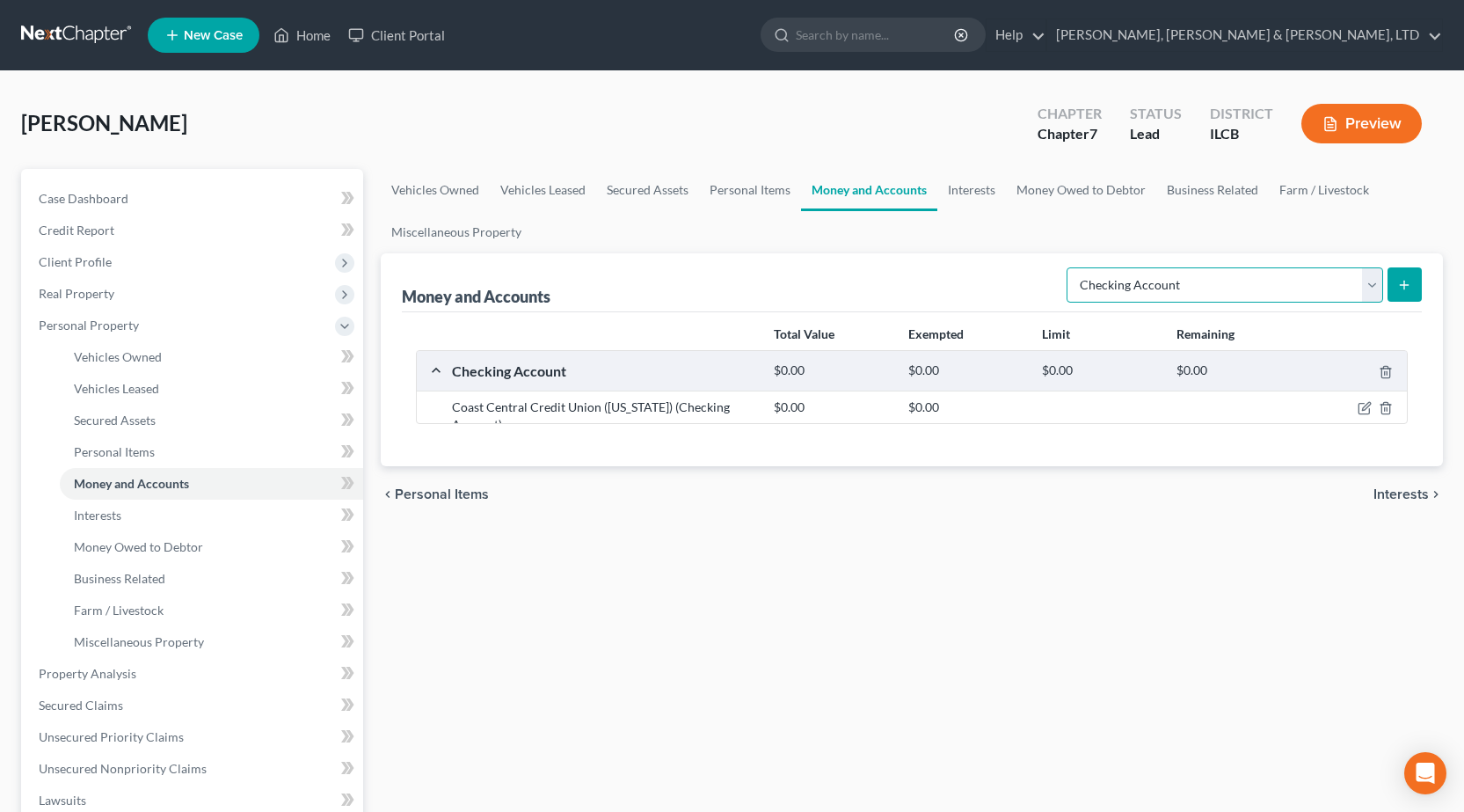
click at [1183, 280] on select "Select Account Type Brokerage Cash on Hand Certificates of Deposit Checking Acc…" at bounding box center [1225, 285] width 316 height 35
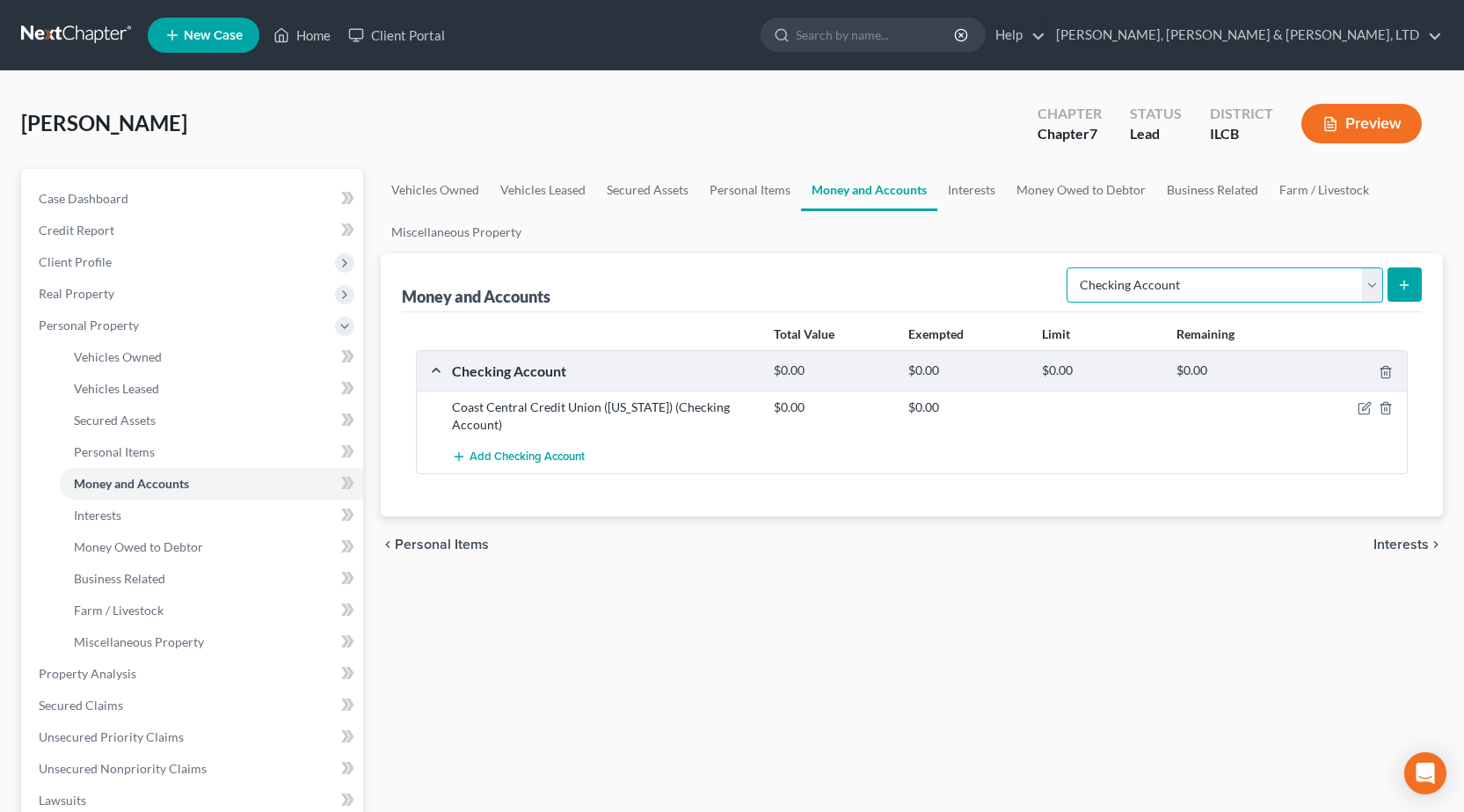
select select "savings"
click at [1070, 268] on select "Select Account Type Brokerage Cash on Hand Certificates of Deposit Checking Acc…" at bounding box center [1225, 285] width 316 height 35
click at [1394, 281] on button "submit" at bounding box center [1404, 285] width 34 height 34
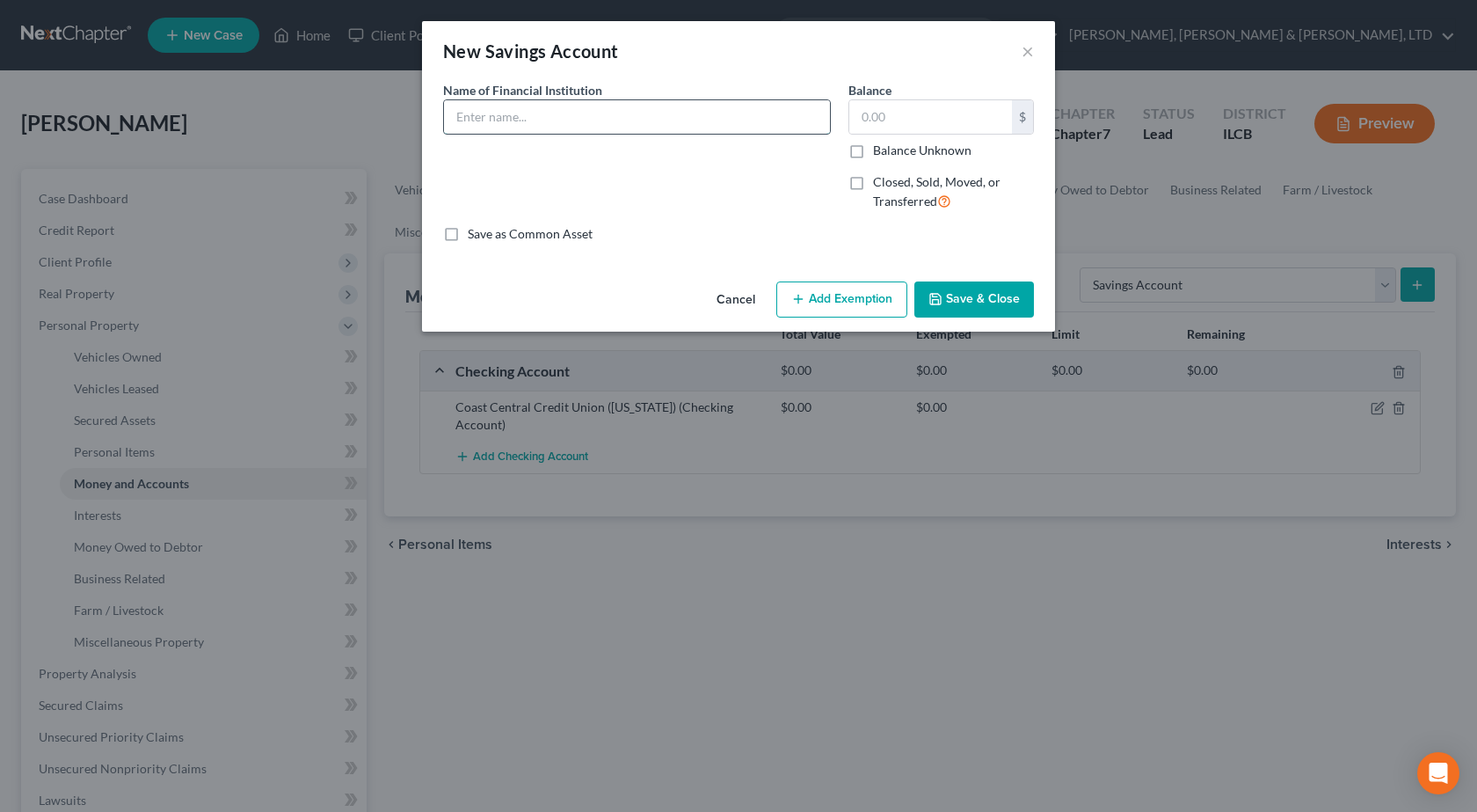
click at [614, 107] on input "text" at bounding box center [637, 117] width 386 height 34
type input "Coast Central Credit Union (California)"
click at [943, 297] on icon "button" at bounding box center [936, 299] width 14 height 14
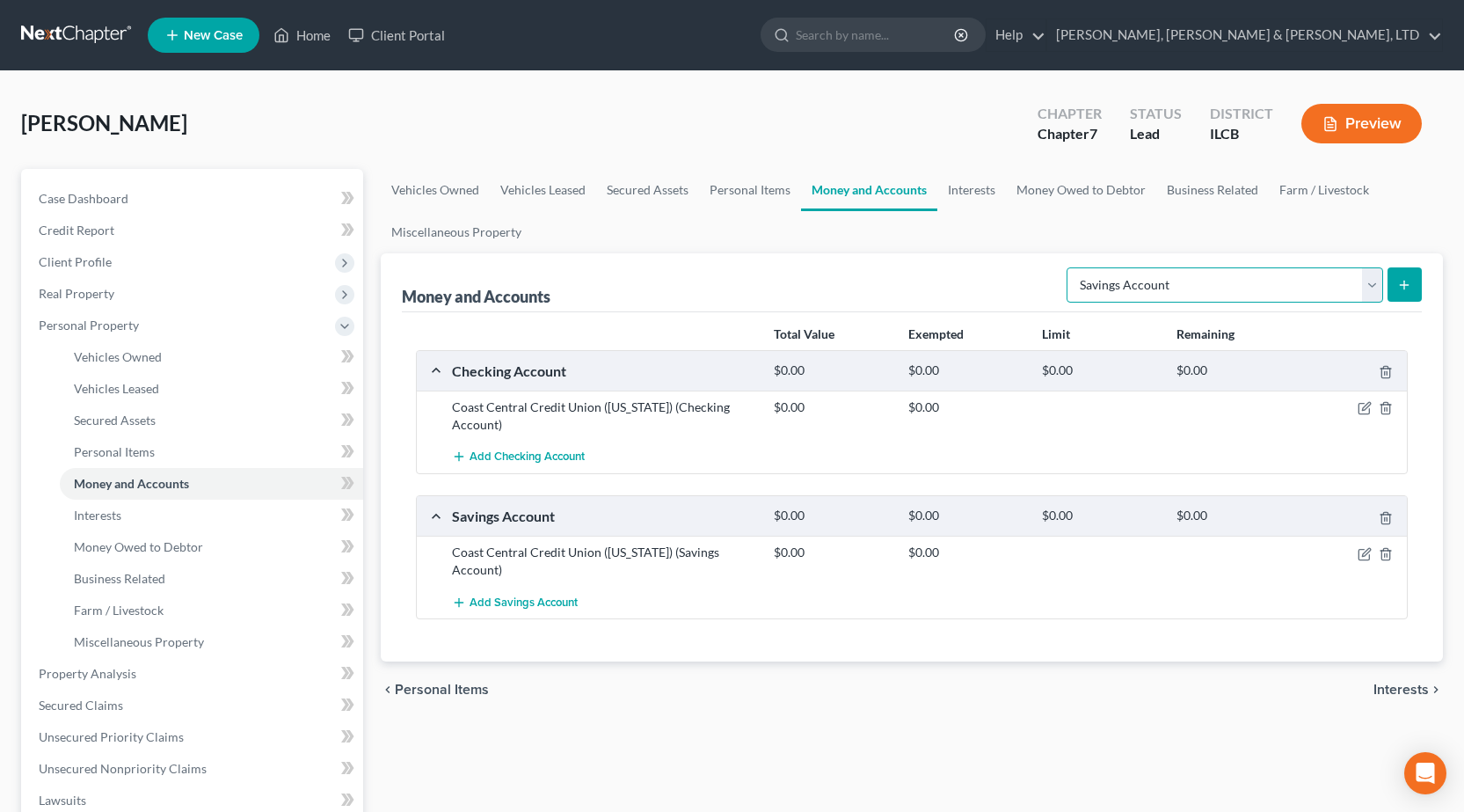
drag, startPoint x: 1243, startPoint y: 301, endPoint x: 1220, endPoint y: 290, distance: 25.5
click at [1242, 301] on select "Select Account Type Brokerage Cash on Hand Certificates of Deposit Checking Acc…" at bounding box center [1225, 285] width 316 height 35
select select "checking"
click at [1070, 268] on select "Select Account Type Brokerage Cash on Hand Certificates of Deposit Checking Acc…" at bounding box center [1225, 285] width 316 height 35
click at [1415, 287] on button "submit" at bounding box center [1404, 285] width 34 height 34
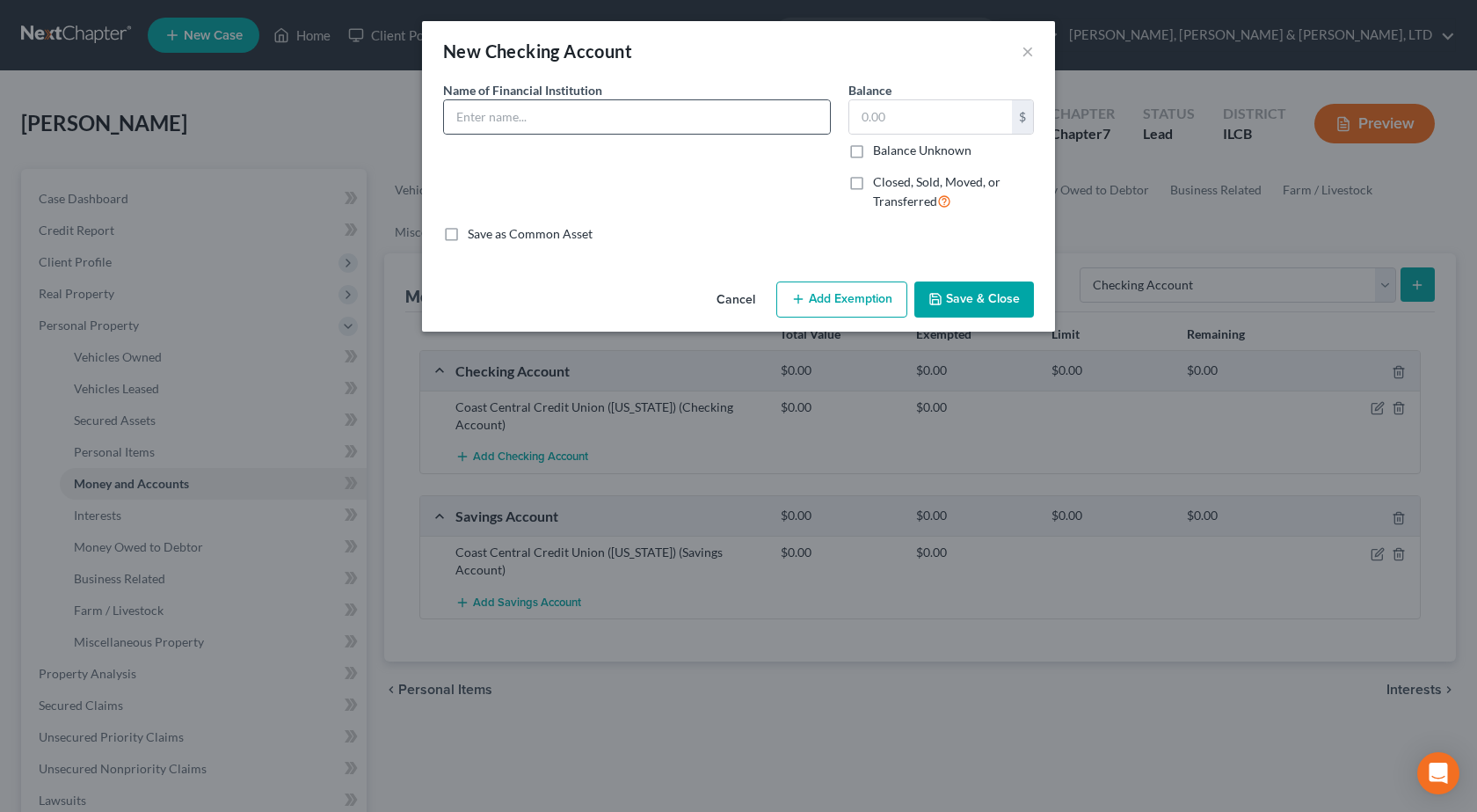
click at [603, 133] on div at bounding box center [637, 116] width 388 height 35
click at [588, 120] on input "text" at bounding box center [637, 117] width 386 height 34
type input "Capital One Checking"
click at [966, 290] on button "Save & Close" at bounding box center [974, 300] width 119 height 37
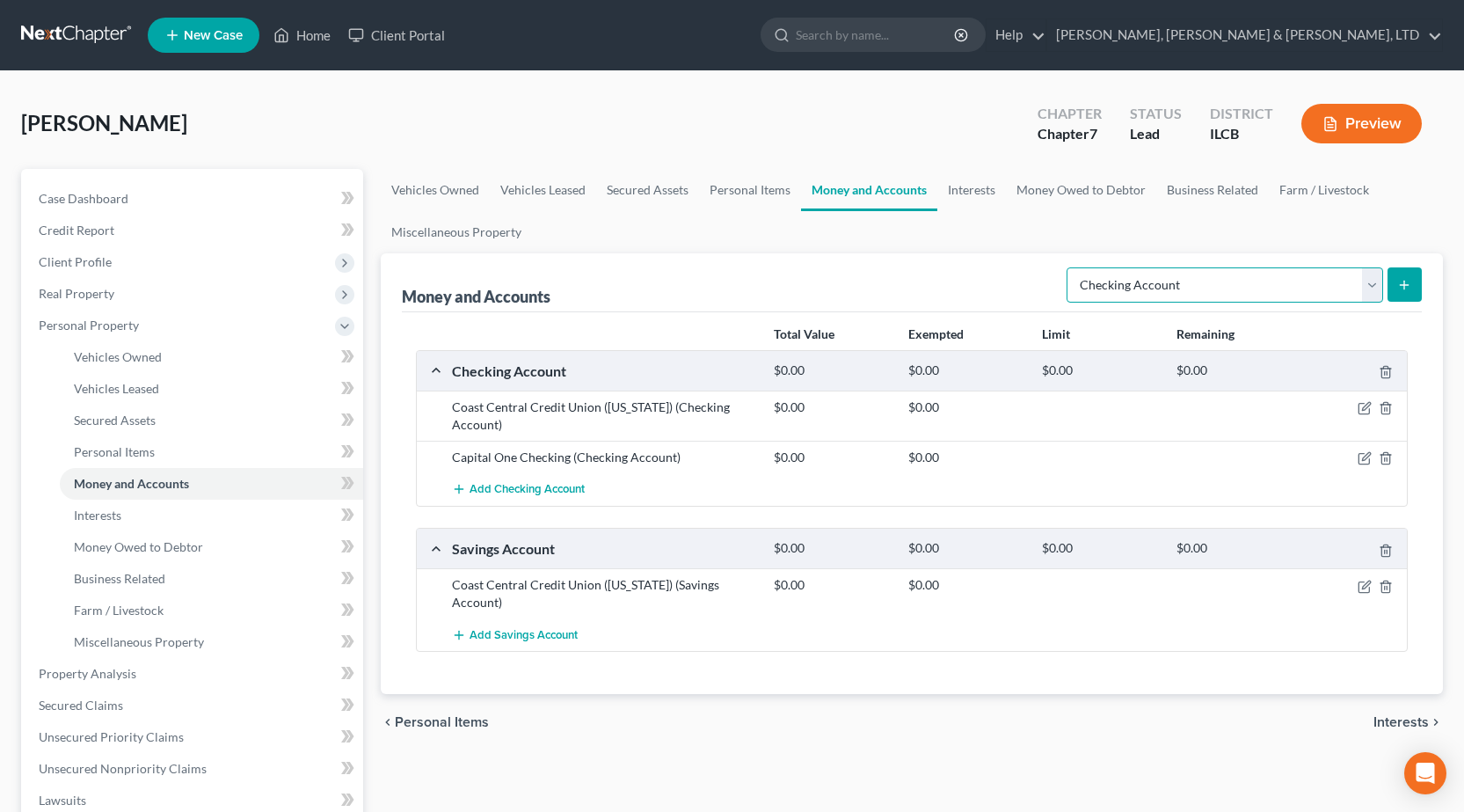
click at [1099, 286] on select "Select Account Type Brokerage Cash on Hand Certificates of Deposit Checking Acc…" at bounding box center [1225, 285] width 316 height 35
select select "savings"
click at [1070, 268] on select "Select Account Type Brokerage Cash on Hand Certificates of Deposit Checking Acc…" at bounding box center [1225, 285] width 316 height 35
click at [1403, 283] on icon "submit" at bounding box center [1404, 285] width 14 height 14
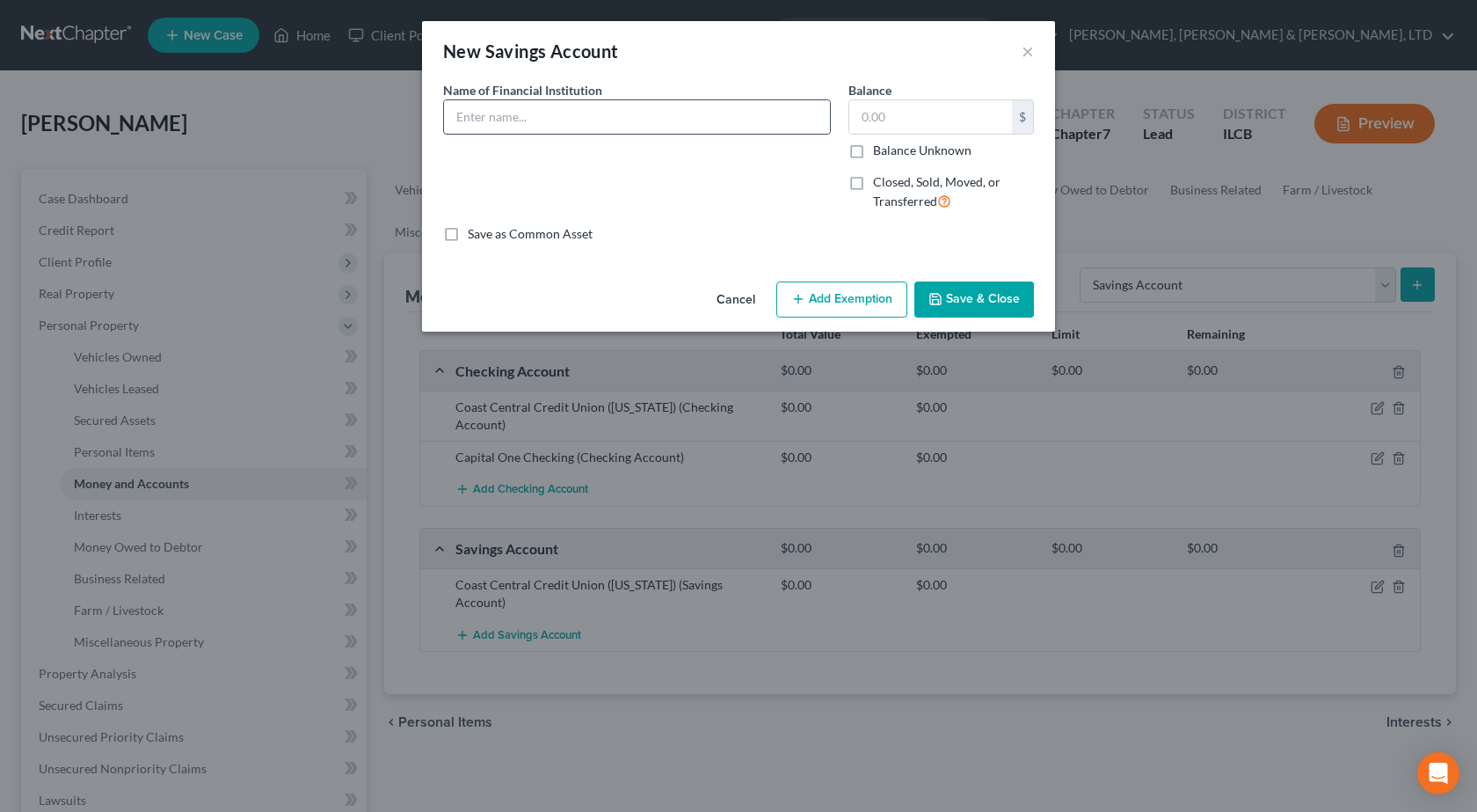
click at [532, 127] on input "text" at bounding box center [637, 117] width 386 height 34
click at [546, 114] on input "Capital One Checking" at bounding box center [637, 117] width 386 height 34
type input "Capital One Savings"
click at [1019, 284] on button "Save & Close" at bounding box center [974, 300] width 119 height 37
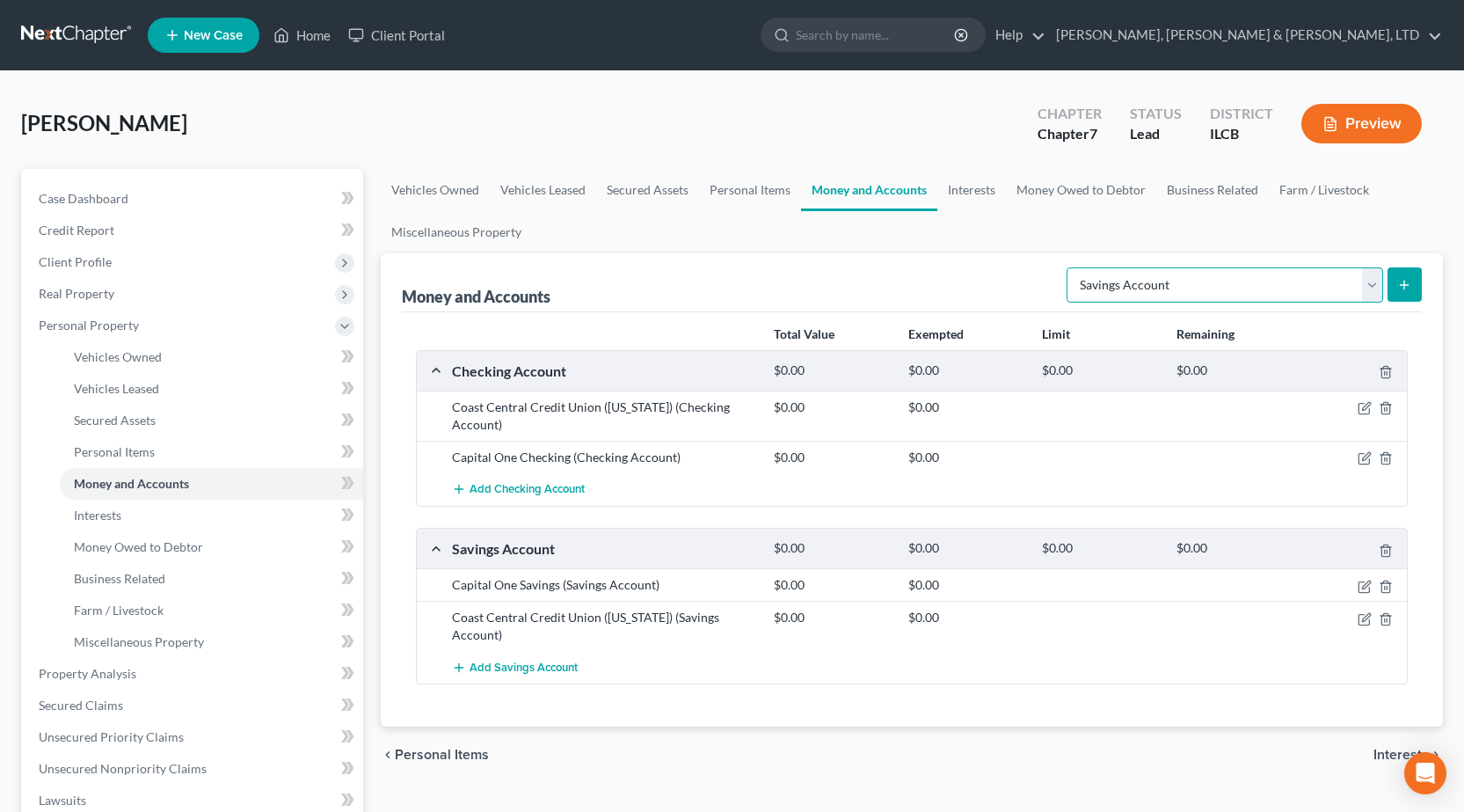
click at [1156, 298] on select "Select Account Type Brokerage Cash on Hand Certificates of Deposit Checking Acc…" at bounding box center [1225, 285] width 316 height 35
select select "other"
click at [1070, 268] on select "Select Account Type Brokerage Cash on Hand Certificates of Deposit Checking Acc…" at bounding box center [1225, 285] width 316 height 35
click at [1398, 288] on icon "submit" at bounding box center [1404, 285] width 14 height 14
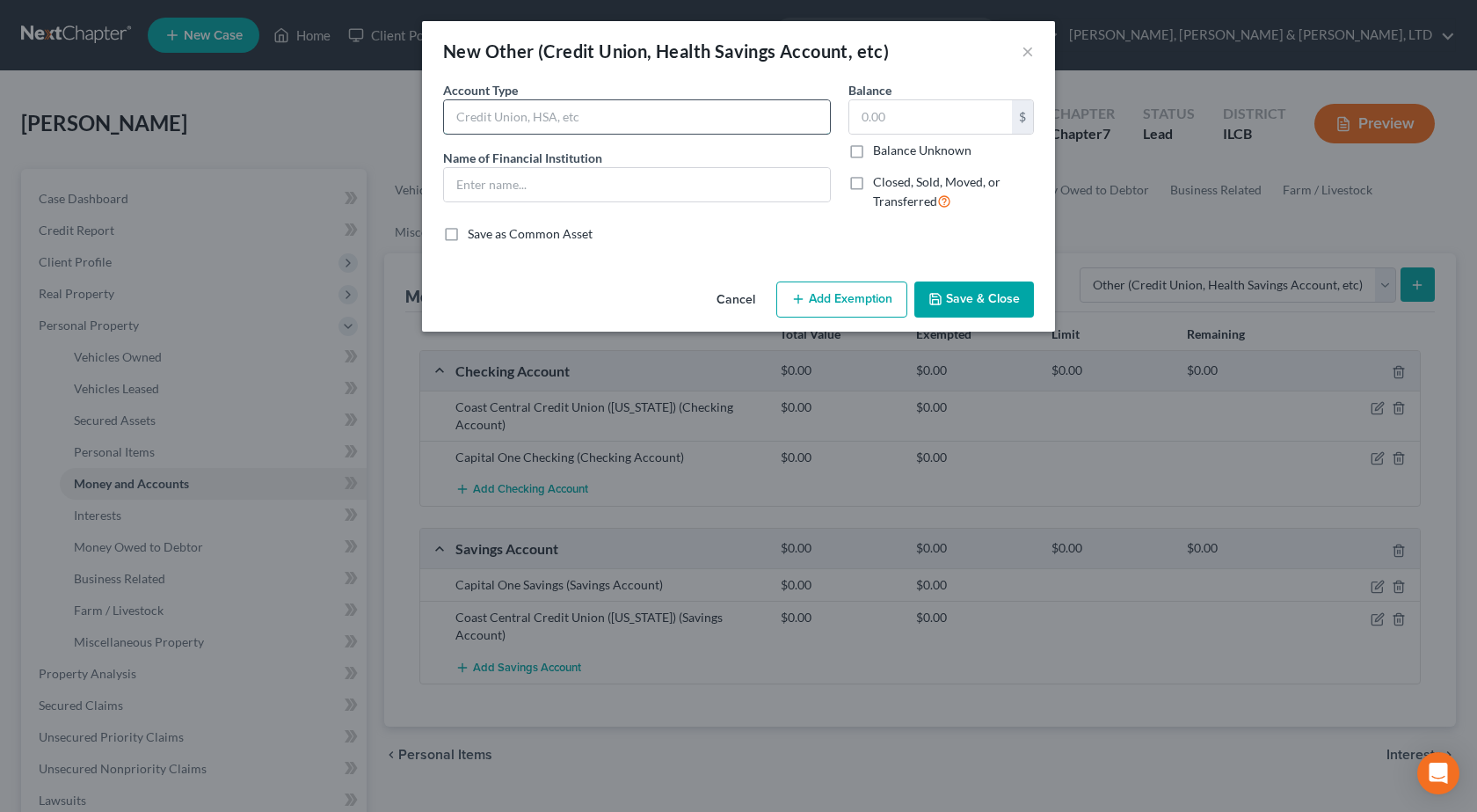
click at [580, 110] on input "text" at bounding box center [637, 117] width 386 height 34
type input "Mobile Banking"
type input "Cash App"
click at [951, 291] on button "Save & Close" at bounding box center [974, 300] width 119 height 37
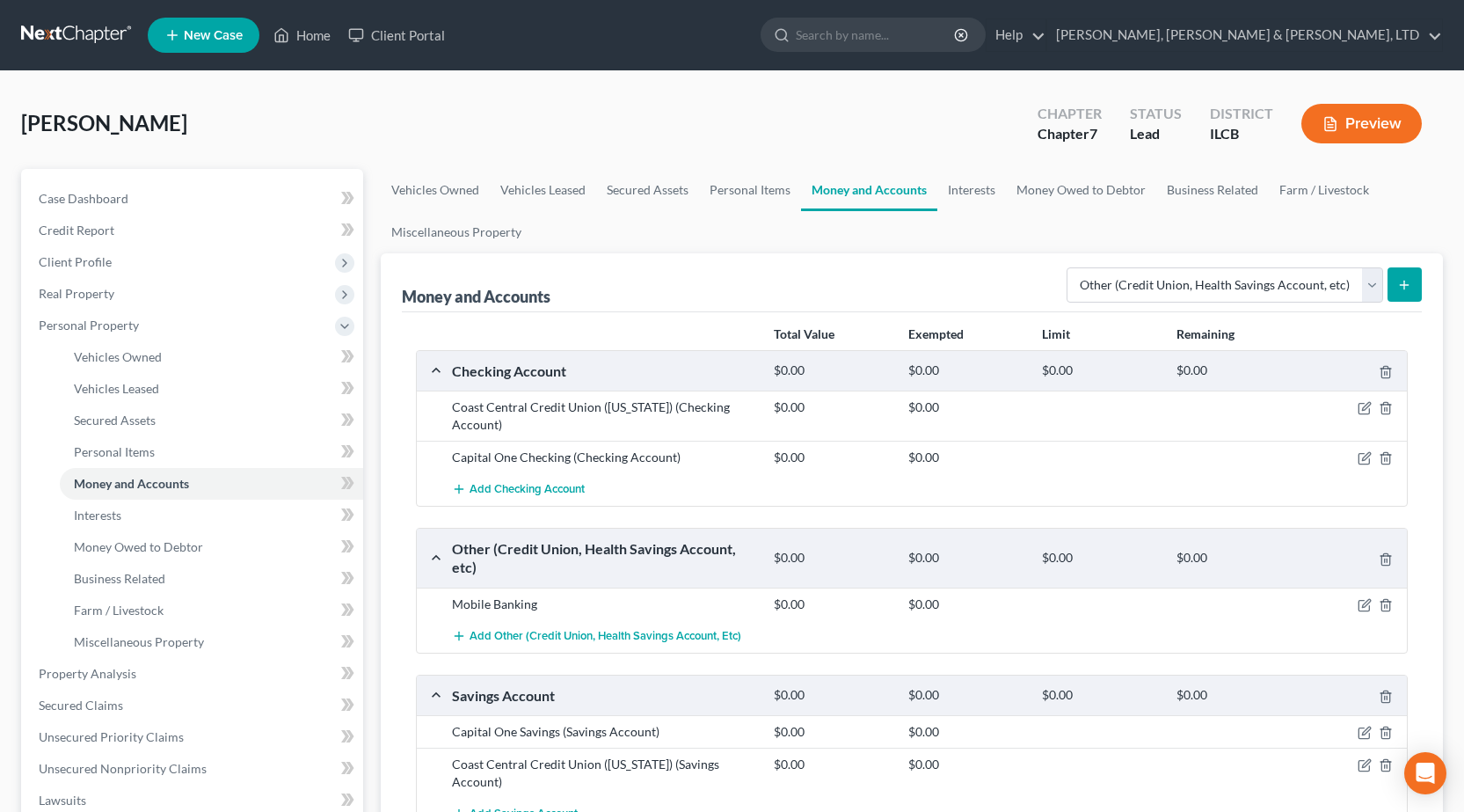
click at [1416, 290] on button "submit" at bounding box center [1404, 285] width 34 height 34
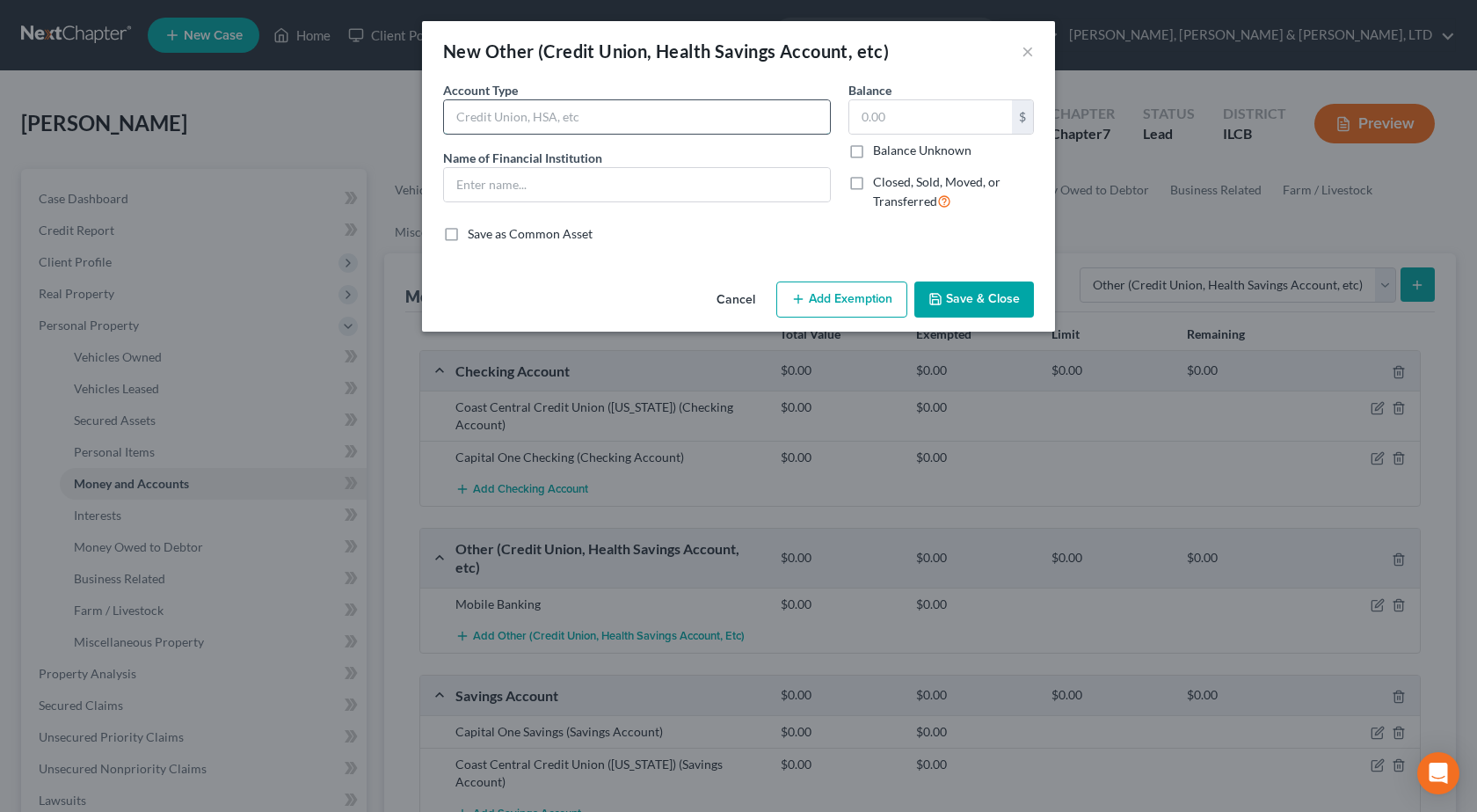
click at [543, 109] on input "text" at bounding box center [637, 117] width 386 height 34
type input "Mobile Banking"
type input "Venmo"
click at [983, 292] on button "Save & Close" at bounding box center [974, 300] width 119 height 37
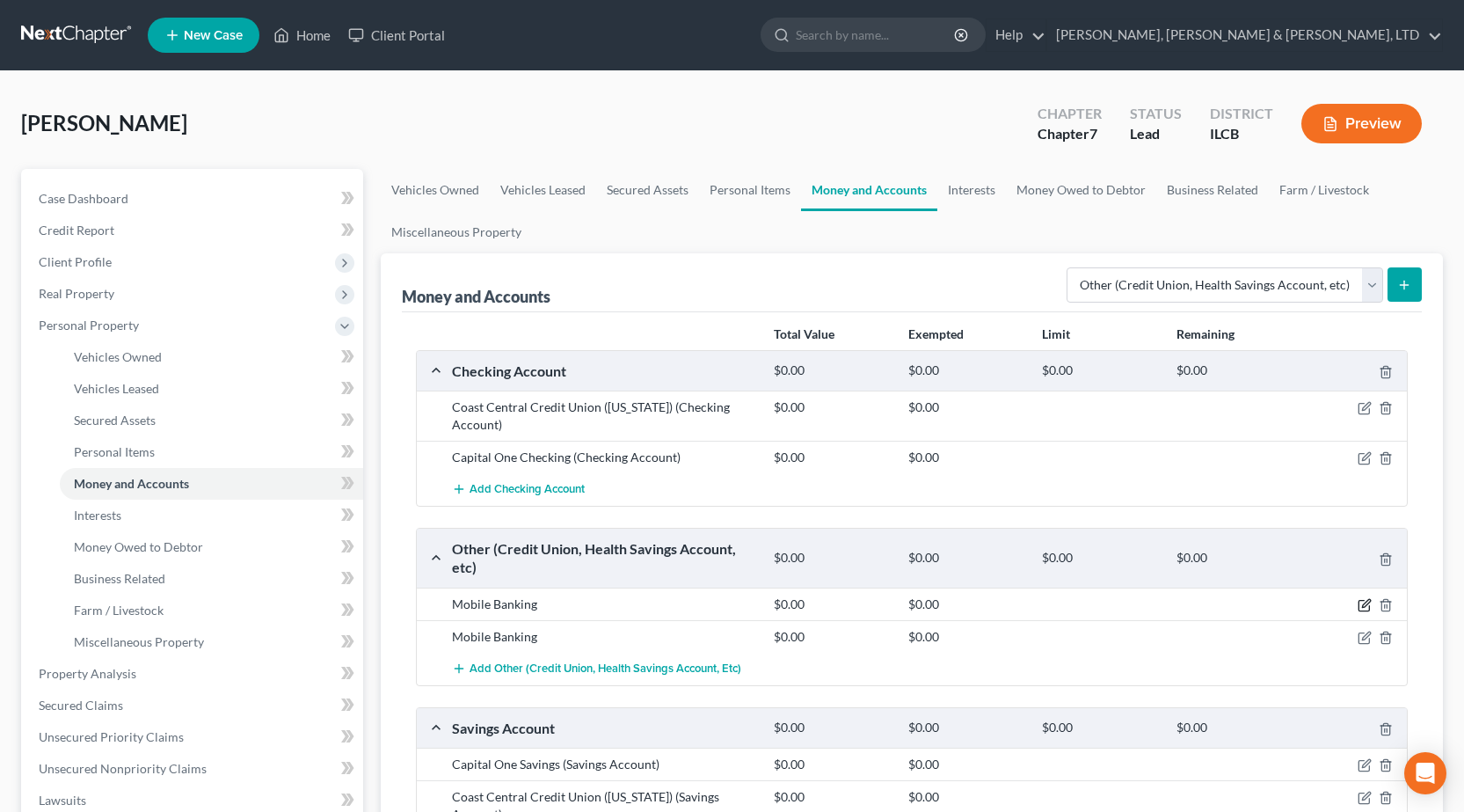
click at [1365, 602] on icon "button" at bounding box center [1366, 603] width 8 height 8
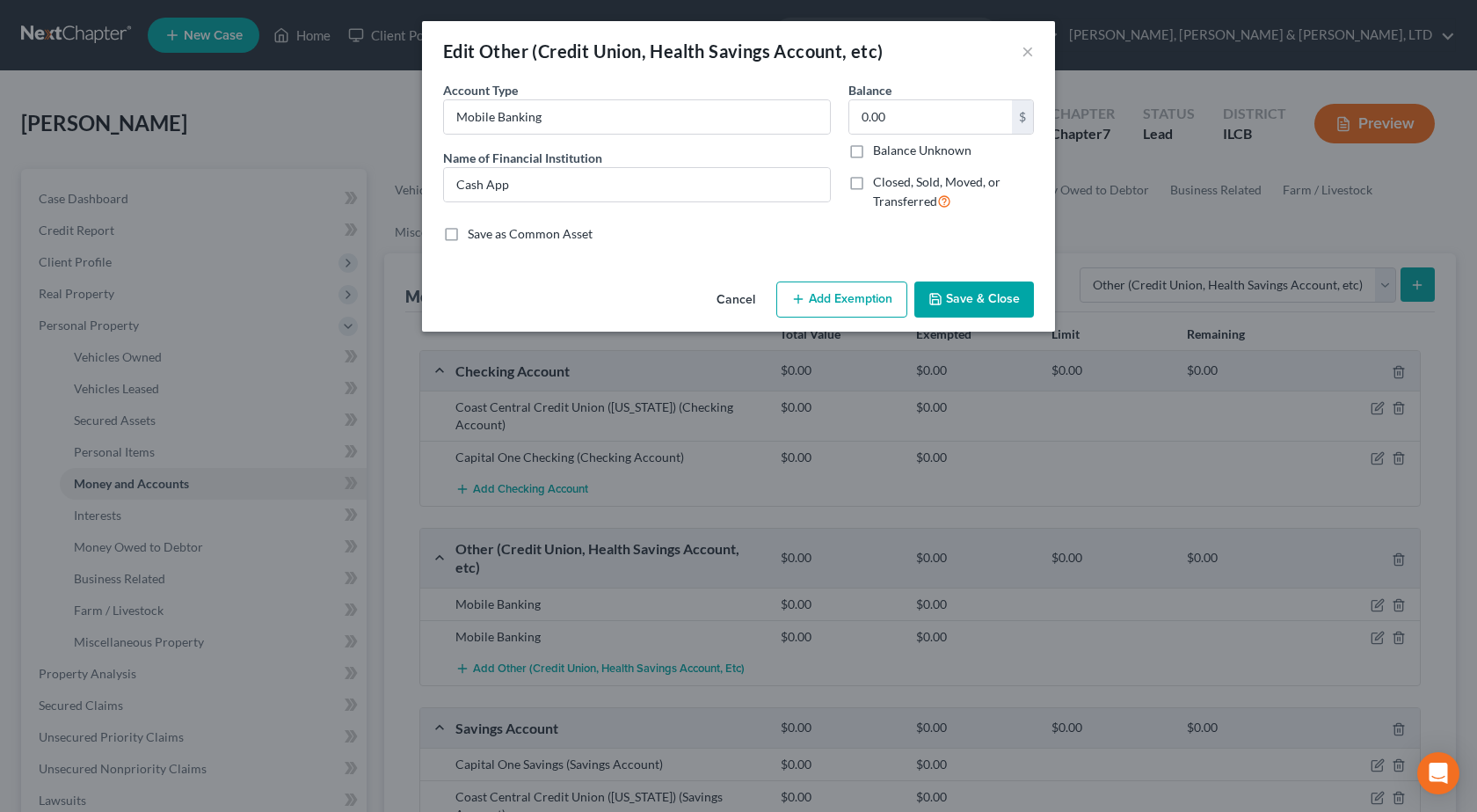
click at [1005, 290] on button "Save & Close" at bounding box center [974, 300] width 119 height 37
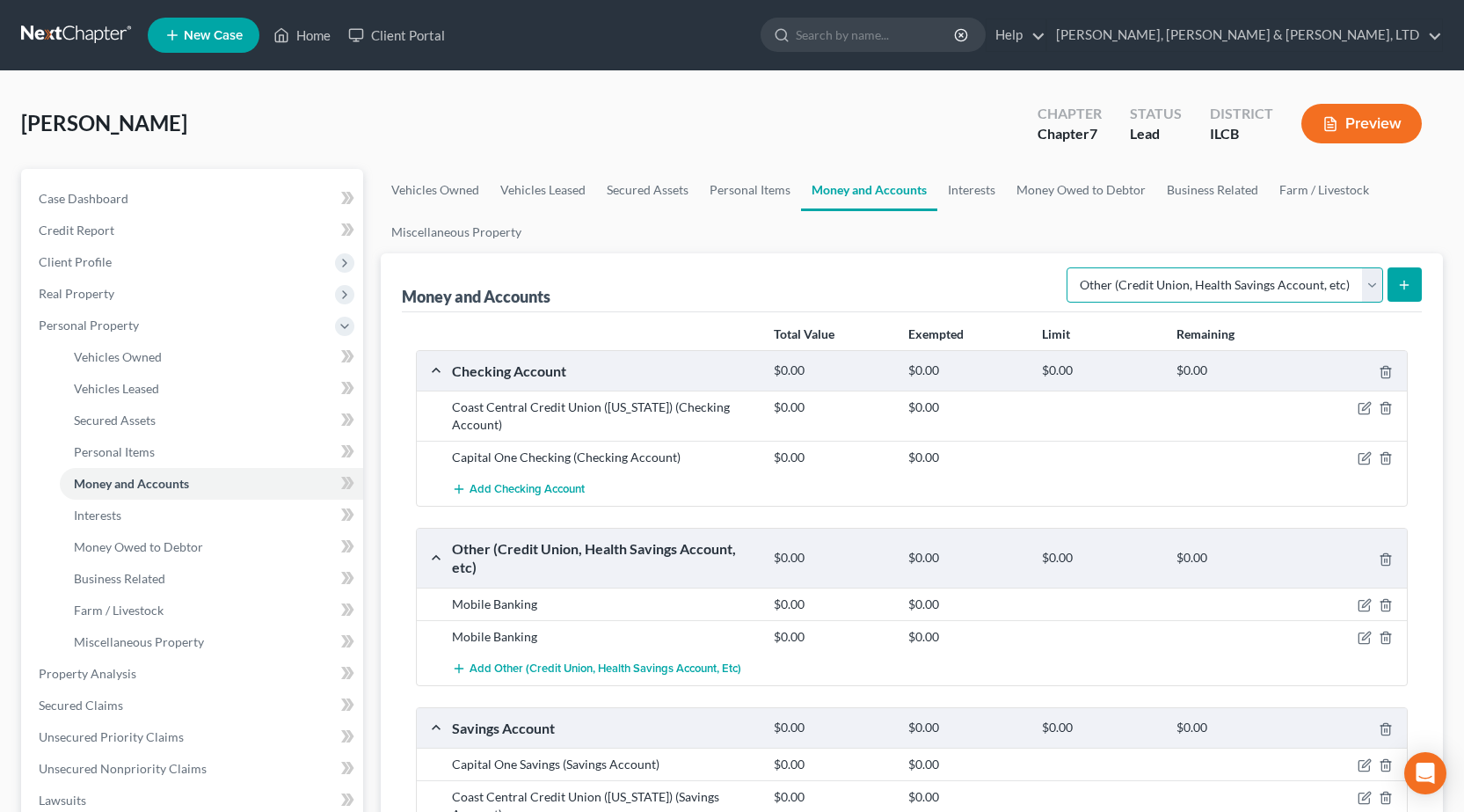
drag, startPoint x: 1269, startPoint y: 284, endPoint x: 1280, endPoint y: 262, distance: 24.6
click at [1278, 268] on select "Select Account Type Brokerage Cash on Hand Certificates of Deposit Checking Acc…" at bounding box center [1225, 285] width 316 height 35
click at [973, 284] on div "Money and Accounts Select Account Type Brokerage Cash on Hand Certificates of D…" at bounding box center [912, 282] width 1020 height 59
click at [967, 199] on link "Interests" at bounding box center [971, 190] width 69 height 42
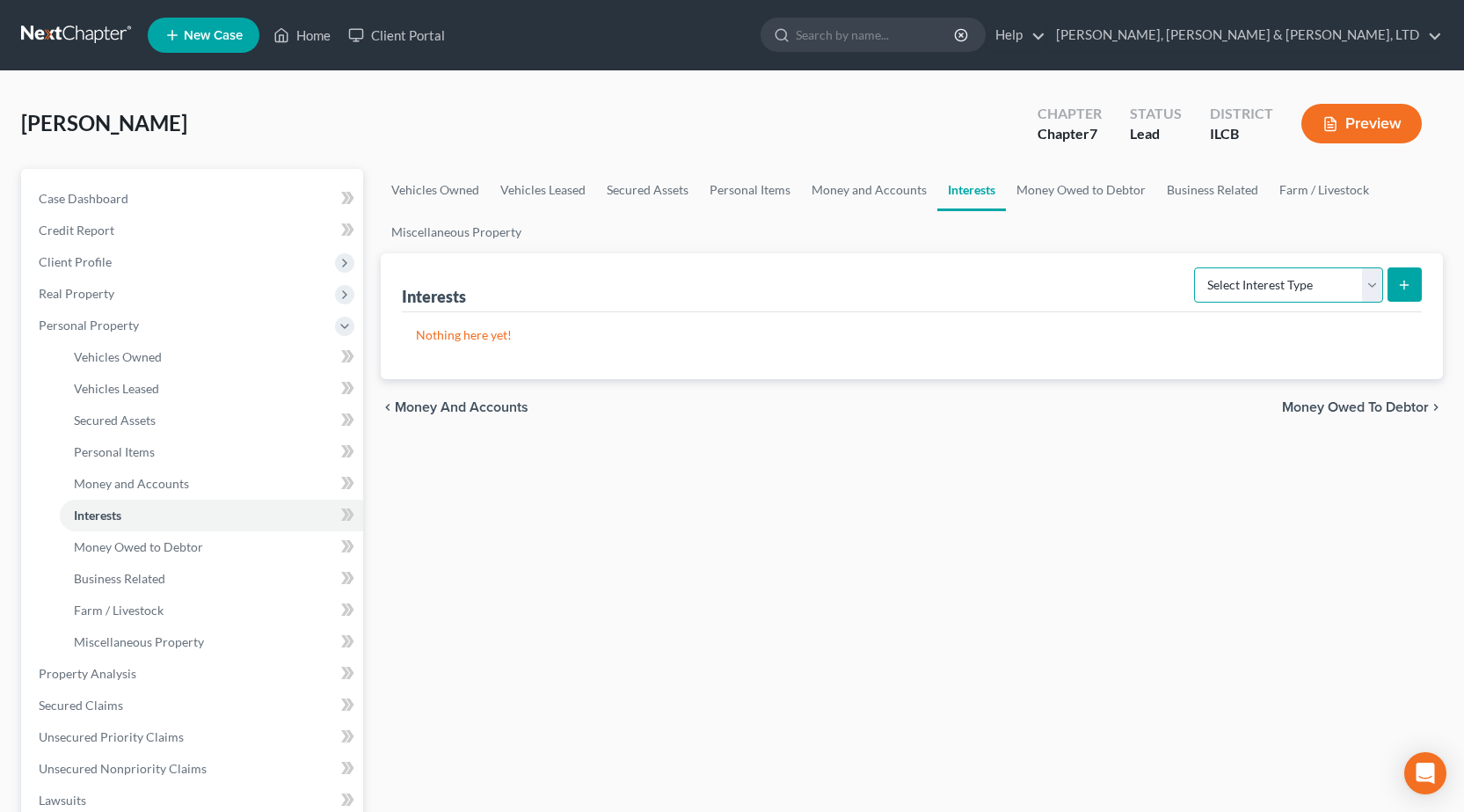
click at [1363, 300] on select "Select Interest Type 401K Annuity Bond Education IRA Government Bond Government…" at bounding box center [1289, 285] width 189 height 35
click at [1063, 188] on link "Money Owed to Debtor" at bounding box center [1081, 190] width 150 height 42
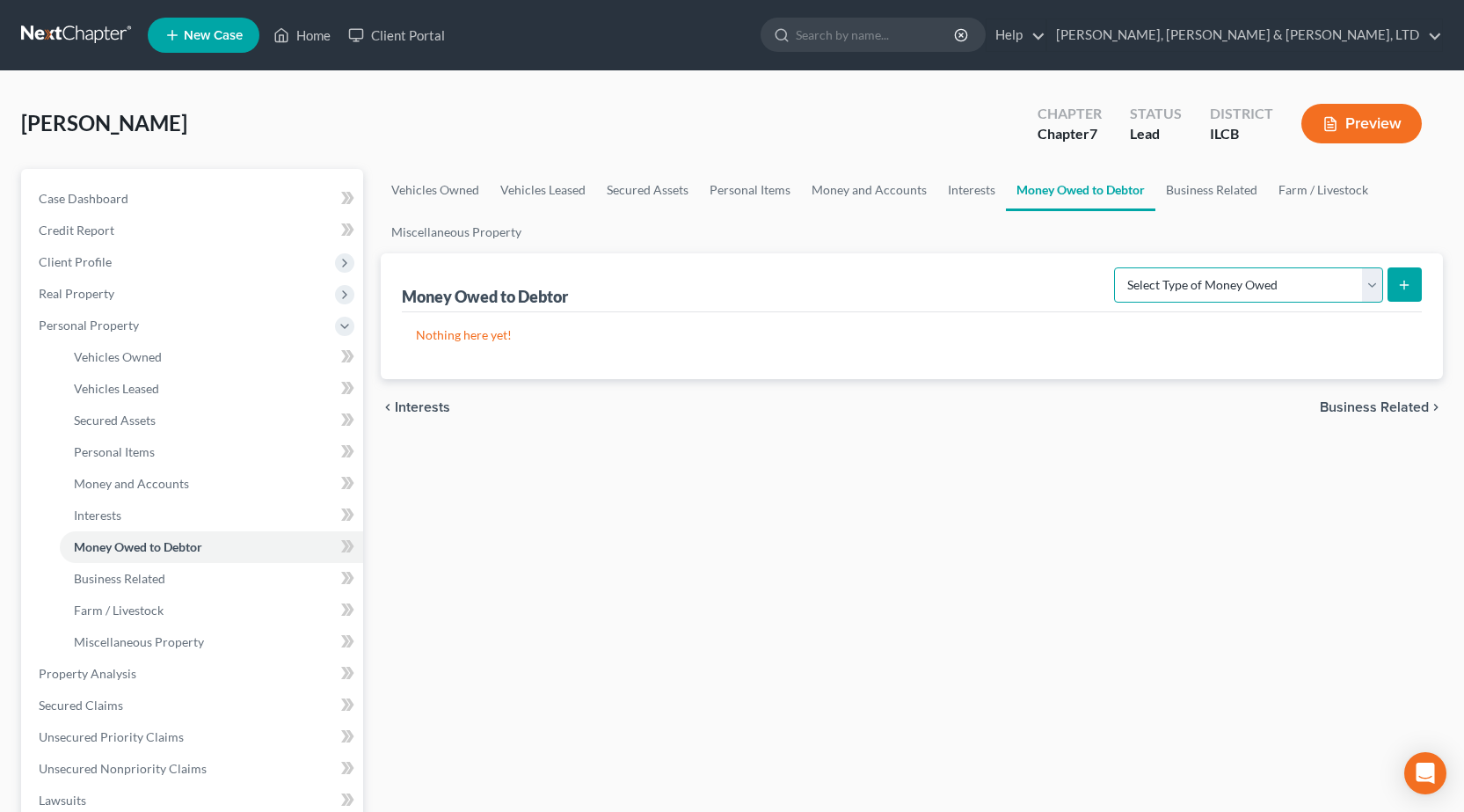
click at [1310, 297] on select "Select Type of Money Owed Accounts Receivable Alimony Child Support Claims Agai…" at bounding box center [1248, 285] width 269 height 35
click at [167, 484] on span "Money and Accounts" at bounding box center [131, 483] width 115 height 15
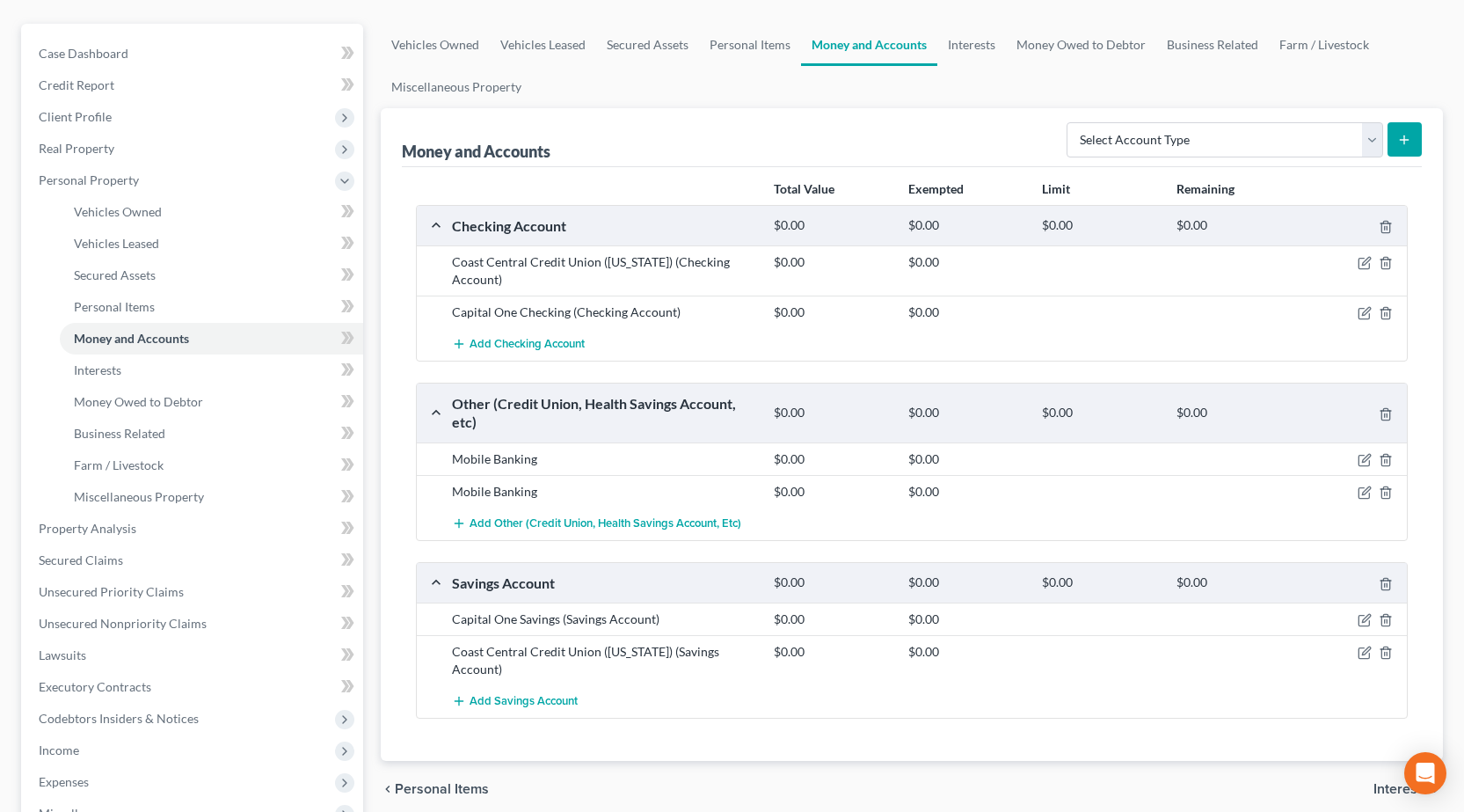
scroll to position [264, 0]
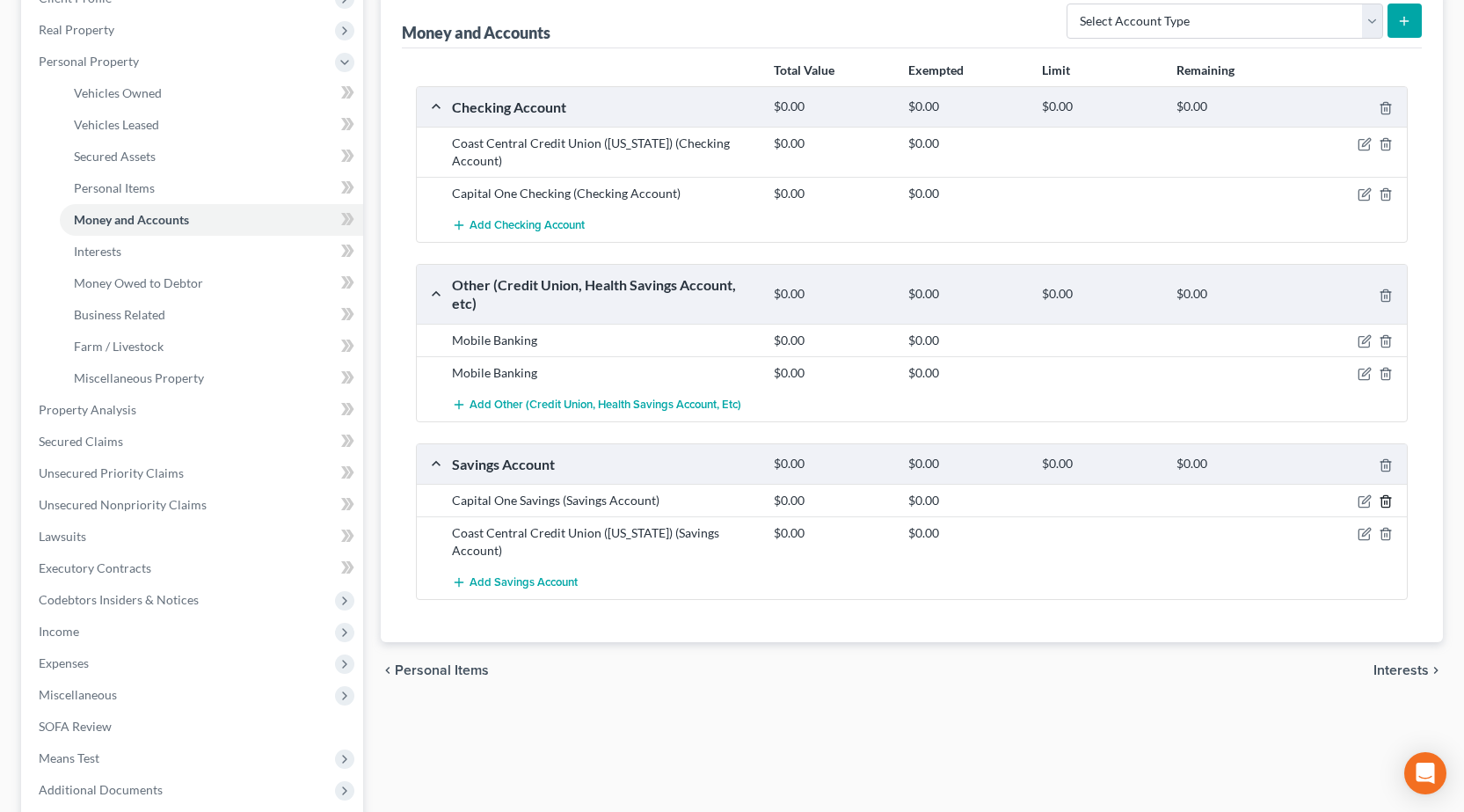
click at [1387, 500] on icon "button" at bounding box center [1385, 502] width 14 height 14
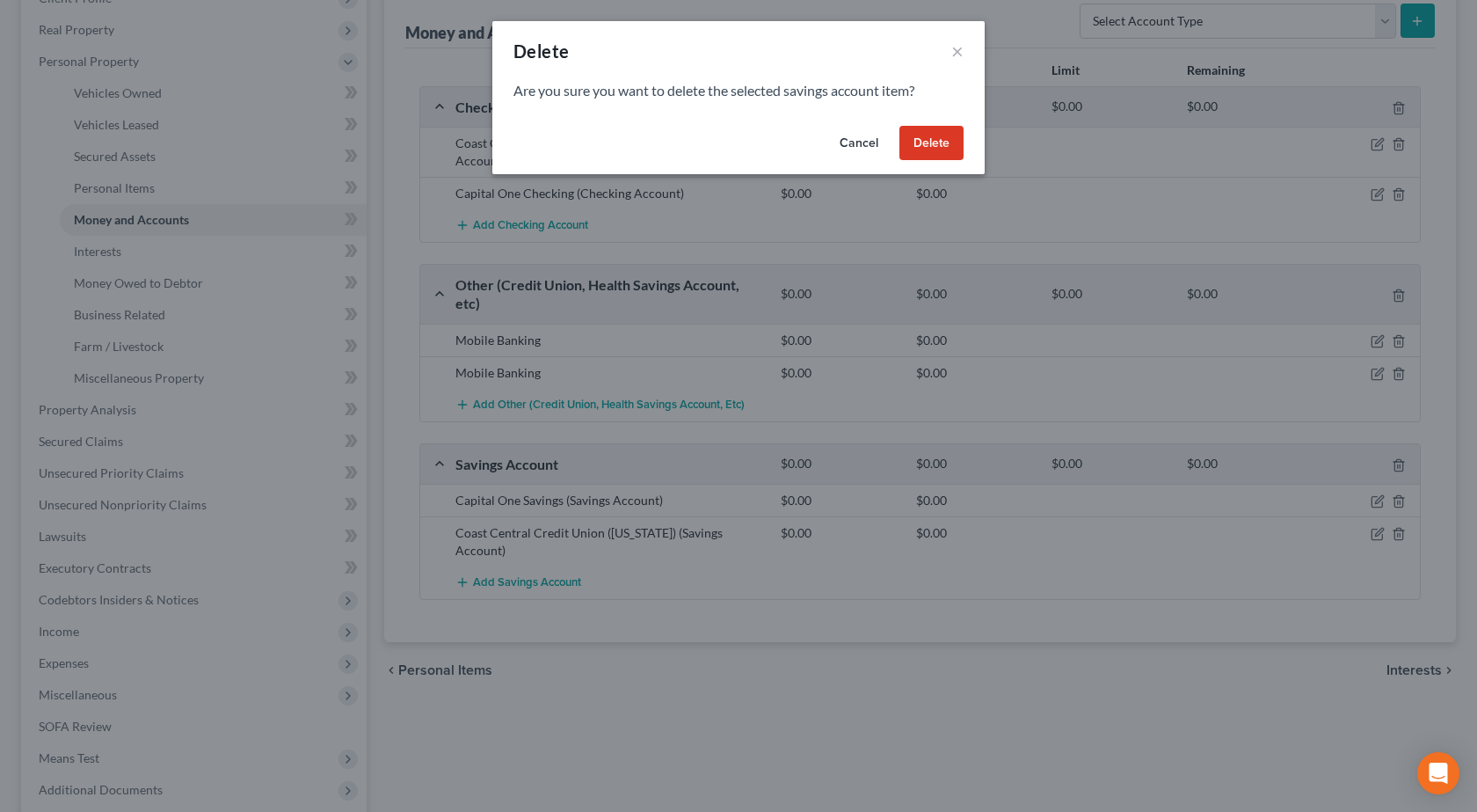
click at [930, 144] on button "Delete" at bounding box center [932, 142] width 64 height 35
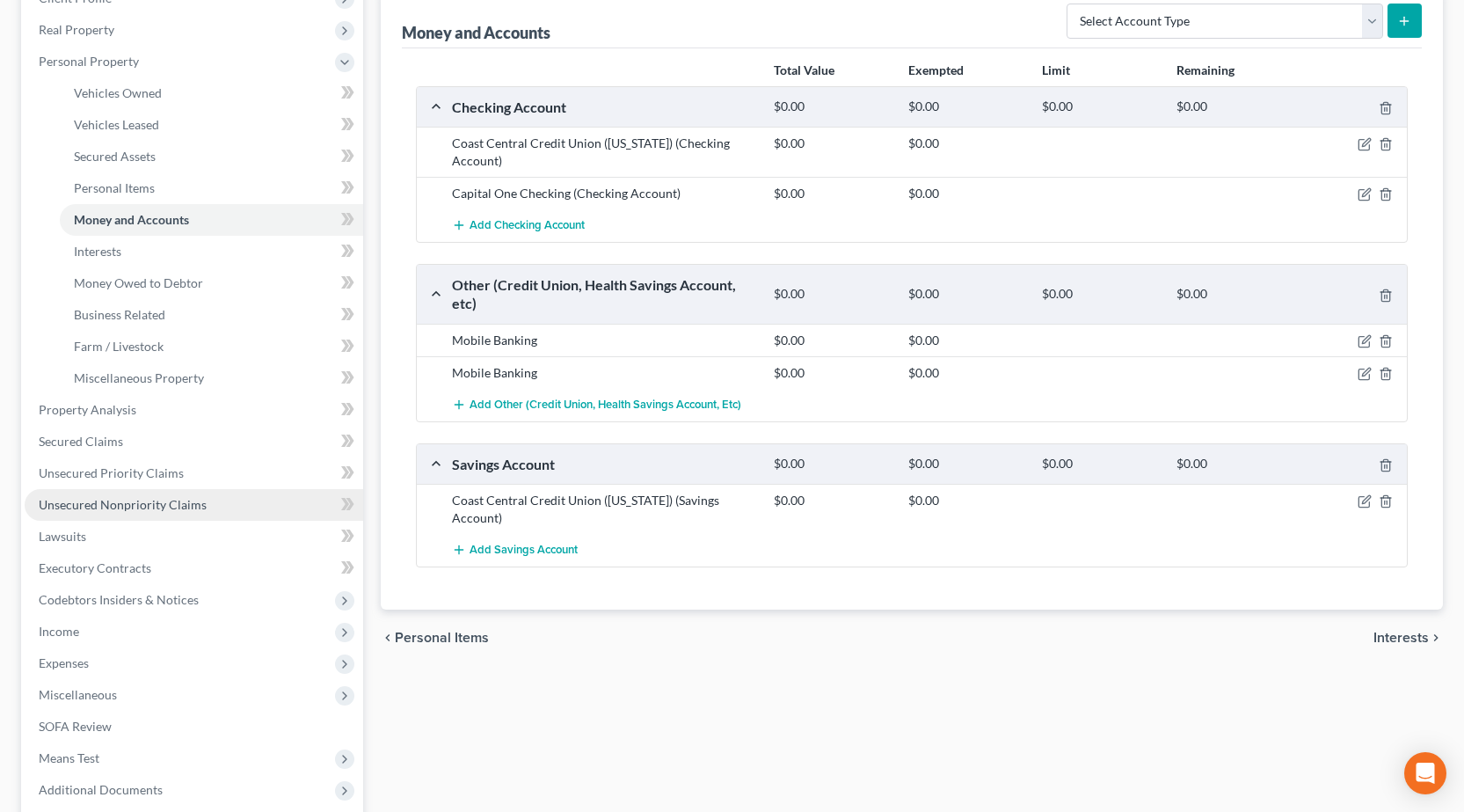
click at [188, 508] on span "Unsecured Nonpriority Claims" at bounding box center [122, 504] width 168 height 15
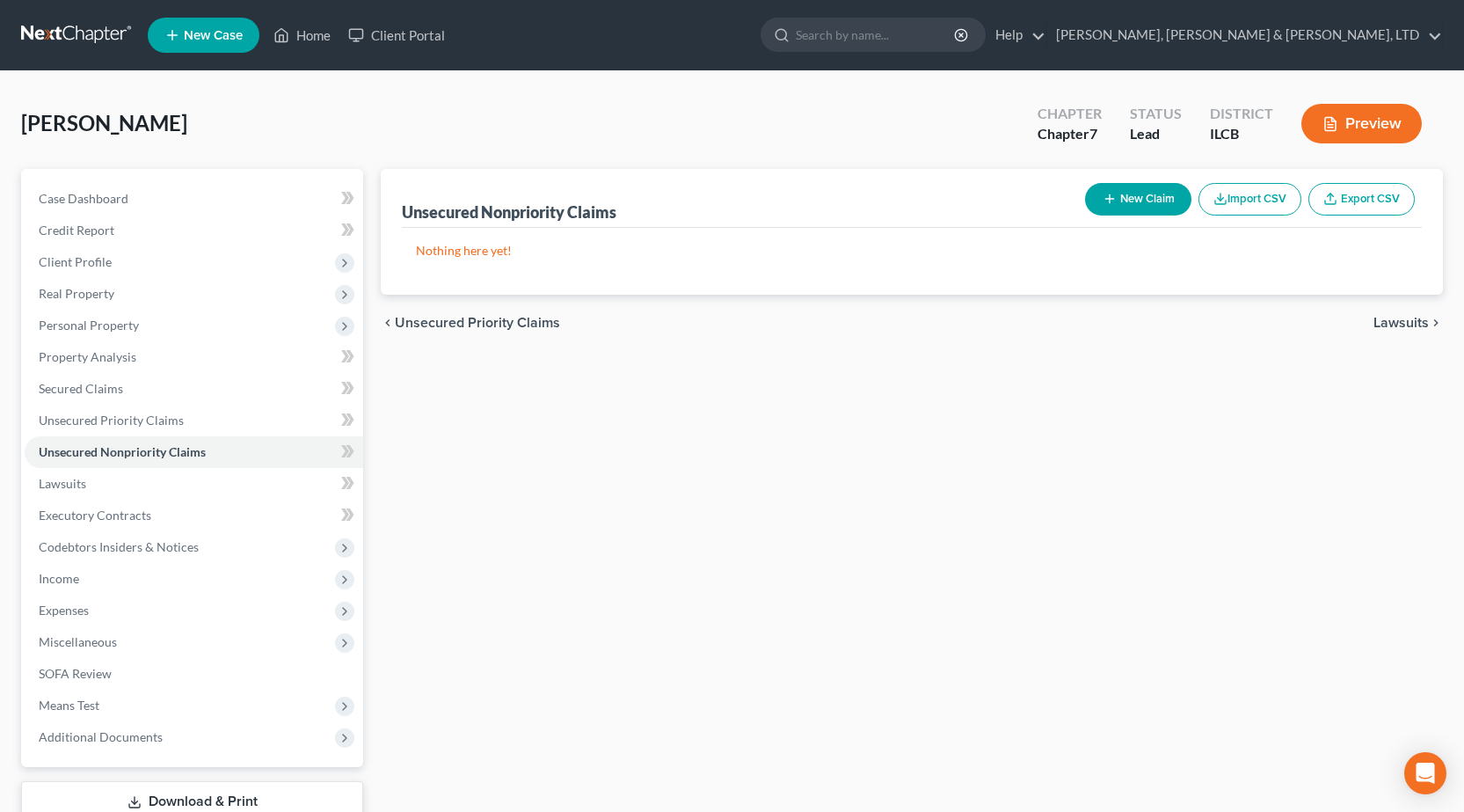
click at [1148, 200] on button "New Claim" at bounding box center [1138, 199] width 106 height 33
select select "0"
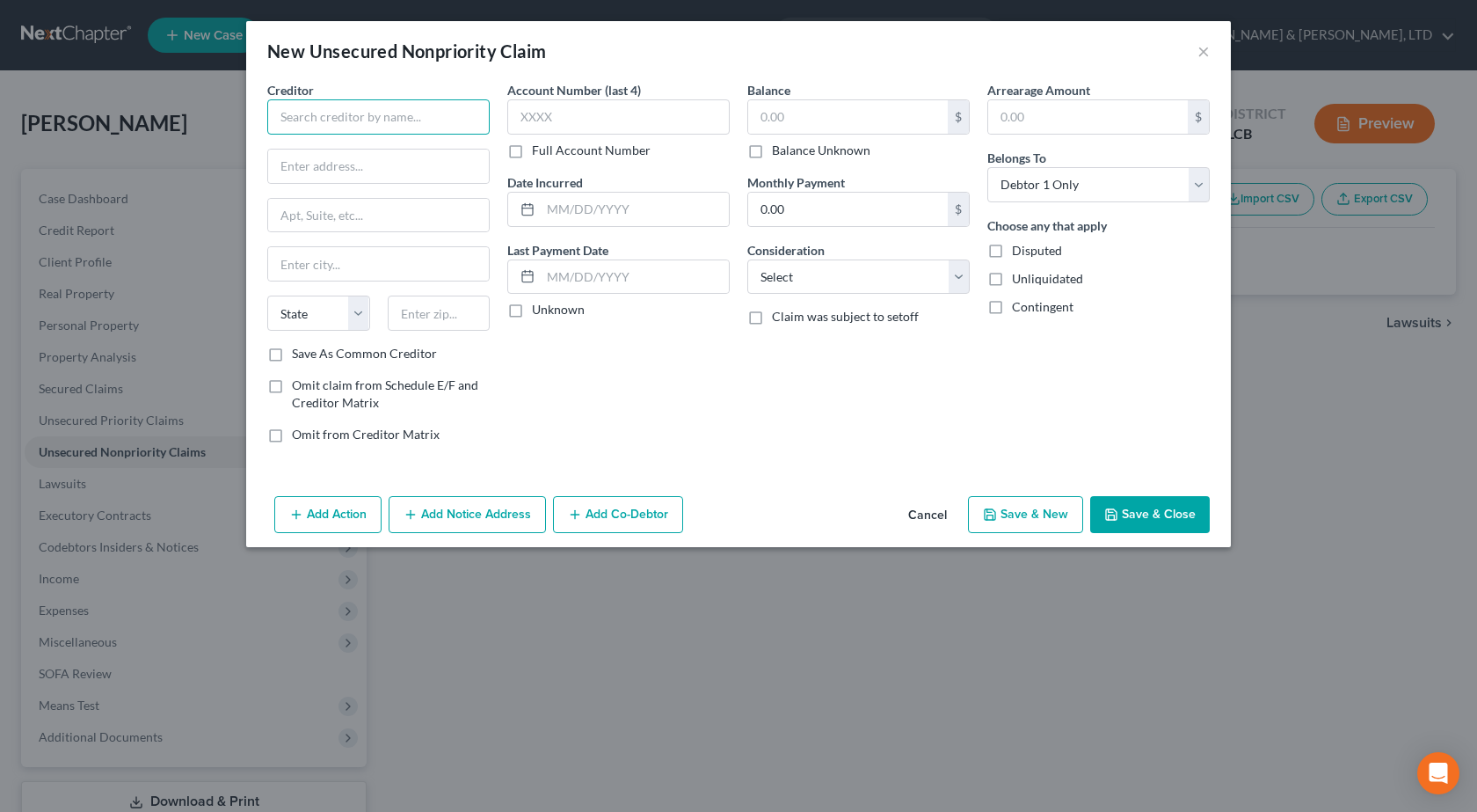
click at [428, 112] on input "text" at bounding box center [379, 116] width 223 height 35
paste input "Union Hospital Clinton"
type input "Union Hospital Clinton"
drag, startPoint x: 325, startPoint y: 168, endPoint x: 355, endPoint y: 177, distance: 31.3
click at [325, 168] on input "text" at bounding box center [378, 166] width 221 height 34
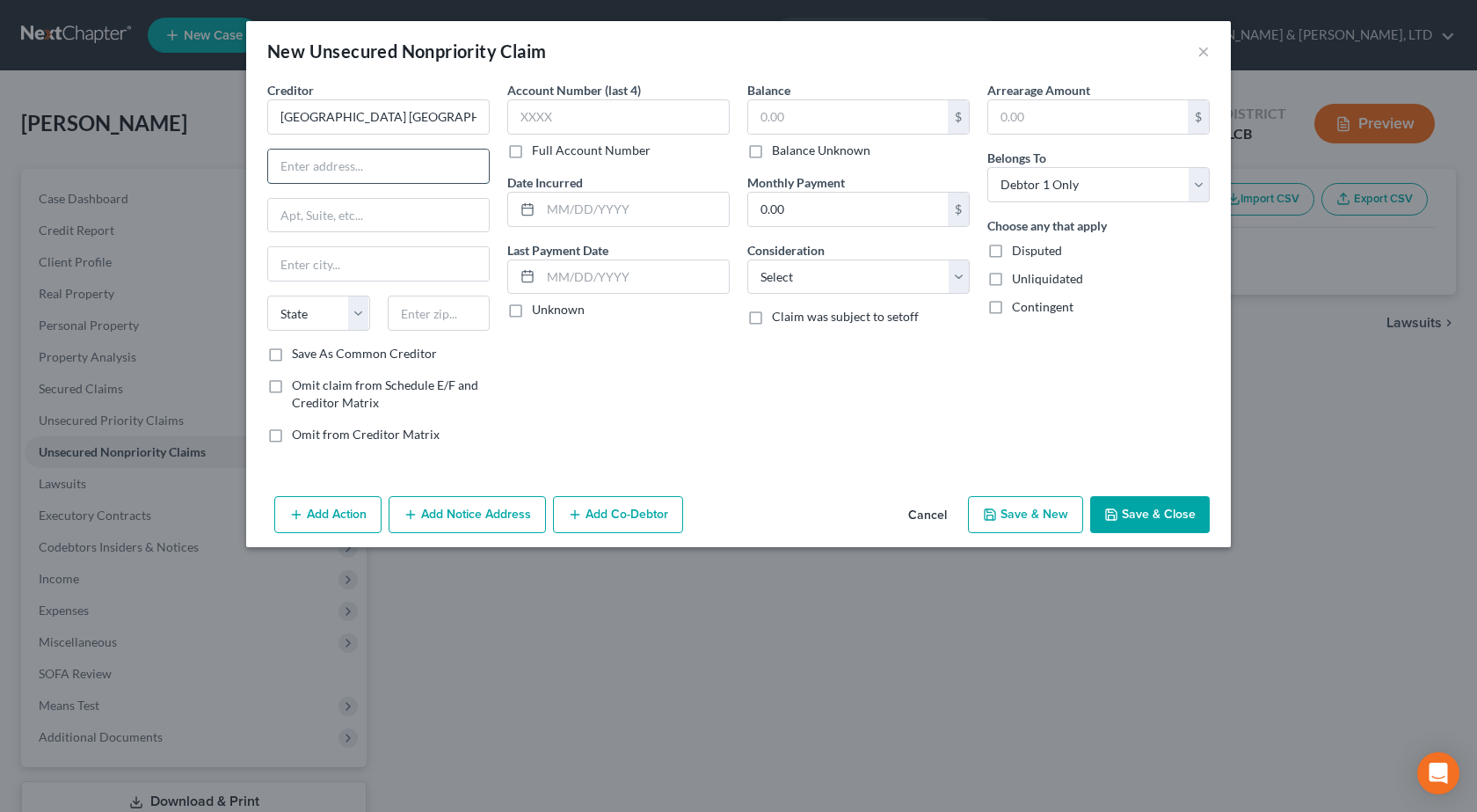
paste input "801 S Main St"
type input "801 S Main St"
click at [436, 324] on input "text" at bounding box center [439, 312] width 103 height 35
type input "47842"
type input "Clinton"
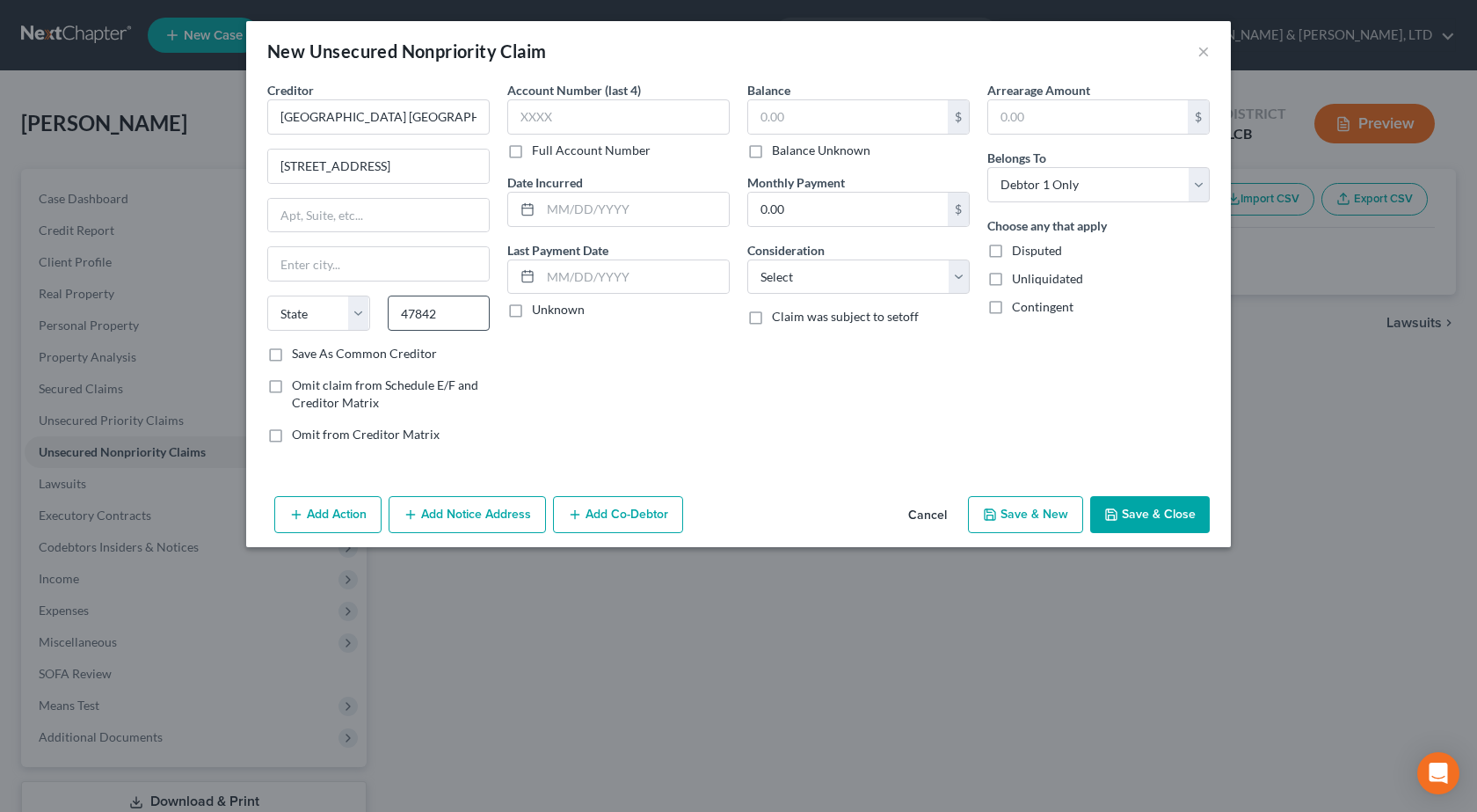
select select "15"
click at [820, 120] on input "text" at bounding box center [848, 117] width 200 height 34
type input "1,300"
drag, startPoint x: 863, startPoint y: 276, endPoint x: 847, endPoint y: 274, distance: 16.1
click at [863, 276] on select "Select Cable / Satellite Services Collection Agency Credit Card Debt Debt Couns…" at bounding box center [859, 277] width 223 height 35
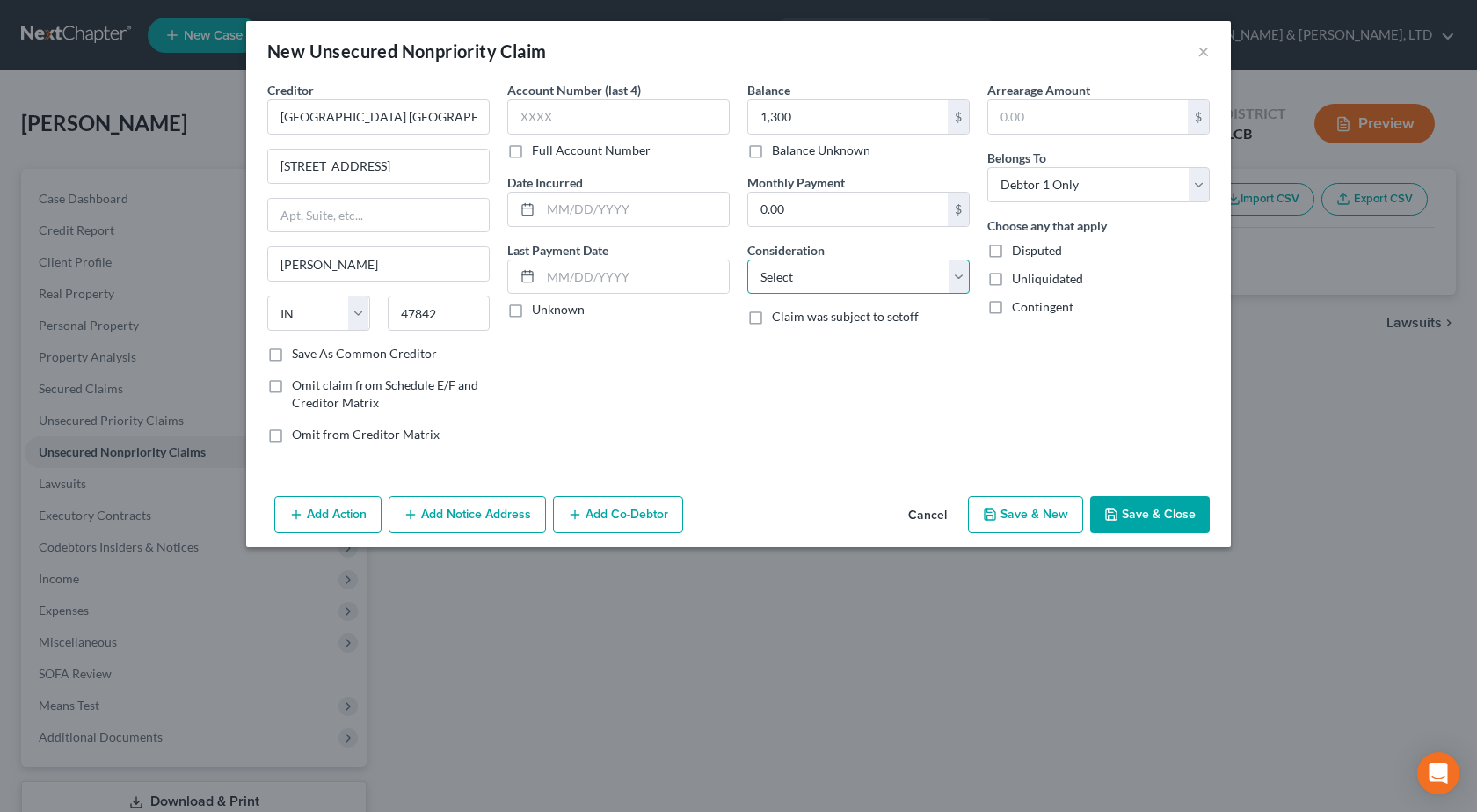
select select "9"
click at [747, 260] on select "Select Cable / Satellite Services Collection Agency Credit Card Debt Debt Couns…" at bounding box center [859, 277] width 223 height 35
click at [1190, 505] on button "Save & Close" at bounding box center [1151, 513] width 119 height 37
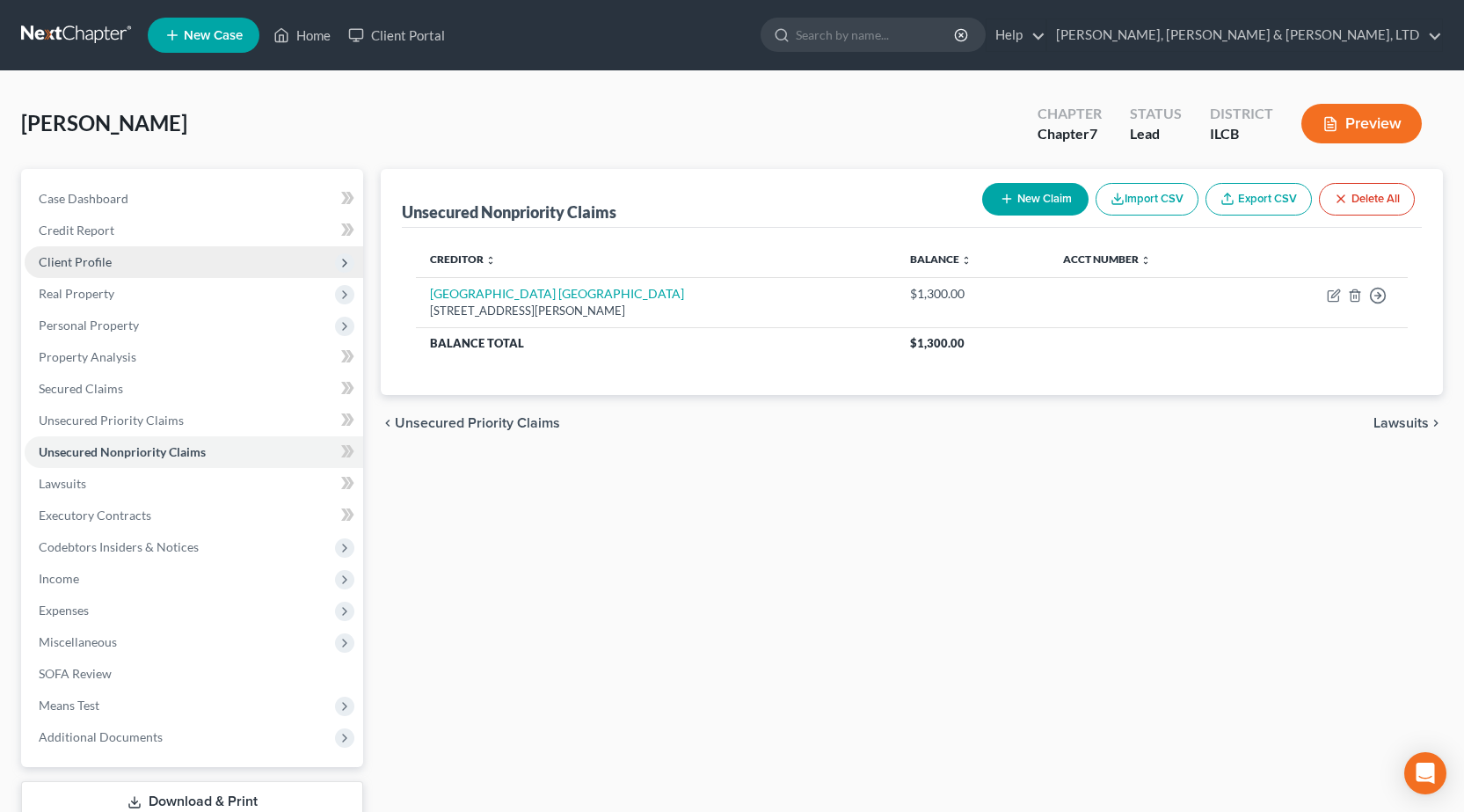
click at [83, 263] on span "Client Profile" at bounding box center [75, 261] width 73 height 15
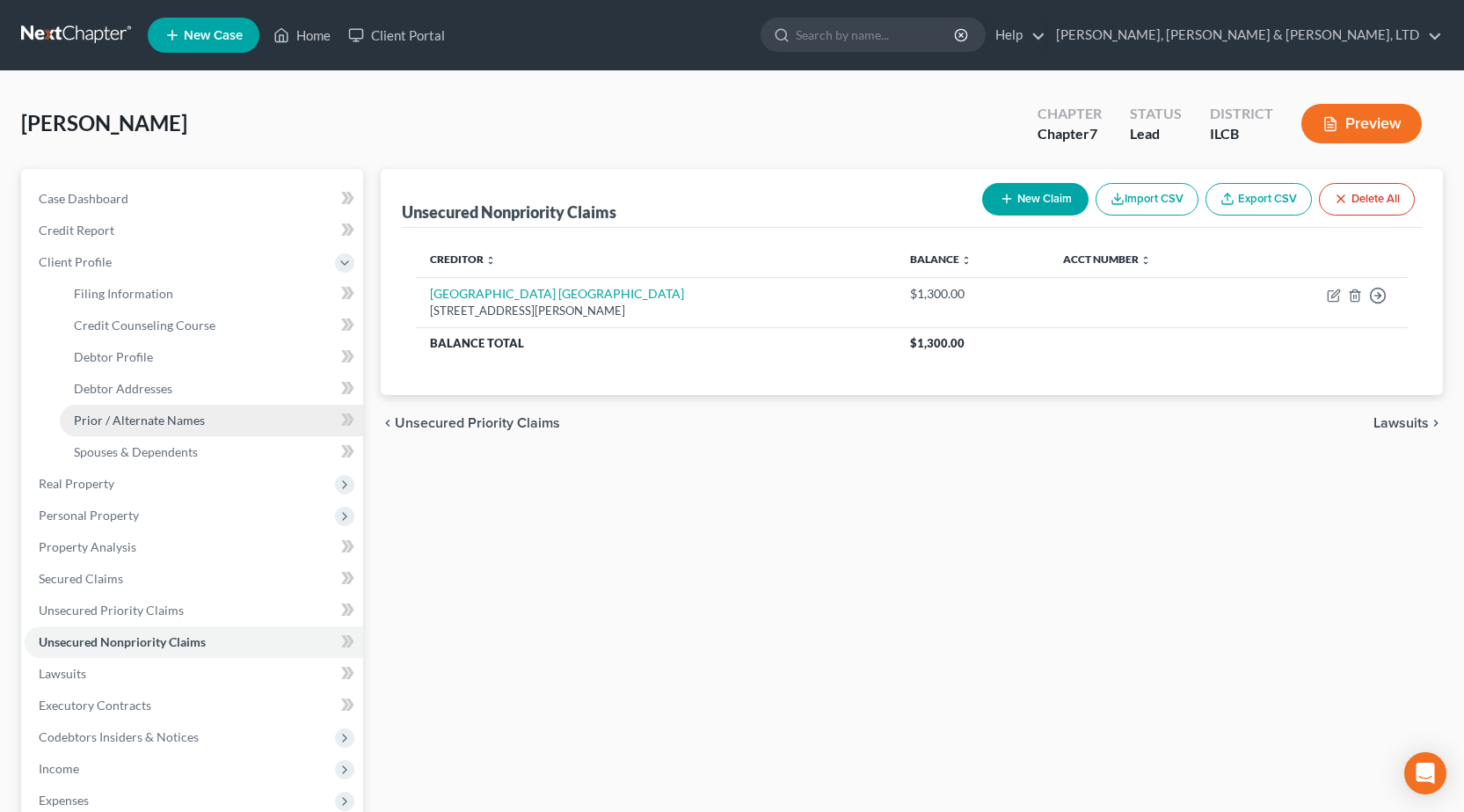
click at [193, 424] on span "Prior / Alternate Names" at bounding box center [139, 419] width 131 height 15
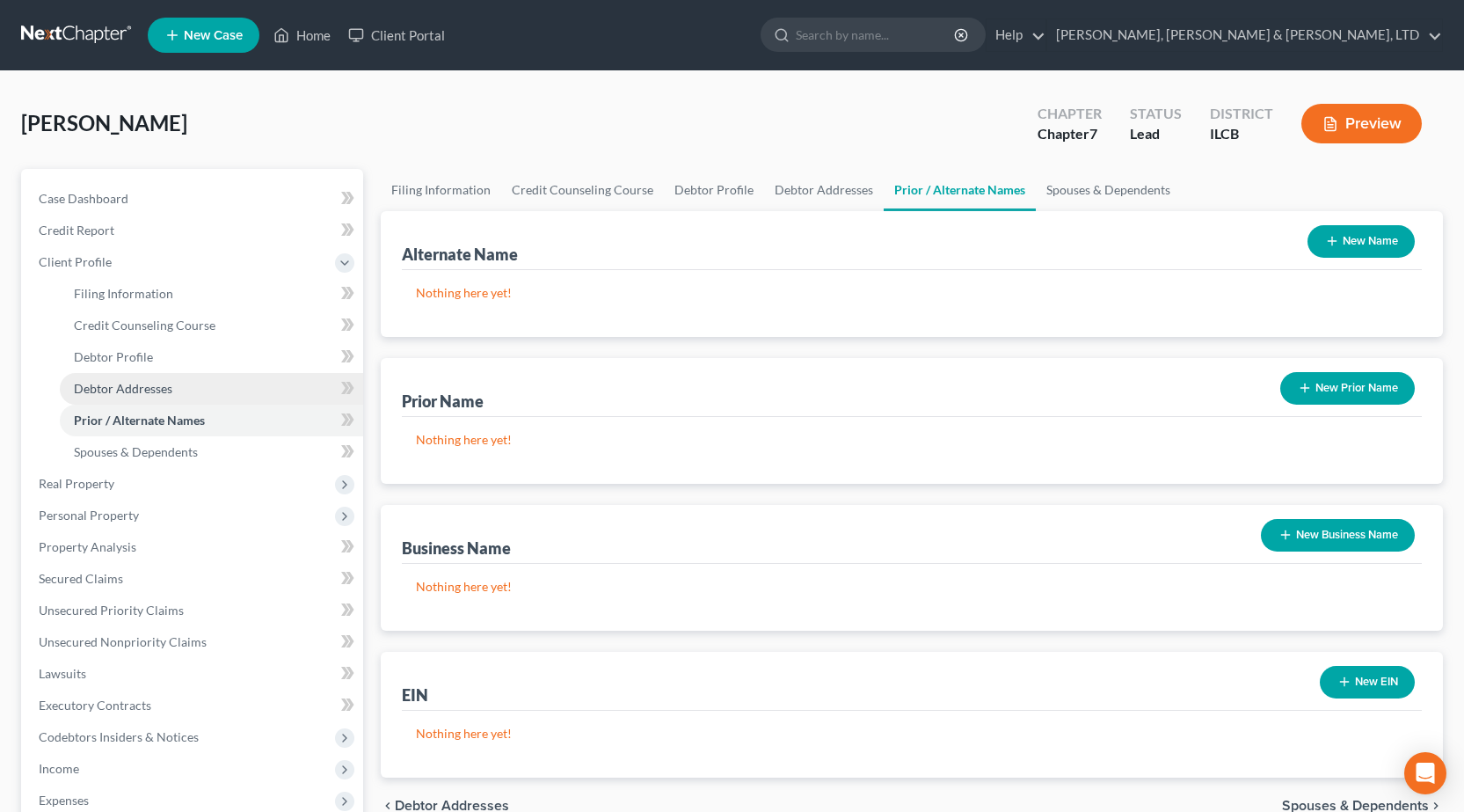
click at [144, 386] on span "Debtor Addresses" at bounding box center [122, 388] width 99 height 15
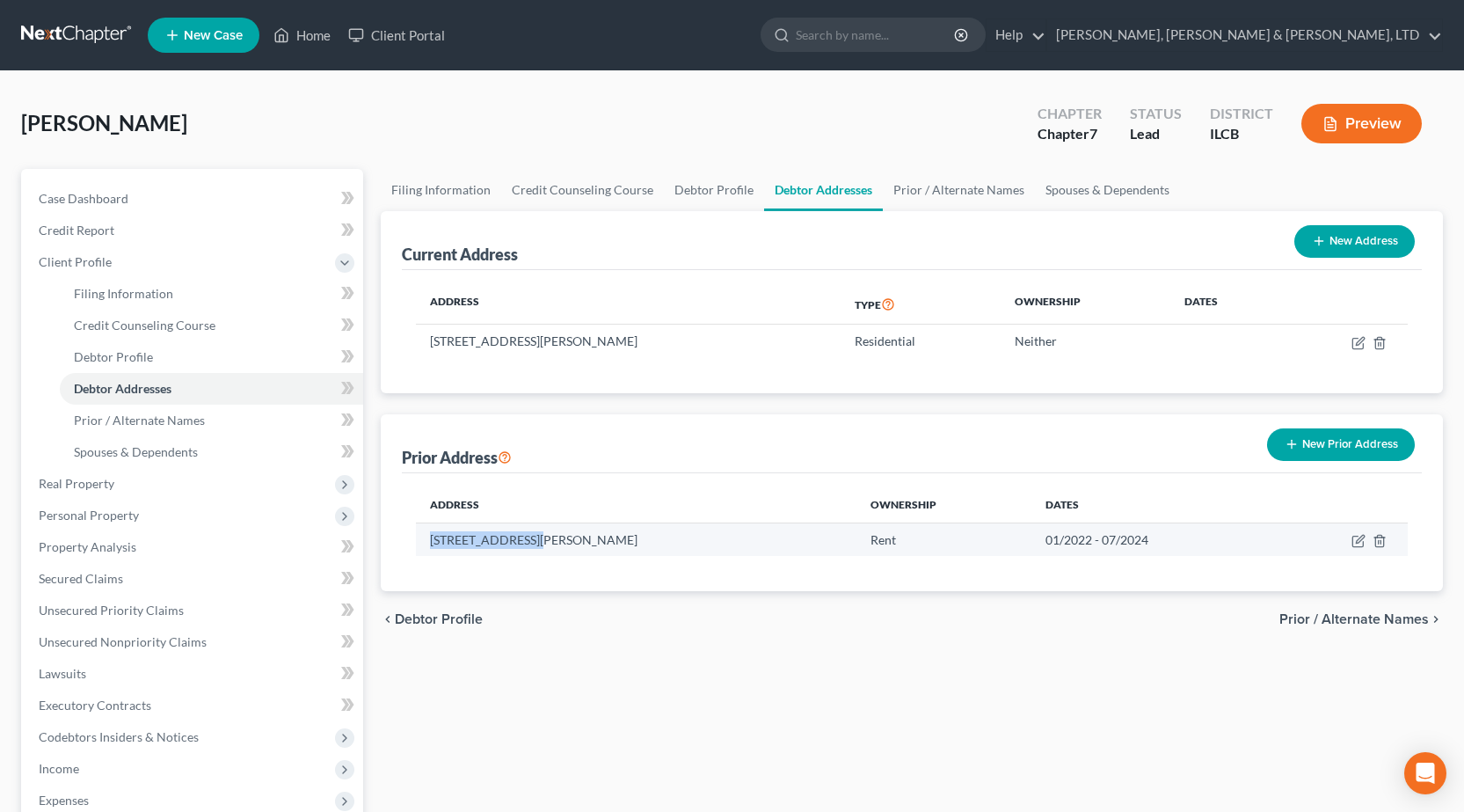
drag, startPoint x: 419, startPoint y: 537, endPoint x: 525, endPoint y: 537, distance: 106.0
click at [525, 537] on td "844 B, Miller Way, Mckinleyville, CA 95519" at bounding box center [636, 539] width 440 height 34
copy td "844 B, Miller Way"
click at [1359, 543] on icon "button" at bounding box center [1359, 540] width 14 height 14
select select "4"
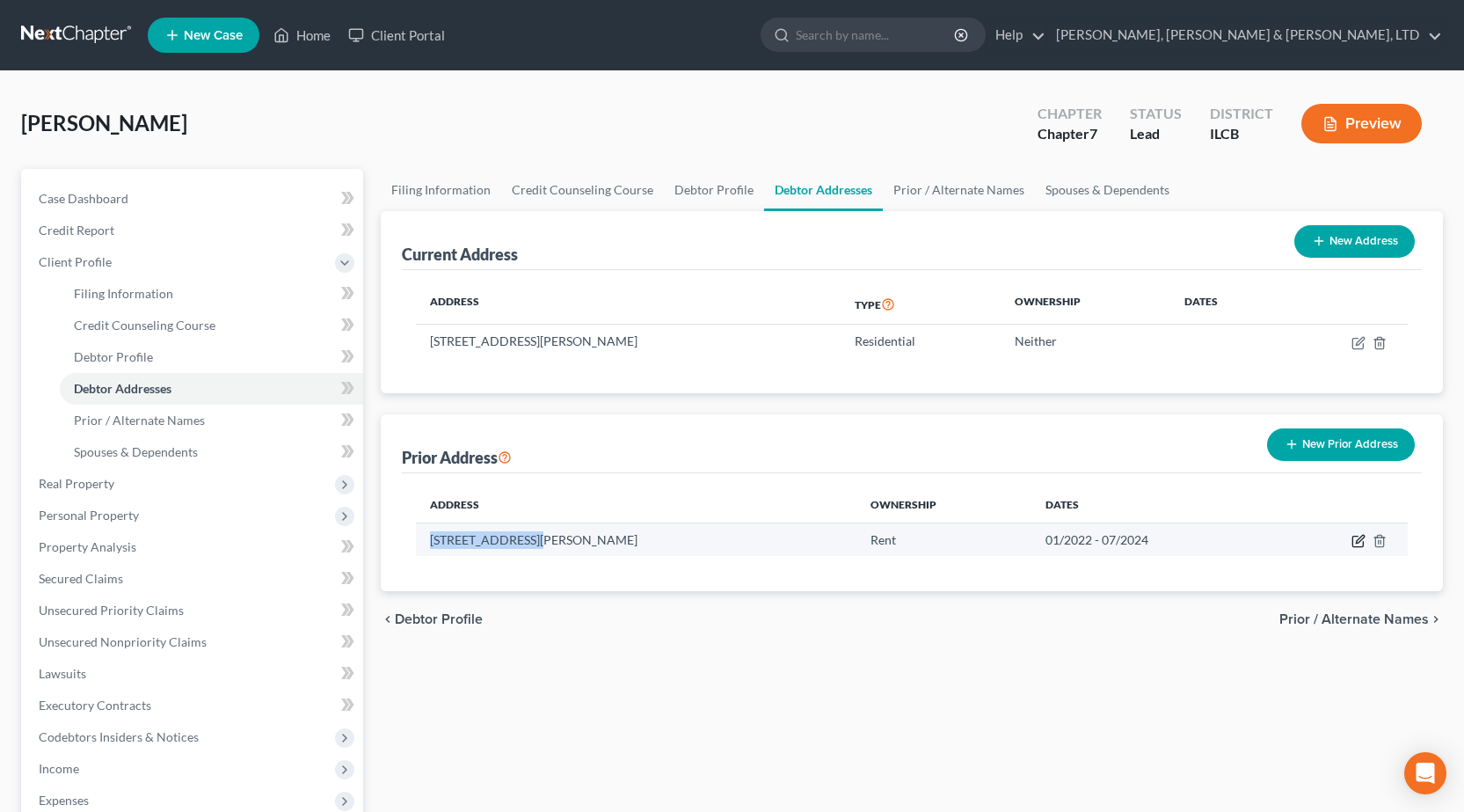
select select "11"
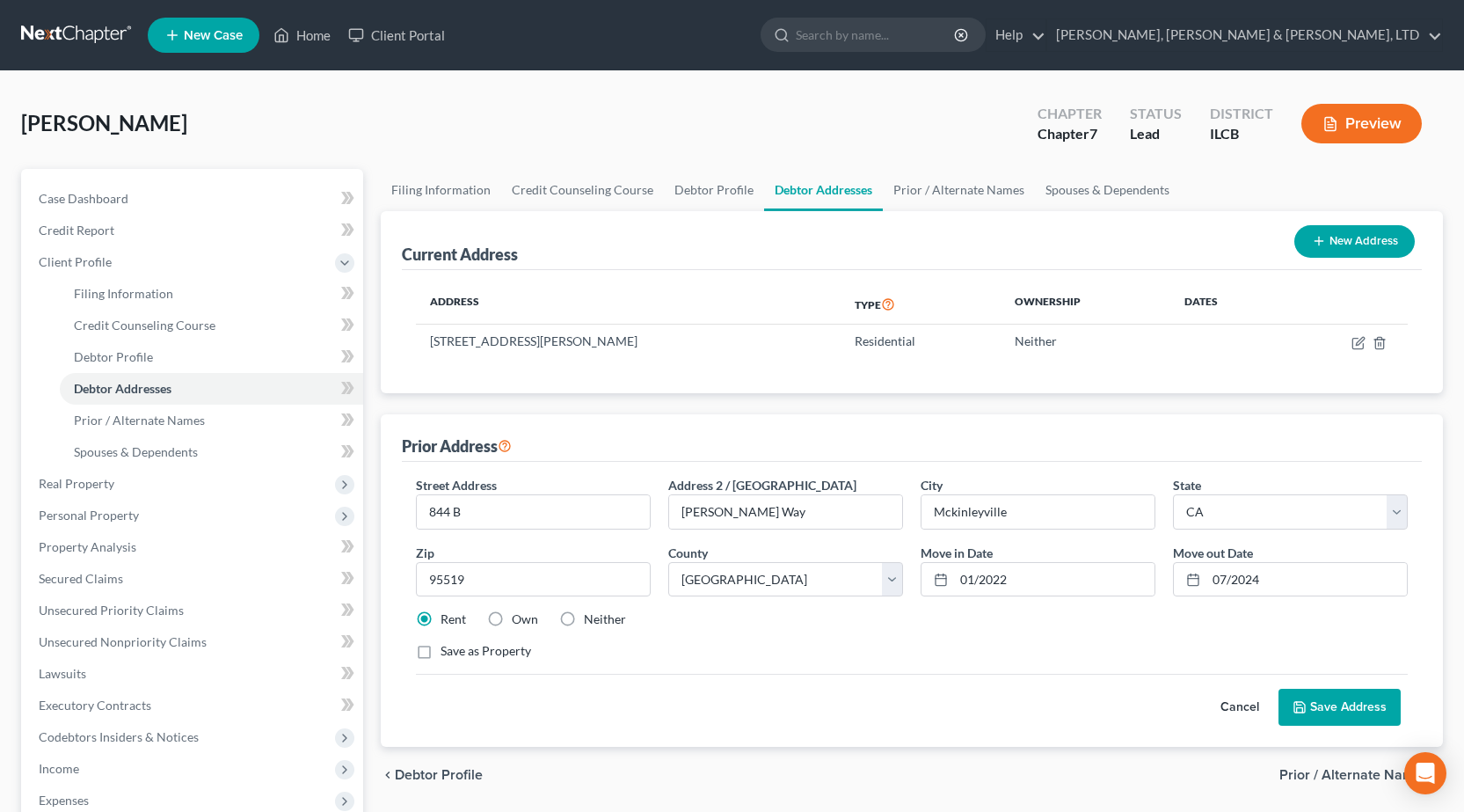
click at [1361, 706] on button "Save Address" at bounding box center [1340, 707] width 122 height 37
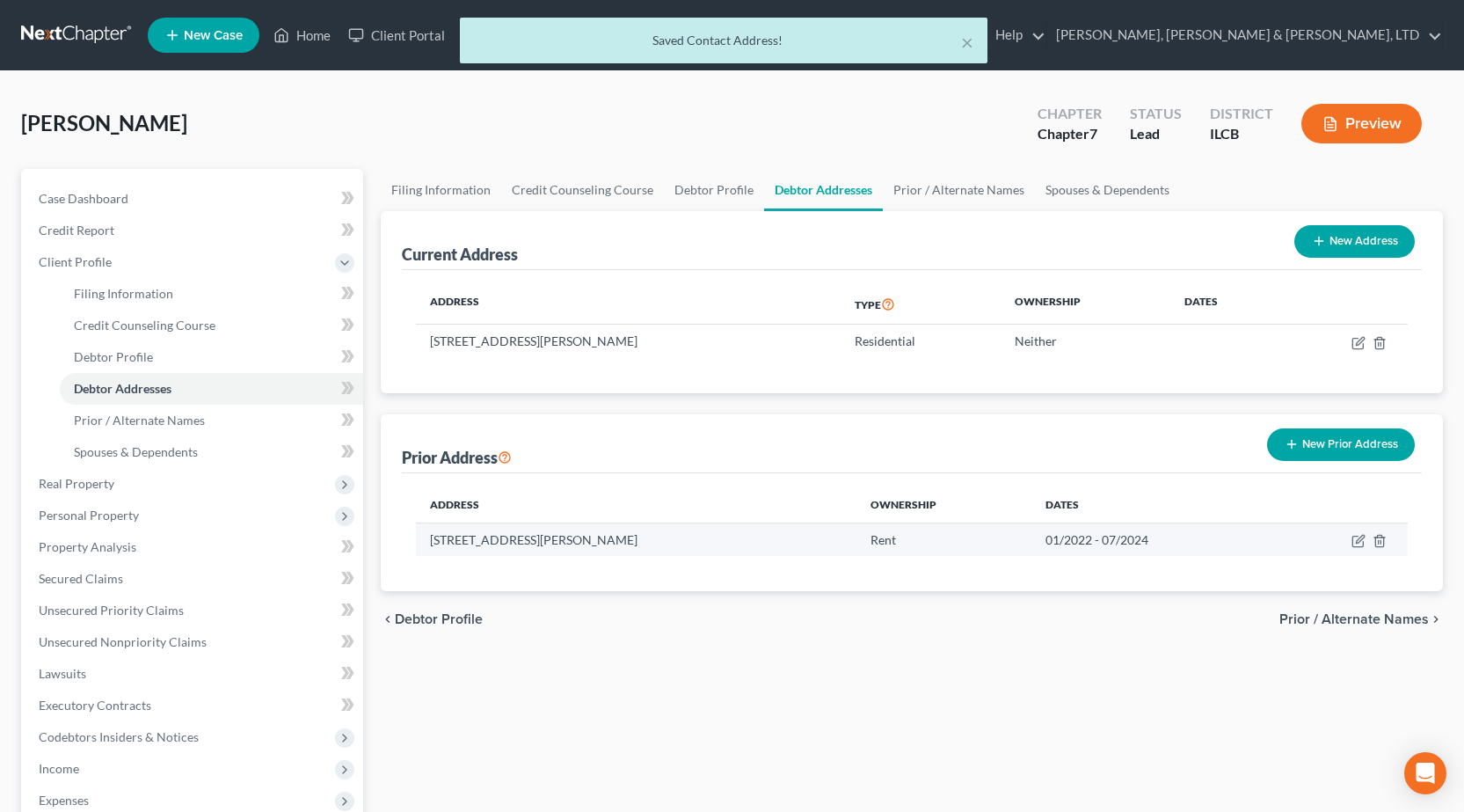
drag, startPoint x: 532, startPoint y: 540, endPoint x: 602, endPoint y: 534, distance: 70.3
click at [602, 534] on td "844 B, Miller Way, Mckinleyville, CA 95519" at bounding box center [636, 539] width 440 height 34
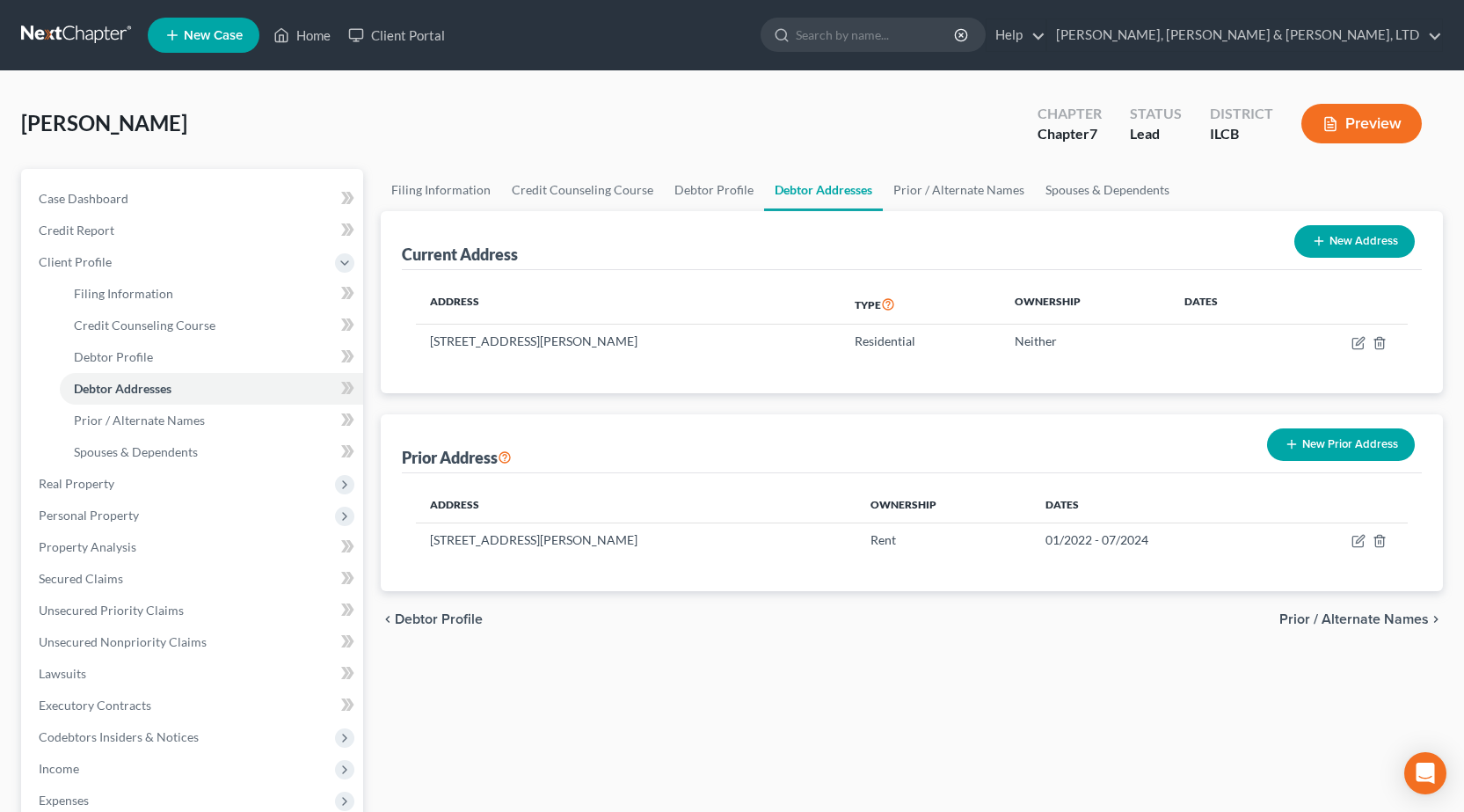
copy td "Mckinleyville"
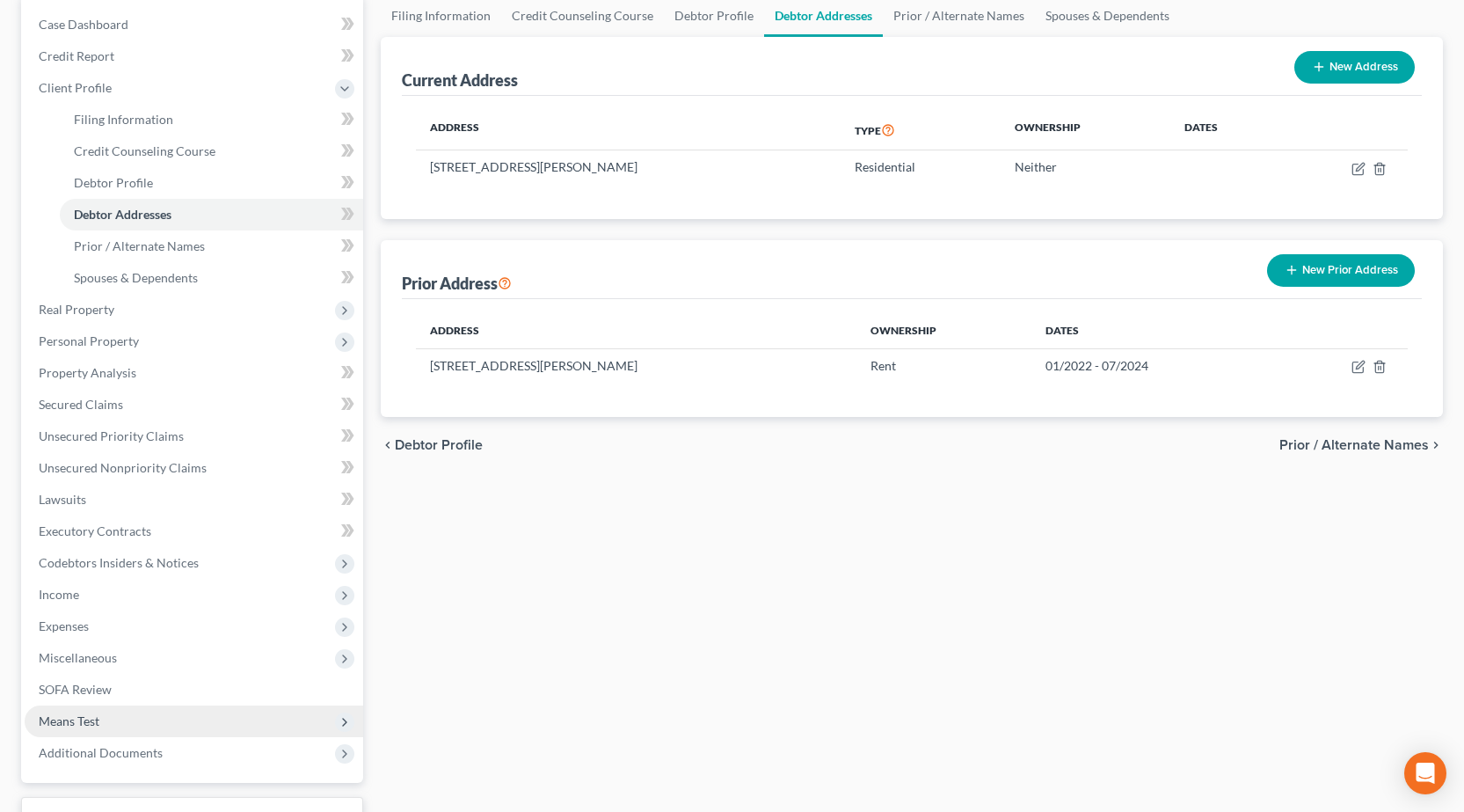
scroll to position [176, 0]
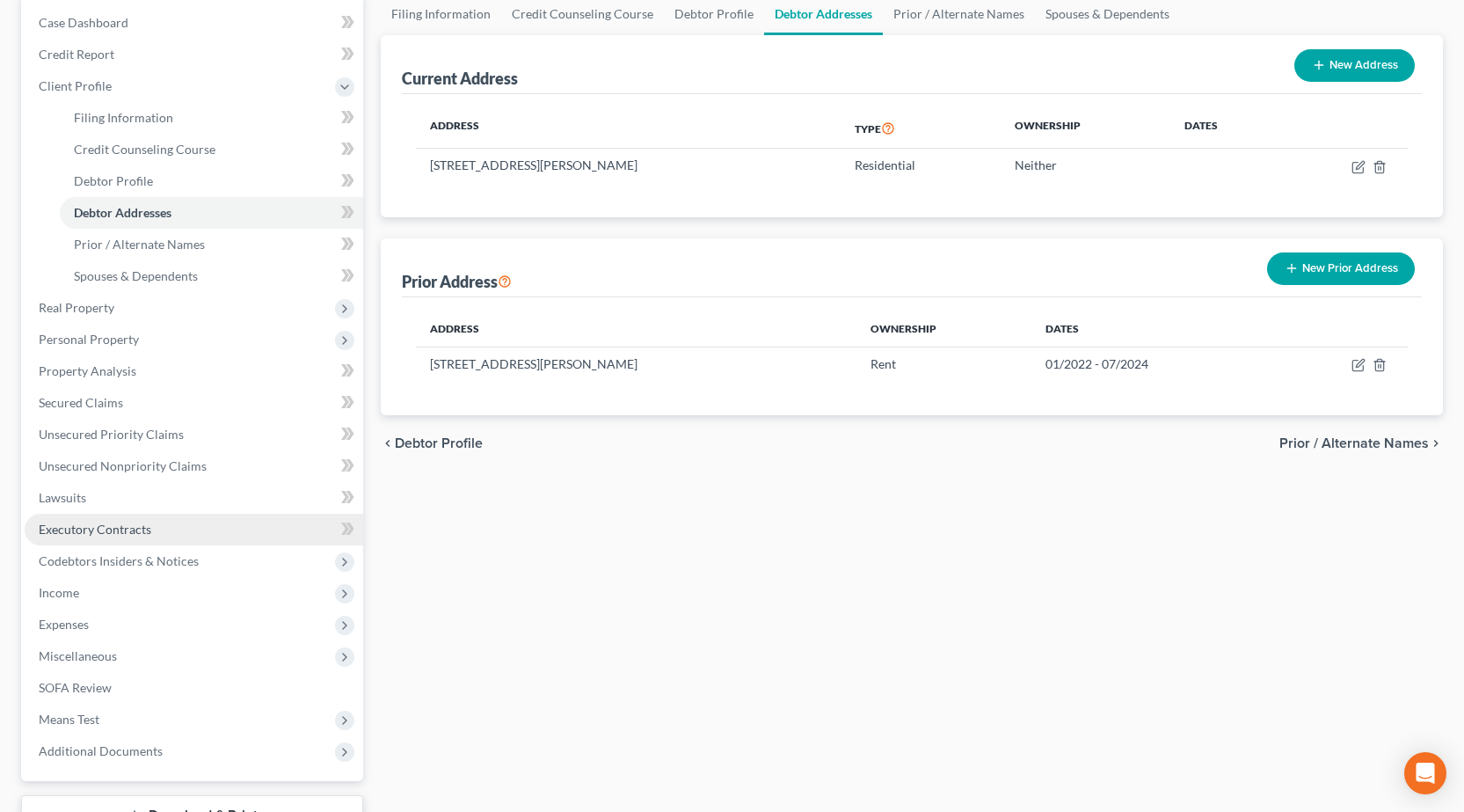
click at [122, 535] on span "Executory Contracts" at bounding box center [95, 528] width 112 height 15
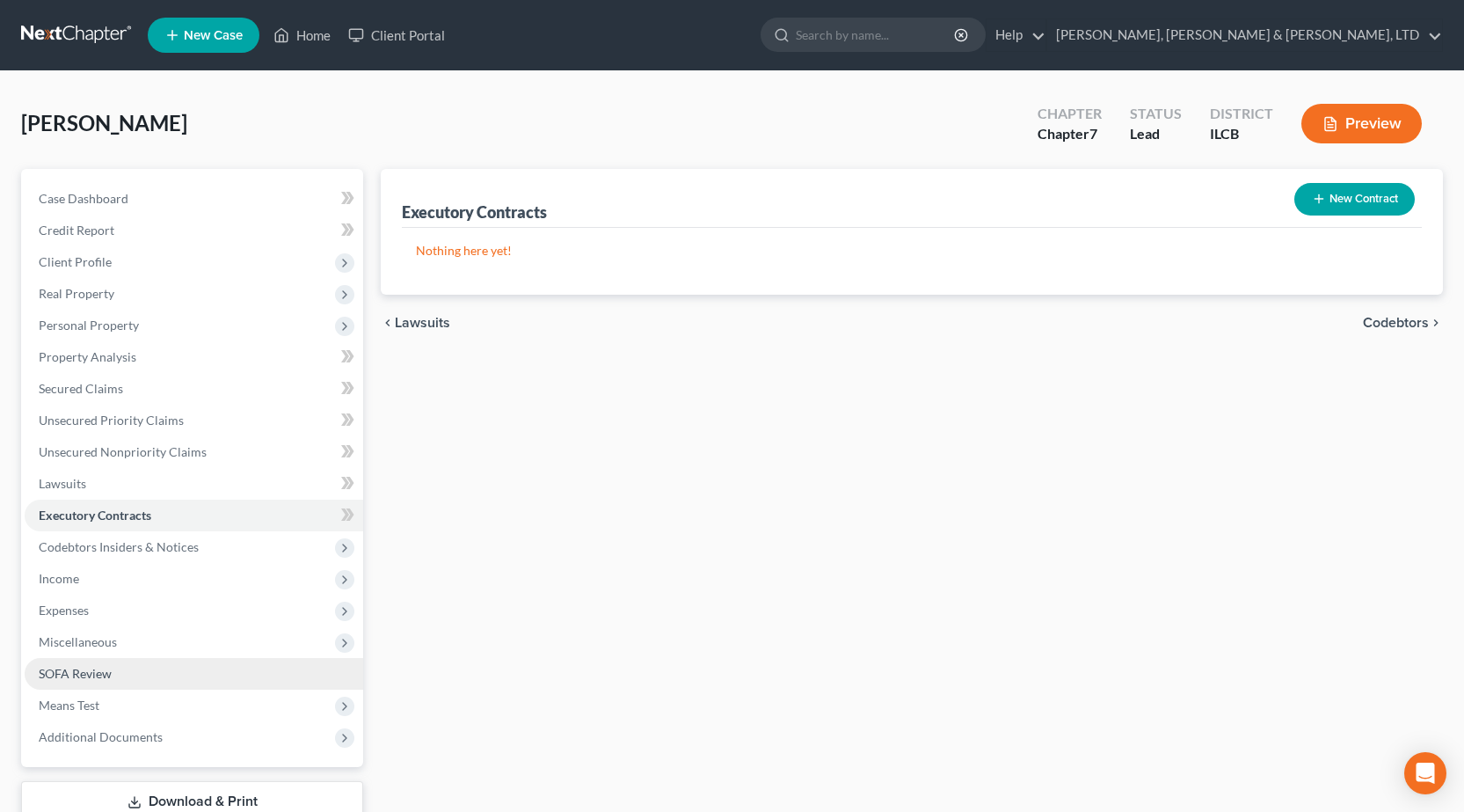
click at [185, 681] on link "SOFA Review" at bounding box center [194, 674] width 338 height 32
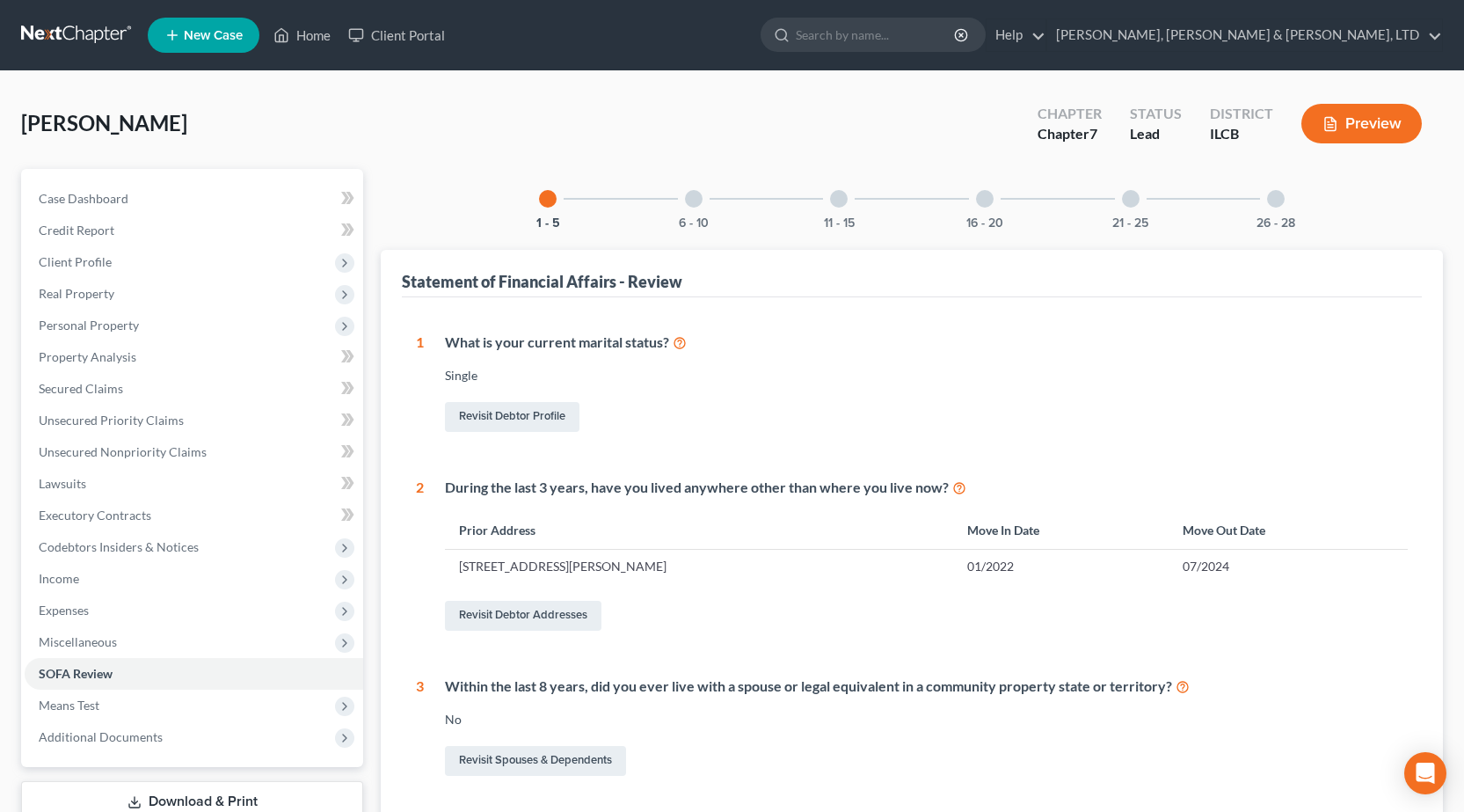
click at [694, 198] on div at bounding box center [694, 199] width 18 height 18
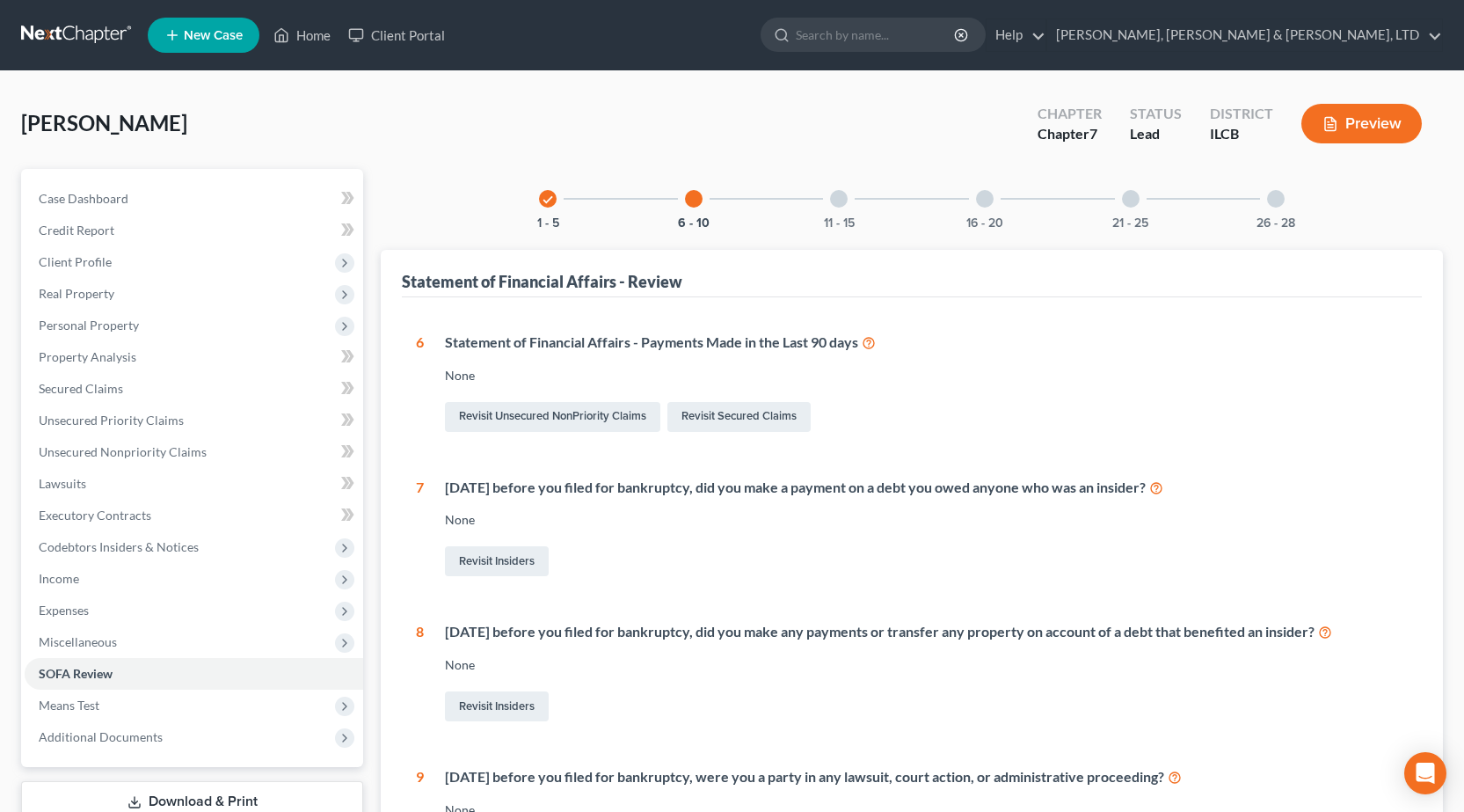
drag, startPoint x: 451, startPoint y: 487, endPoint x: 1227, endPoint y: 480, distance: 776.0
click at [1227, 480] on div "Within 1 year before you filed for bankruptcy, did you make a payment on a debt…" at bounding box center [926, 488] width 962 height 20
click at [603, 495] on div "Within 1 year before you filed for bankruptcy, did you make a payment on a debt…" at bounding box center [926, 488] width 962 height 20
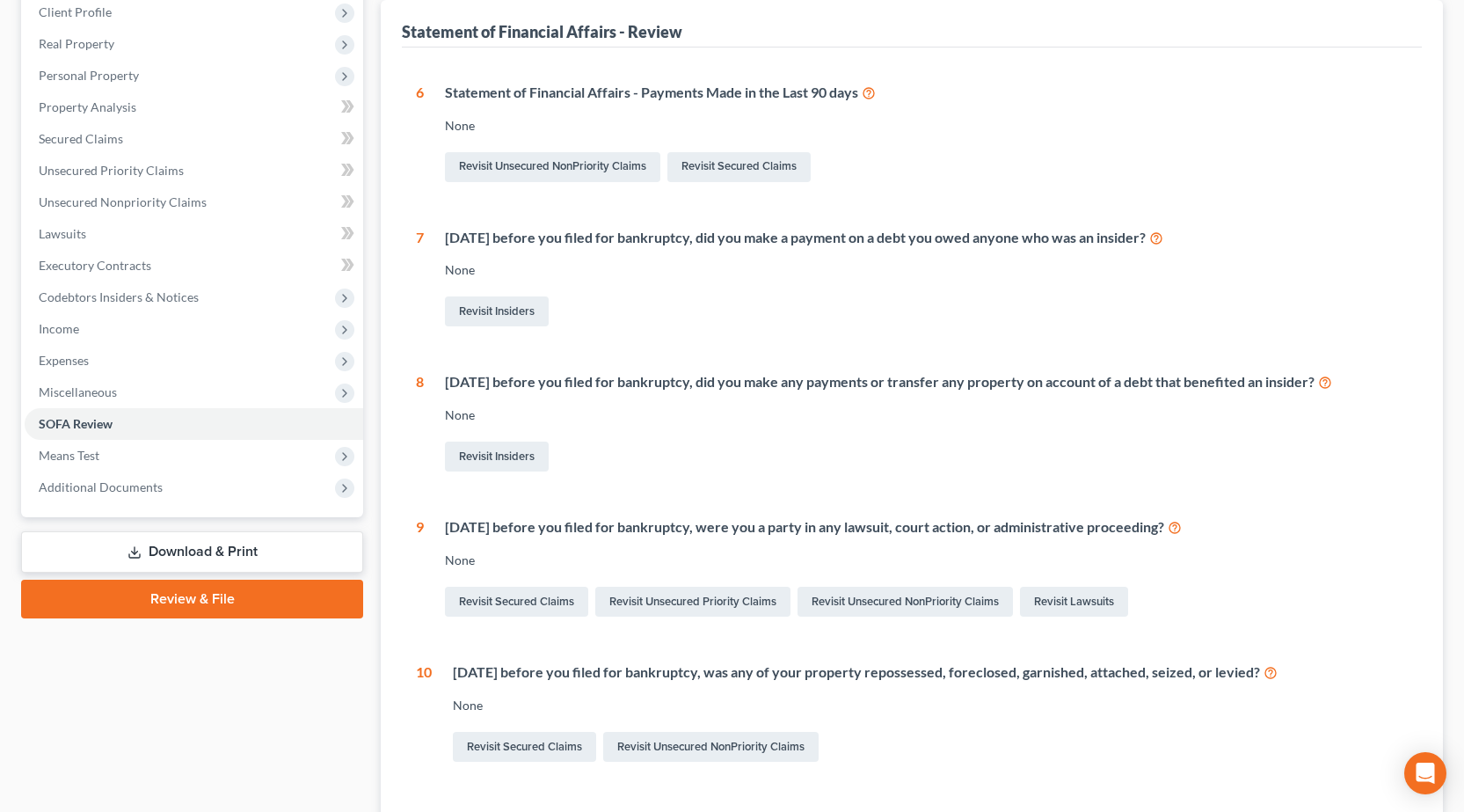
scroll to position [88, 0]
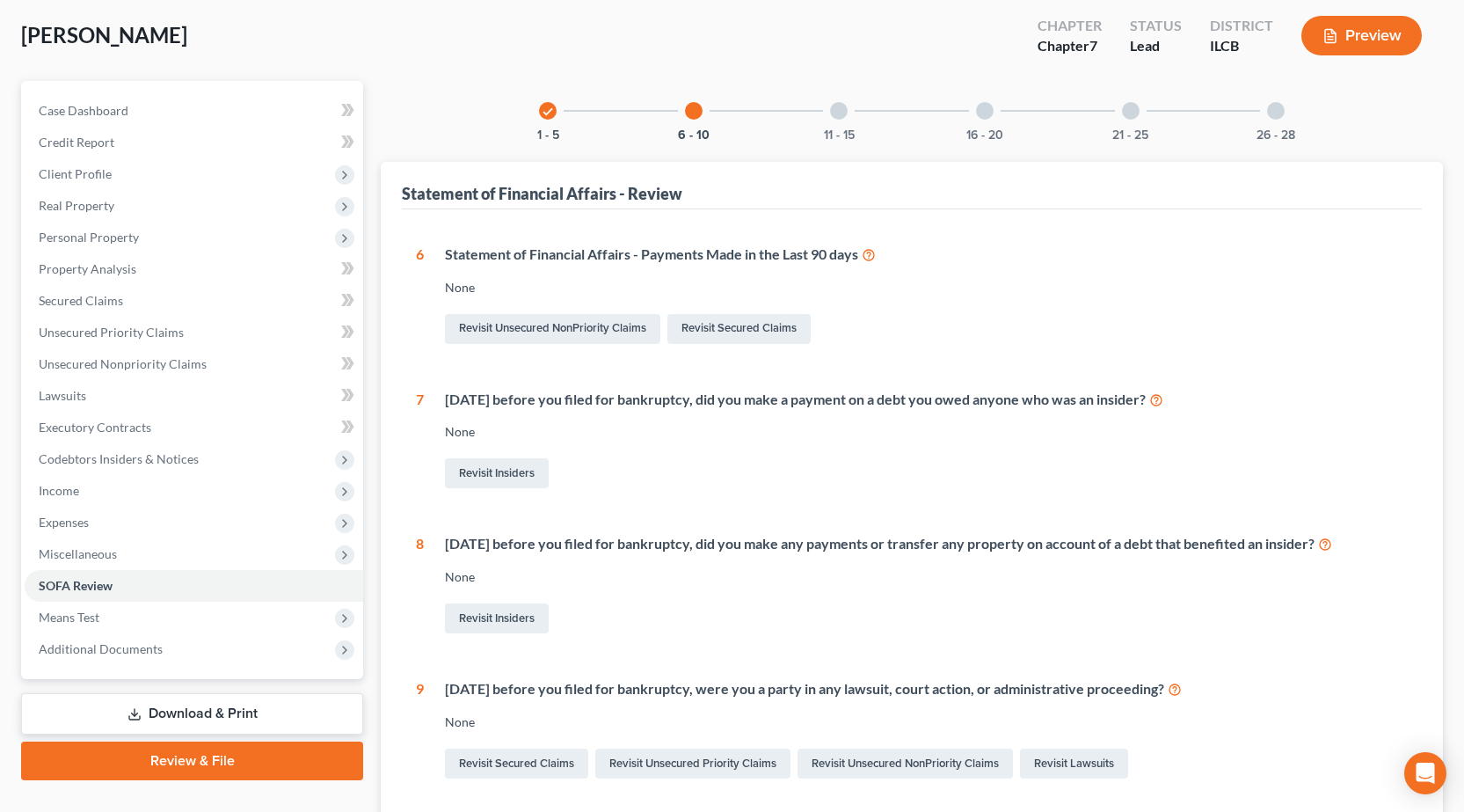
click at [827, 119] on div "11 - 15" at bounding box center [839, 110] width 60 height 60
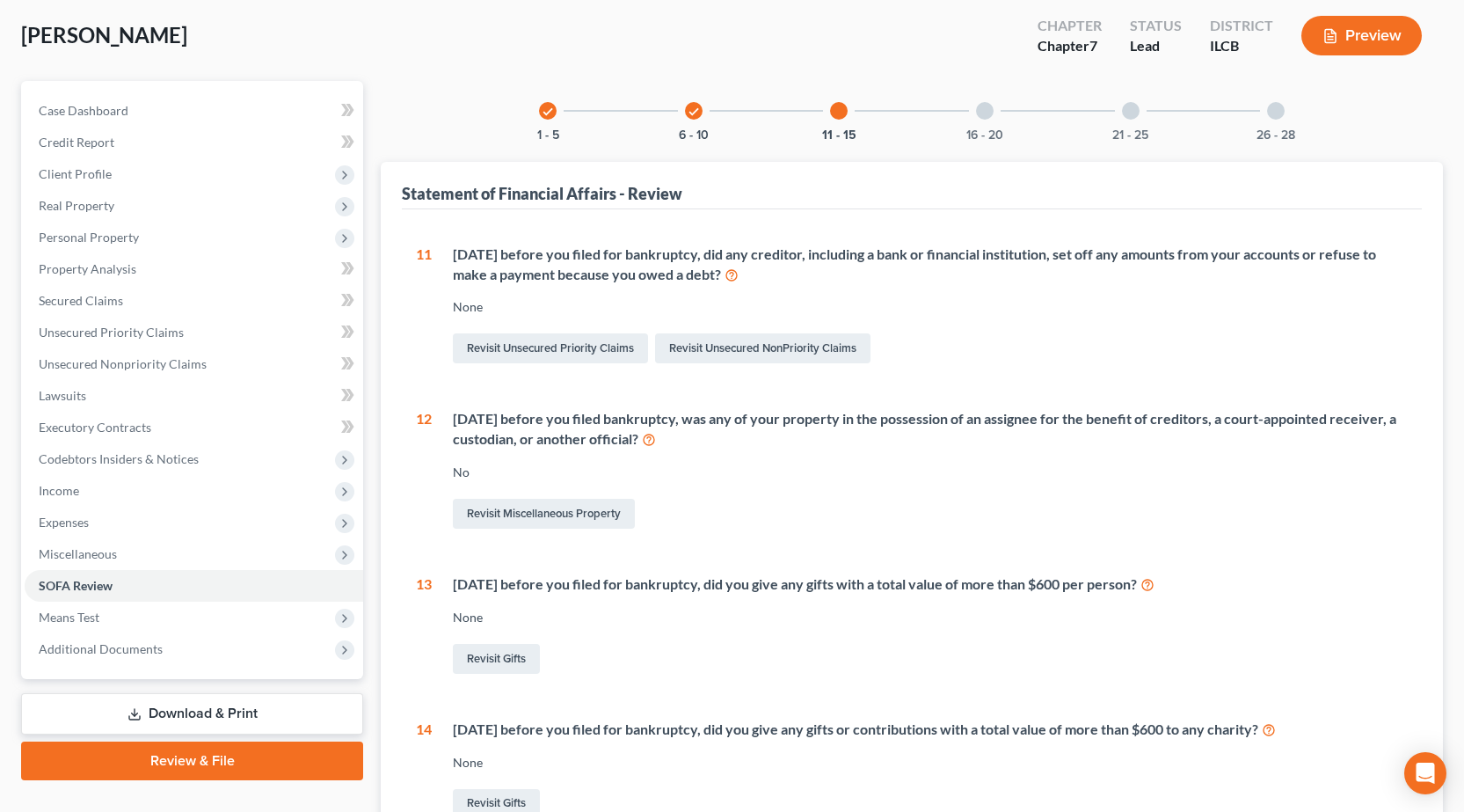
click at [990, 119] on div "16 - 20" at bounding box center [985, 110] width 60 height 60
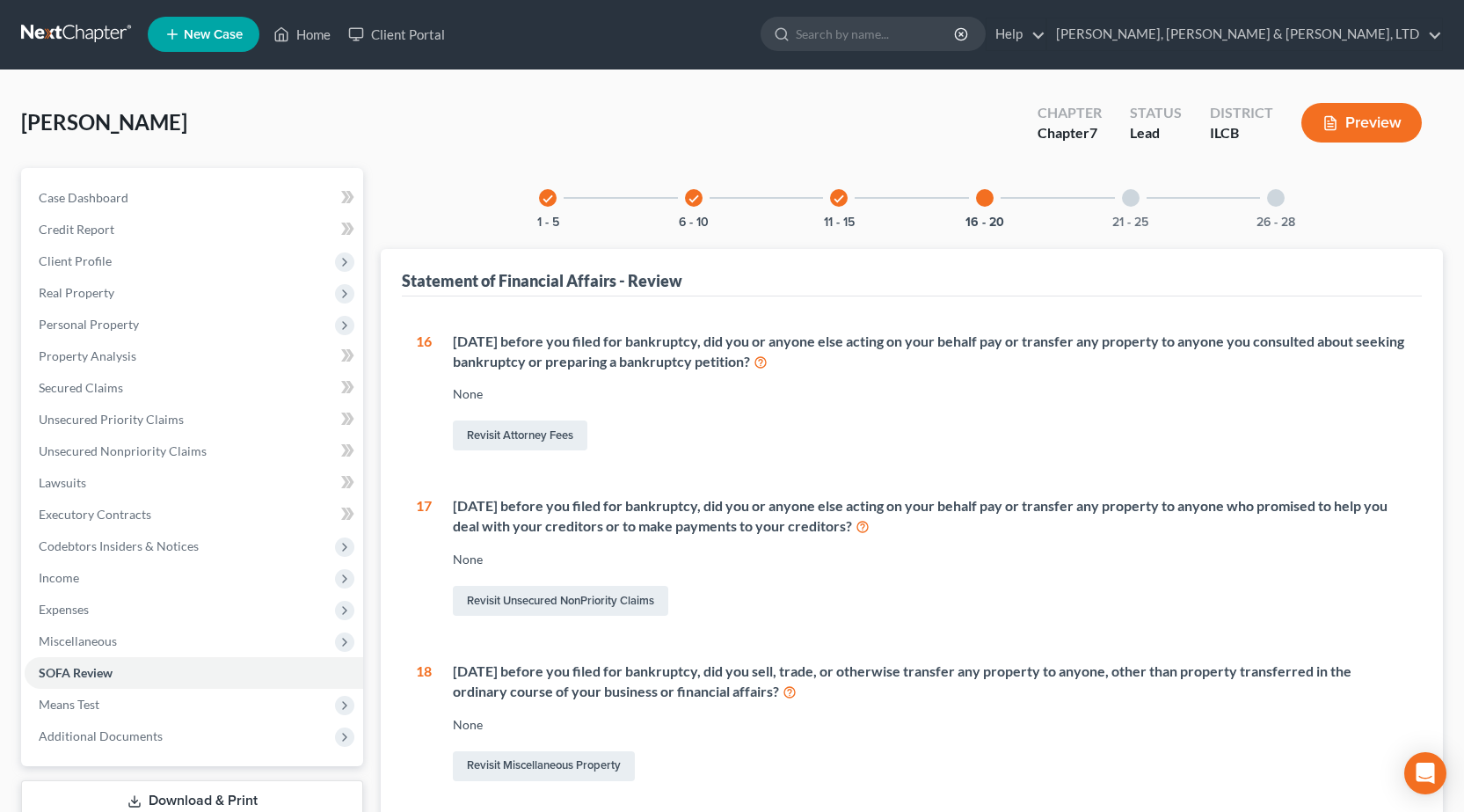
scroll to position [0, 0]
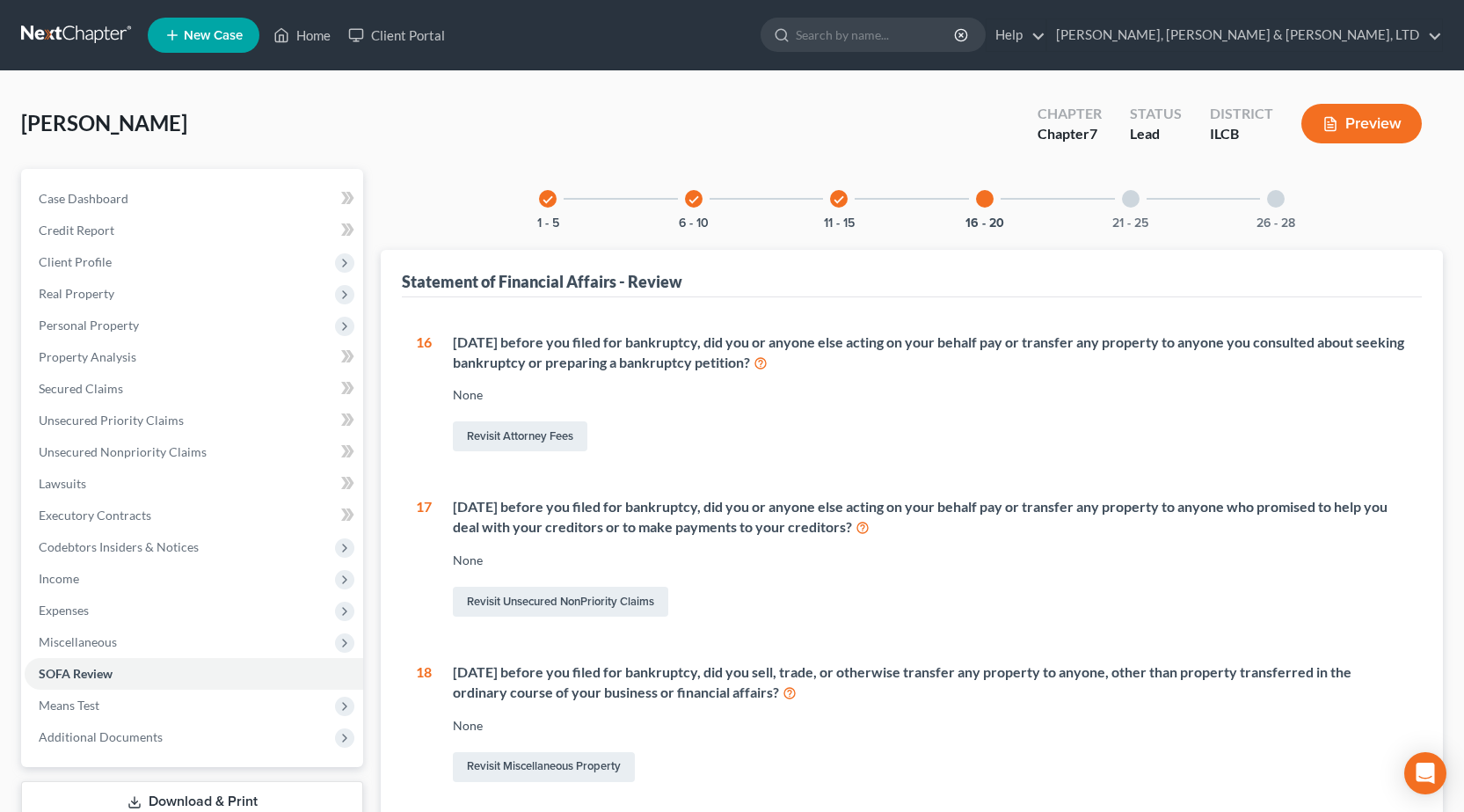
click at [1133, 210] on div "21 - 25" at bounding box center [1131, 199] width 60 height 60
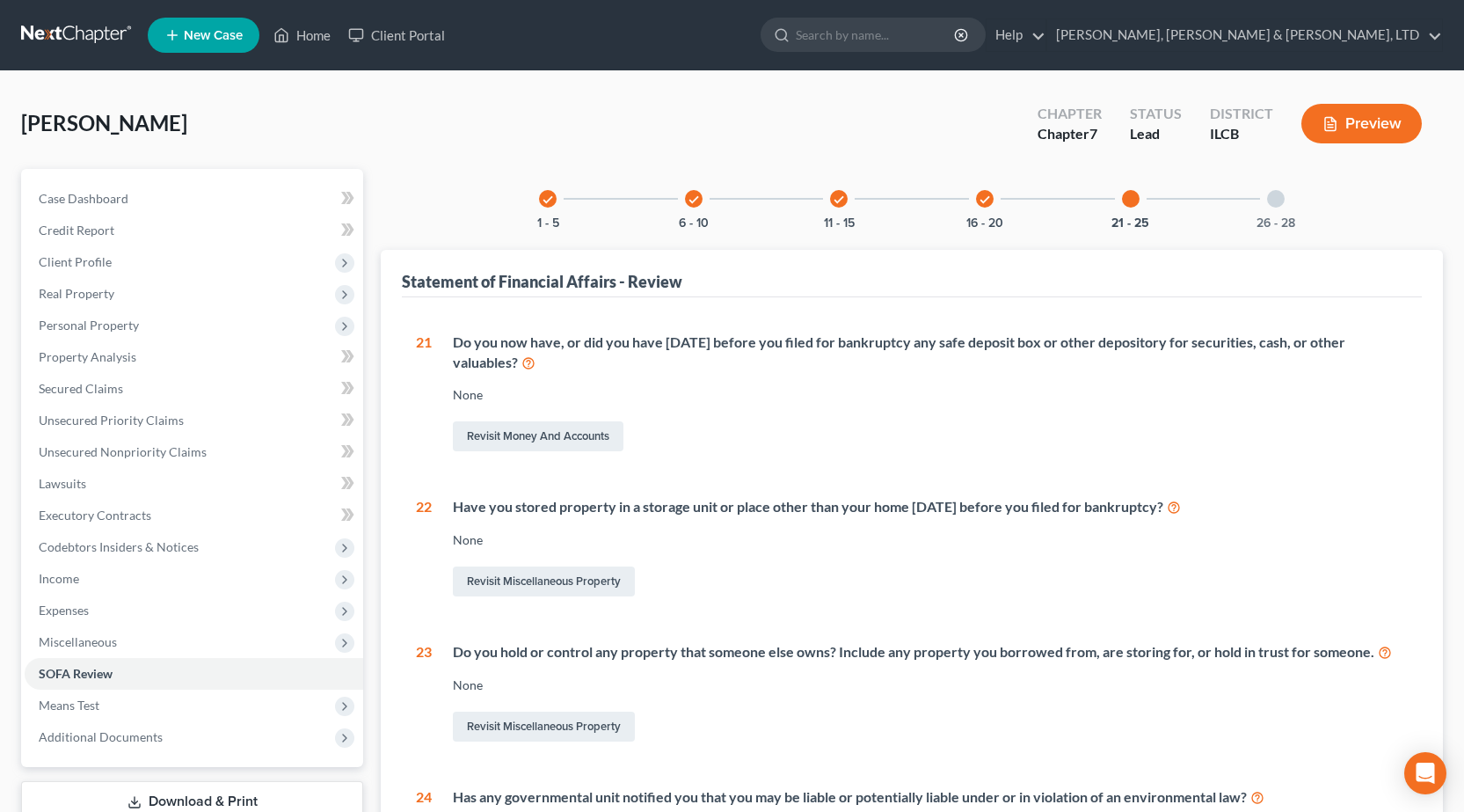
click at [1278, 196] on div at bounding box center [1276, 199] width 18 height 18
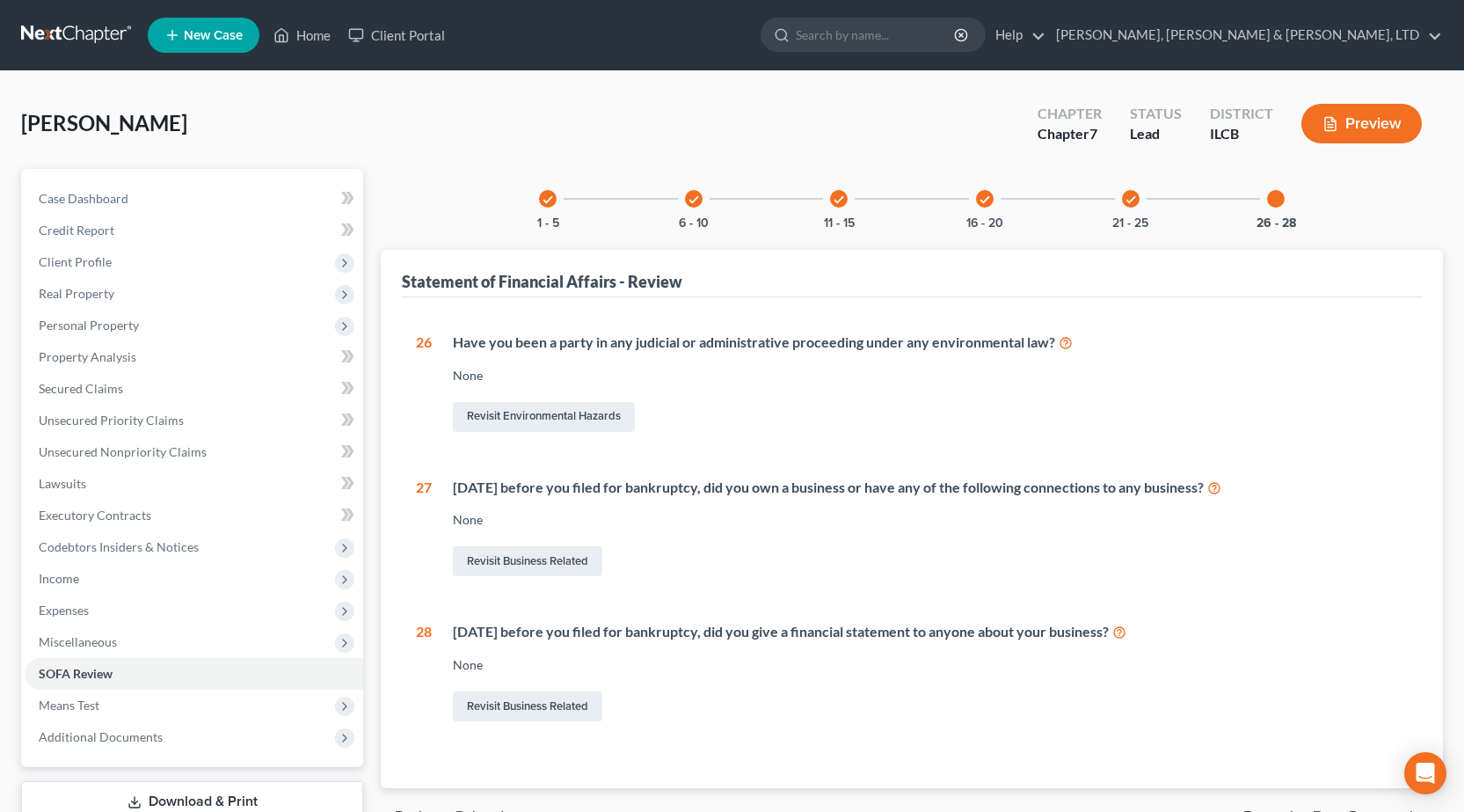
click at [52, 27] on link at bounding box center [77, 35] width 112 height 32
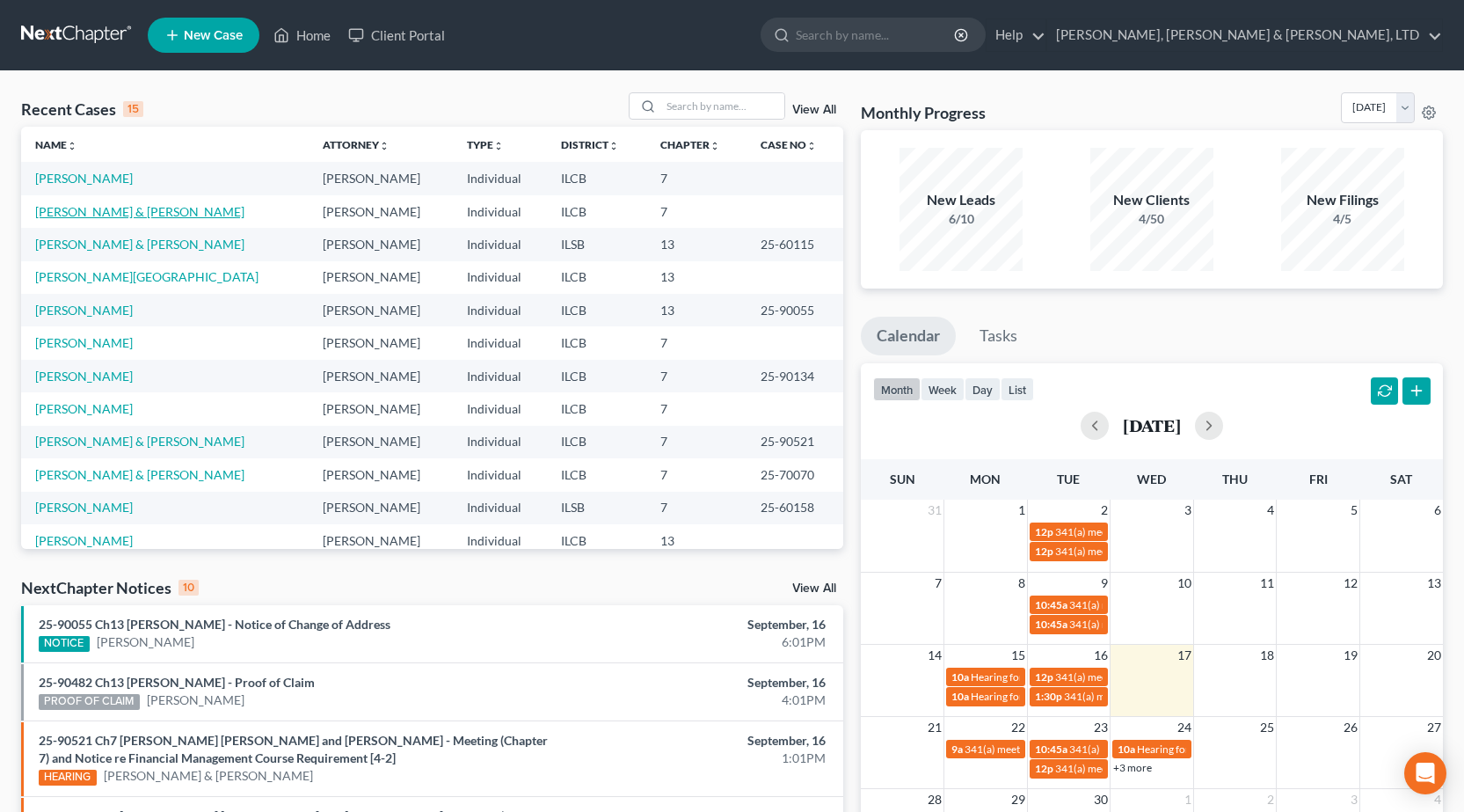
click at [173, 215] on link "[PERSON_NAME] & [PERSON_NAME]" at bounding box center [139, 211] width 209 height 15
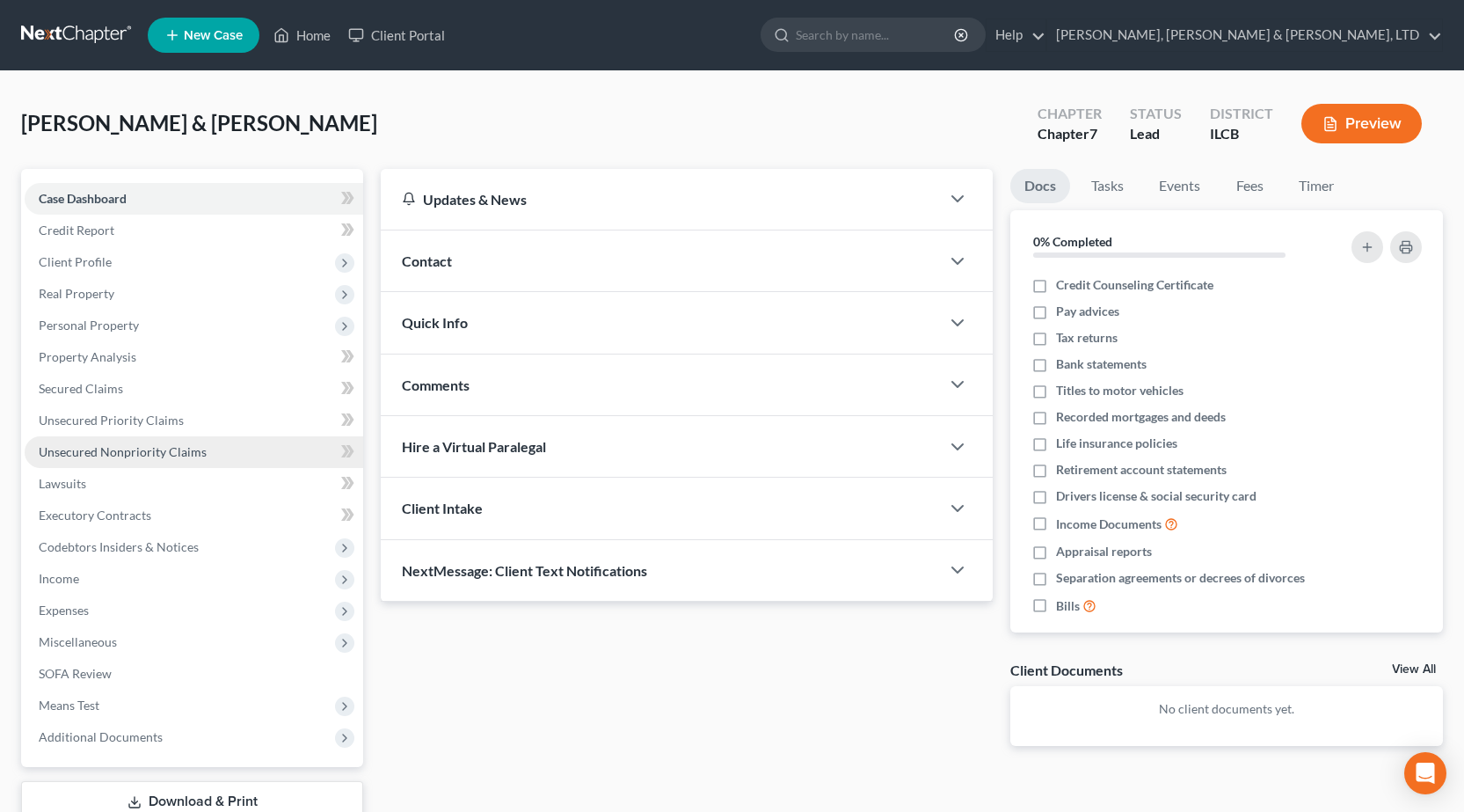
click at [180, 455] on span "Unsecured Nonpriority Claims" at bounding box center [122, 451] width 168 height 15
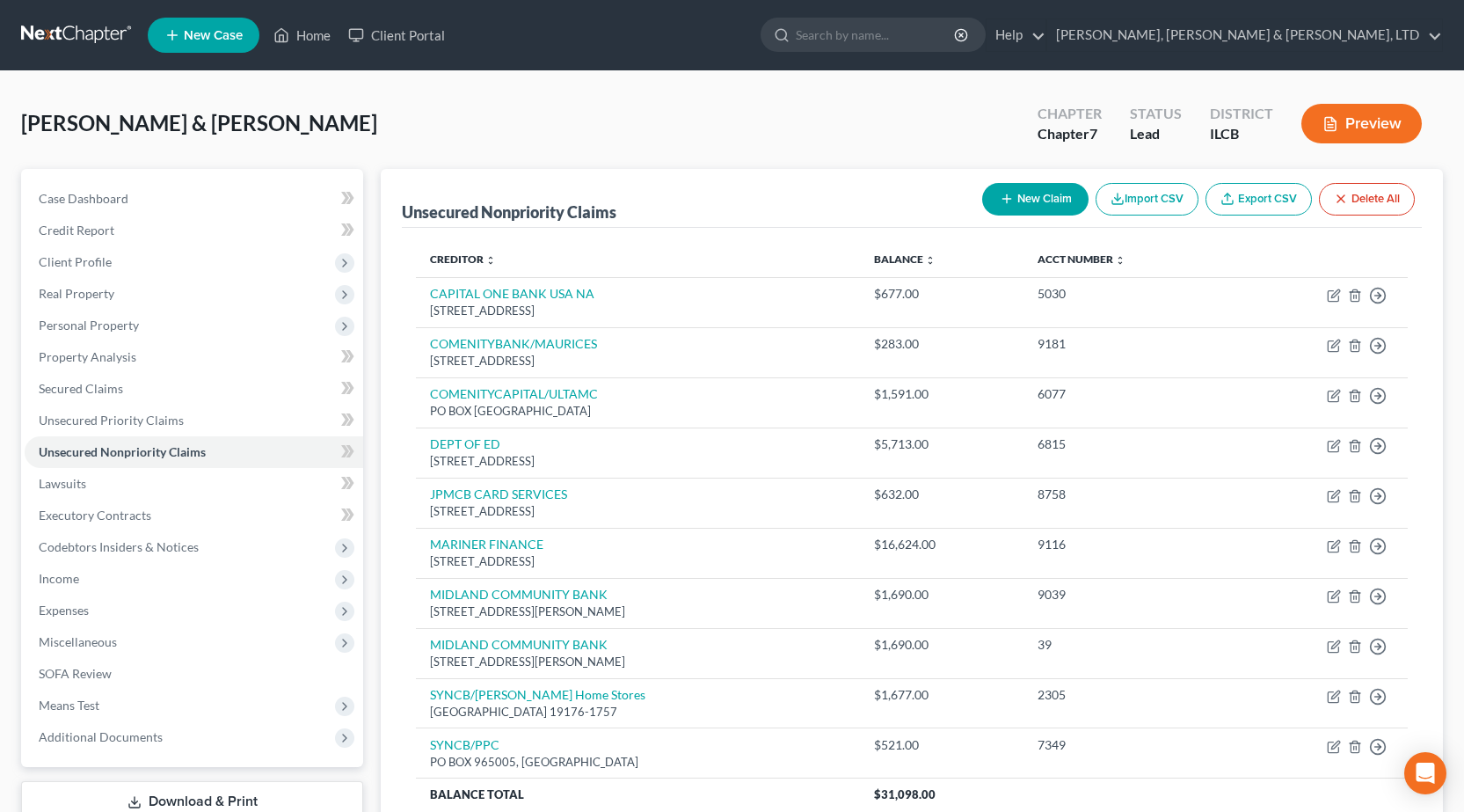
click at [1023, 210] on button "New Claim" at bounding box center [1035, 199] width 106 height 33
select select "2"
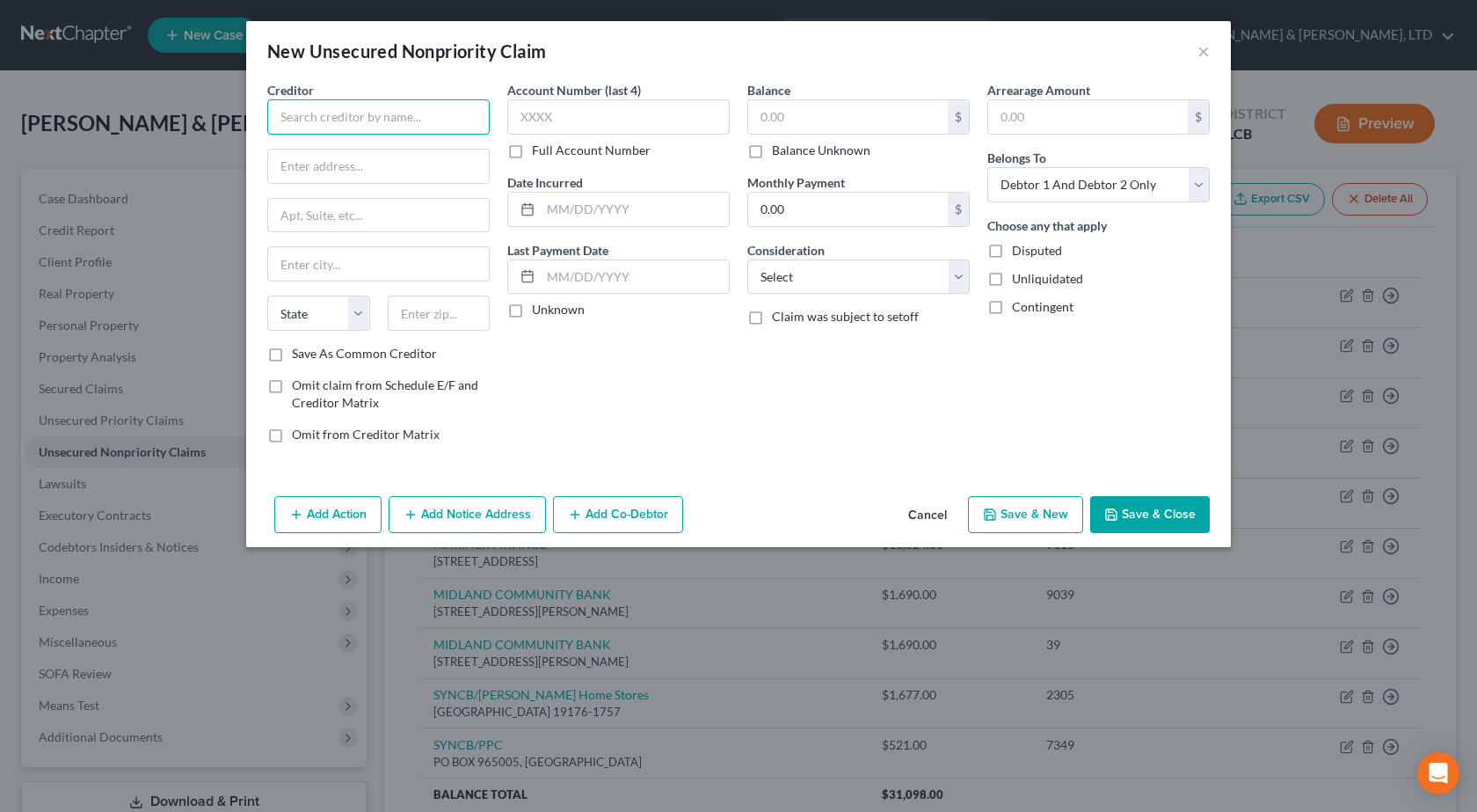
click at [381, 117] on input "text" at bounding box center [379, 116] width 223 height 35
click at [384, 117] on input "Springfield Clinic" at bounding box center [379, 116] width 223 height 35
click at [406, 119] on input "Springfield Clinic" at bounding box center [379, 116] width 223 height 35
type input "Springfield Clinic"
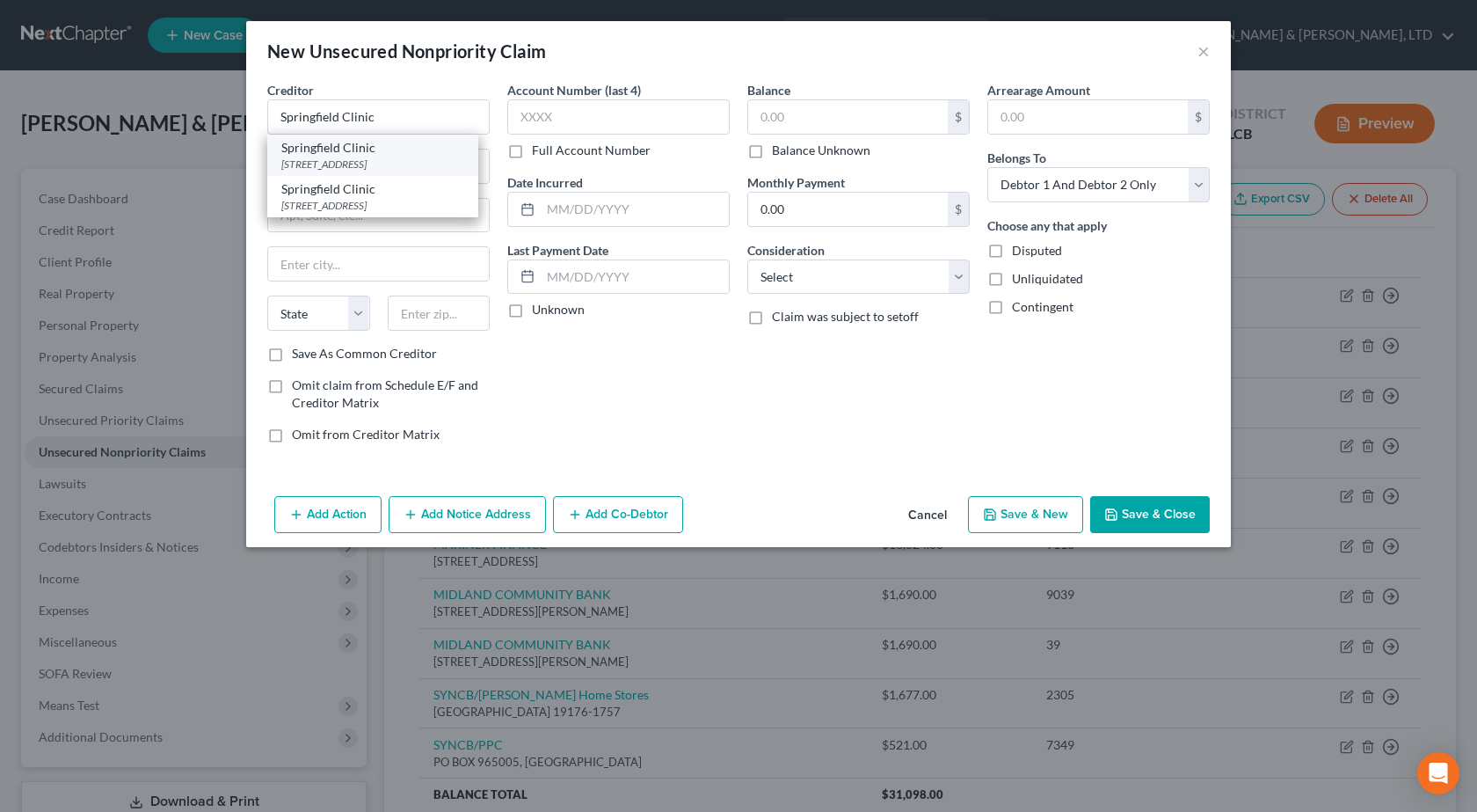
click at [392, 156] on div "600 N Main St, Taylorville, IL 62568" at bounding box center [373, 163] width 183 height 15
type input "600 N Main St"
type input "Taylorville"
select select "14"
type input "62568"
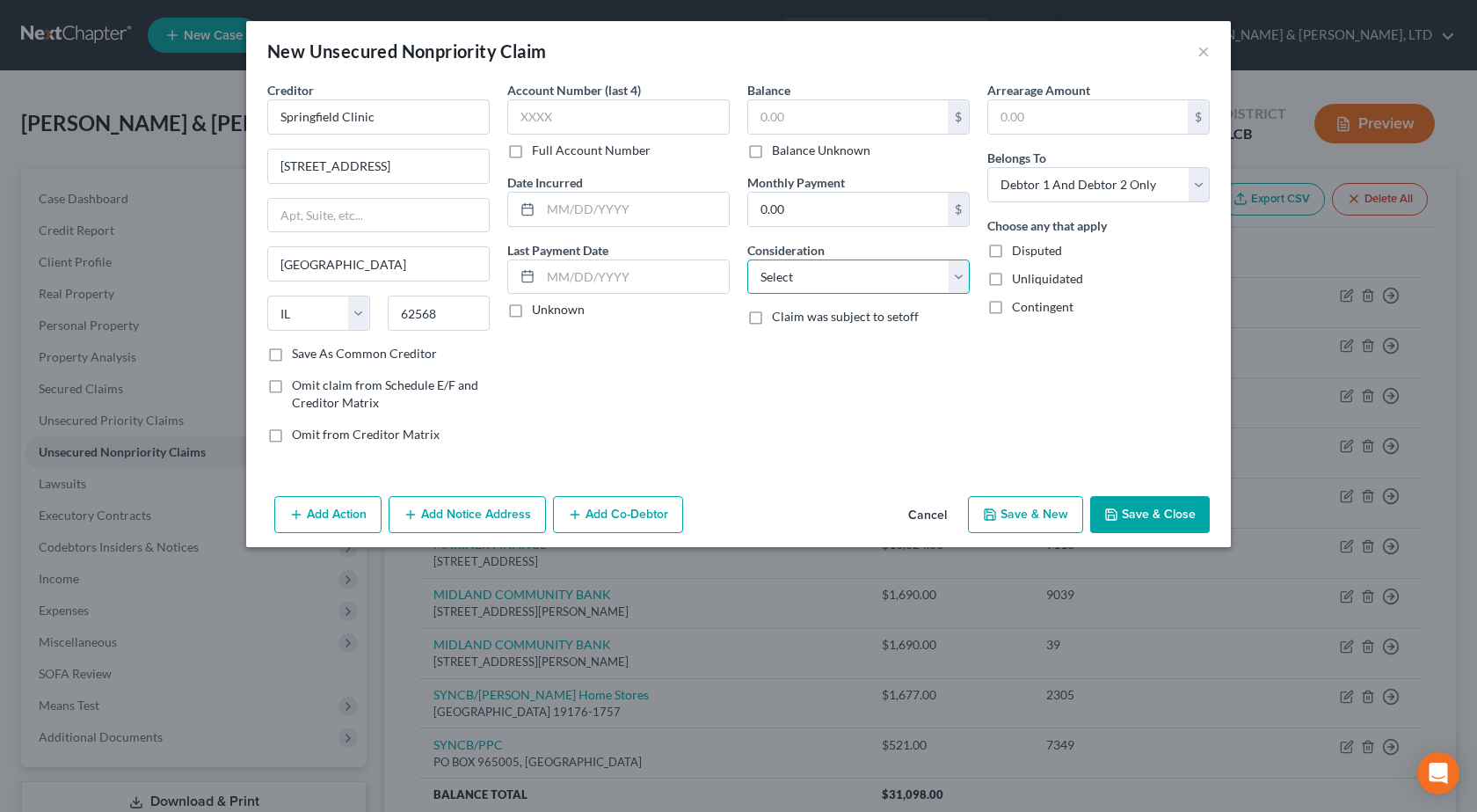
click at [803, 285] on select "Select Cable / Satellite Services Collection Agency Credit Card Debt Debt Couns…" at bounding box center [859, 277] width 223 height 35
select select "9"
click at [747, 260] on select "Select Cable / Satellite Services Collection Agency Credit Card Debt Debt Couns…" at bounding box center [859, 277] width 223 height 35
click at [1121, 505] on button "Save & Close" at bounding box center [1151, 513] width 119 height 37
type input "0.00"
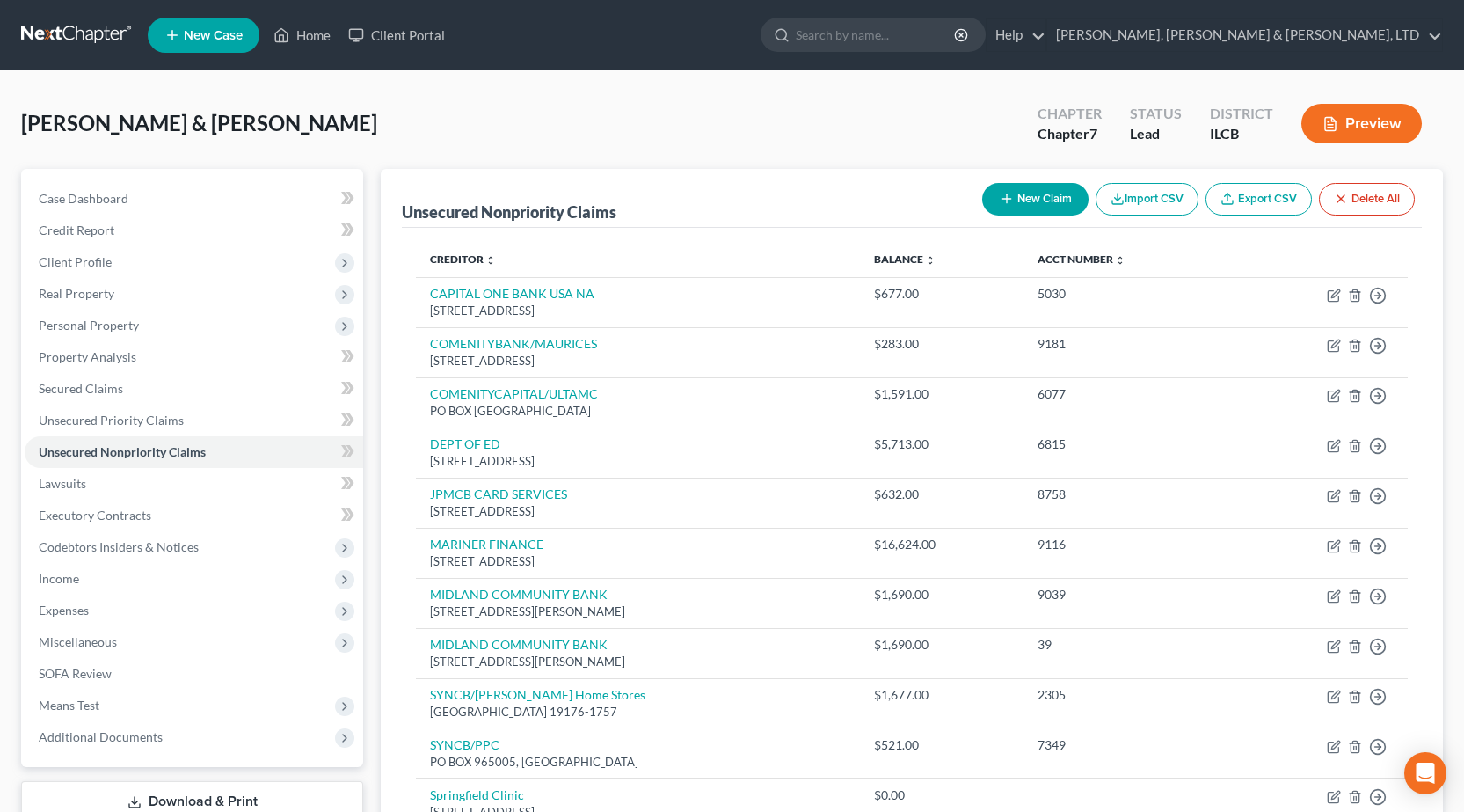
click at [1021, 212] on button "New Claim" at bounding box center [1035, 199] width 106 height 33
select select "2"
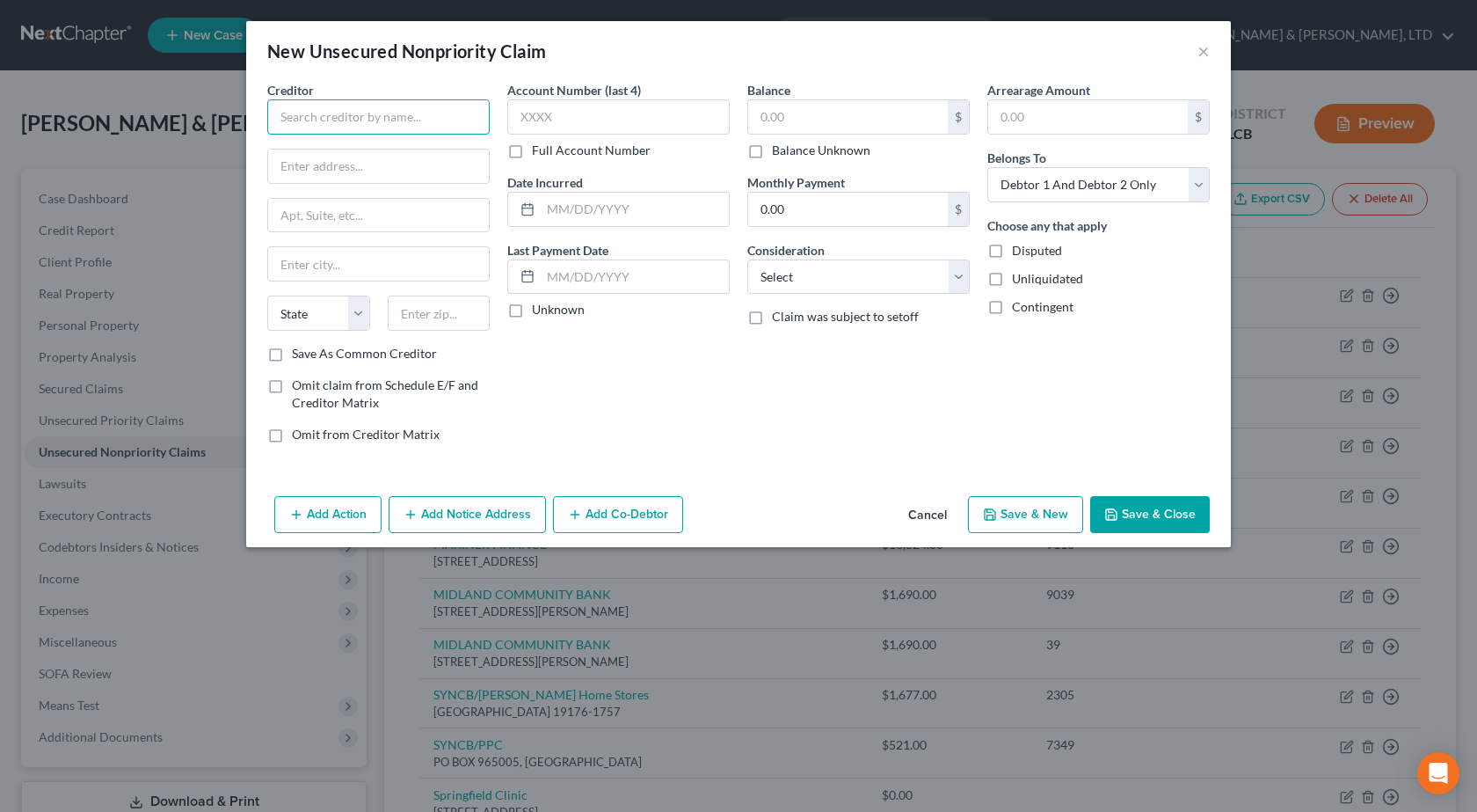
click at [418, 129] on input "text" at bounding box center [379, 116] width 223 height 35
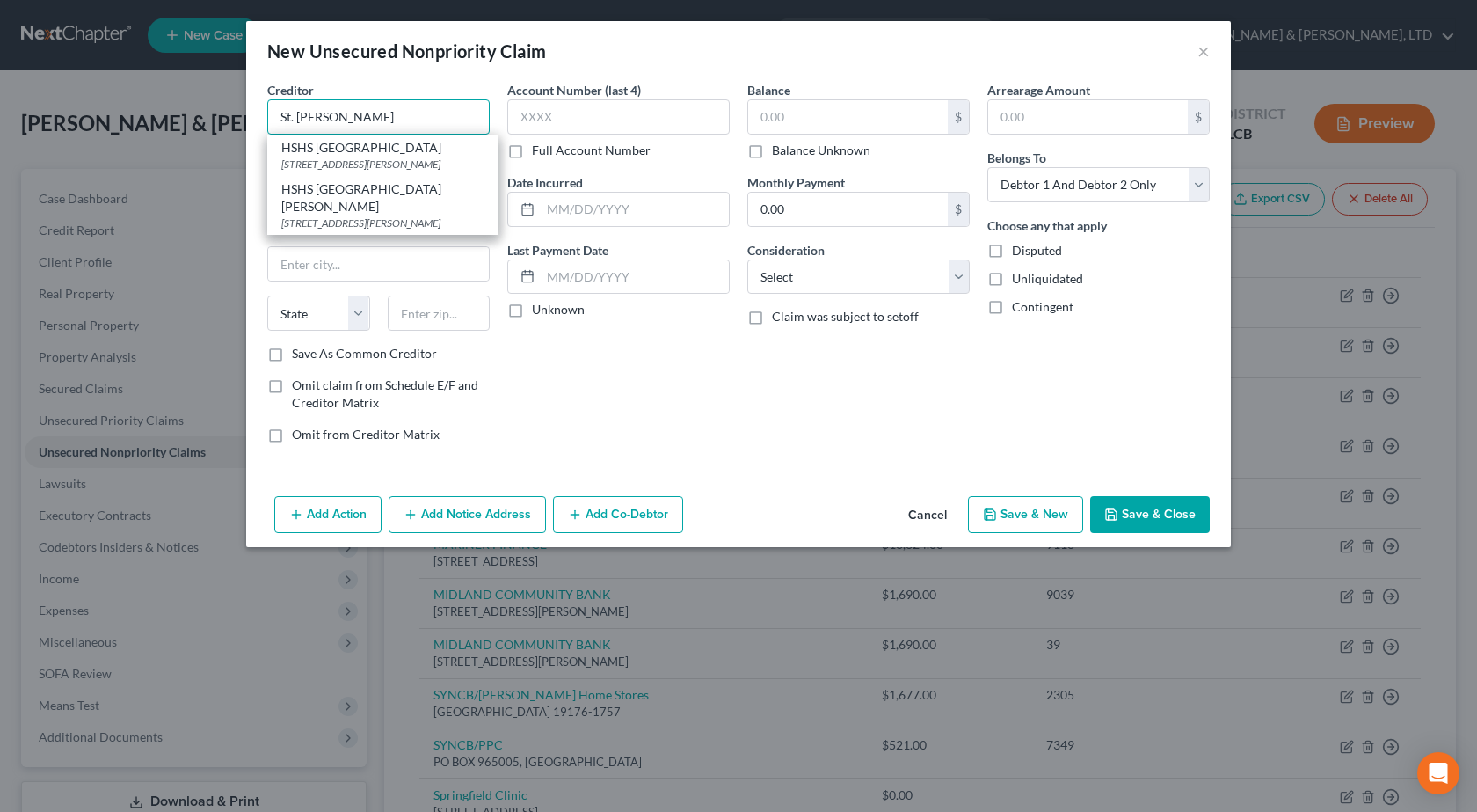
drag, startPoint x: 386, startPoint y: 124, endPoint x: 75, endPoint y: 123, distance: 311.0
click at [75, 123] on div "New Unsecured Nonpriority Claim × Creditor * St. John HSHS St. John's Hospital …" at bounding box center [738, 406] width 1477 height 812
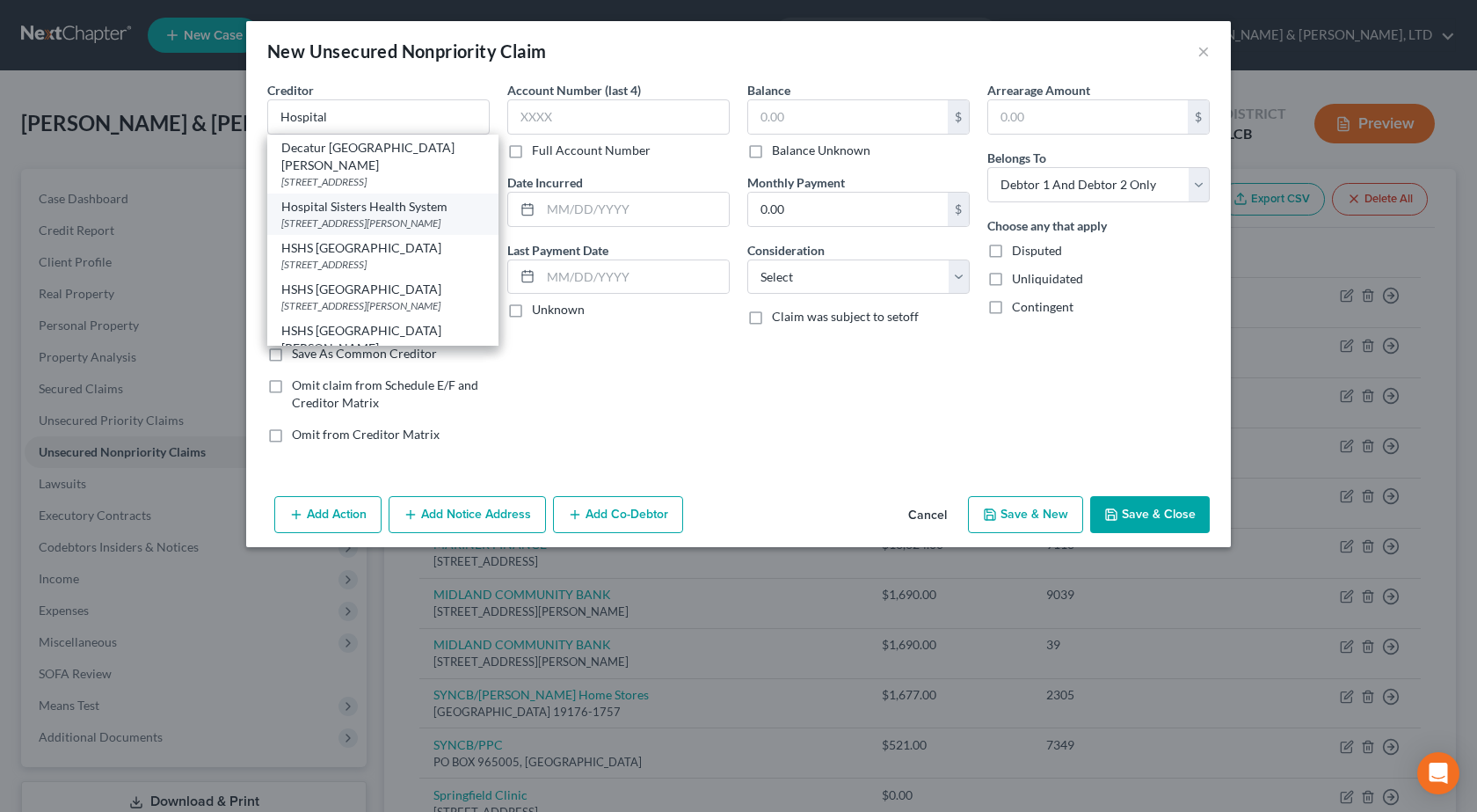
click at [389, 198] on div "Hospital Sisters Health System" at bounding box center [383, 207] width 203 height 18
type input "Hospital Sisters Health System"
type input "4936 LaVerna Rd."
type input "Springfield"
select select "14"
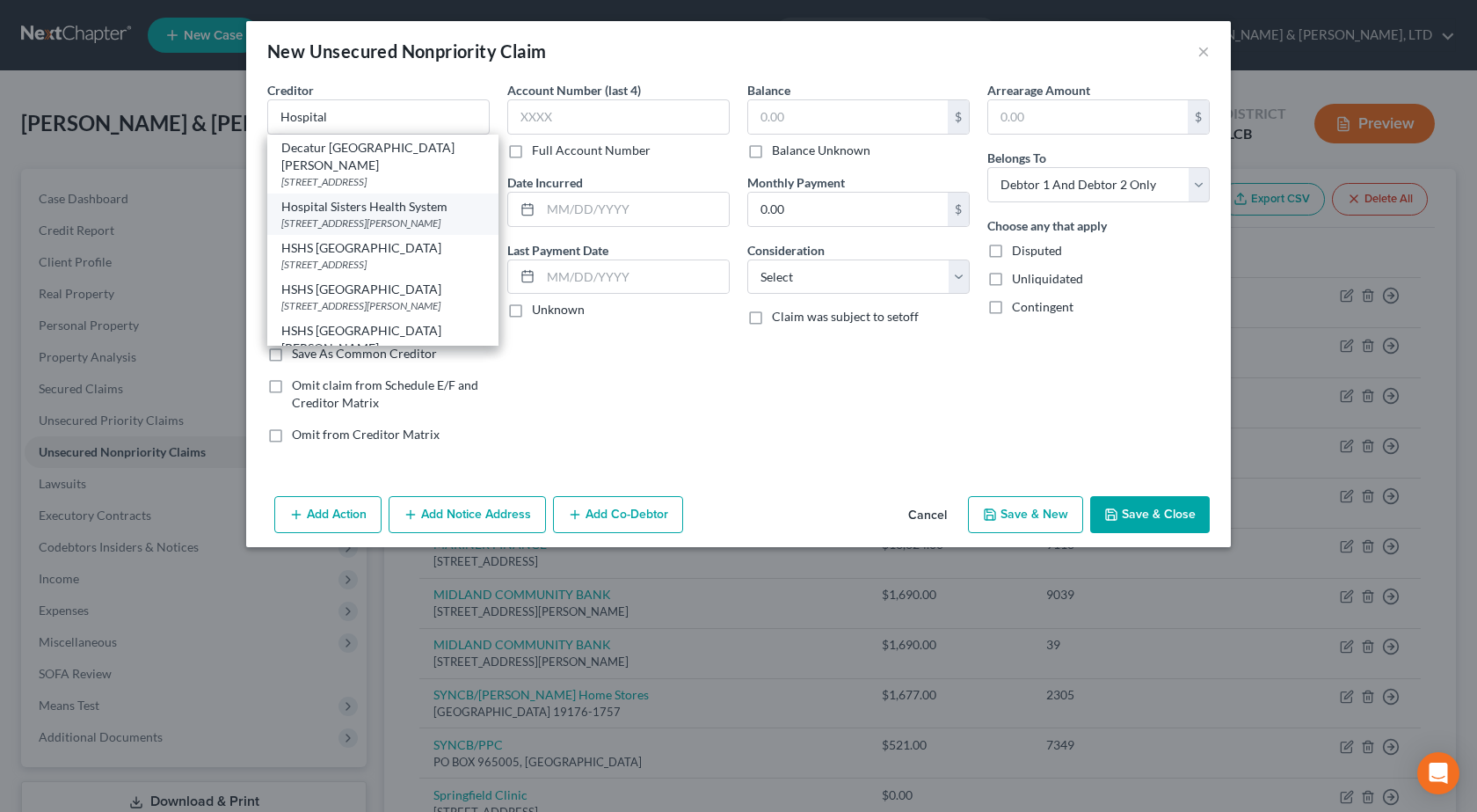
type input "62707"
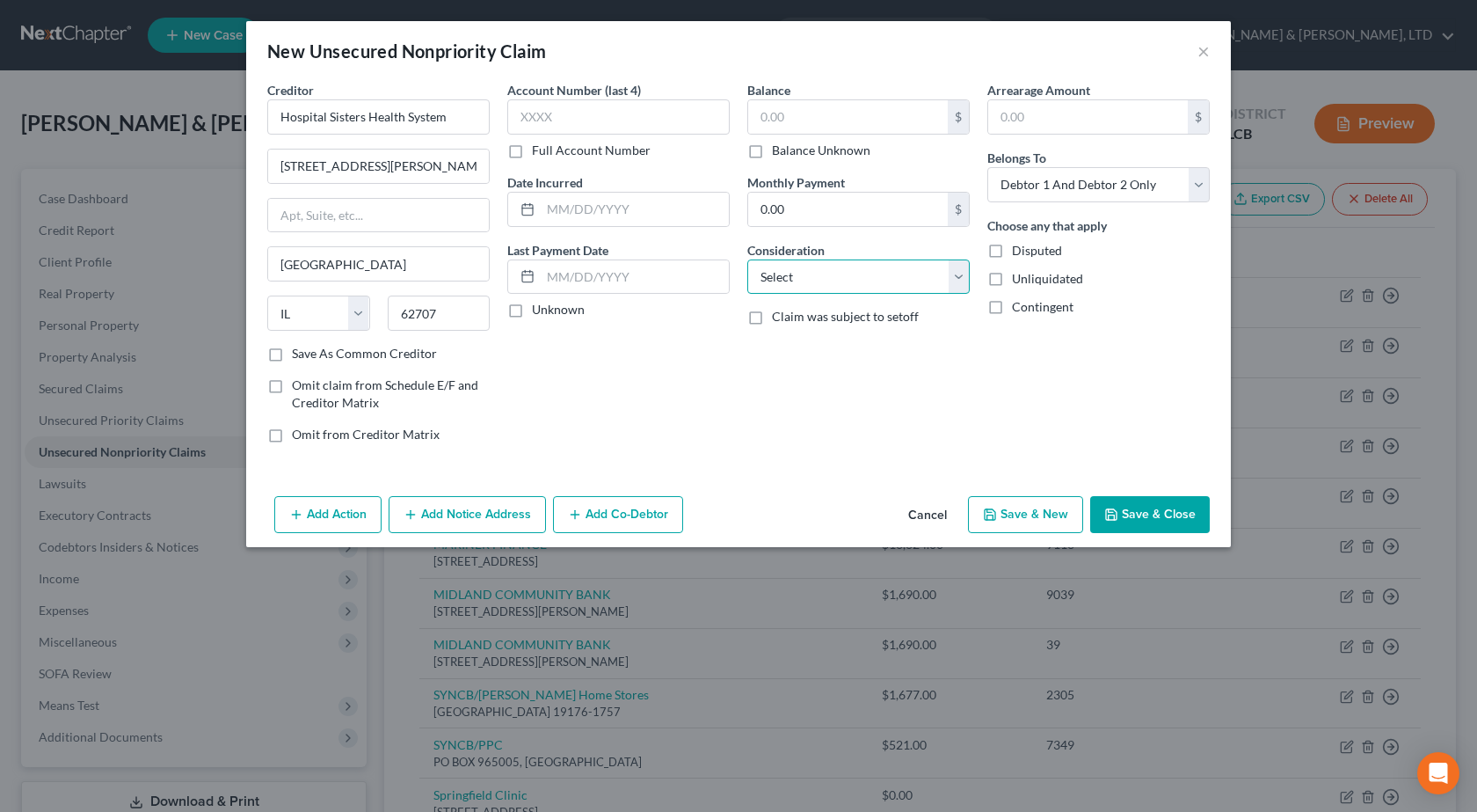
click at [848, 277] on select "Select Cable / Satellite Services Collection Agency Credit Card Debt Debt Couns…" at bounding box center [859, 277] width 223 height 35
select select "9"
click at [747, 260] on select "Select Cable / Satellite Services Collection Agency Credit Card Debt Debt Couns…" at bounding box center [859, 277] width 223 height 35
click at [1148, 511] on button "Save & Close" at bounding box center [1151, 513] width 119 height 37
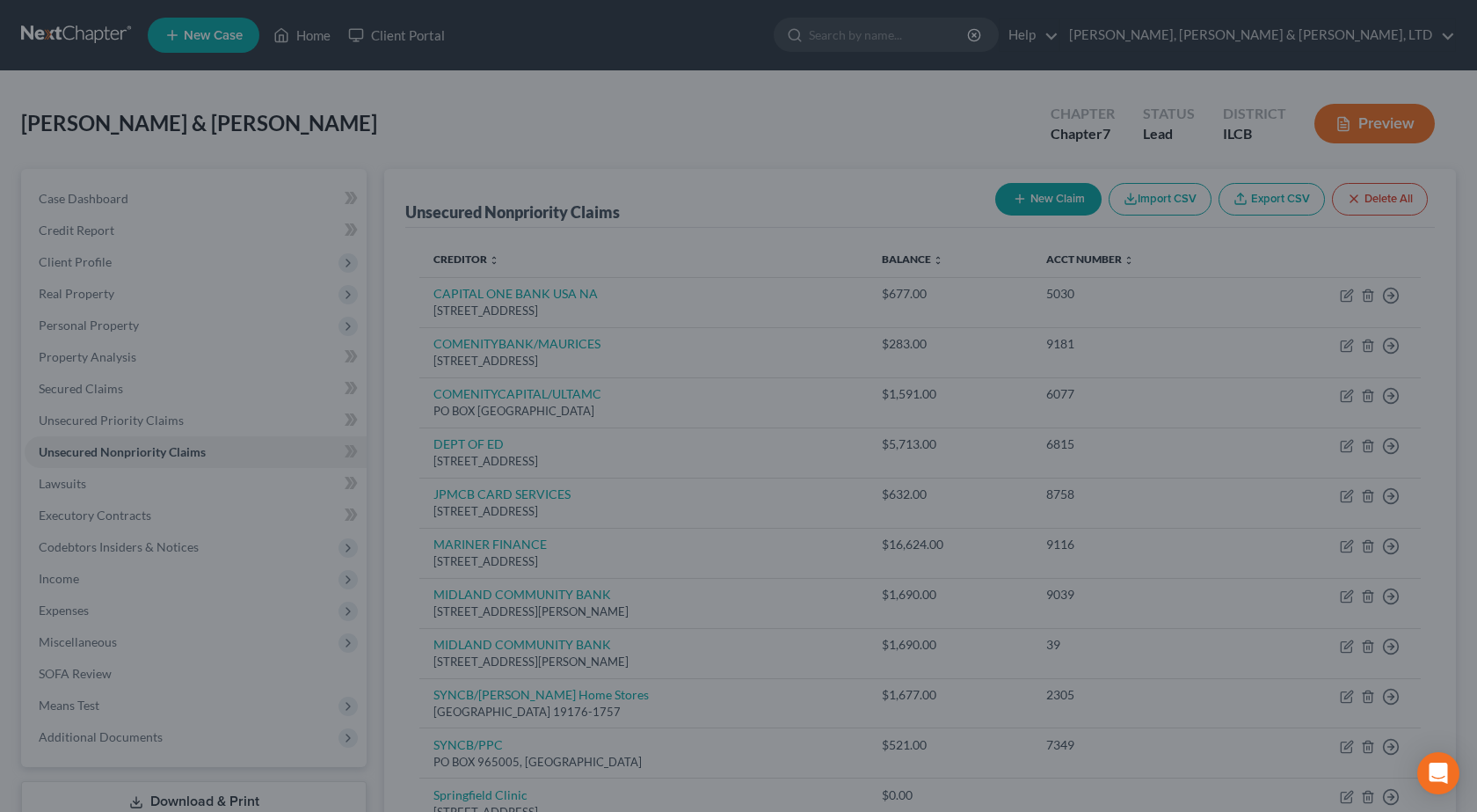
type input "0.00"
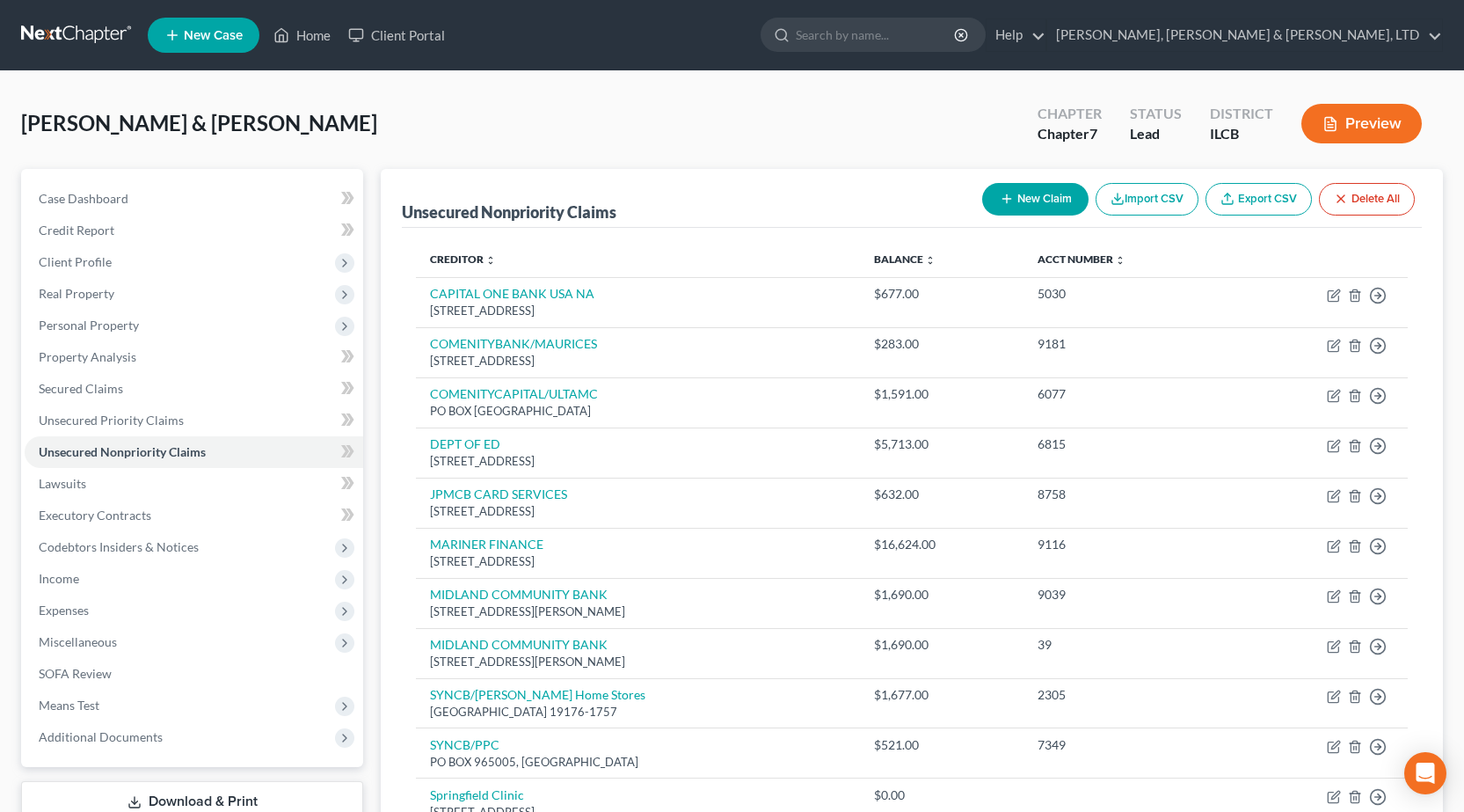
click at [1025, 188] on button "New Claim" at bounding box center [1035, 199] width 106 height 33
select select "2"
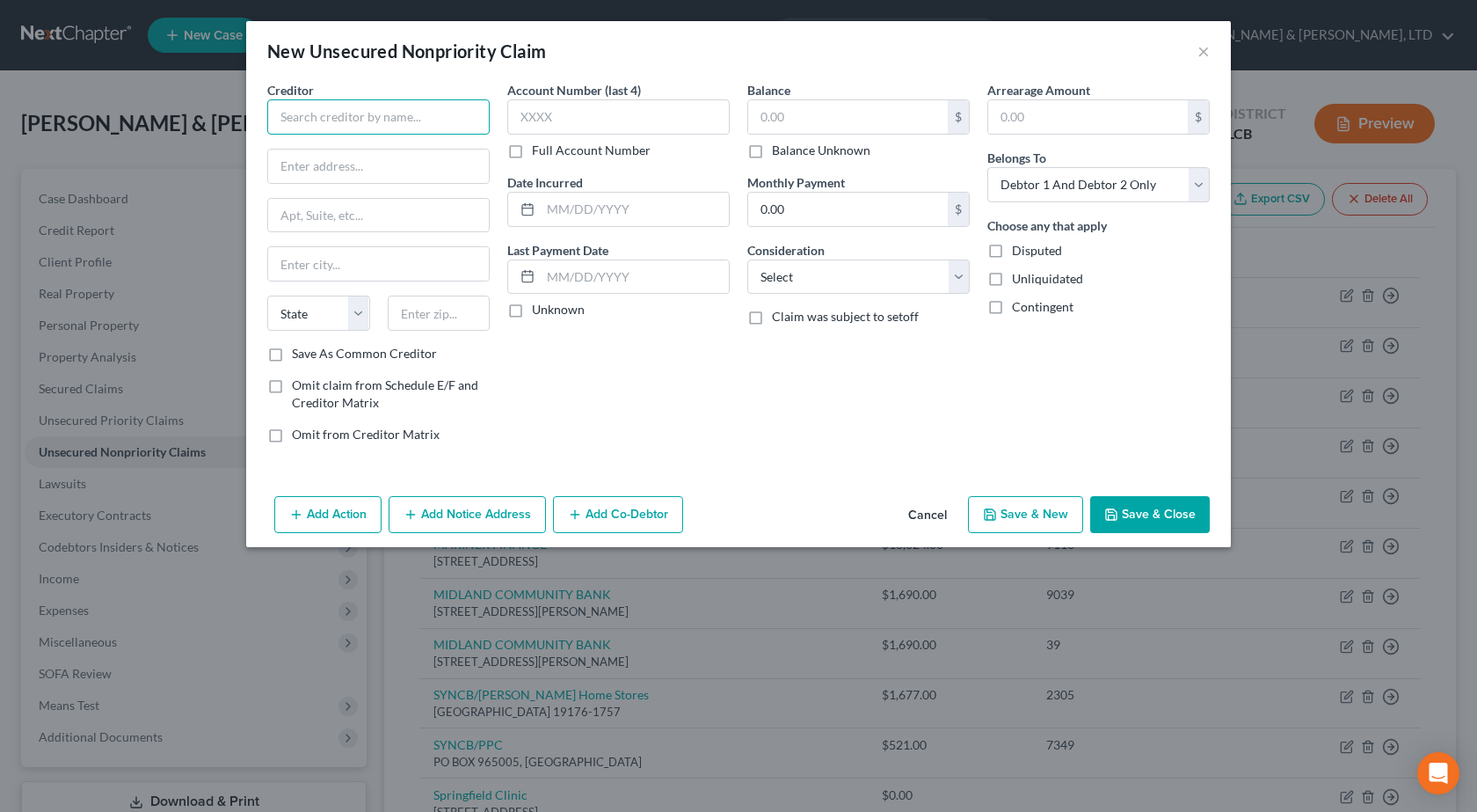
click at [290, 114] on input "text" at bounding box center [379, 116] width 223 height 35
drag, startPoint x: 333, startPoint y: 107, endPoint x: 148, endPoint y: 114, distance: 185.1
click at [148, 114] on div "New Unsecured Nonpriority Claim × Creditor * SIU State AL AK AR AZ CA CO CT DE …" at bounding box center [738, 406] width 1477 height 812
paste input "Medicine - Center for Family Medicine"
drag, startPoint x: 385, startPoint y: 123, endPoint x: 59, endPoint y: 94, distance: 327.3
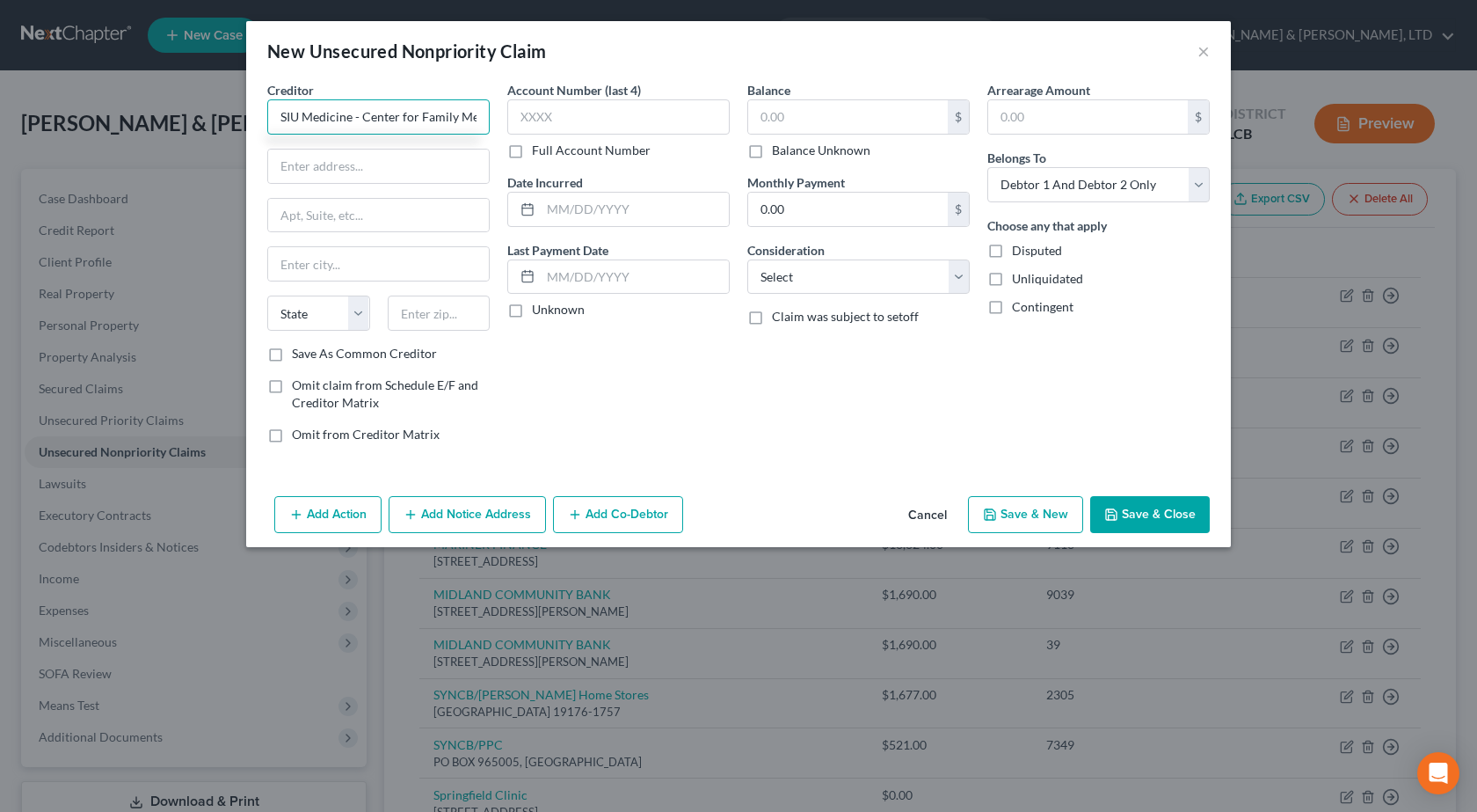
click at [59, 94] on div "New Unsecured Nonpriority Claim × Creditor * SIU Medicine - Center for Family M…" at bounding box center [738, 406] width 1477 height 812
click at [376, 111] on input "SIU Medicine - Center for Family Medicine" at bounding box center [379, 116] width 223 height 35
drag, startPoint x: 354, startPoint y: 116, endPoint x: 574, endPoint y: 133, distance: 220.7
click at [574, 133] on div "Creditor * SIU Medicine - Center for Family Medicine State AL AK AR AZ CA CO CT…" at bounding box center [738, 269] width 960 height 376
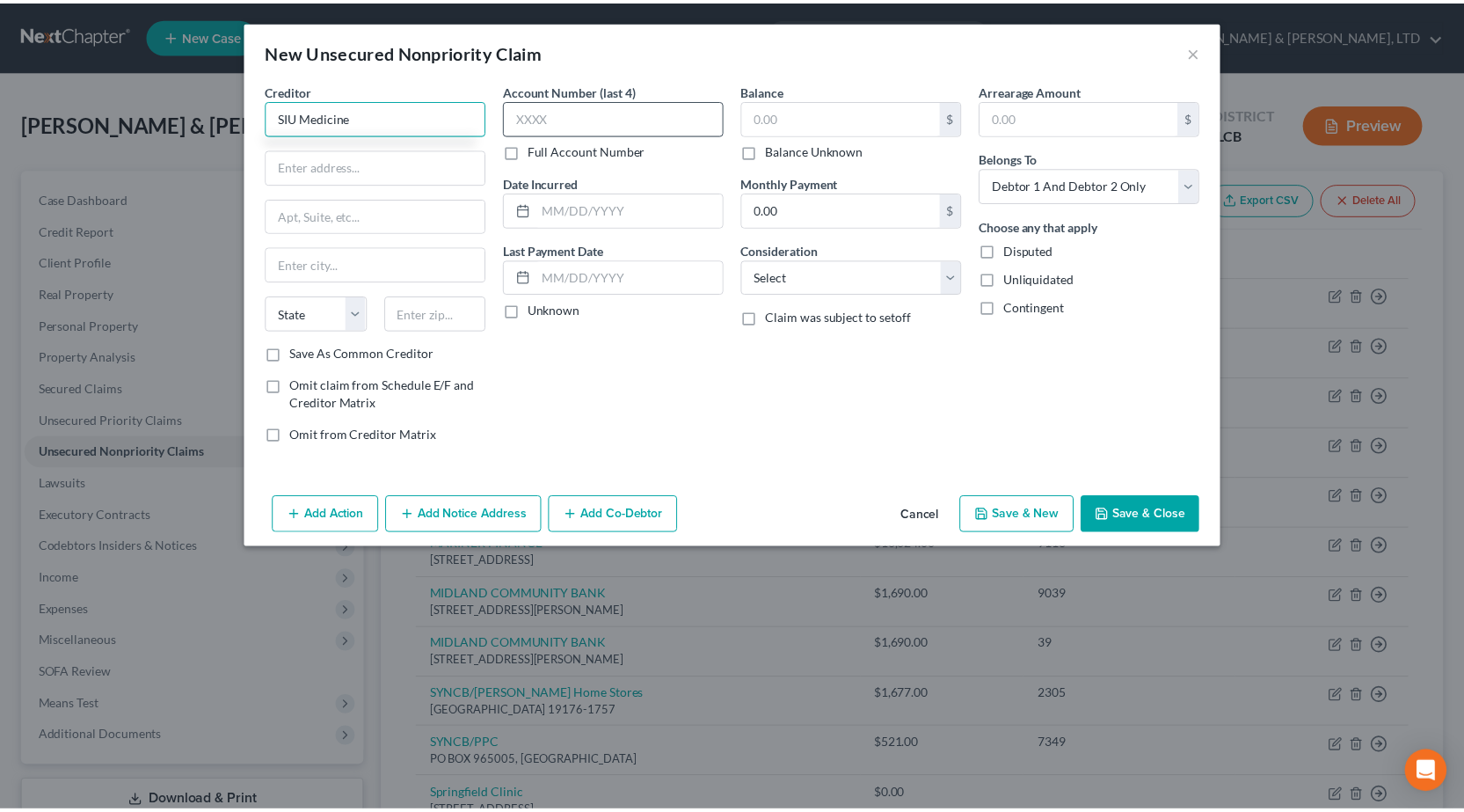
scroll to position [0, 0]
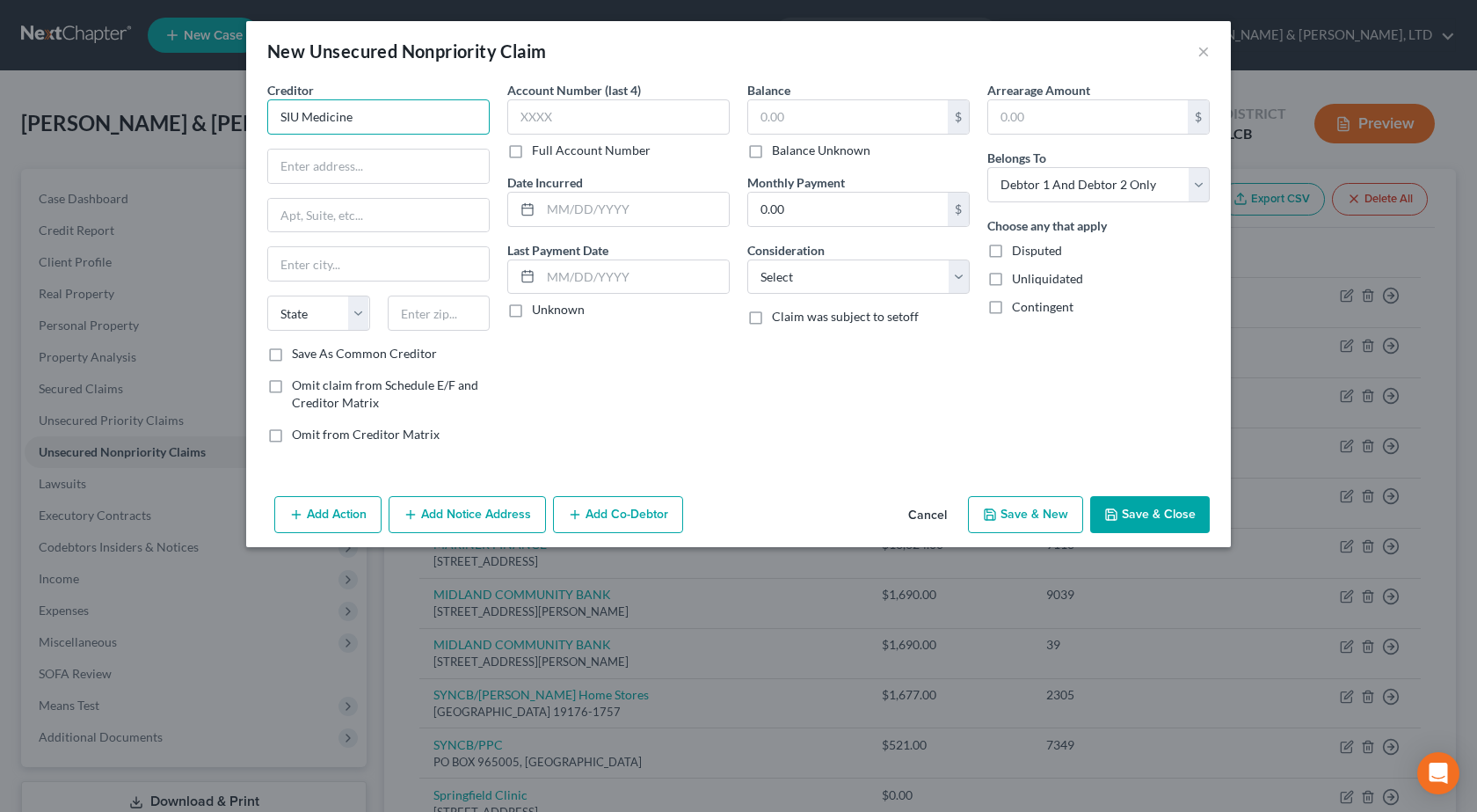
click at [413, 118] on input "SIU Medicine" at bounding box center [379, 116] width 223 height 35
type input "SIU Medicine"
click at [328, 162] on input "text" at bounding box center [378, 166] width 221 height 34
paste input "102 W Kenwood Ave"
type input "102 W Kenwood Ave"
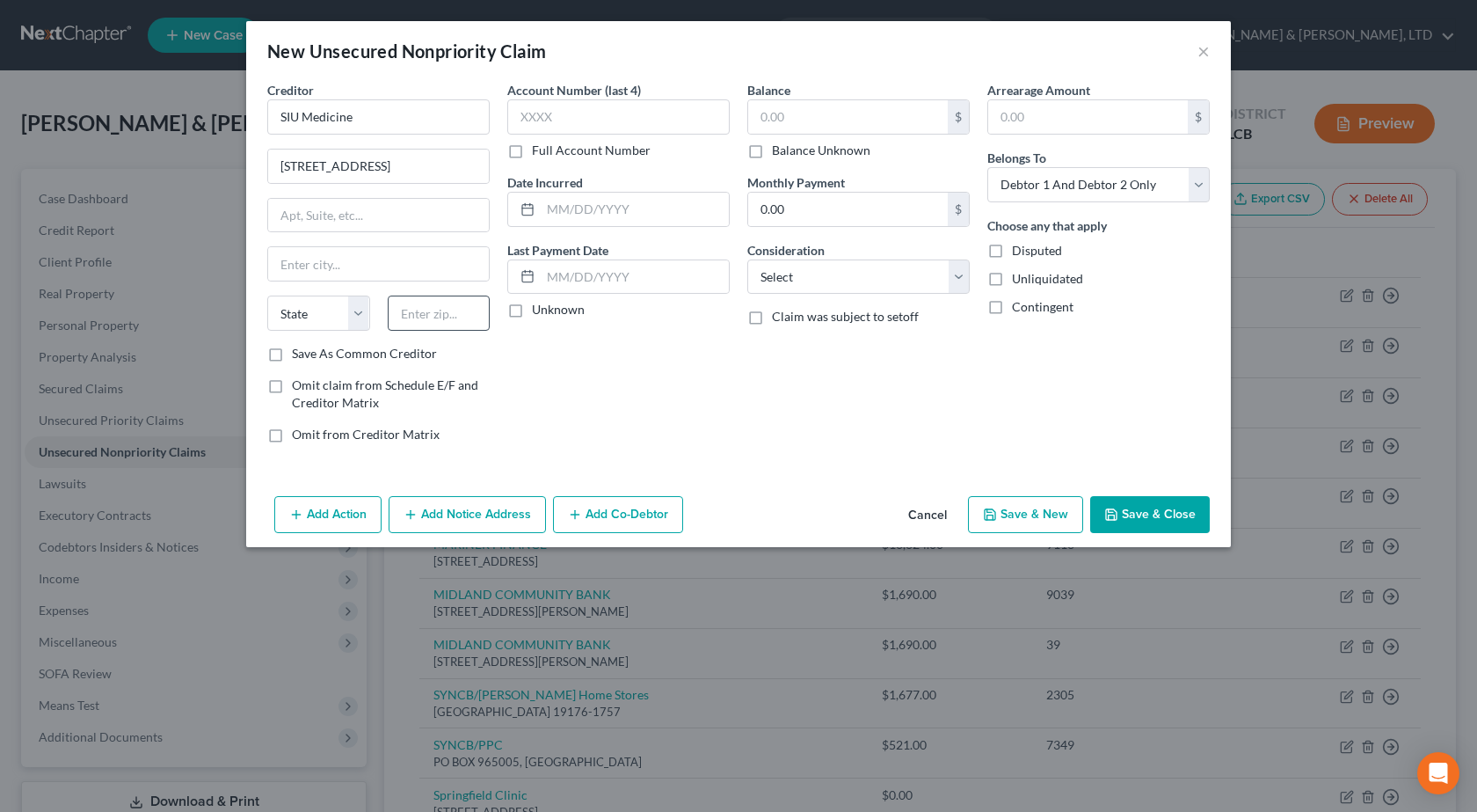
drag, startPoint x: 429, startPoint y: 334, endPoint x: 429, endPoint y: 308, distance: 26.0
click at [431, 326] on div "State AL AK AR AZ CA CO CT DE DC FL GA GU HI ID IL IN IA KS KY LA ME MD MA MI M…" at bounding box center [378, 319] width 240 height 49
click at [429, 308] on input "text" at bounding box center [439, 312] width 103 height 35
type input "62526"
type input "Decatur"
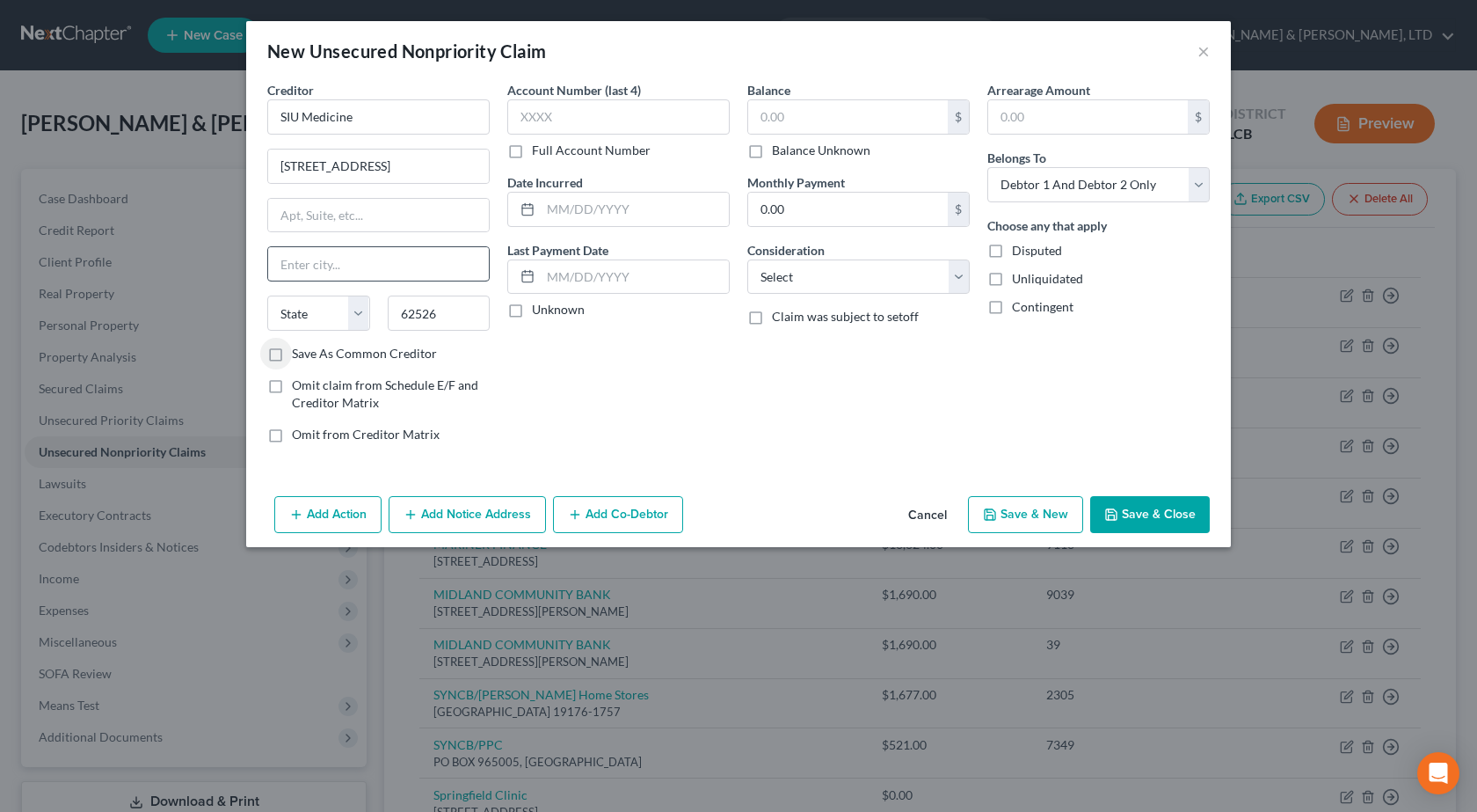
select select "14"
click at [794, 269] on select "Select Cable / Satellite Services Collection Agency Credit Card Debt Debt Couns…" at bounding box center [859, 277] width 223 height 35
select select "9"
click at [747, 260] on select "Select Cable / Satellite Services Collection Agency Credit Card Debt Debt Couns…" at bounding box center [859, 277] width 223 height 35
click at [1188, 504] on button "Save & Close" at bounding box center [1151, 513] width 119 height 37
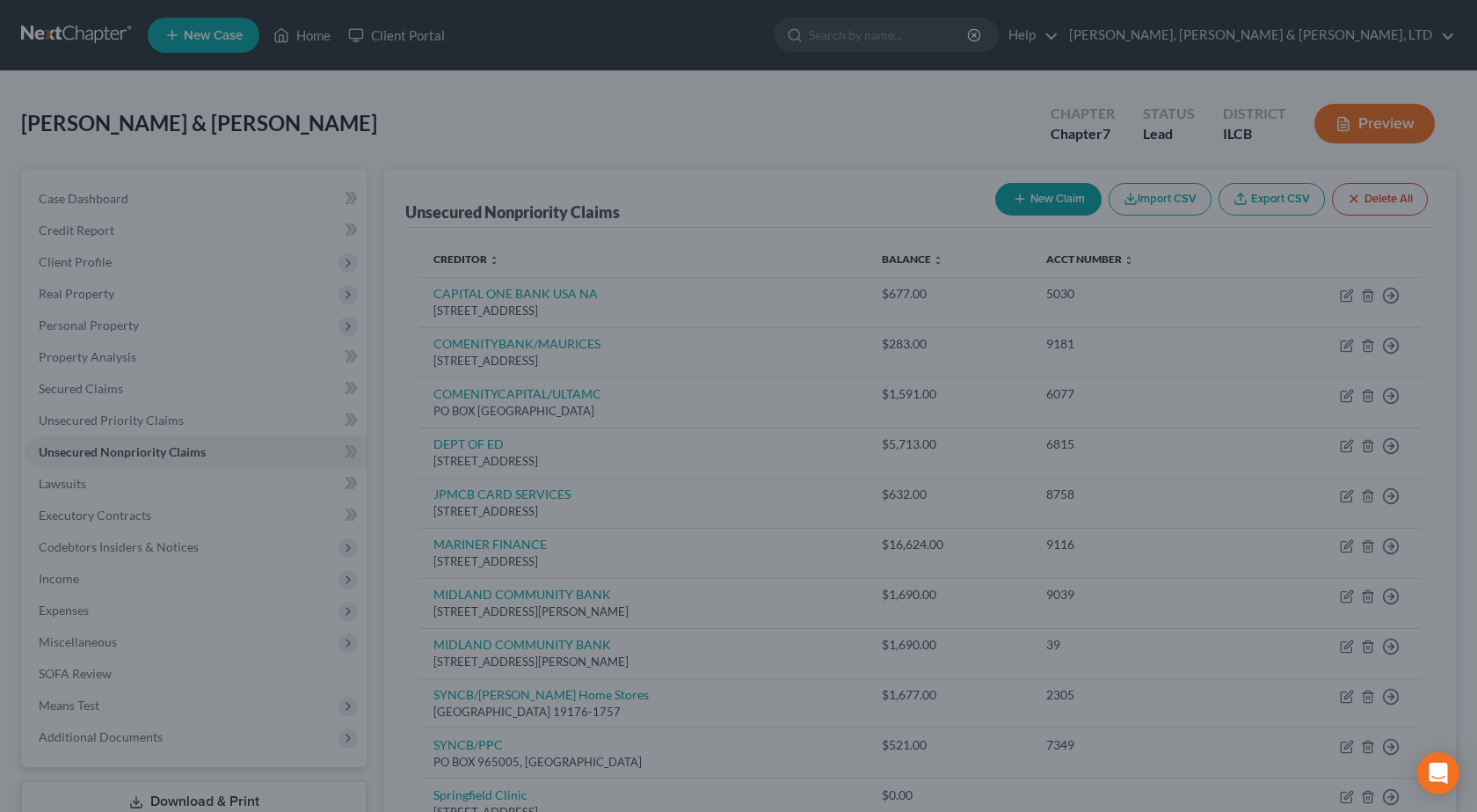
type input "0.00"
